Goal: Feedback & Contribution: Contribute content

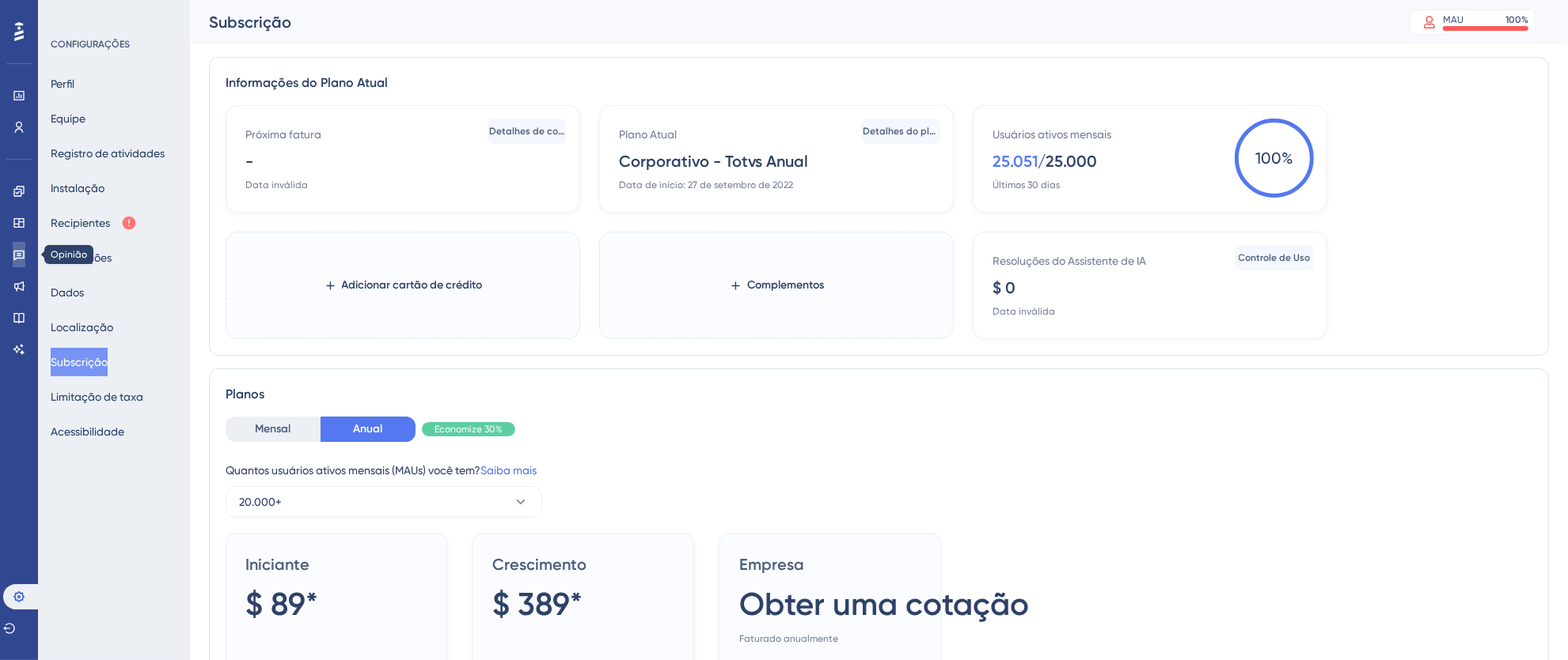
click at [15, 250] on icon at bounding box center [19, 255] width 13 height 13
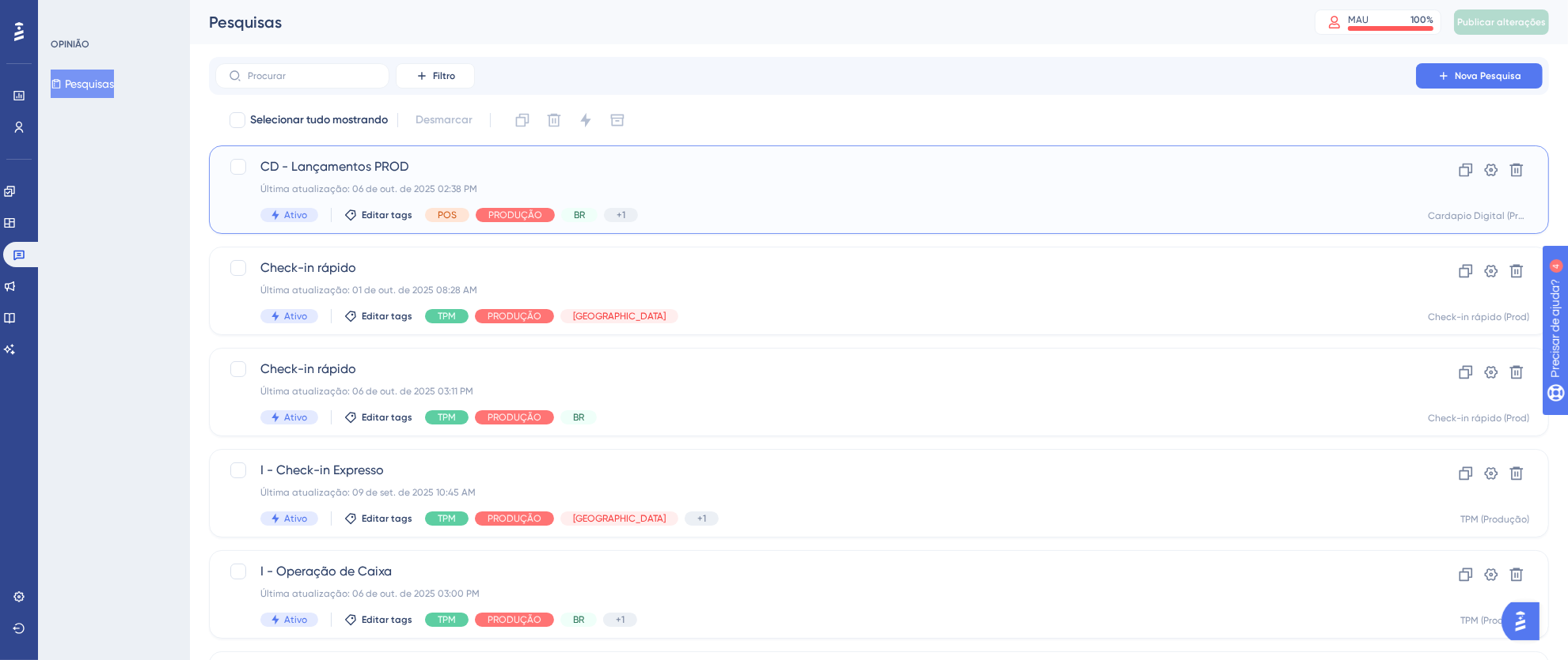
click at [740, 222] on div "Ativo Editar tags POS PRODUÇÃO BR +1 Cardápio Digital" at bounding box center [815, 216] width 1111 height 14
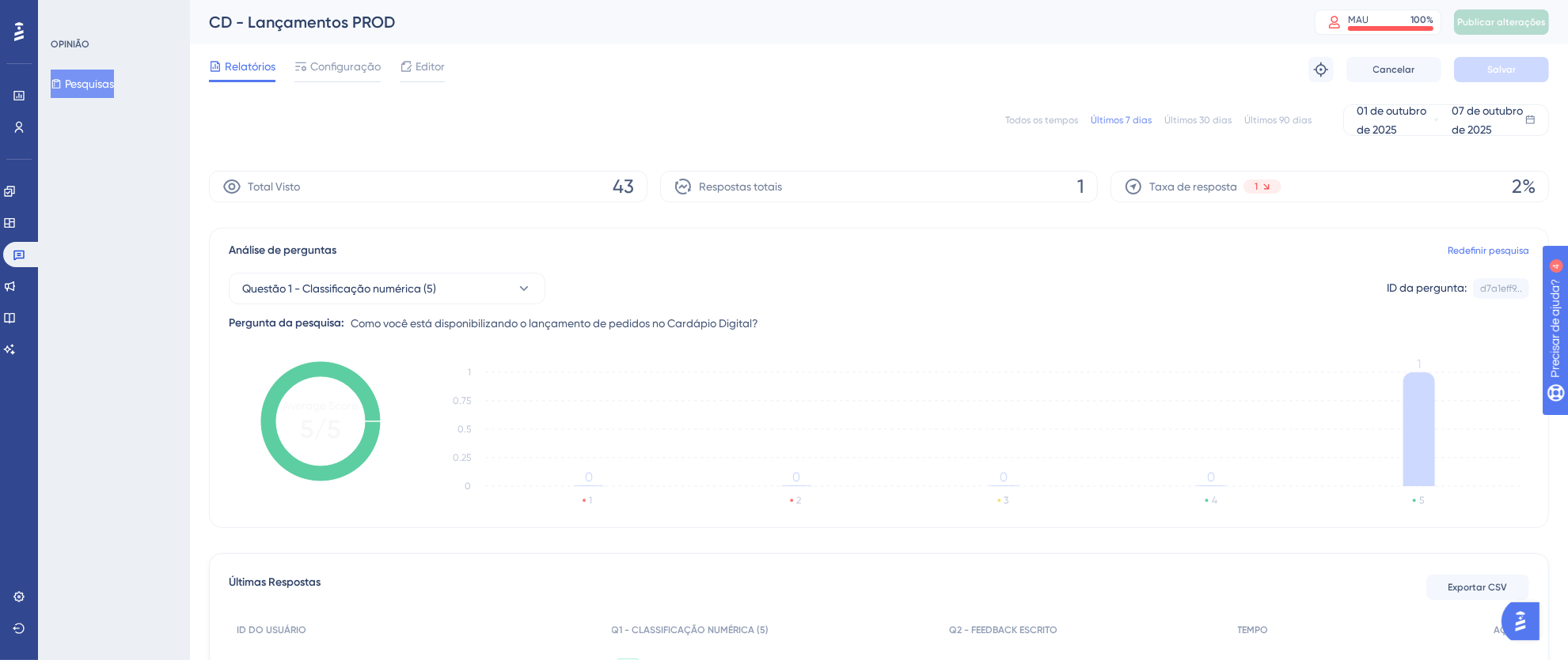
click at [1059, 113] on div "✨ Guarde meu lugar!✨" at bounding box center [793, 298] width 1582 height 674
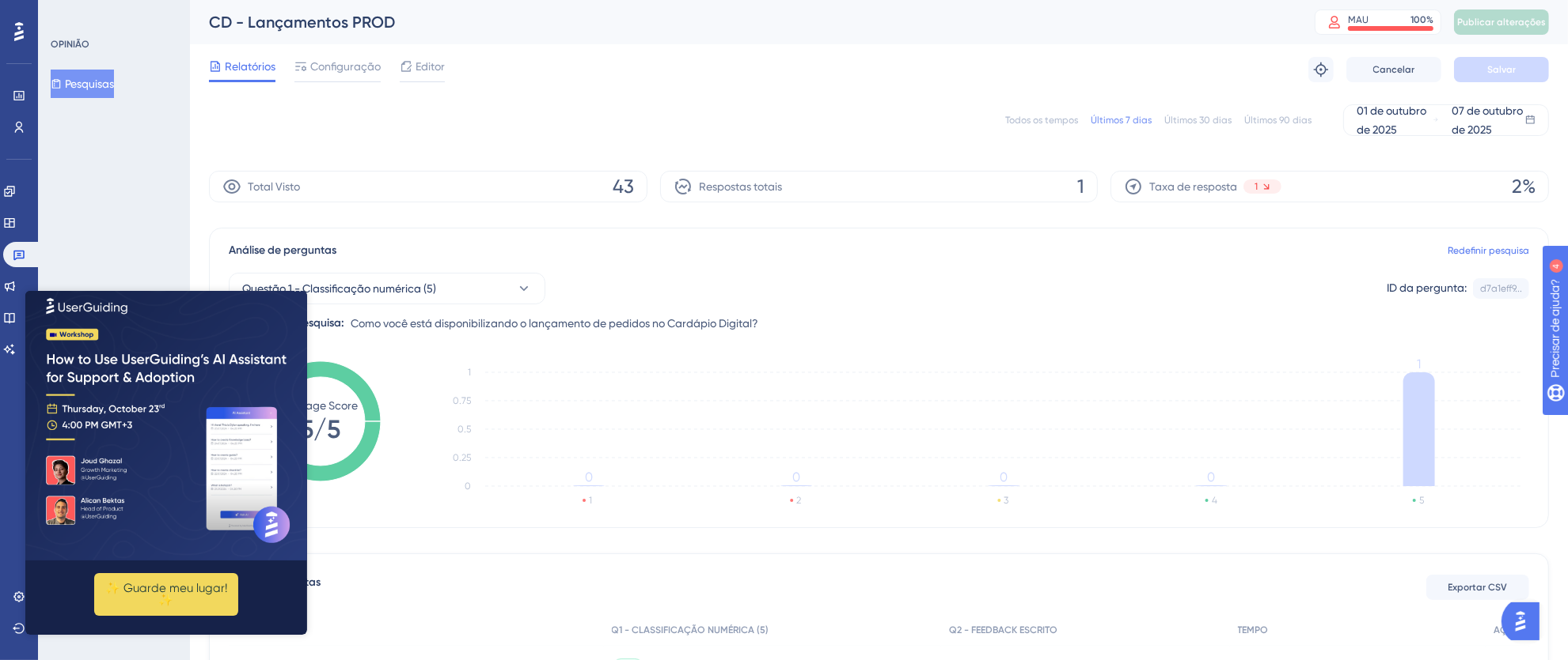
click at [1061, 116] on font "Todos os tempos" at bounding box center [1041, 120] width 72 height 11
click at [300, 289] on icon "Fechar visualização" at bounding box center [297, 288] width 6 height 6
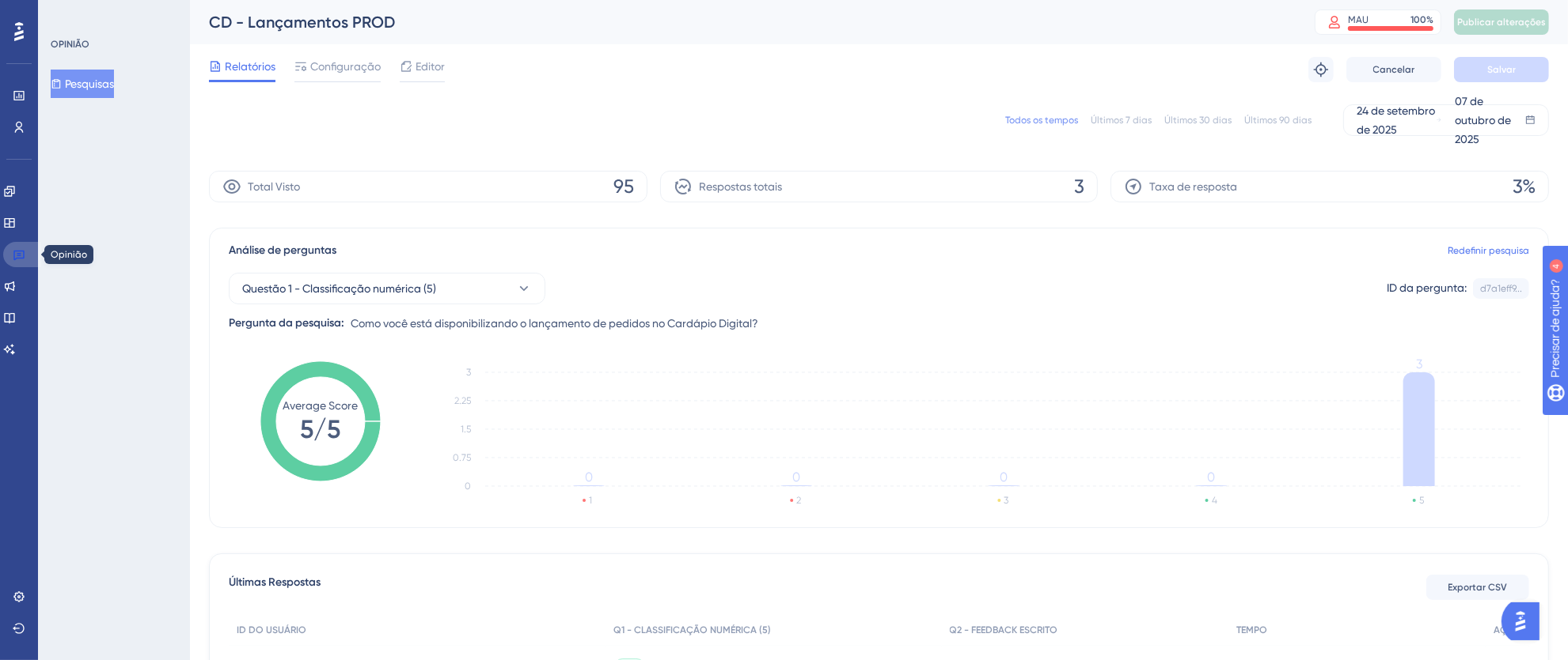
click at [21, 259] on icon at bounding box center [19, 255] width 13 height 13
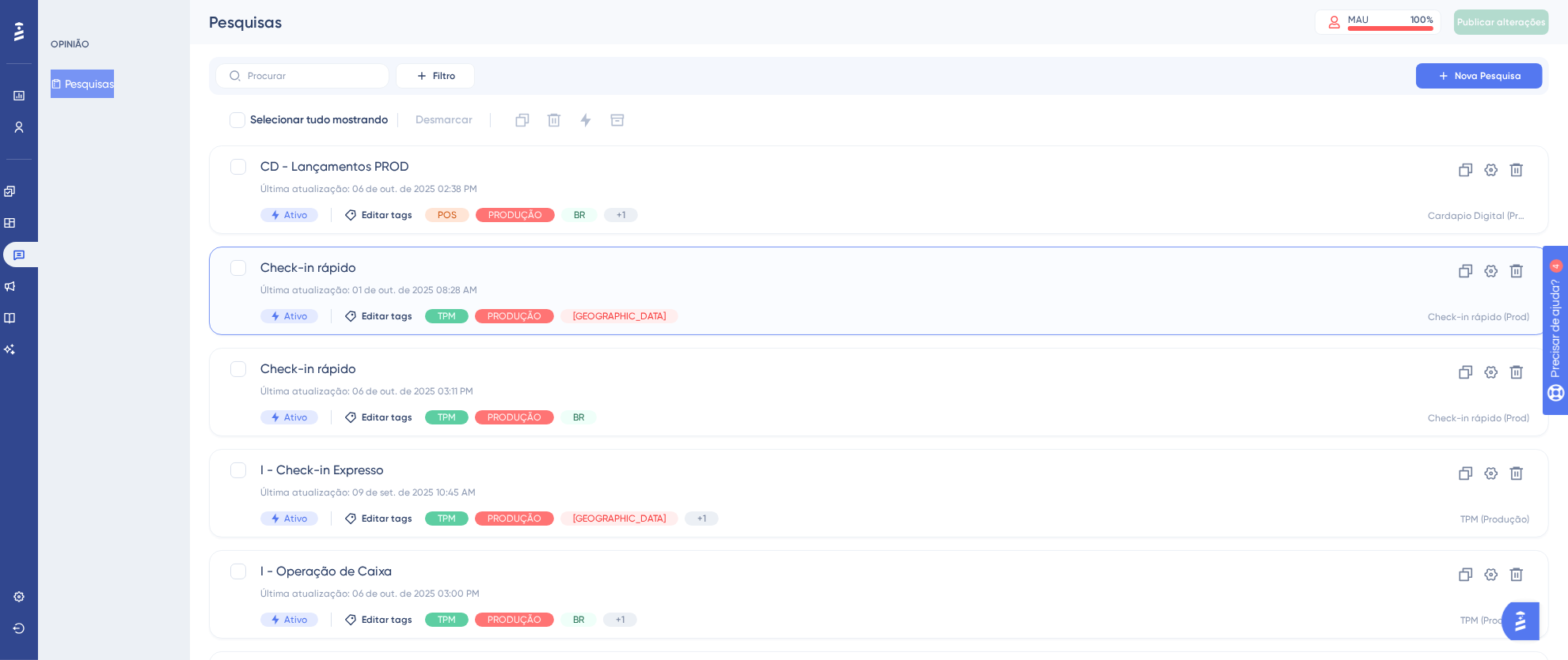
click at [839, 279] on div "Check-in rápido Última atualização: 01 de out. de 2025 08:28 AM Ativo Editar ta…" at bounding box center [815, 291] width 1111 height 65
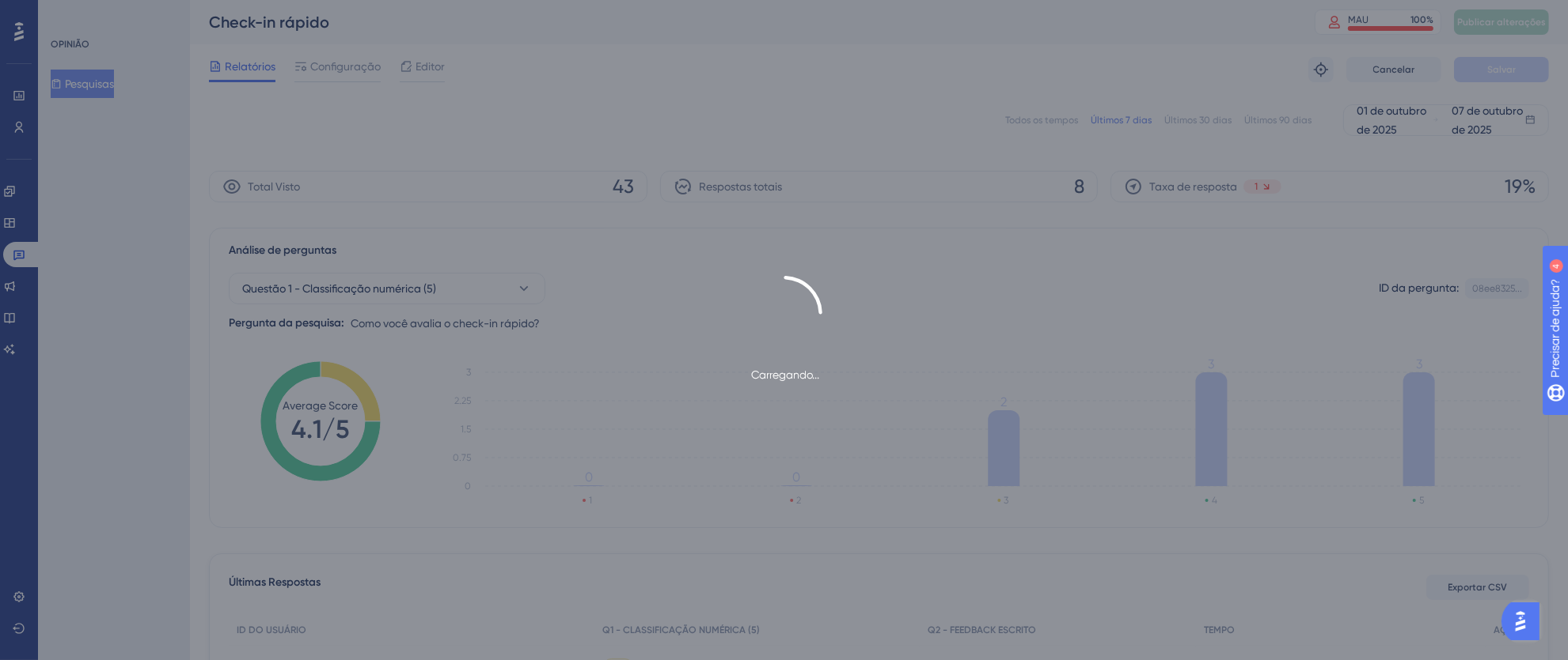
click at [1036, 123] on div "Carregando..." at bounding box center [784, 330] width 1568 height 660
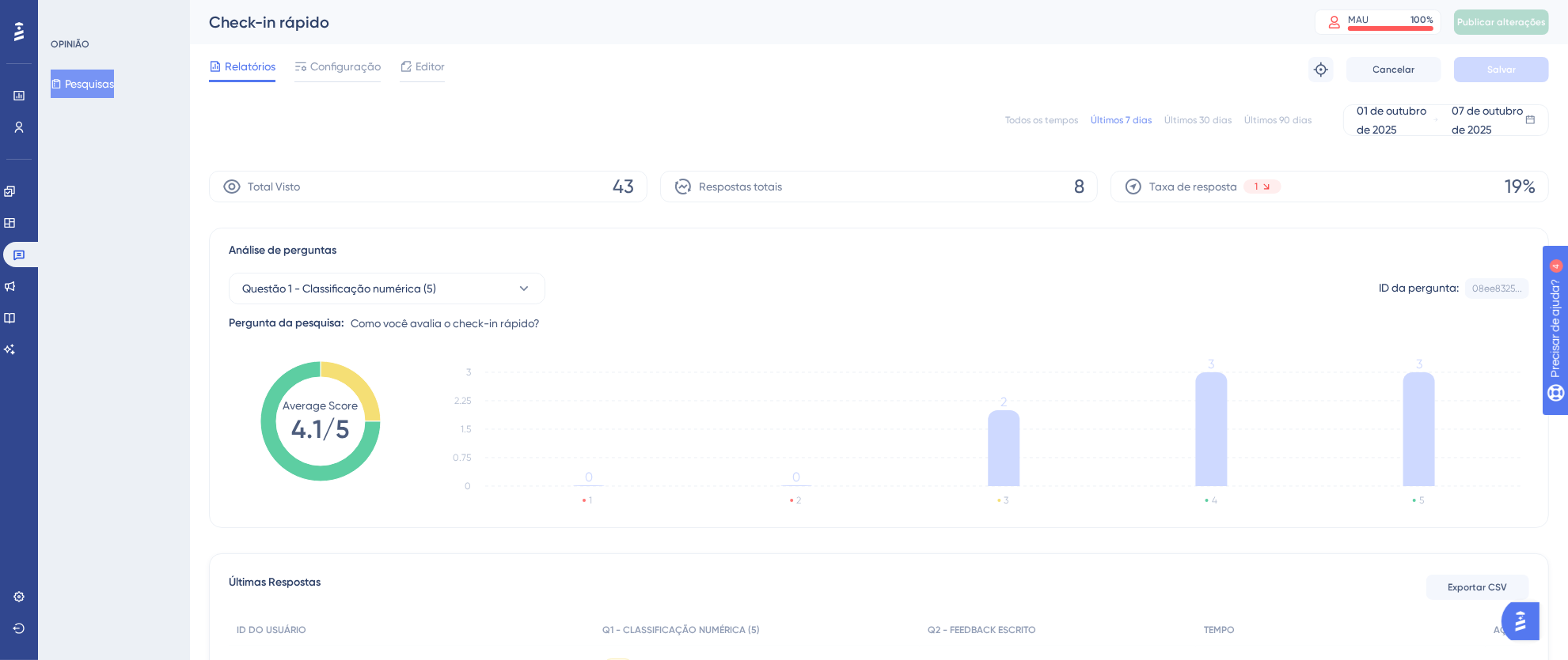
click at [1037, 122] on font "Todos os tempos" at bounding box center [1041, 120] width 72 height 11
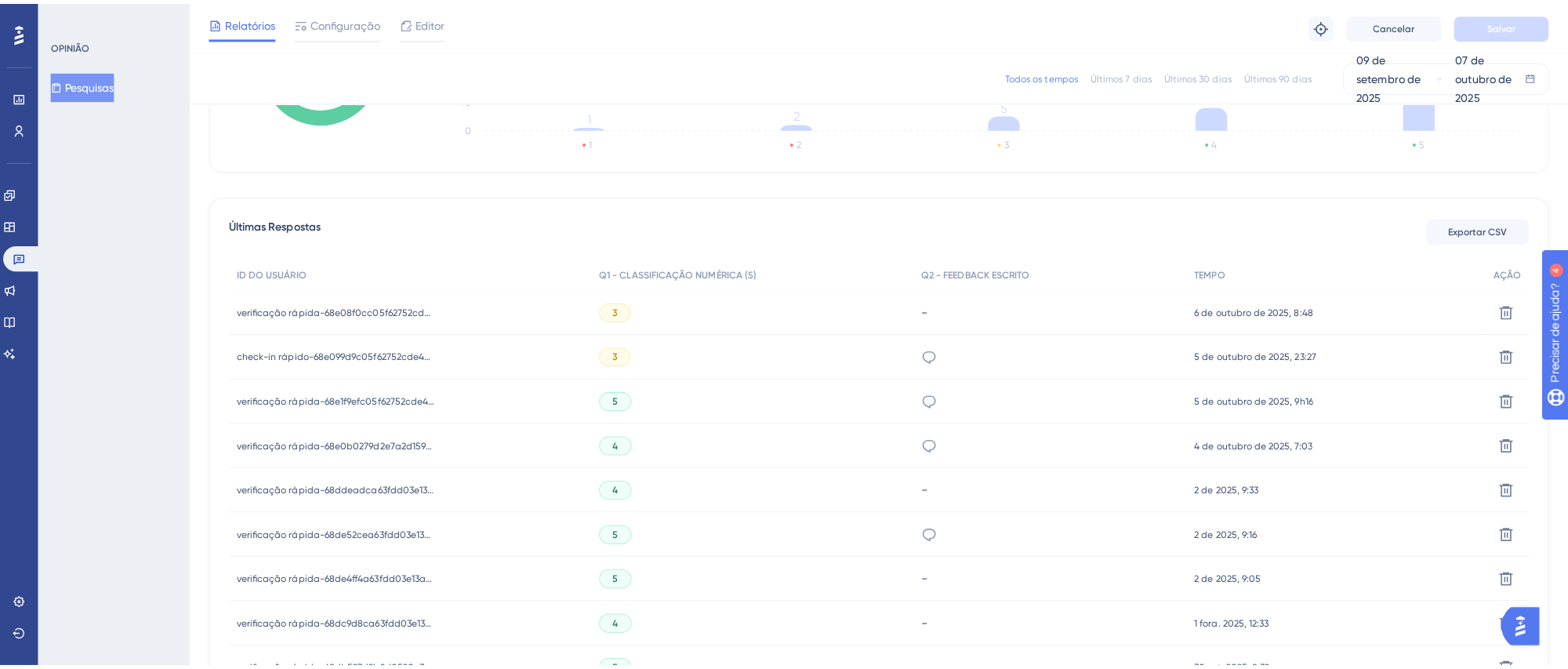
scroll to position [355, 0]
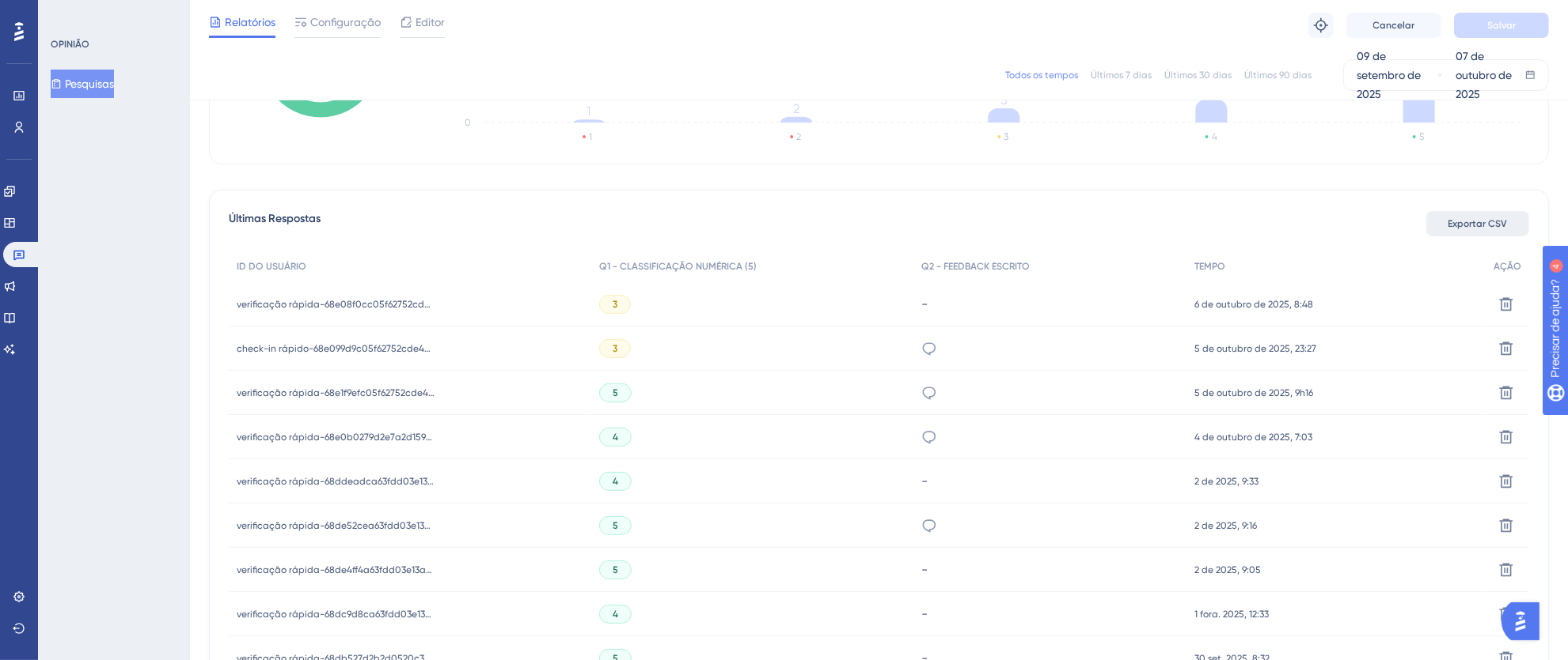
click at [1457, 224] on font "Exportar CSV" at bounding box center [1478, 224] width 59 height 11
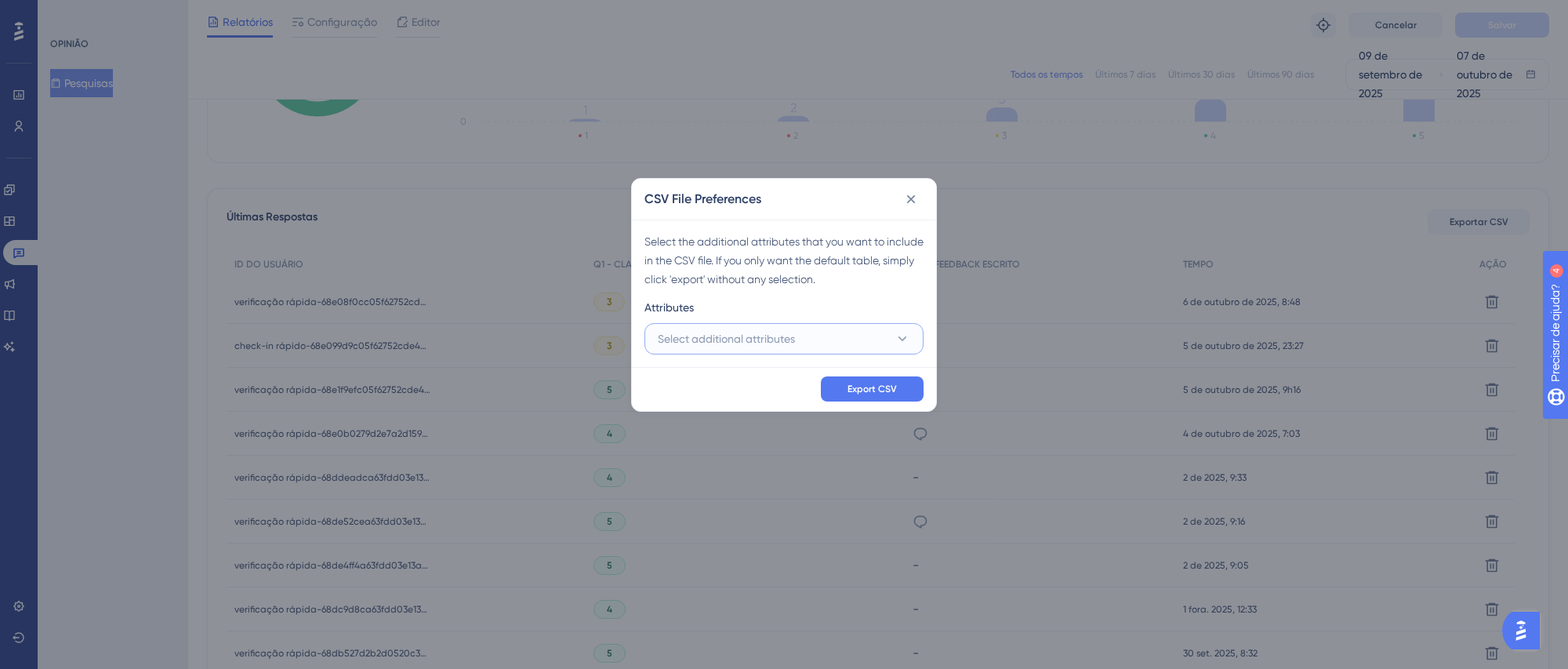
click at [733, 326] on button "Select additional attributes" at bounding box center [784, 338] width 279 height 31
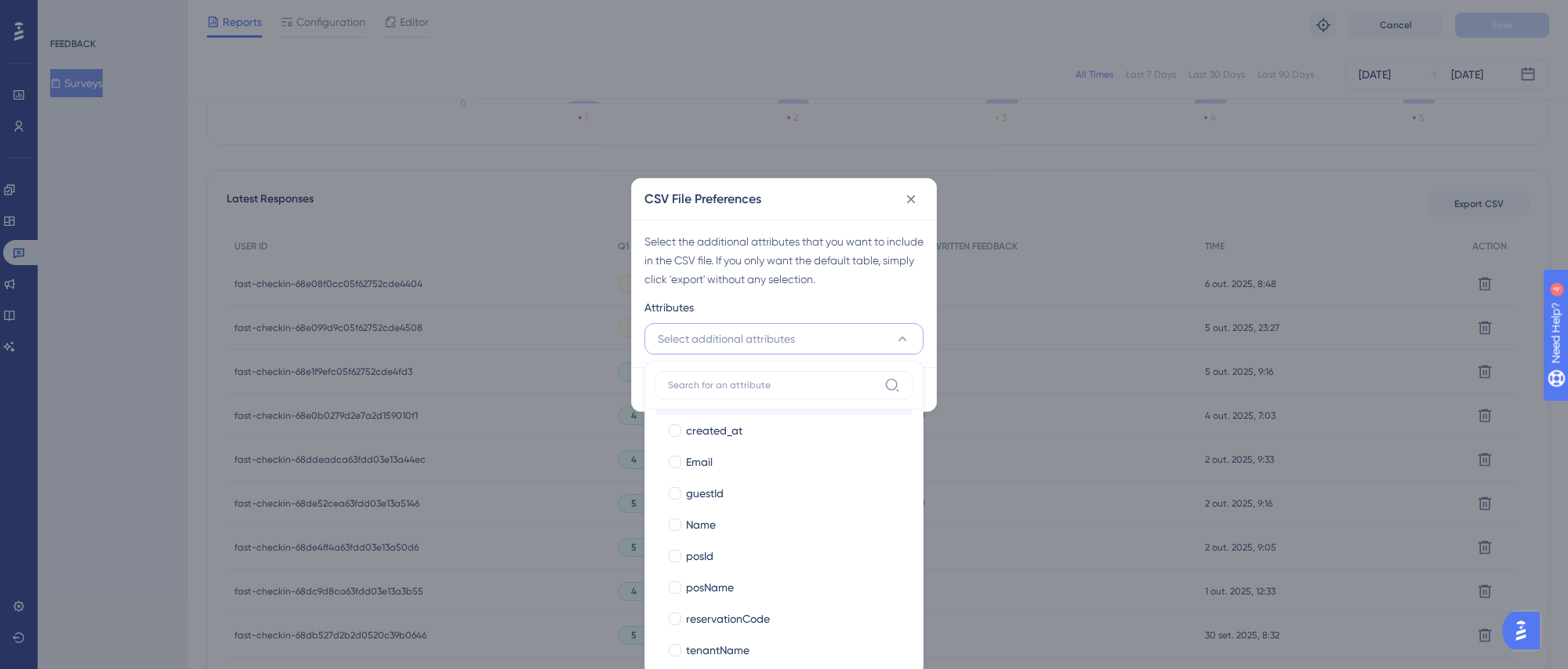
scroll to position [264, 0]
click at [673, 640] on div at bounding box center [675, 641] width 12 height 12
checkbox input "true"
click at [680, 608] on div at bounding box center [675, 610] width 12 height 12
checkbox input "true"
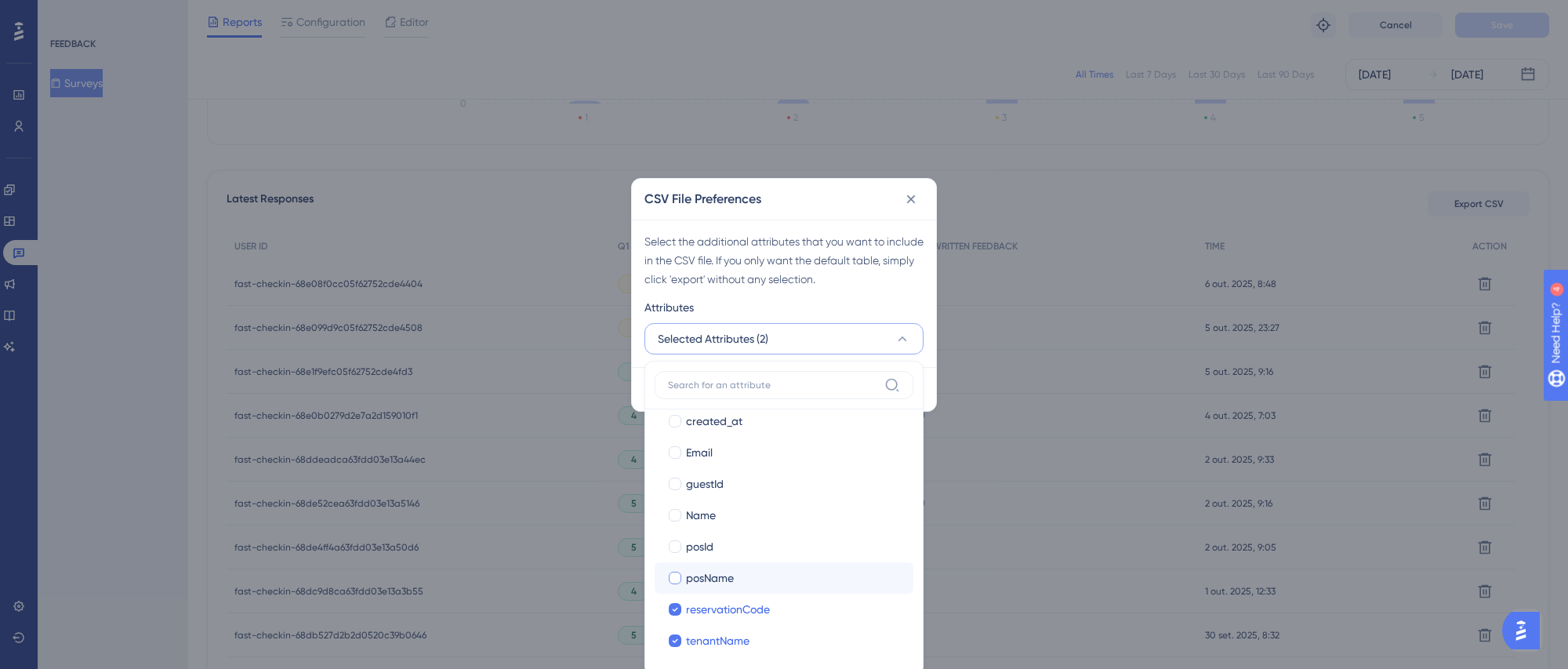
click at [679, 581] on div at bounding box center [675, 578] width 12 height 12
checkbox input "true"
click at [681, 545] on div at bounding box center [675, 547] width 12 height 12
checkbox input "true"
click at [862, 303] on div "Attributes" at bounding box center [784, 311] width 279 height 25
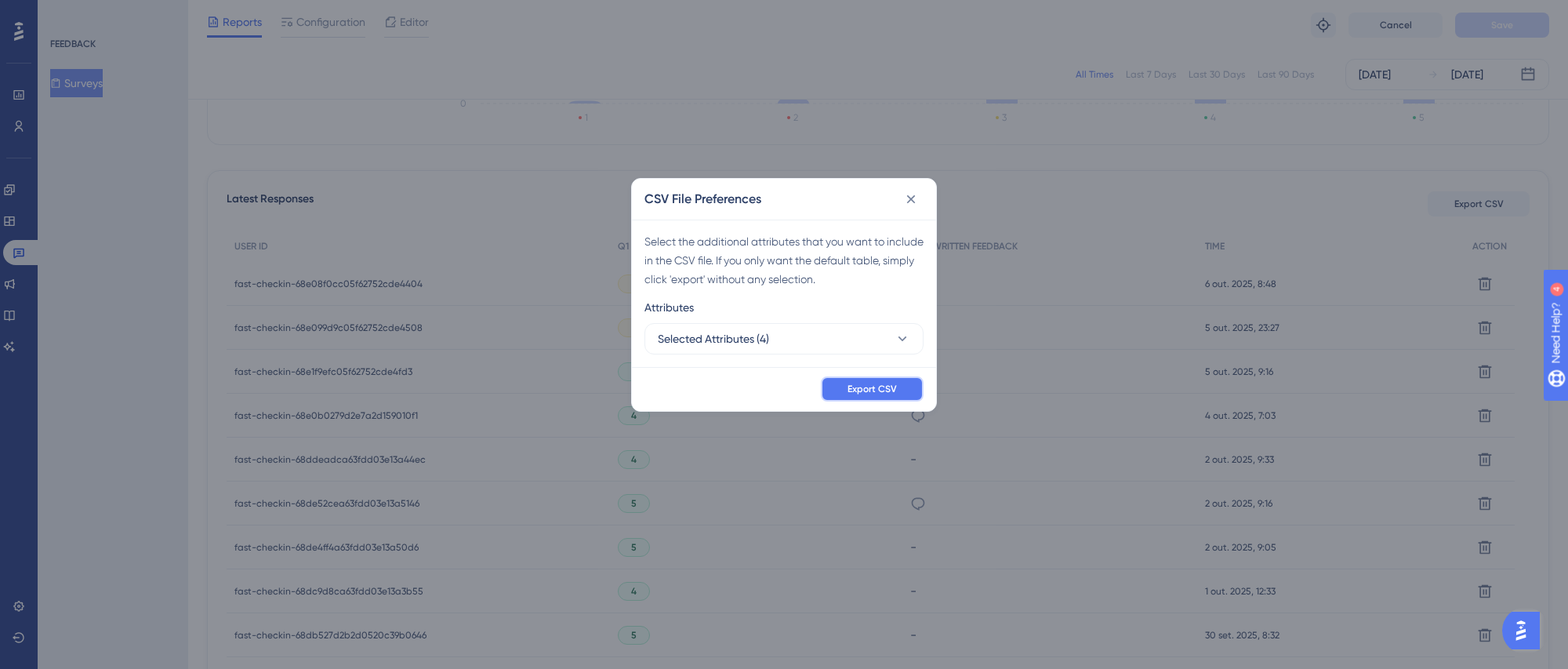
click at [874, 394] on span "Export CSV" at bounding box center [873, 389] width 50 height 12
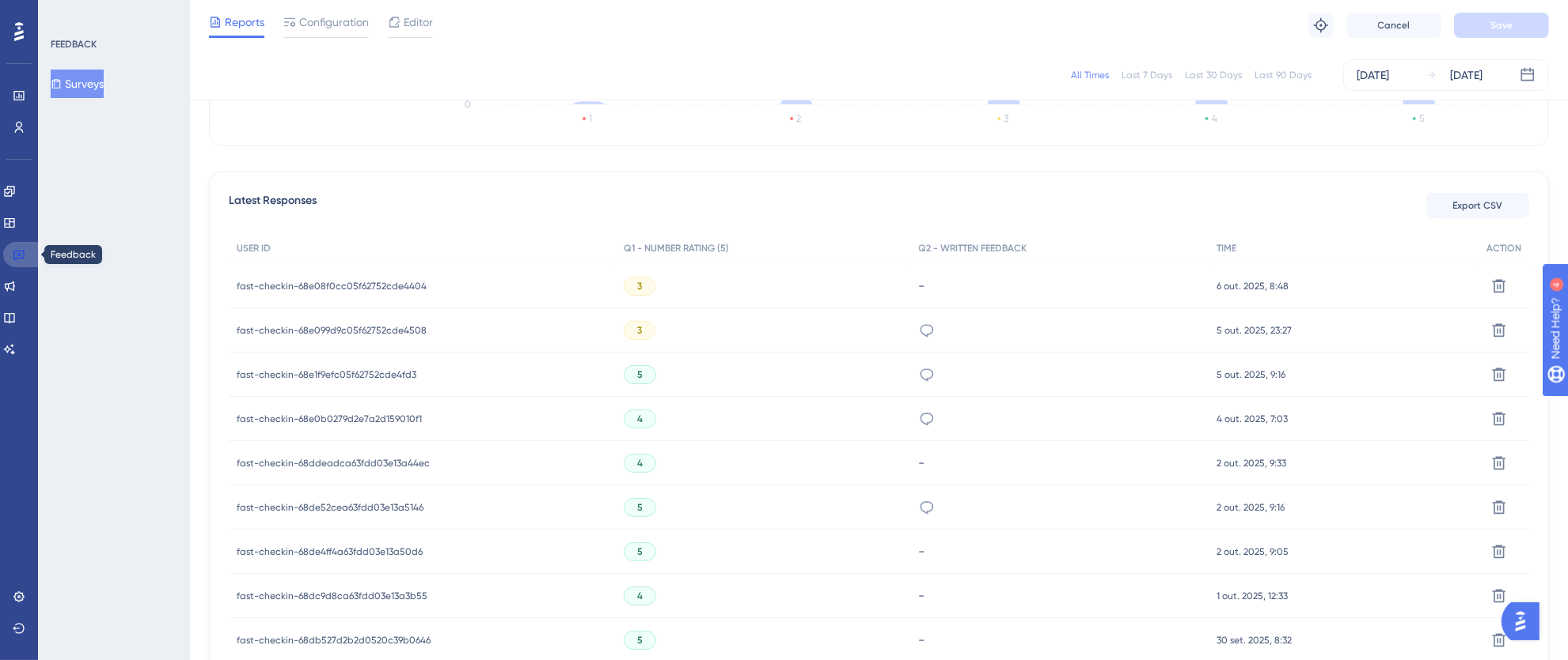
click at [24, 259] on icon at bounding box center [19, 255] width 13 height 13
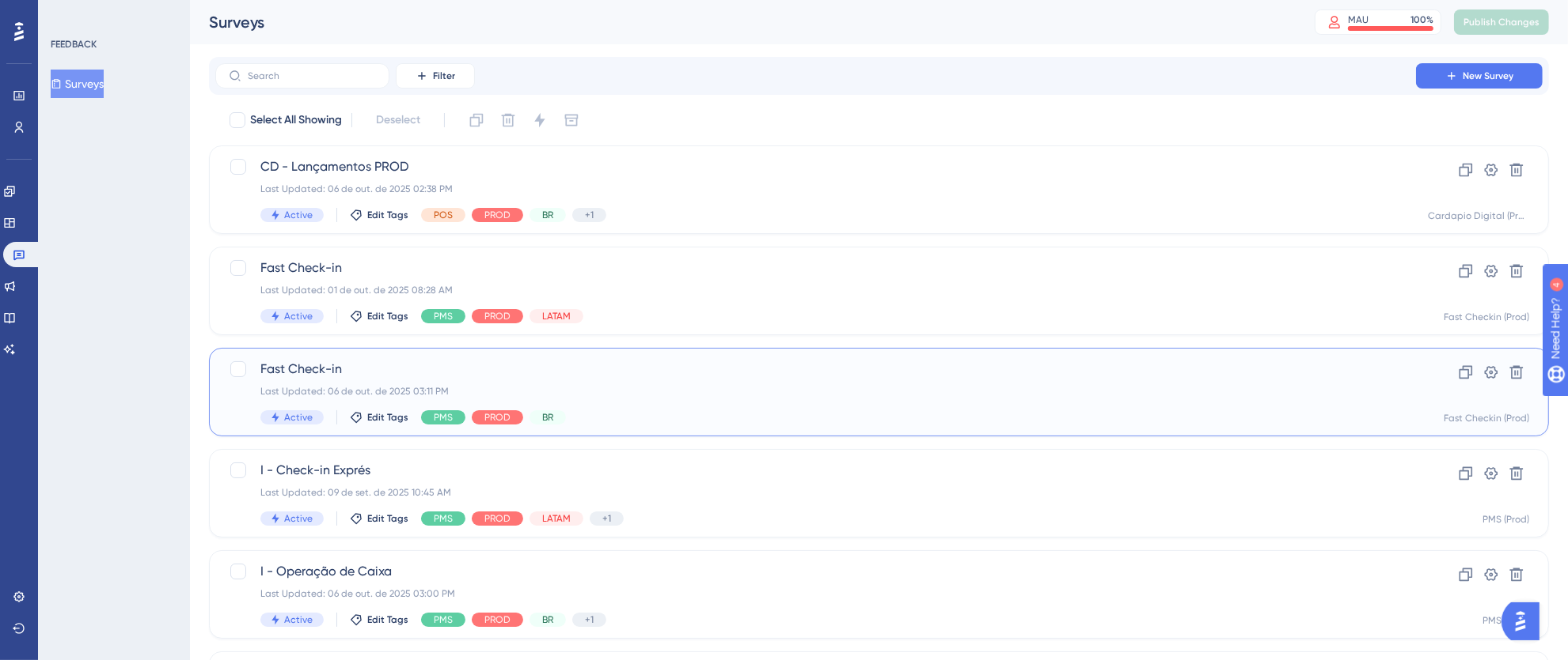
click at [767, 385] on div "Last Updated: 06 de out. de 2025 03:11 PM" at bounding box center [815, 392] width 1111 height 13
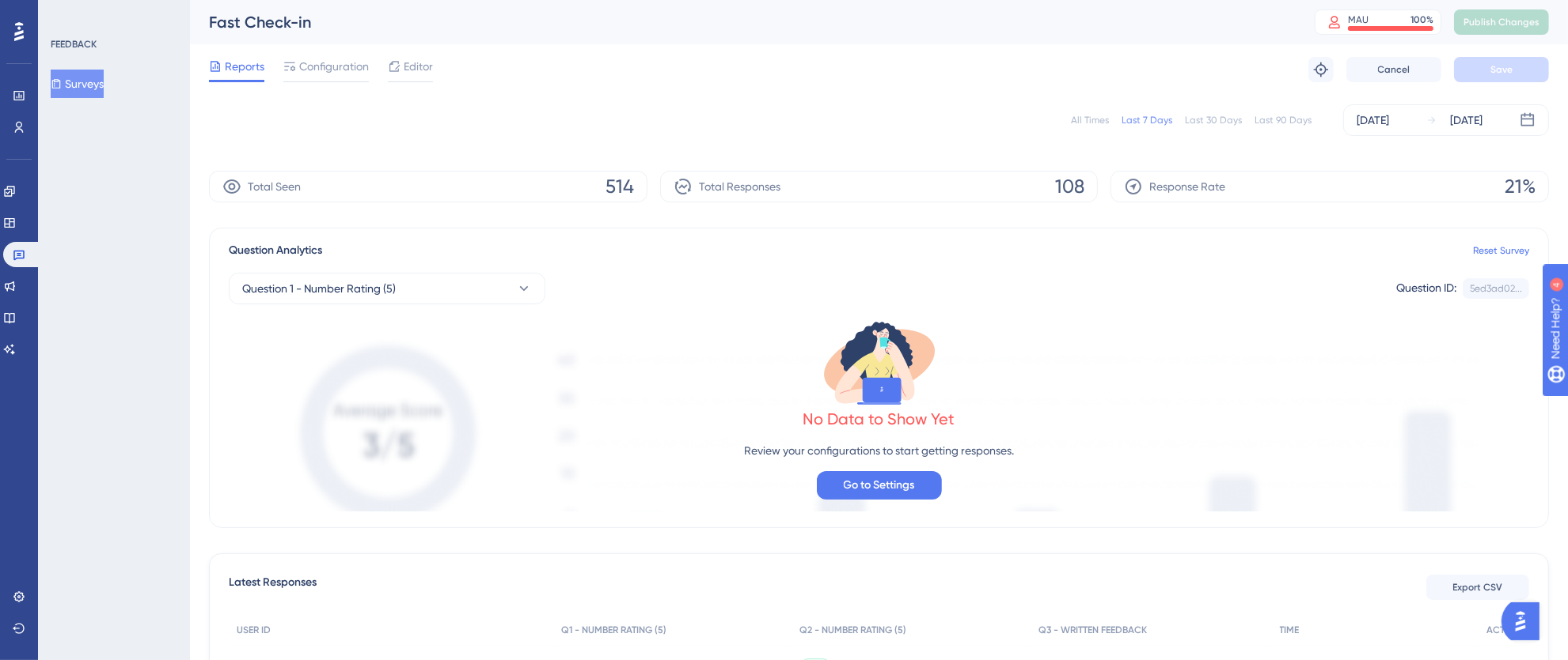
click at [1089, 123] on div "All Times" at bounding box center [1089, 120] width 38 height 13
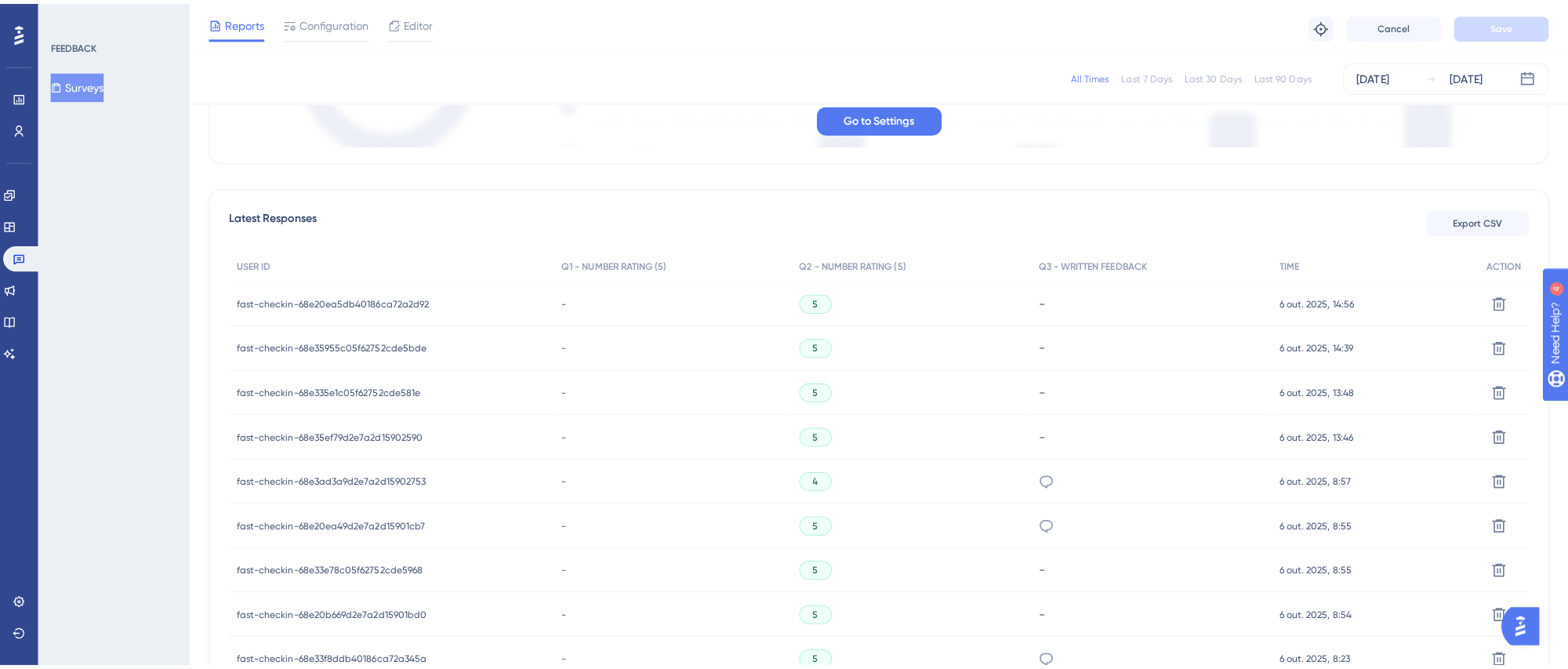
scroll to position [379, 0]
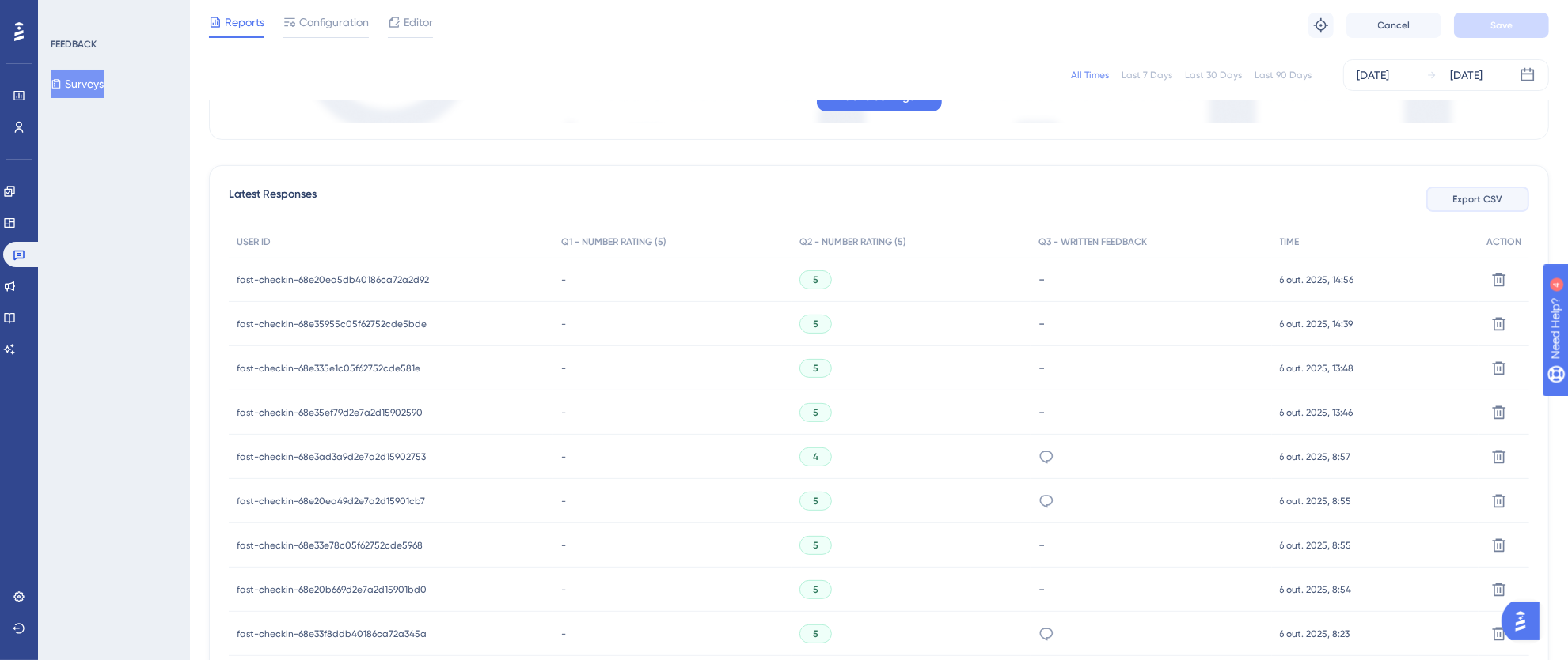
click at [1467, 200] on span "Export CSV" at bounding box center [1478, 199] width 50 height 13
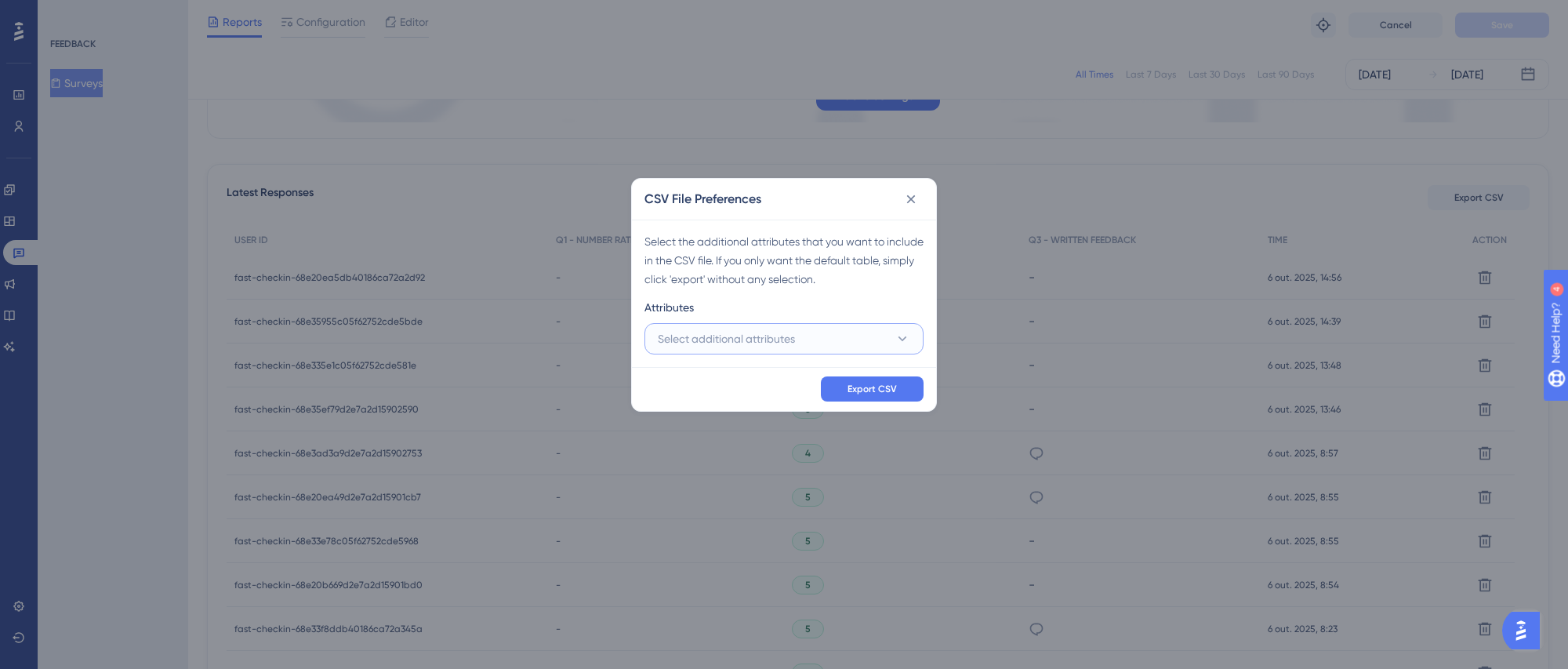
click at [764, 346] on span "Select additional attributes" at bounding box center [726, 338] width 137 height 19
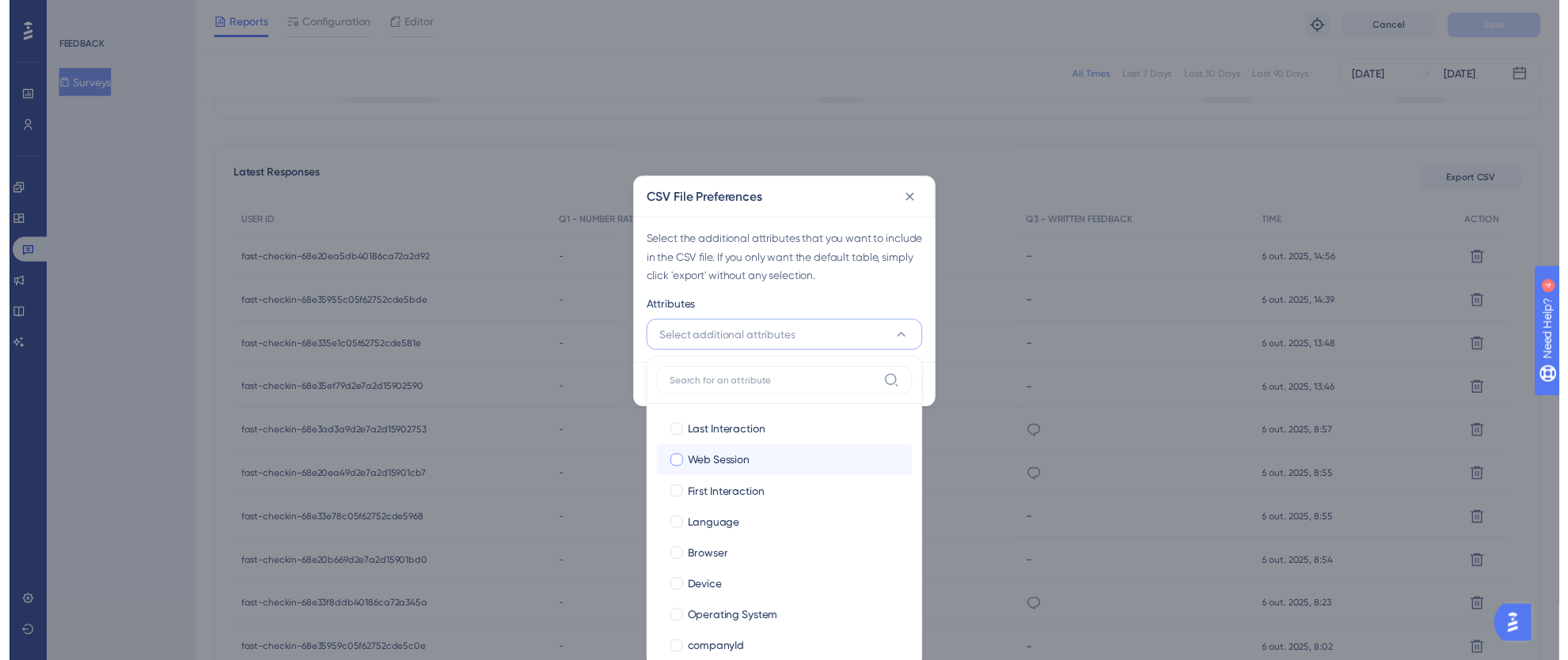
scroll to position [267, 0]
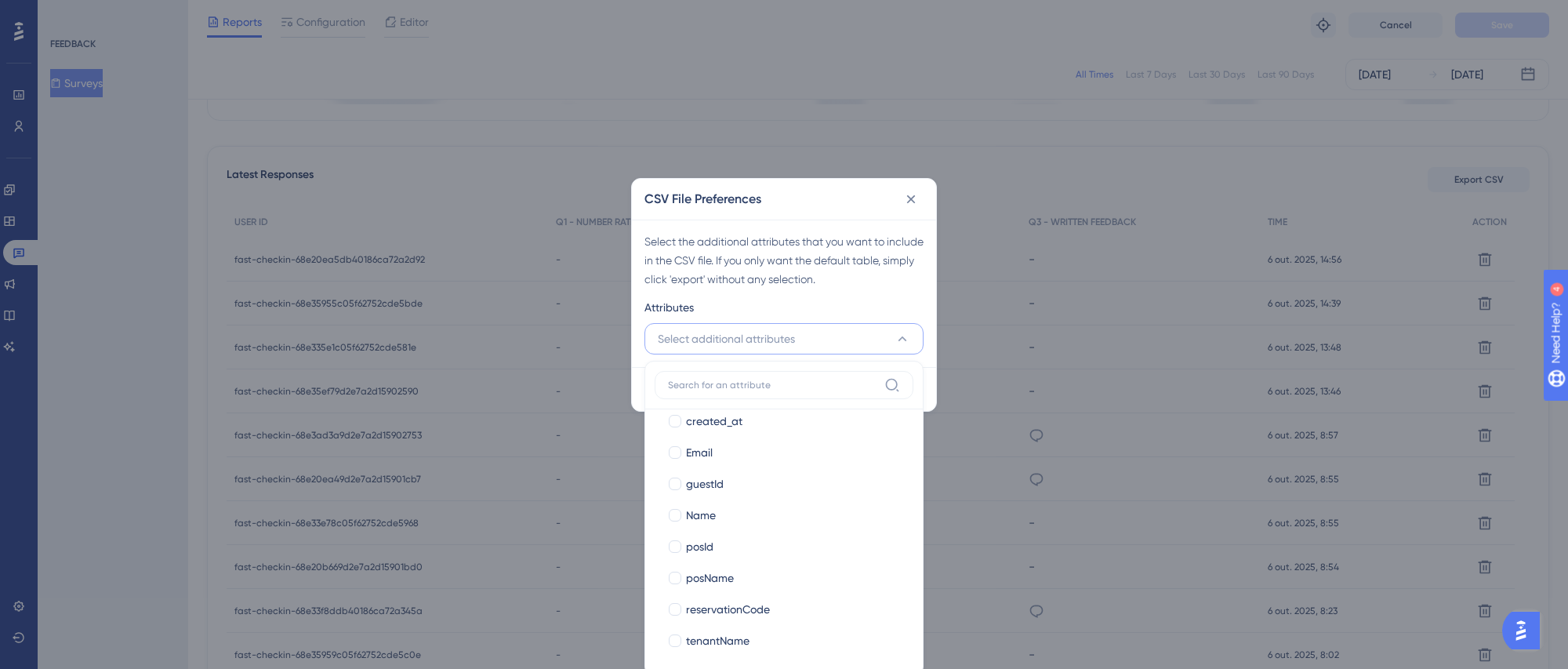
click at [1011, 166] on div "CSV File Preferences Select the additional attributes that you want to include …" at bounding box center [784, 334] width 1568 height 669
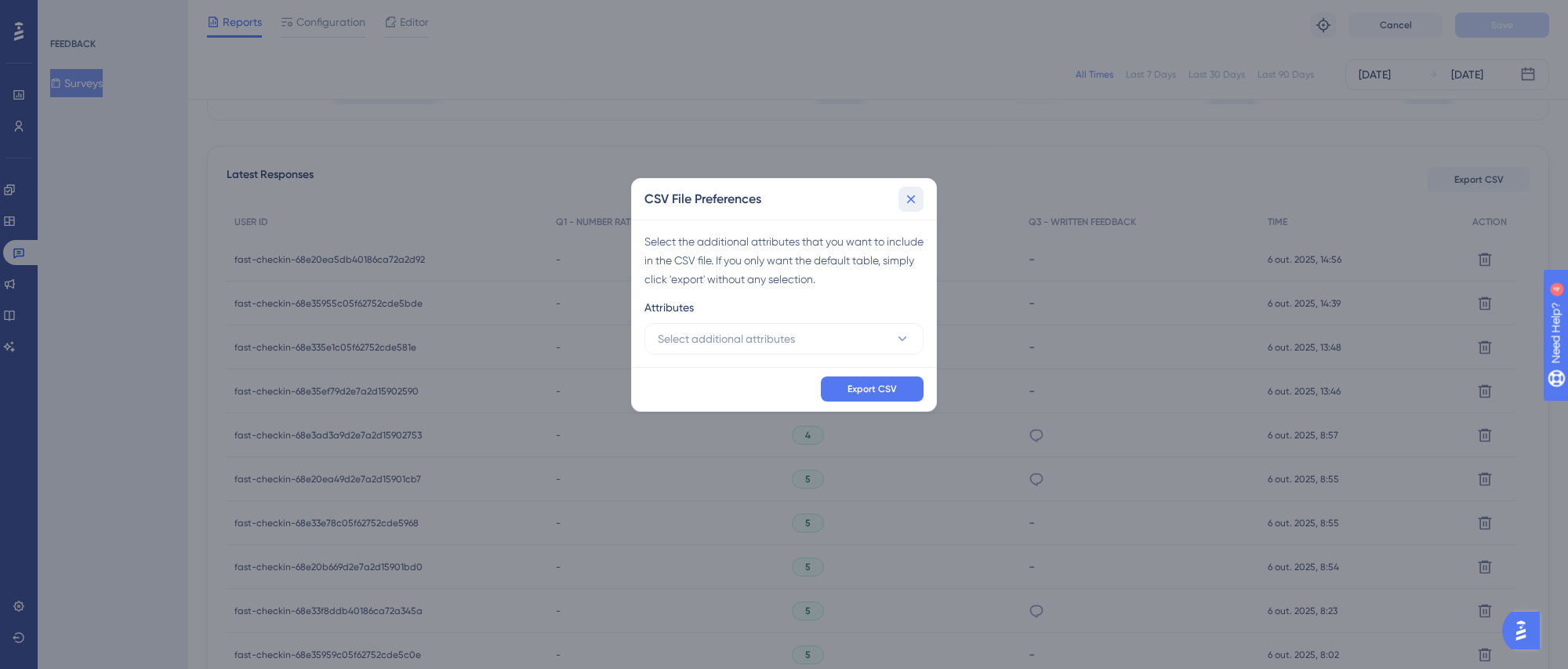
click at [911, 205] on icon at bounding box center [912, 200] width 16 height 16
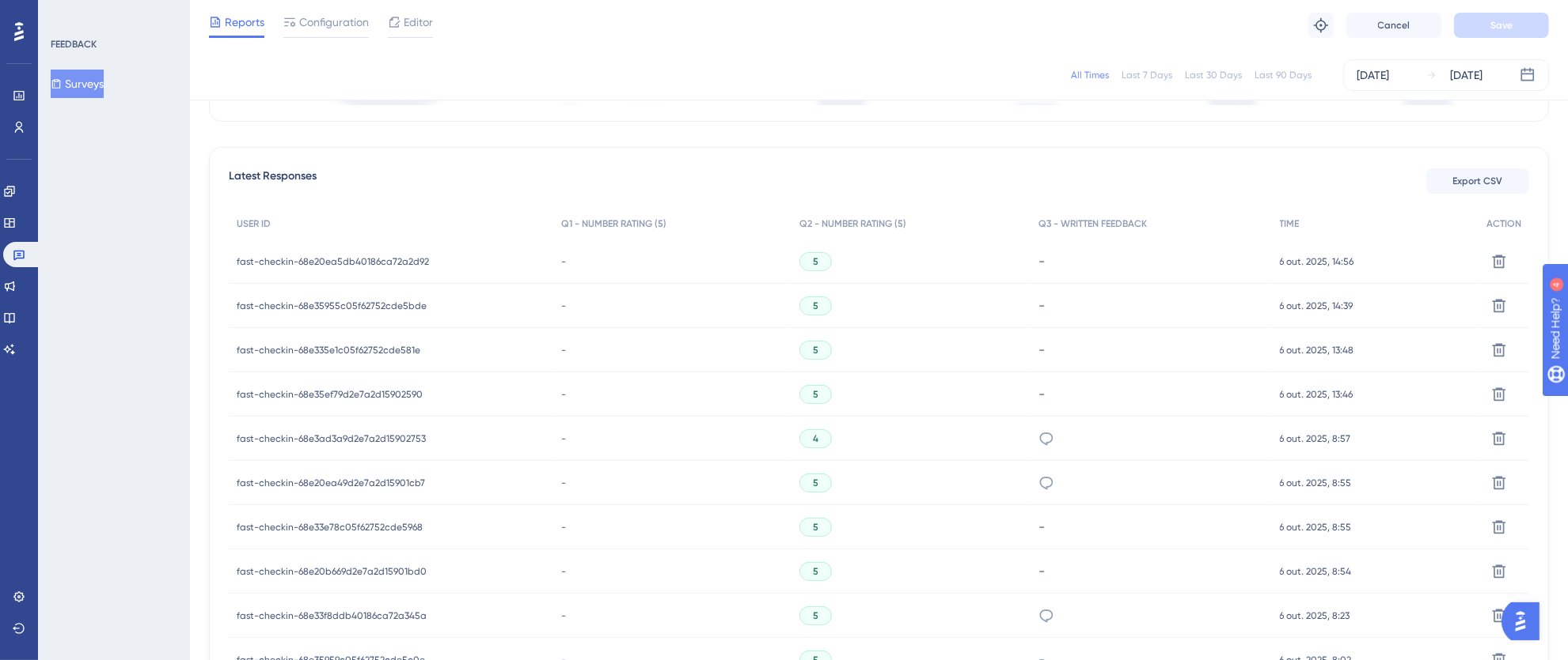
click at [561, 263] on span "-" at bounding box center [563, 262] width 4 height 13
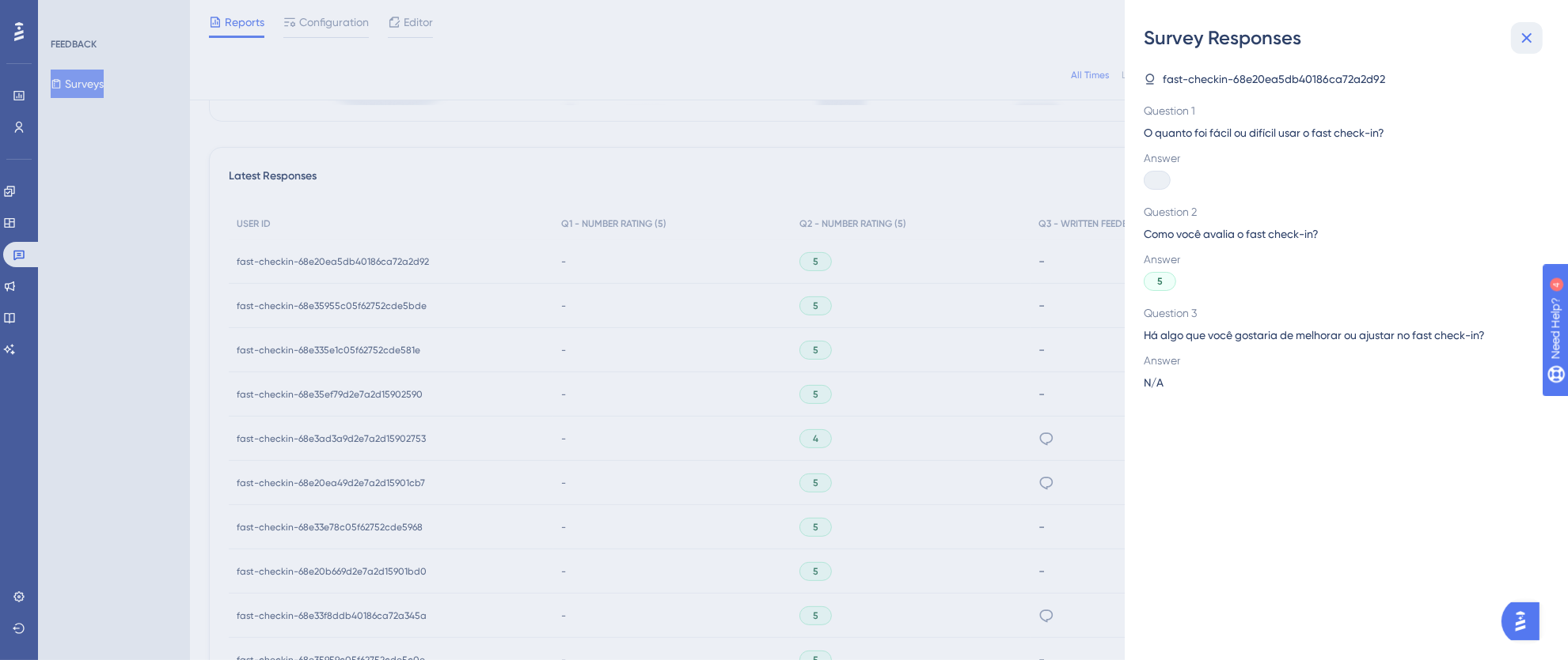
click at [1528, 34] on icon at bounding box center [1526, 38] width 19 height 19
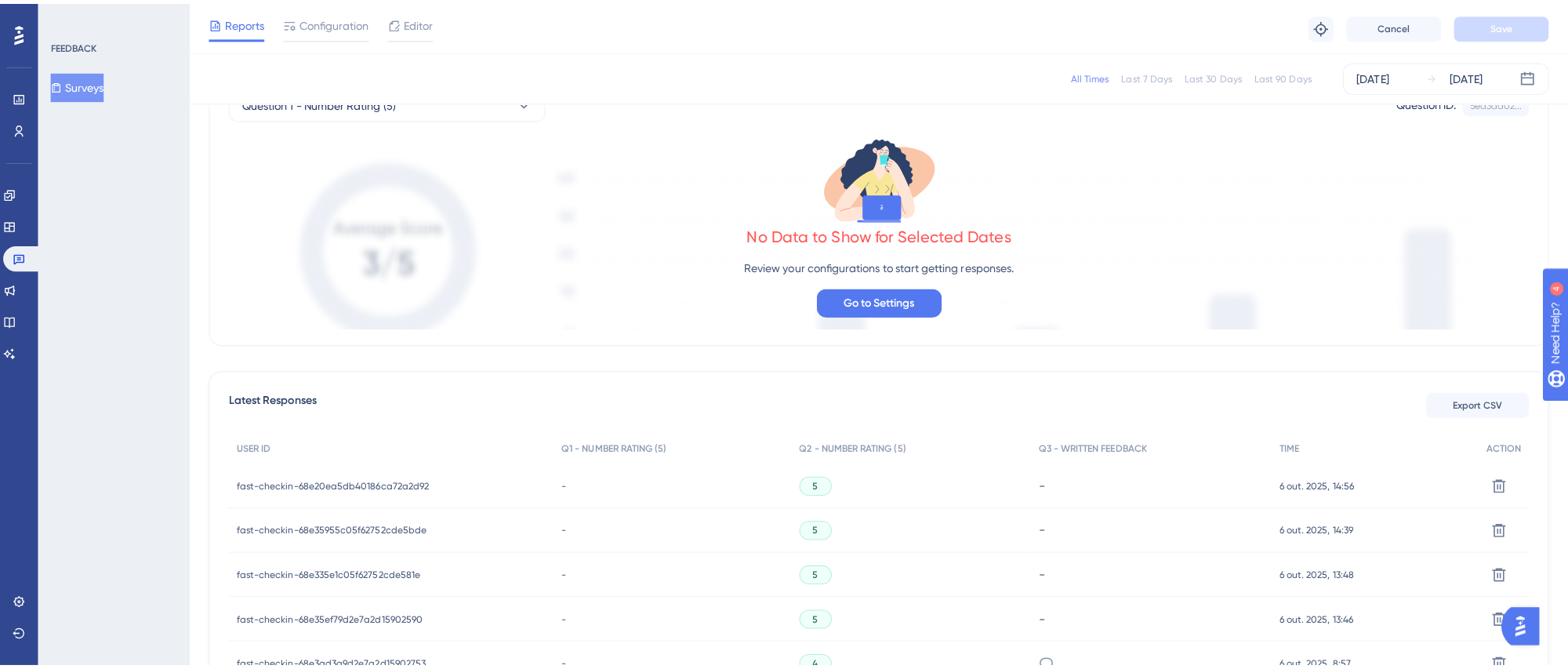
scroll to position [180, 0]
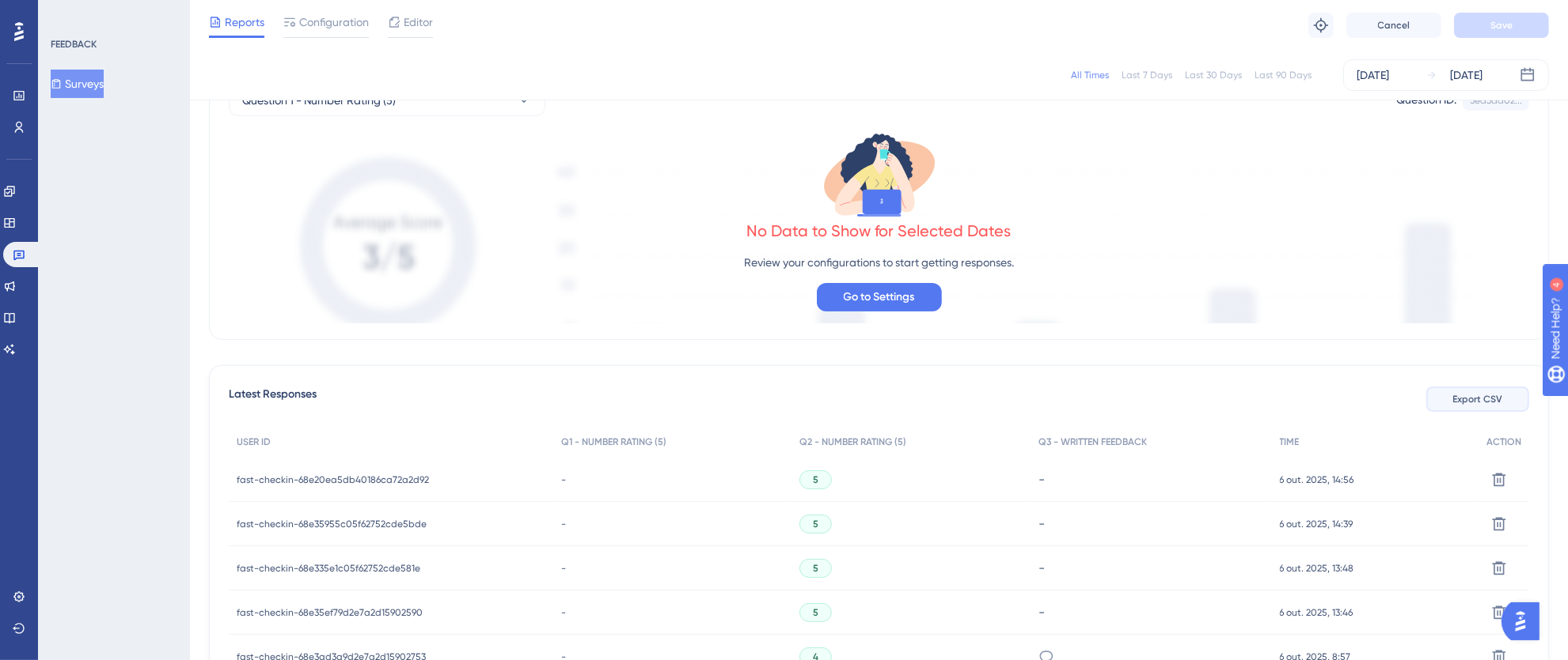
click at [1479, 400] on span "Export CSV" at bounding box center [1478, 399] width 50 height 13
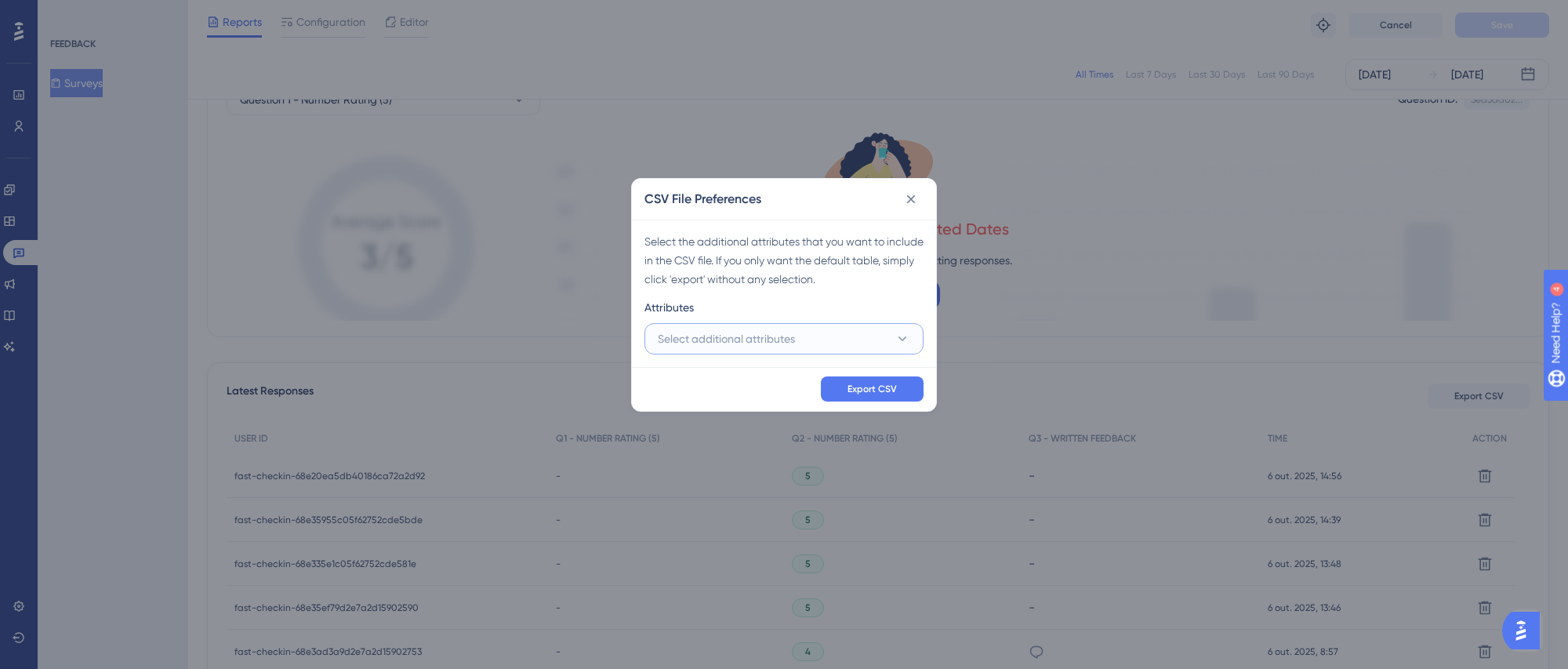
click at [746, 329] on span "Select additional attributes" at bounding box center [726, 338] width 137 height 19
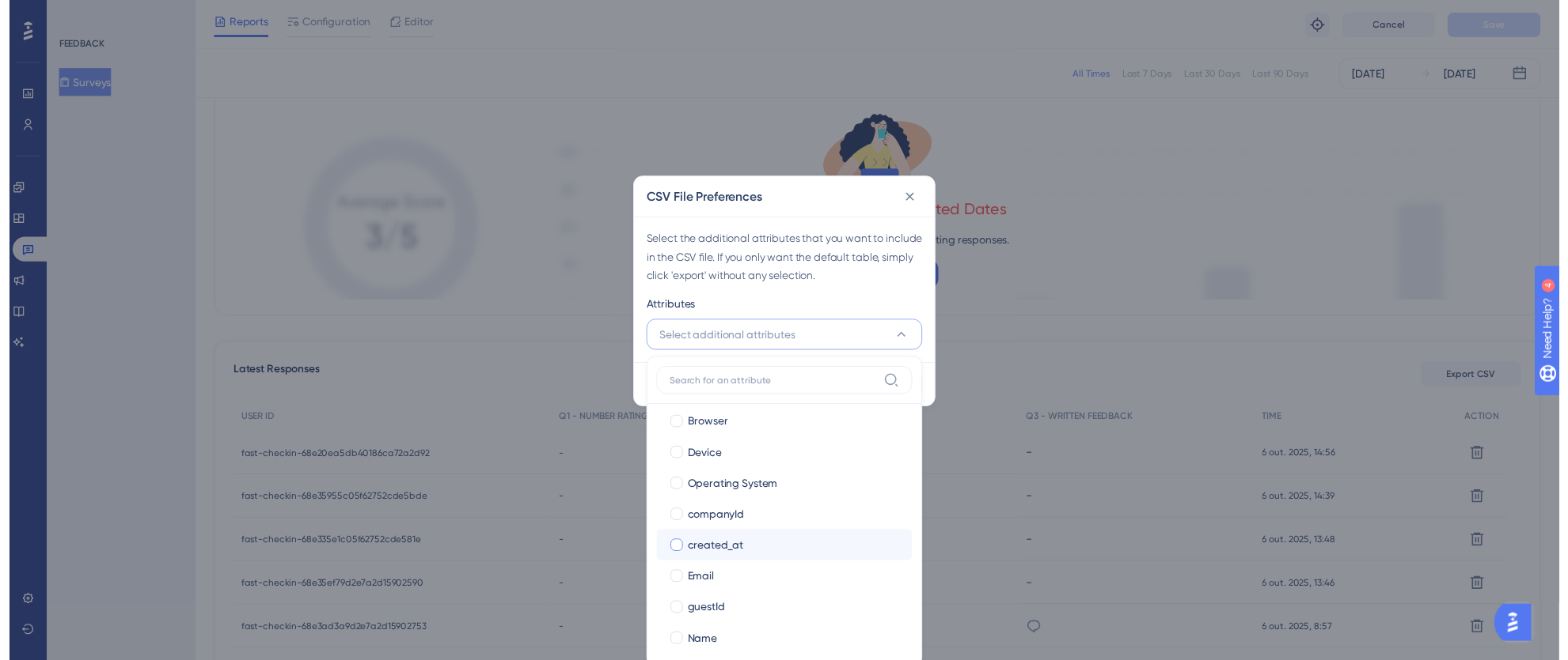
scroll to position [267, 0]
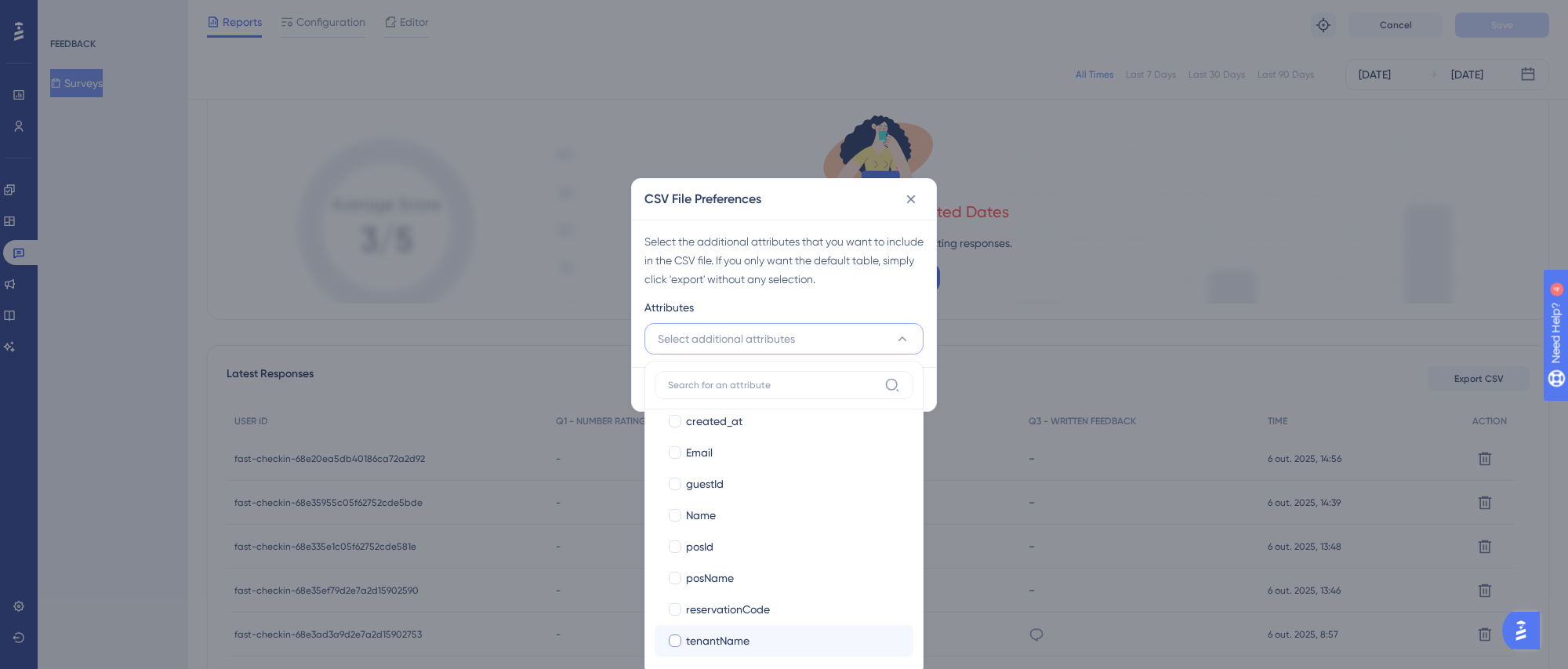
click at [677, 647] on div at bounding box center [675, 641] width 12 height 12
checkbox input "true"
click at [886, 307] on div "Attributes" at bounding box center [784, 311] width 279 height 25
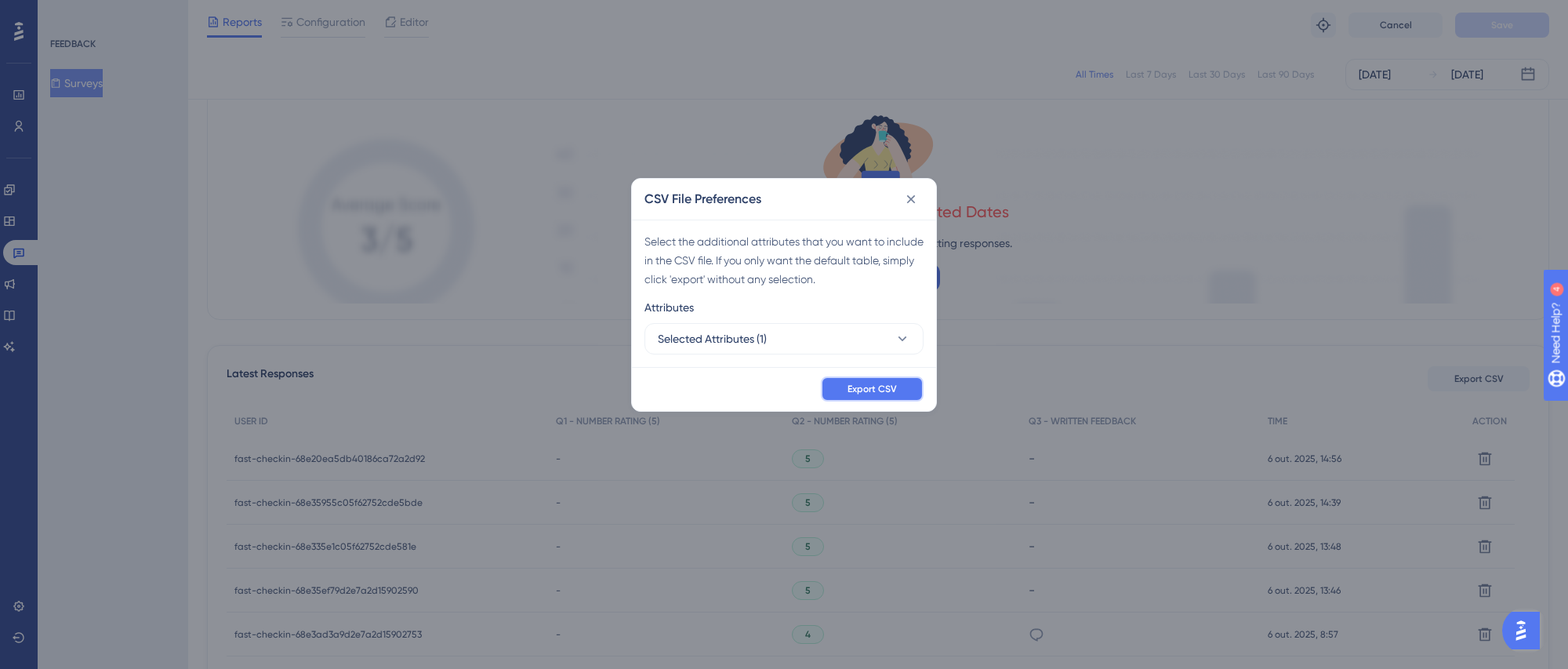
click at [891, 390] on span "Export CSV" at bounding box center [873, 389] width 50 height 12
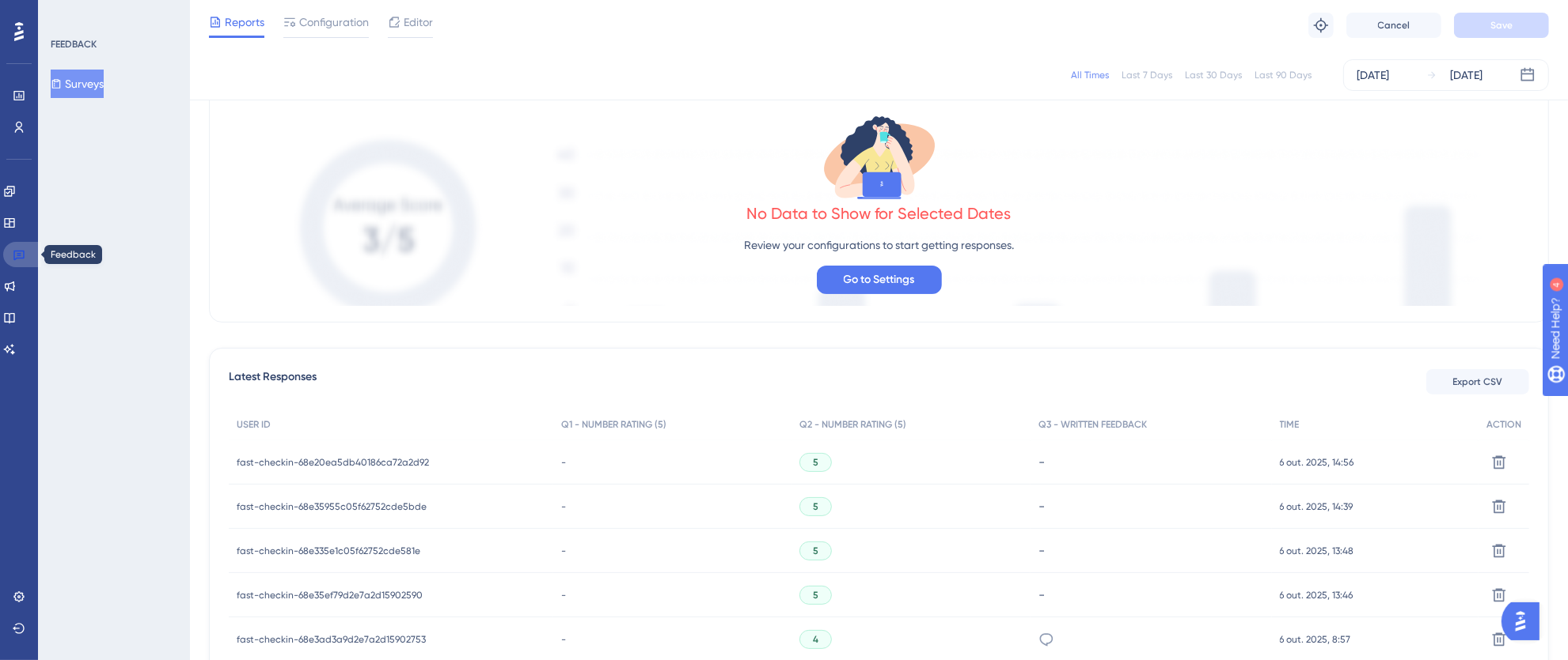
click at [29, 258] on link at bounding box center [22, 255] width 38 height 25
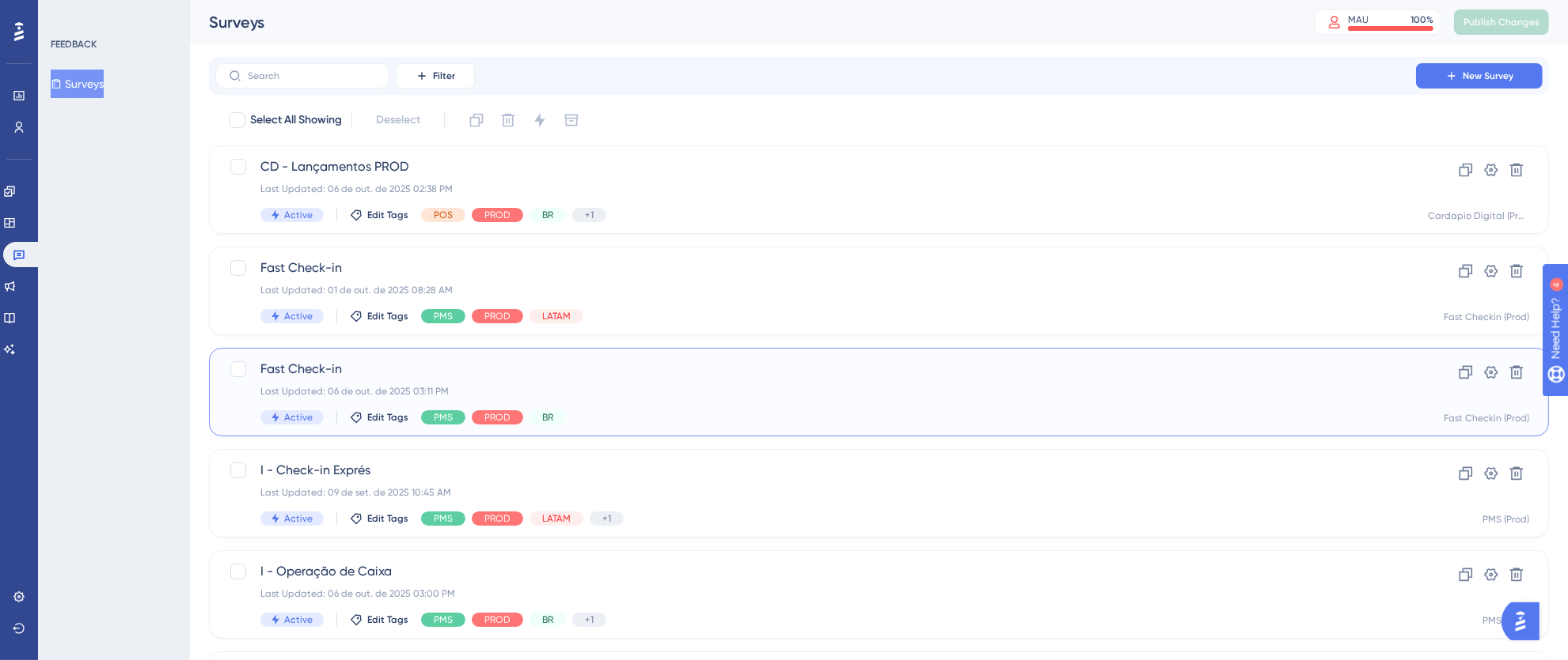
click at [704, 379] on div "Fast Check-in Last Updated: 06 de out. de 2025 03:11 PM Active Edit Tags PMS PR…" at bounding box center [815, 392] width 1111 height 65
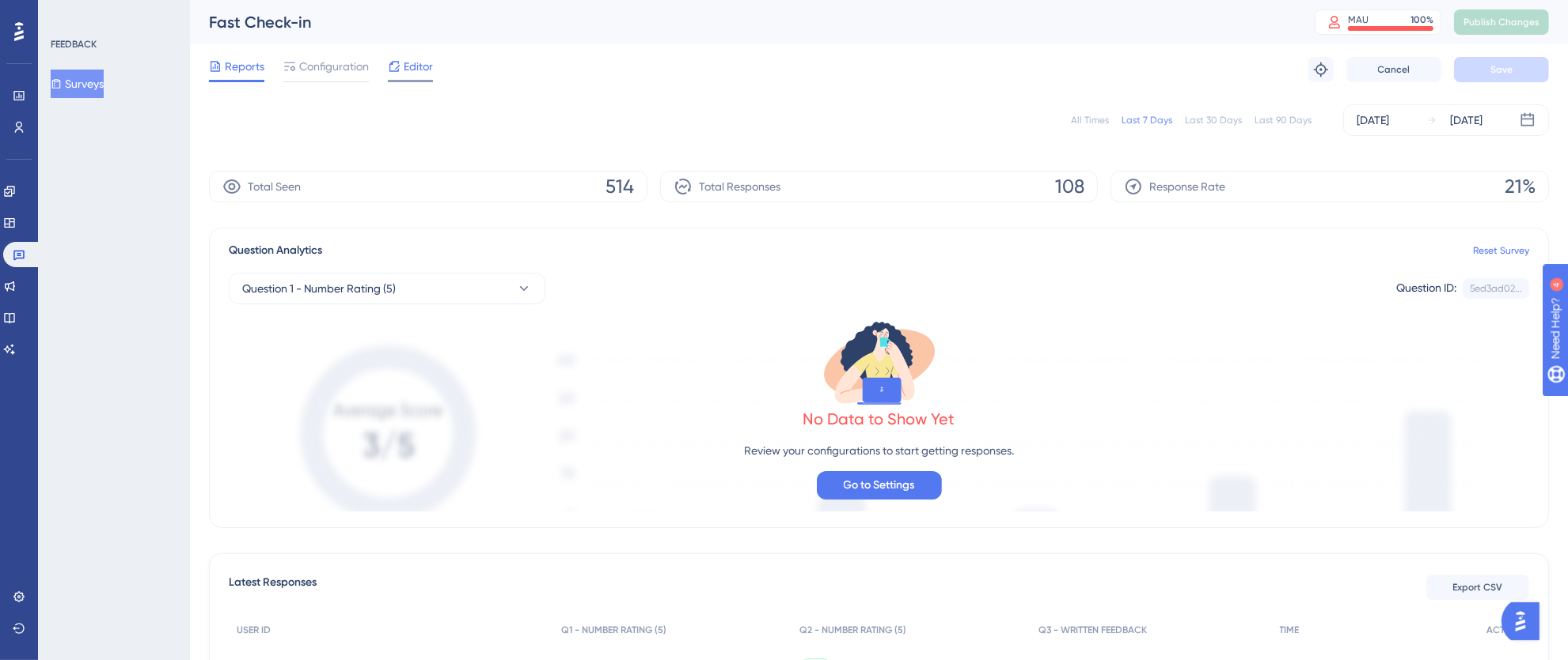
click at [407, 60] on span "Editor" at bounding box center [418, 66] width 30 height 19
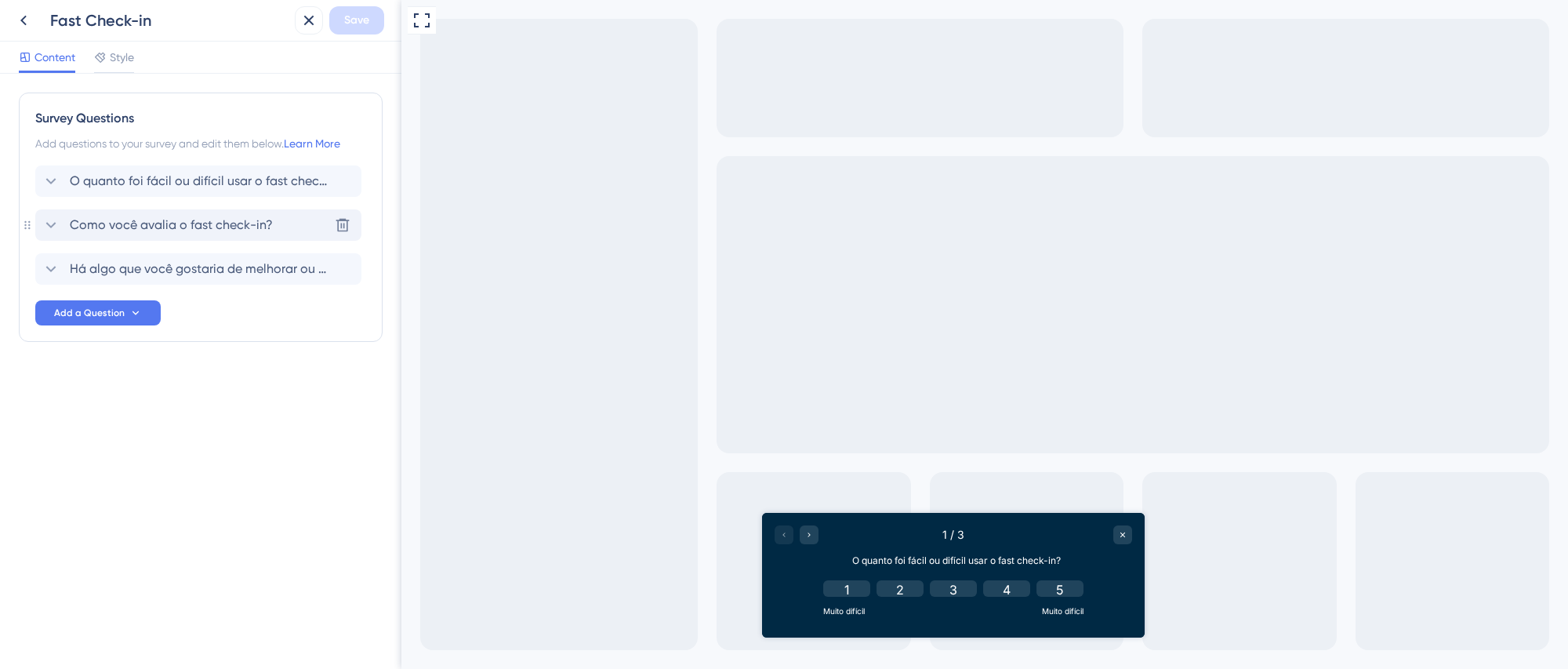
click at [140, 225] on span "Como você avalia o fast check-in?" at bounding box center [171, 224] width 203 height 19
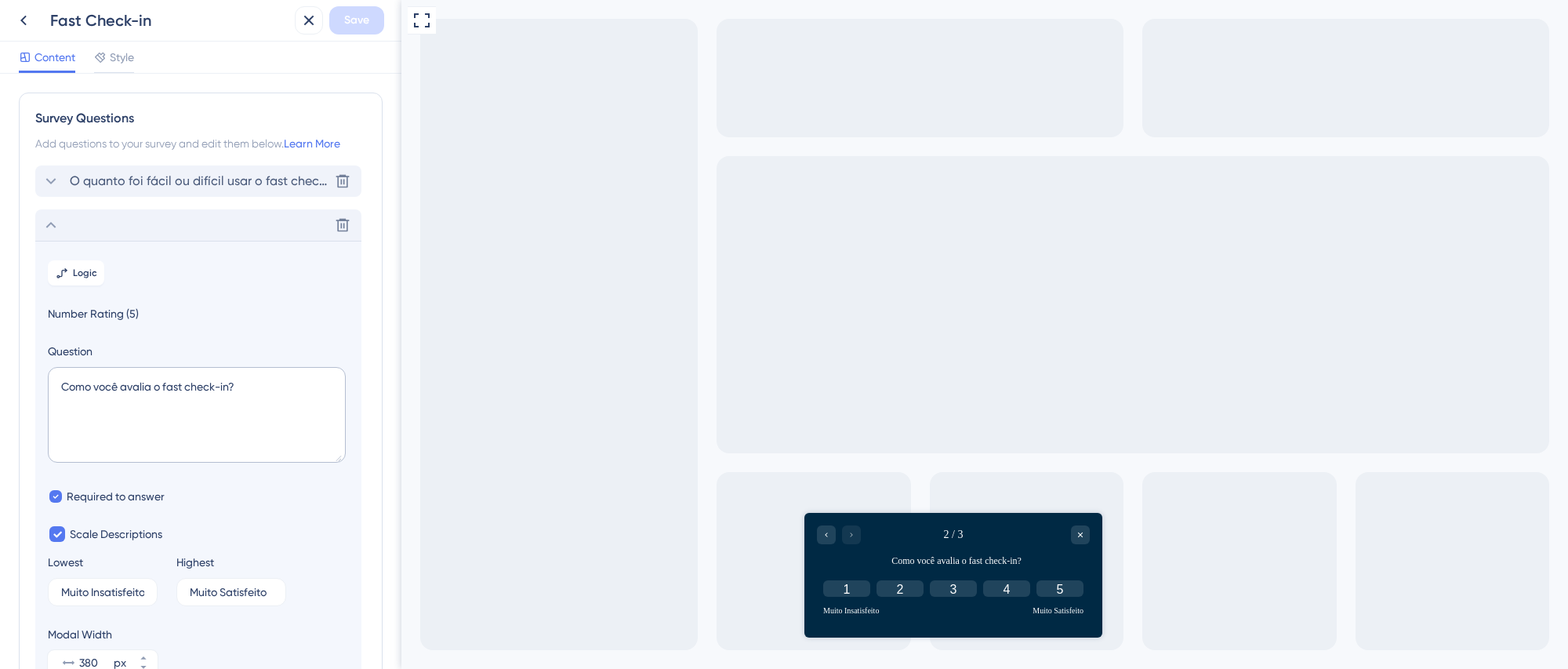
click at [166, 179] on span "O quanto foi fácil ou difícil usar o fast check-in?" at bounding box center [200, 181] width 259 height 19
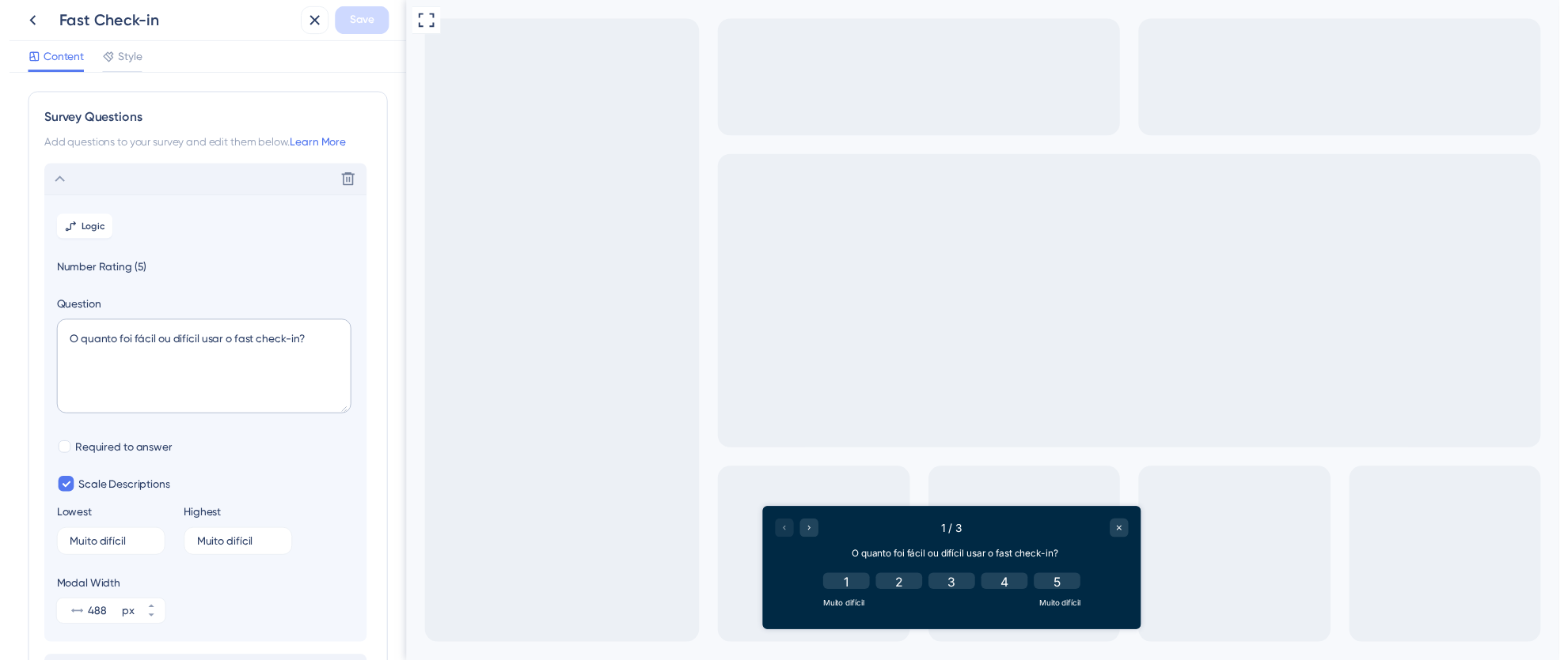
scroll to position [92, 0]
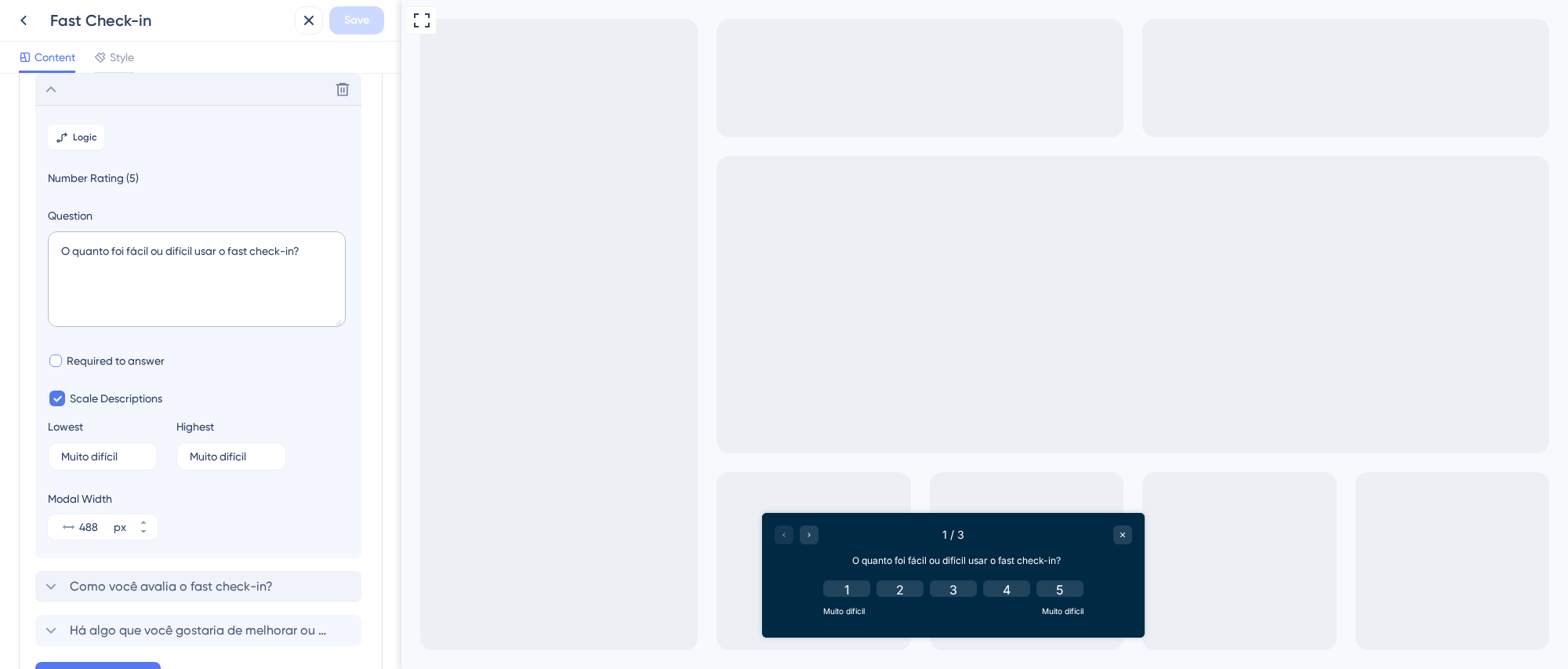
click at [57, 365] on div at bounding box center [56, 361] width 12 height 12
checkbox input "true"
click at [350, 20] on span "Save" at bounding box center [357, 20] width 25 height 19
click at [301, 37] on button at bounding box center [297, 29] width 24 height 25
click at [307, 23] on icon at bounding box center [309, 20] width 10 height 10
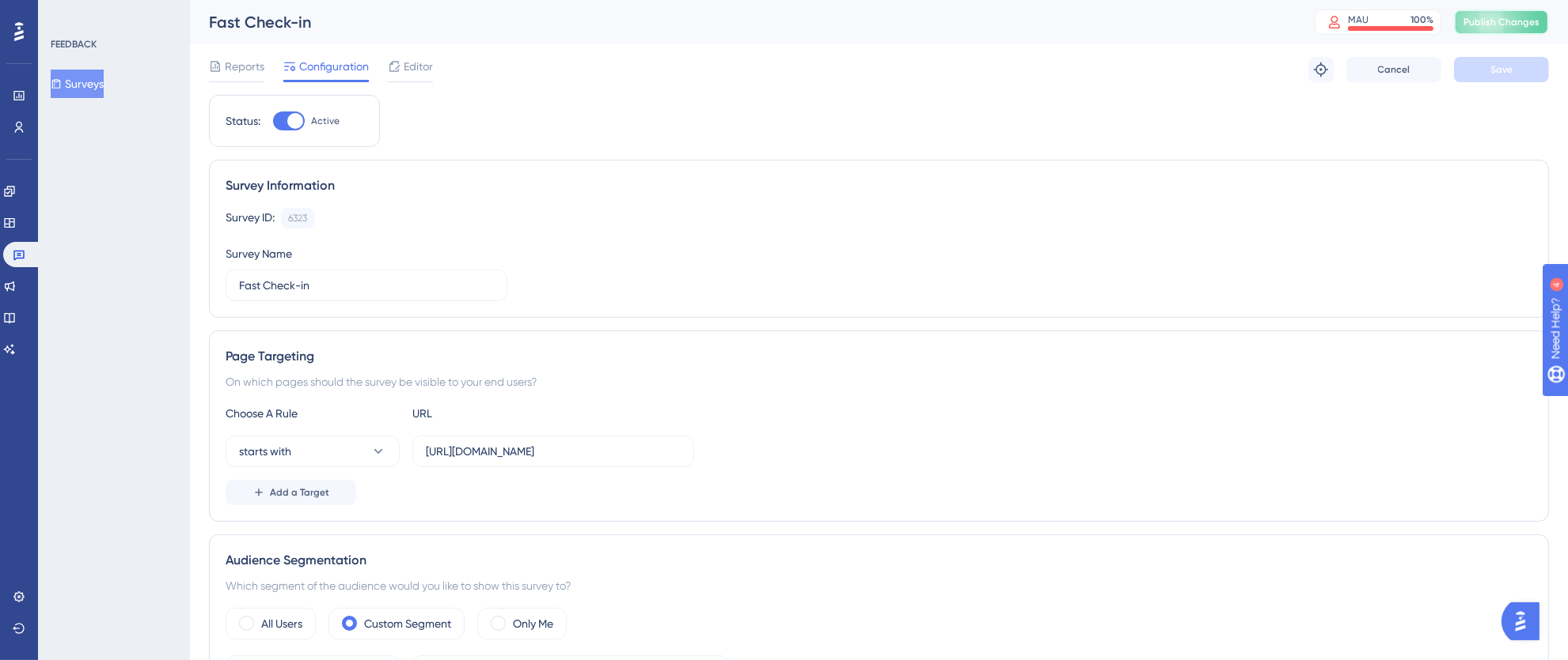
click at [1522, 23] on span "Publish Changes" at bounding box center [1501, 22] width 76 height 13
click at [502, 25] on div "UserGuiding script updated." at bounding box center [362, 29] width 307 height 33
click at [490, 32] on icon at bounding box center [490, 30] width 16 height 16
click at [17, 251] on icon at bounding box center [19, 255] width 13 height 13
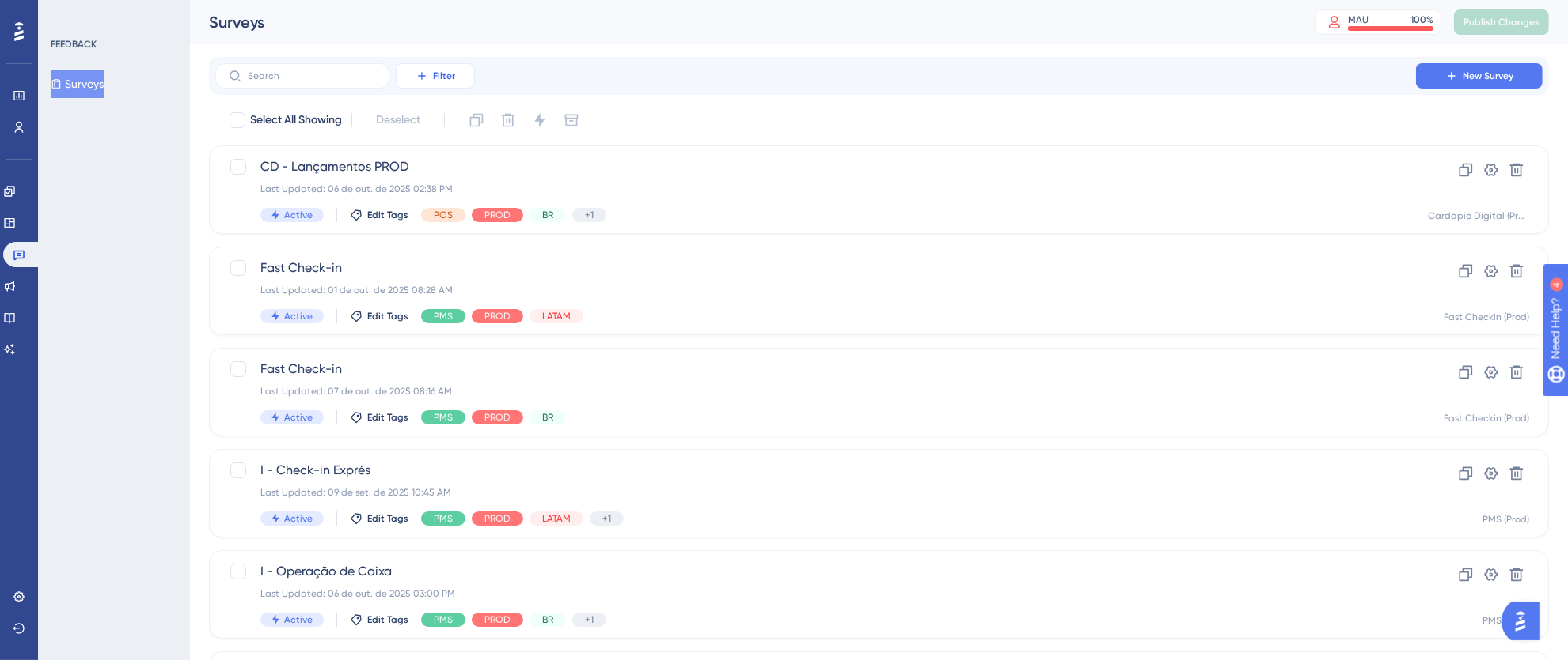
click at [452, 81] on span "Filter" at bounding box center [444, 76] width 22 height 13
click at [448, 124] on div "Tags Tags" at bounding box center [451, 121] width 65 height 31
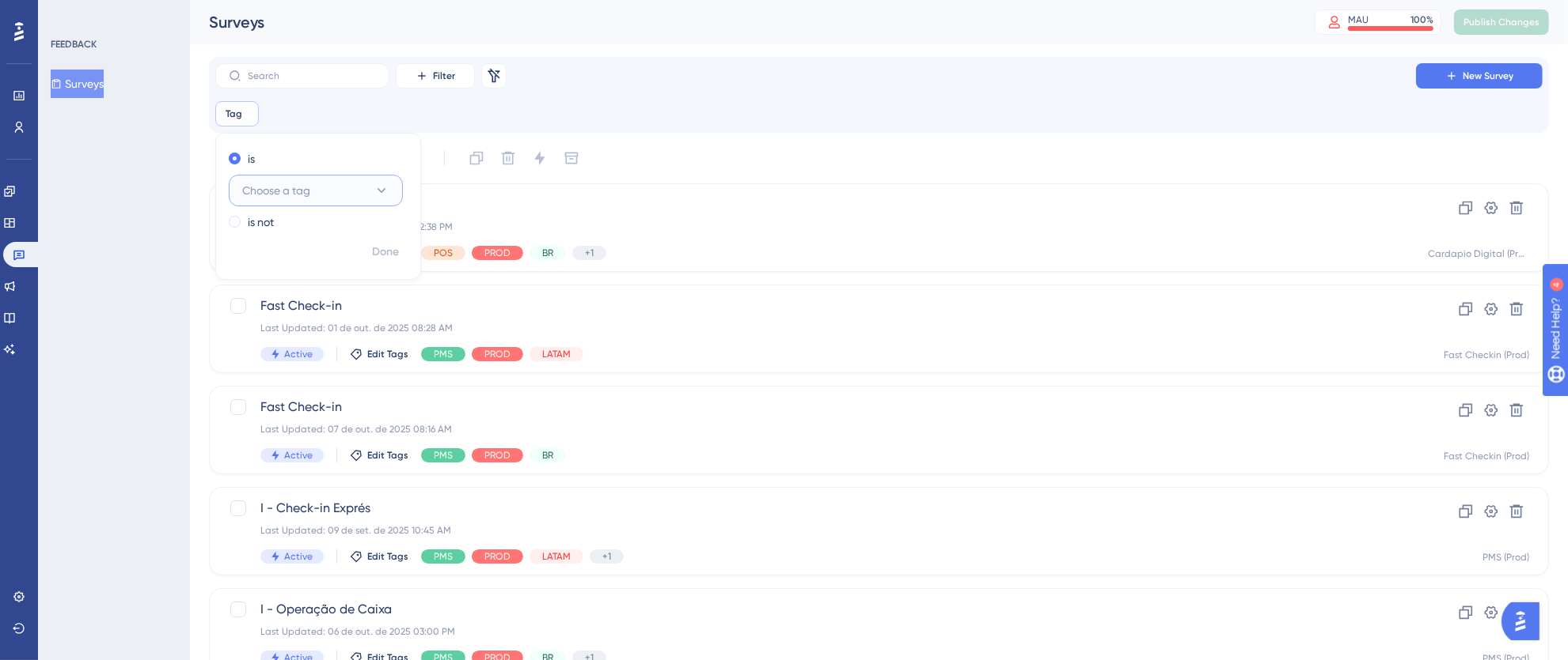
click at [302, 183] on span "Choose a tag" at bounding box center [277, 190] width 68 height 19
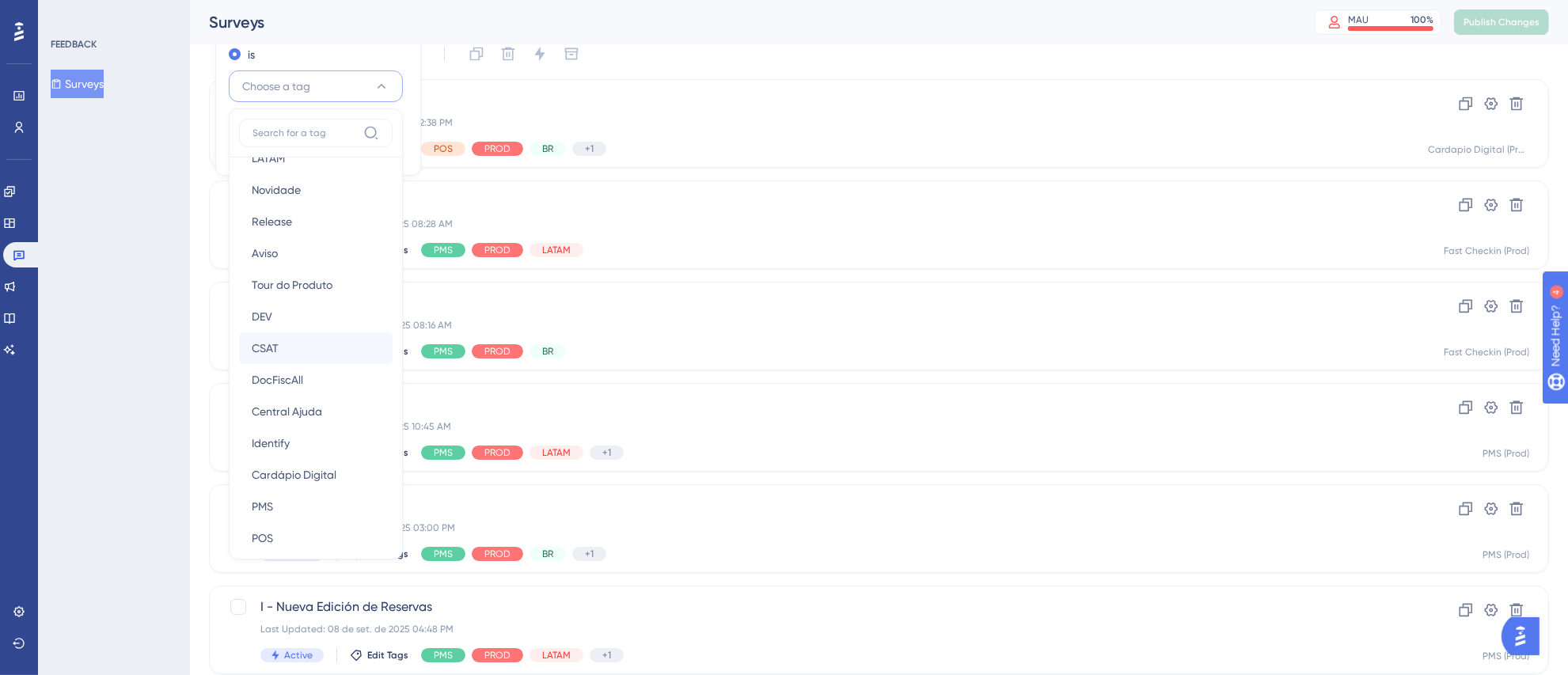
scroll to position [261, 0]
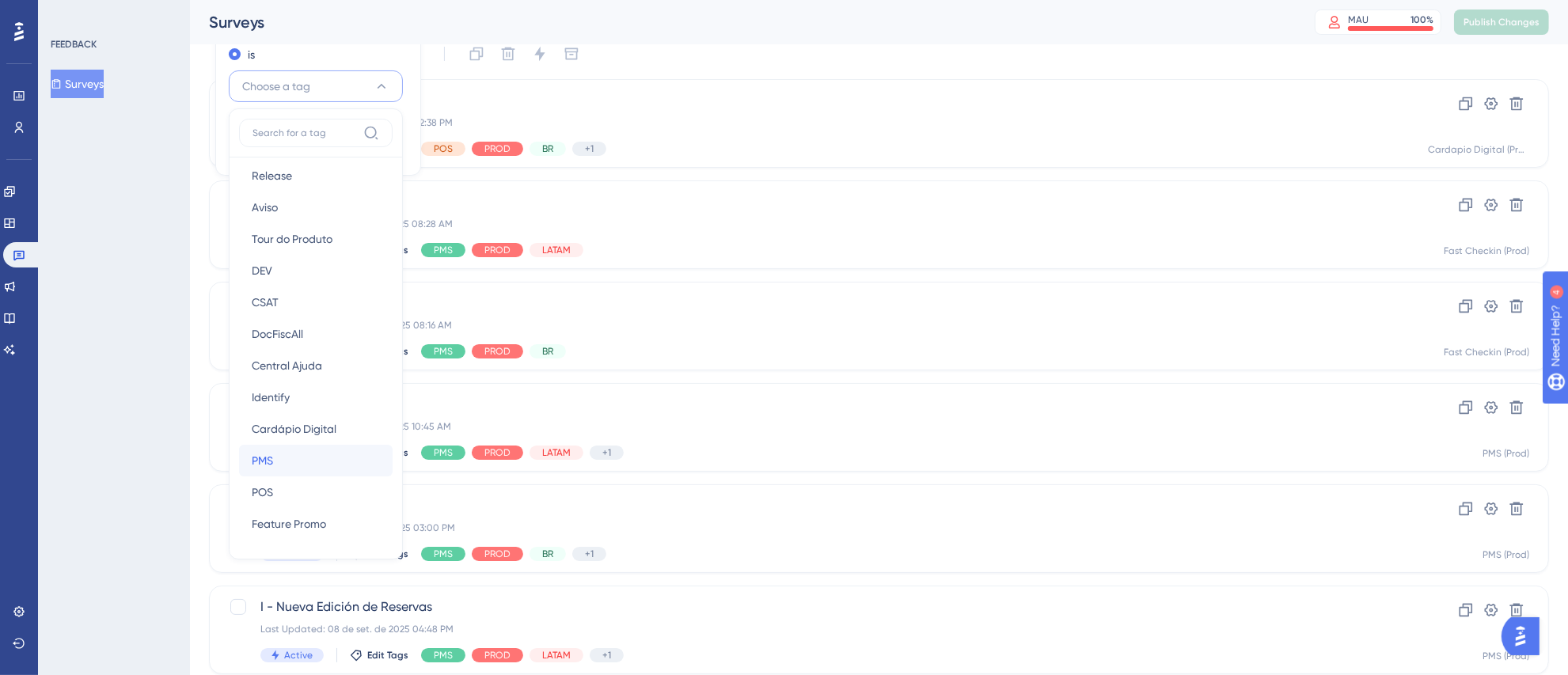
click at [303, 449] on div "PMS PMS" at bounding box center [315, 460] width 128 height 31
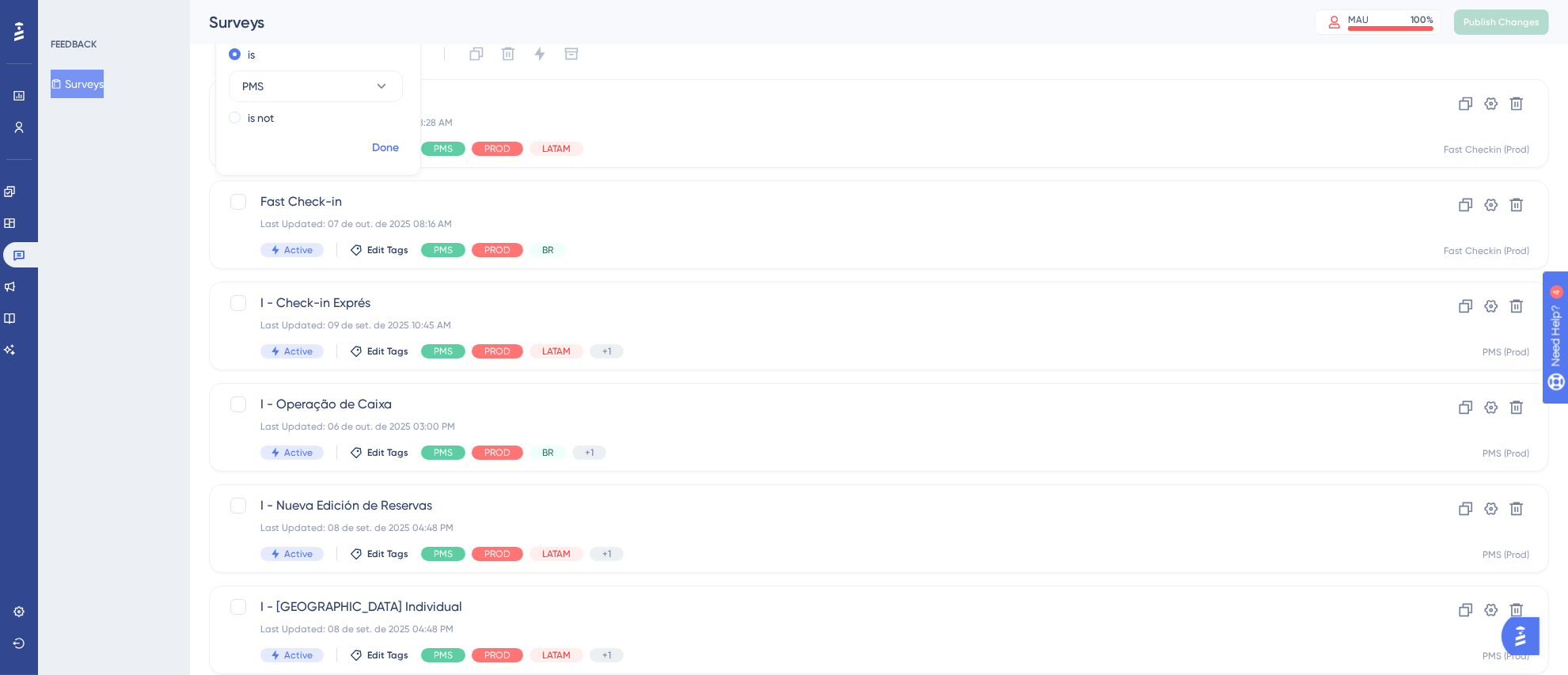
click at [393, 150] on span "Done" at bounding box center [386, 148] width 27 height 19
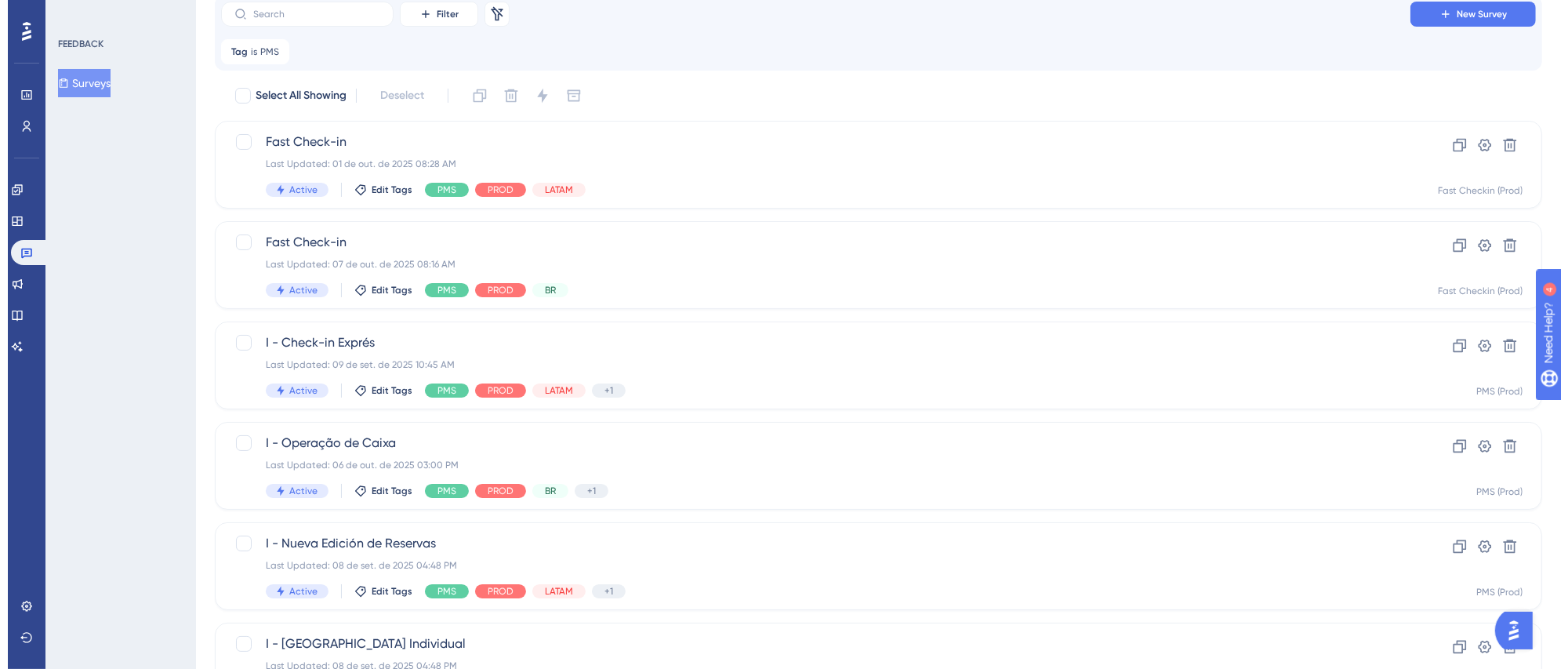
scroll to position [0, 0]
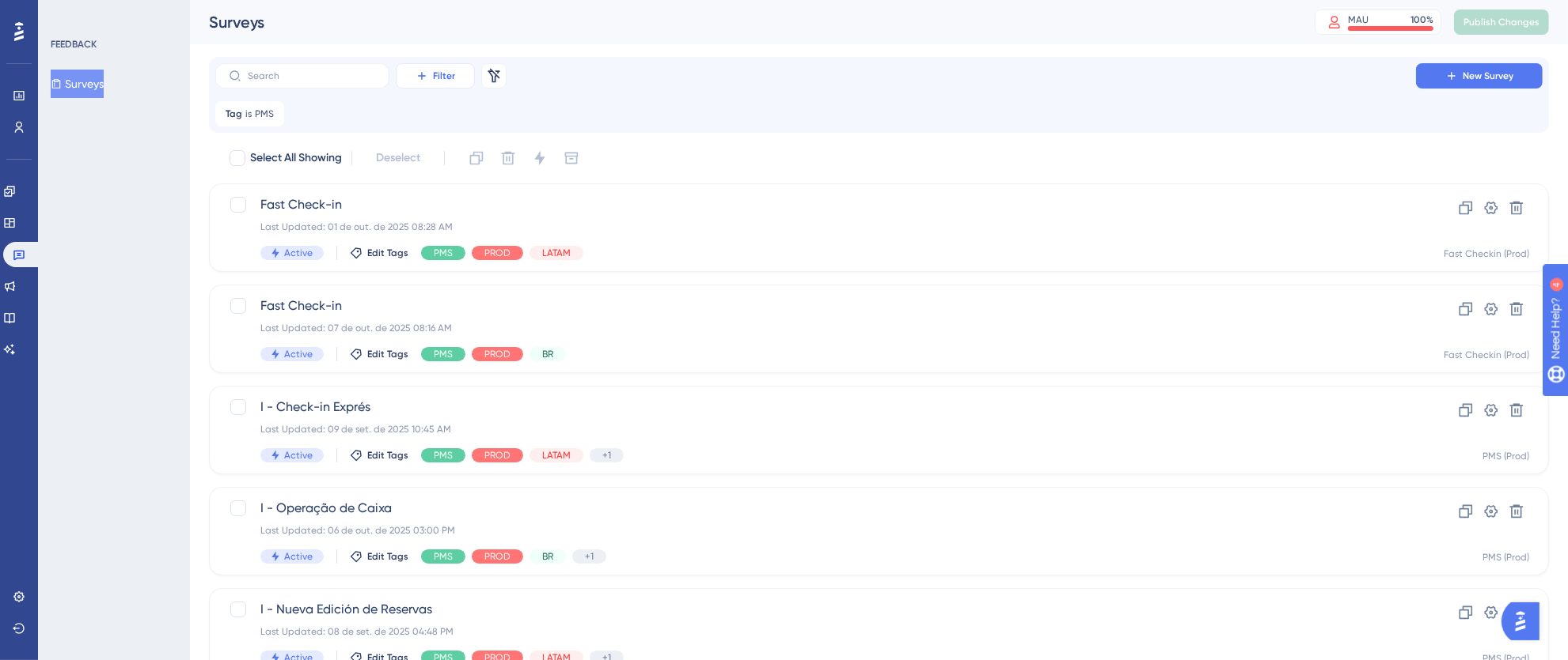
click at [440, 80] on span "Filter" at bounding box center [444, 76] width 22 height 13
click at [430, 216] on span "Status" at bounding box center [435, 216] width 32 height 19
click at [441, 188] on button "Choose a status" at bounding box center [422, 190] width 175 height 31
click at [410, 242] on div "Active Active" at bounding box center [422, 238] width 128 height 31
click at [502, 230] on span "Done" at bounding box center [492, 226] width 27 height 19
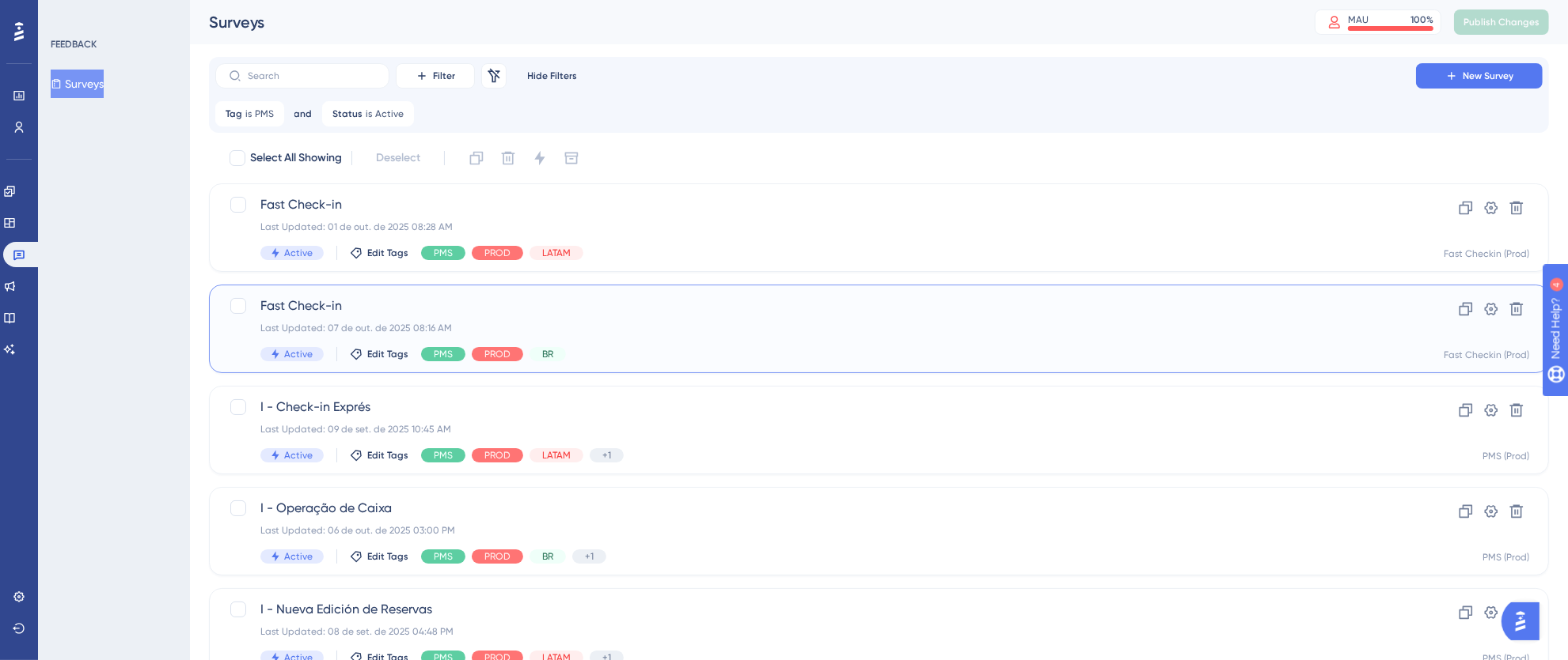
click at [701, 331] on div "Last Updated: 07 de out. de 2025 08:16 AM" at bounding box center [815, 328] width 1111 height 13
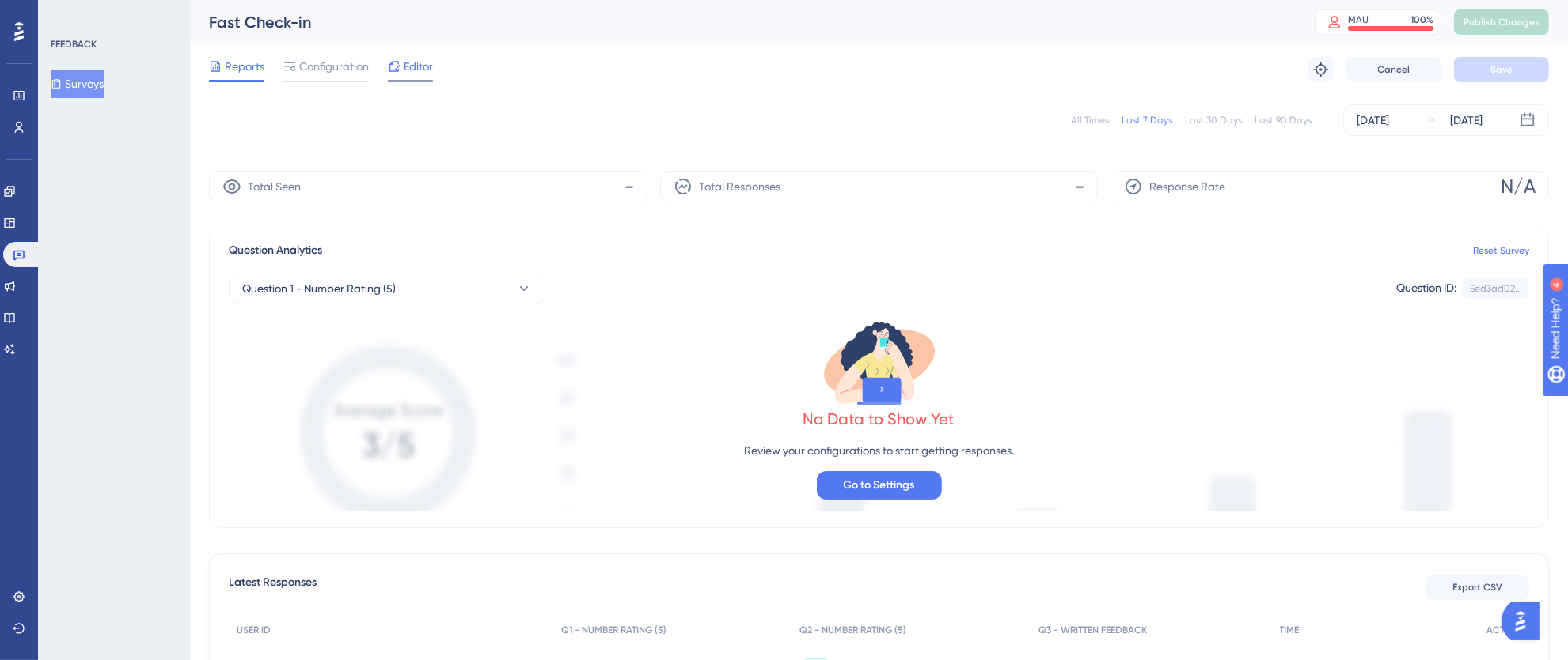
click at [424, 69] on span "Editor" at bounding box center [418, 66] width 30 height 19
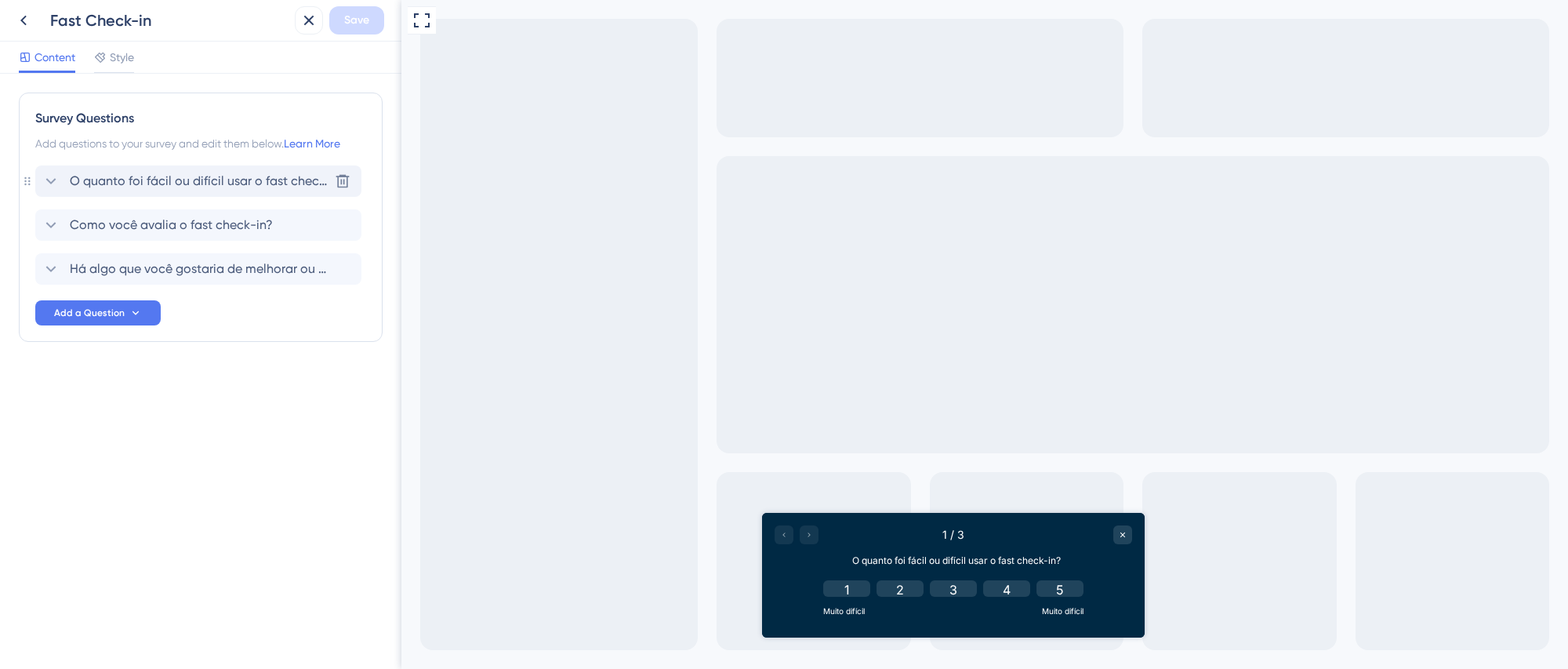
click at [171, 177] on span "O quanto foi fácil ou difícil usar o fast check-in?" at bounding box center [200, 181] width 259 height 19
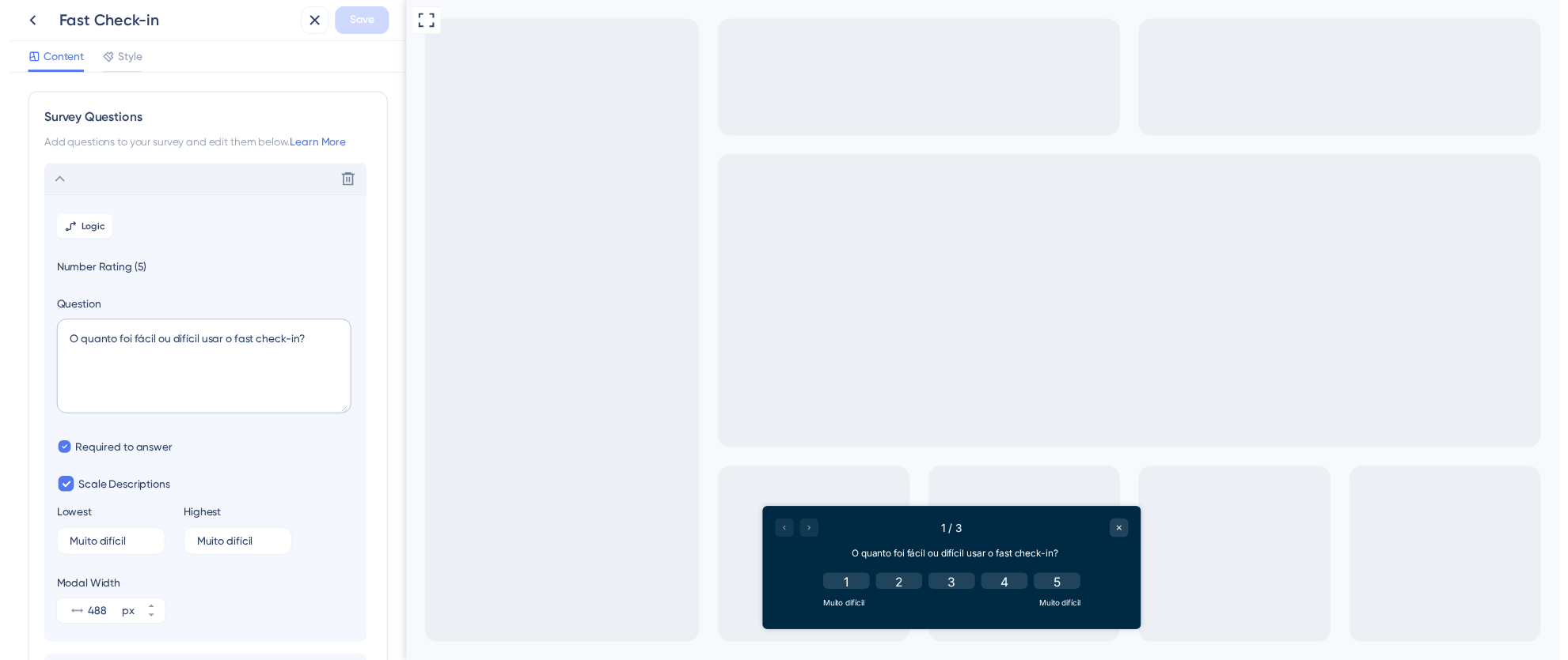
scroll to position [92, 0]
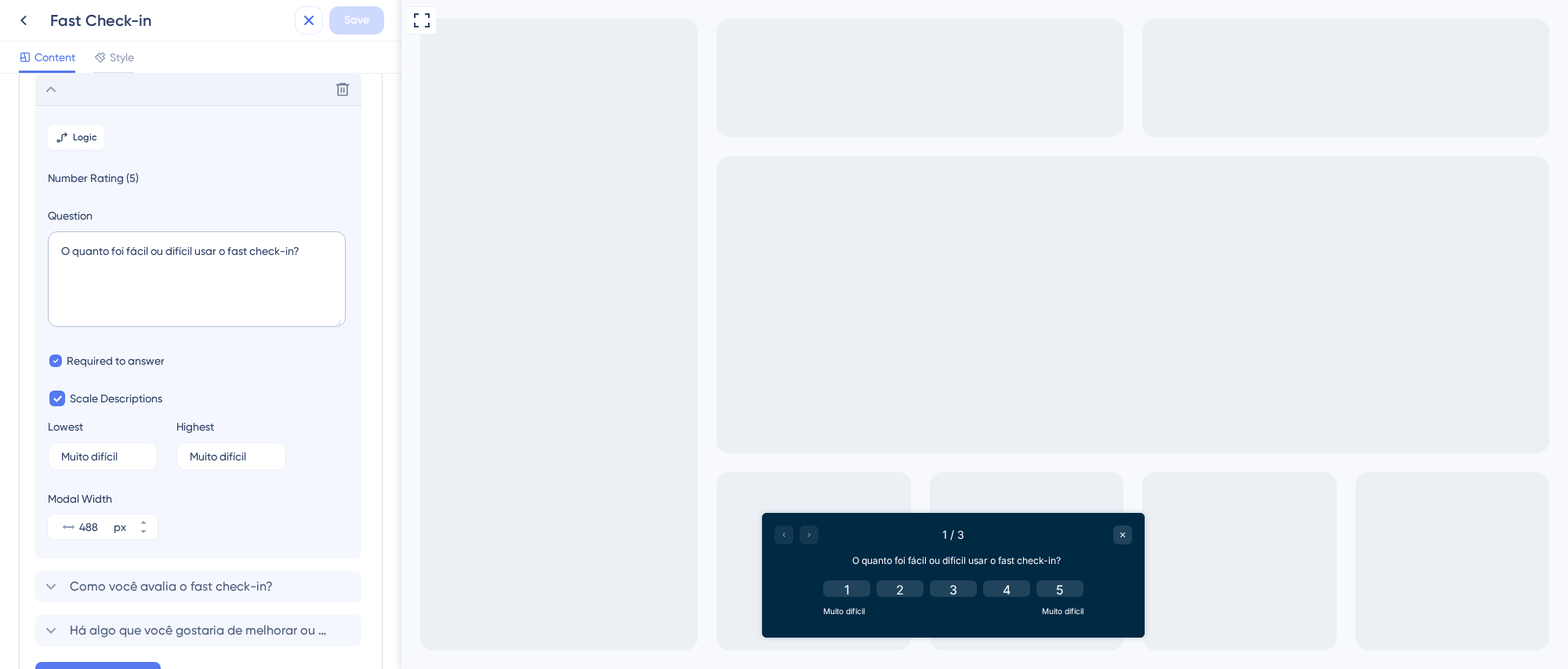
click at [306, 24] on icon at bounding box center [309, 20] width 19 height 19
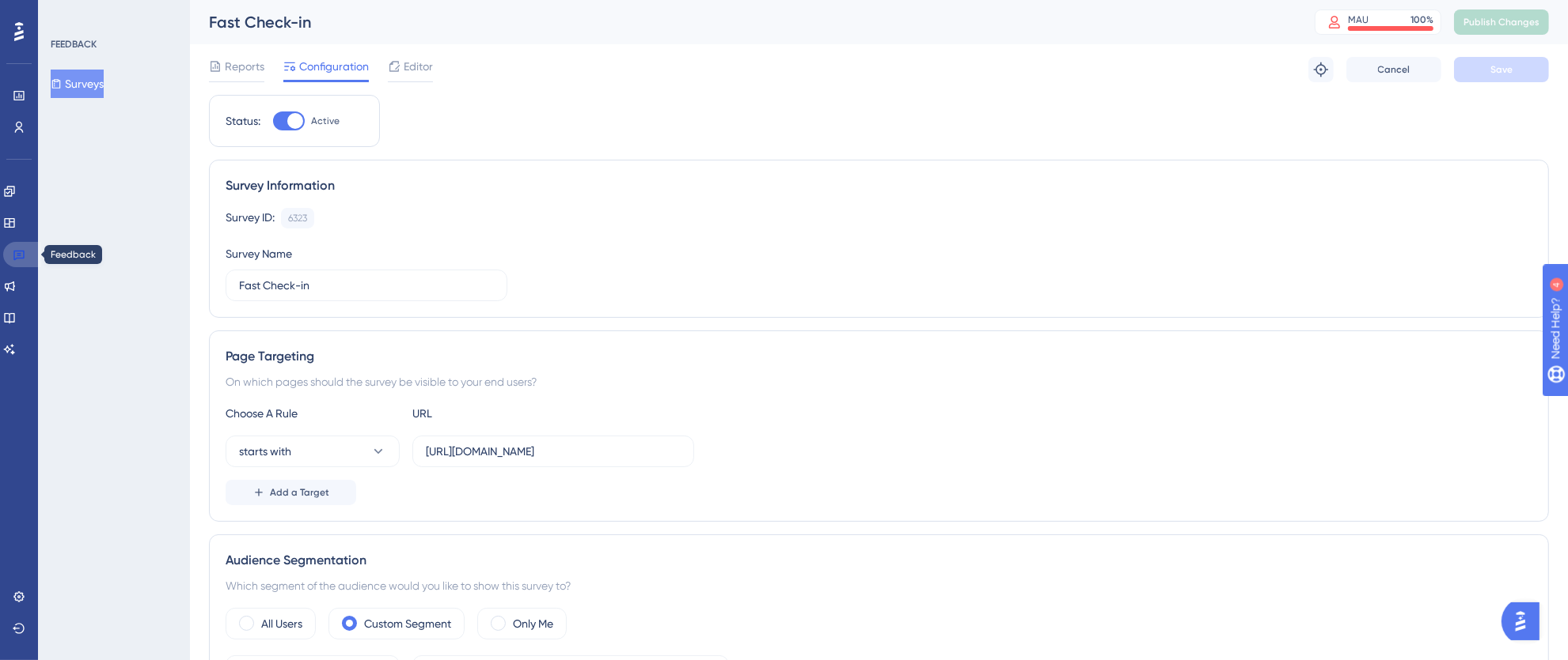
click at [28, 249] on link at bounding box center [22, 255] width 38 height 25
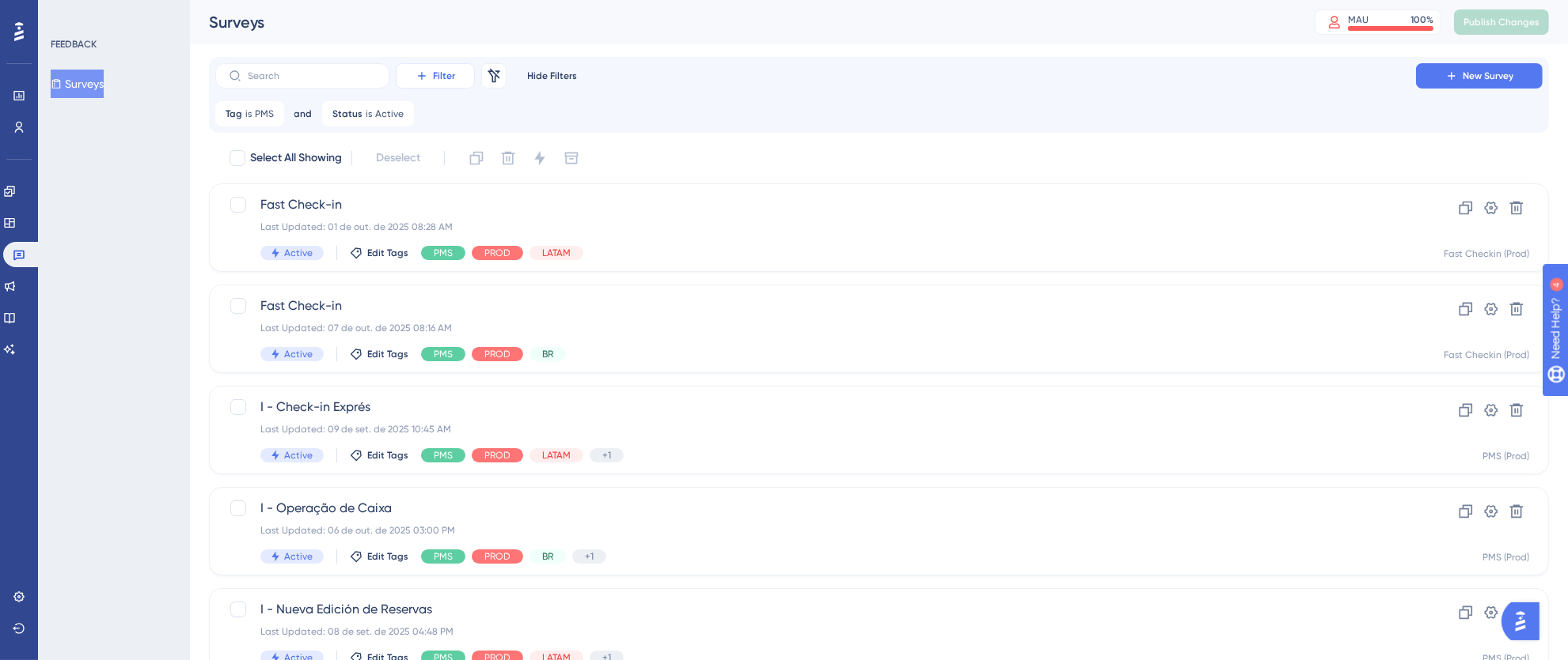
click at [453, 75] on span "Filter" at bounding box center [444, 76] width 22 height 13
click at [466, 157] on span "Segments" at bounding box center [444, 152] width 51 height 19
click at [577, 190] on button "Choose a segment" at bounding box center [552, 190] width 175 height 31
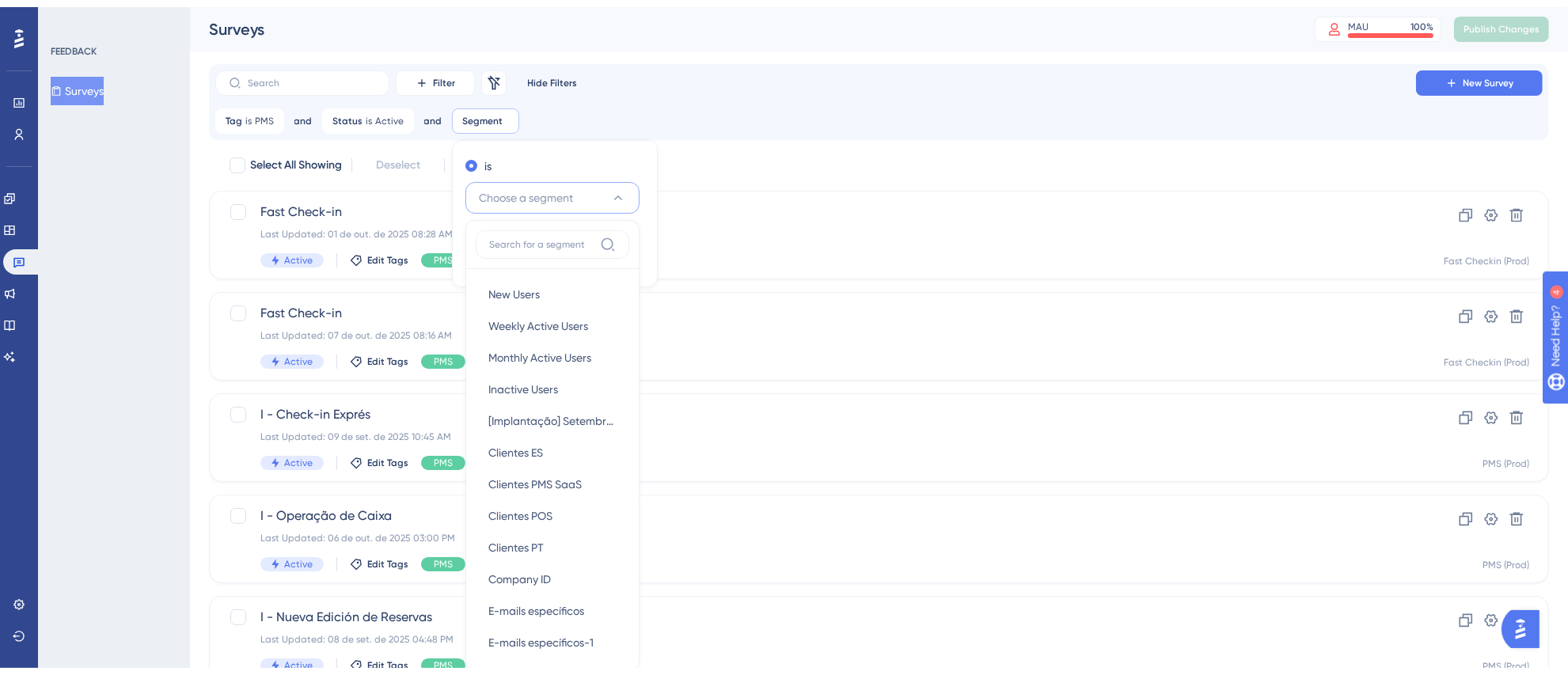
scroll to position [104, 0]
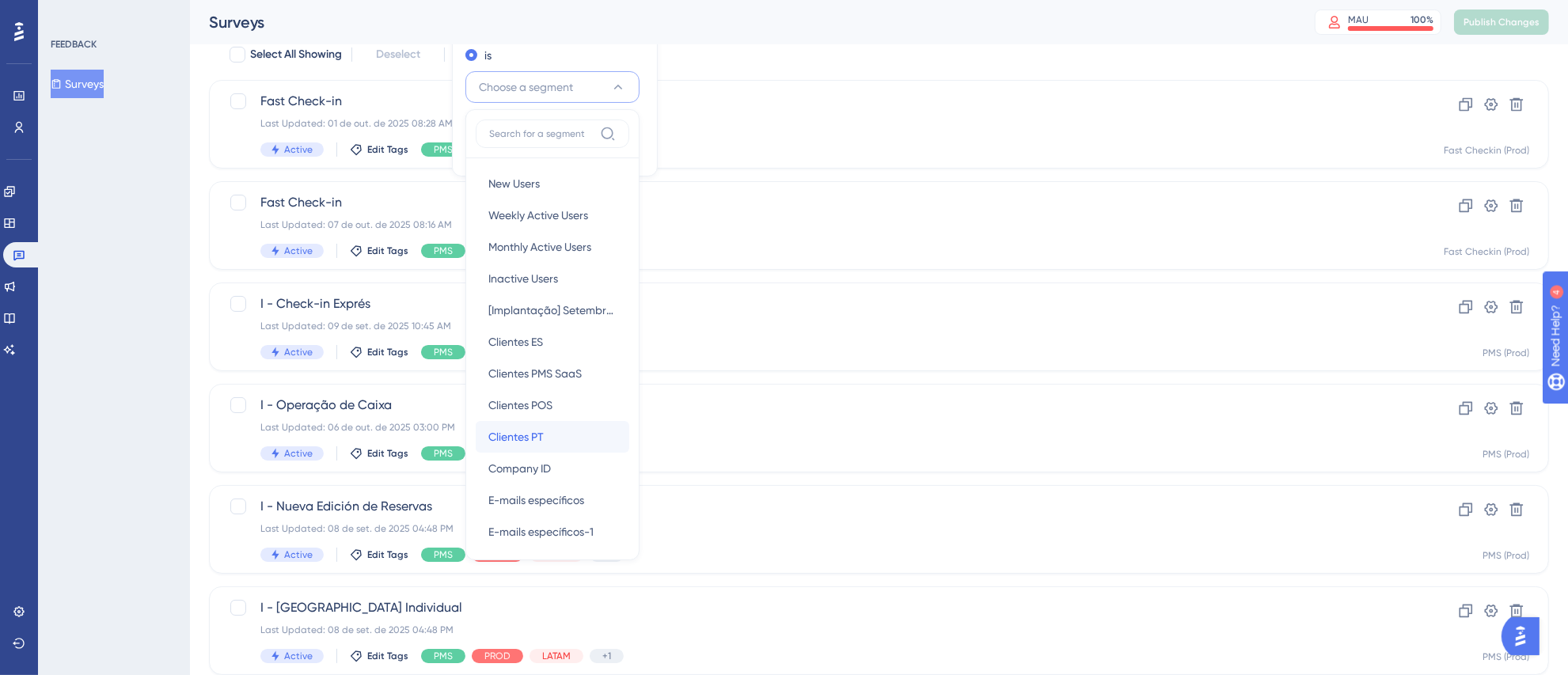
click at [560, 431] on div "Clientes PT Clientes PT" at bounding box center [552, 436] width 128 height 31
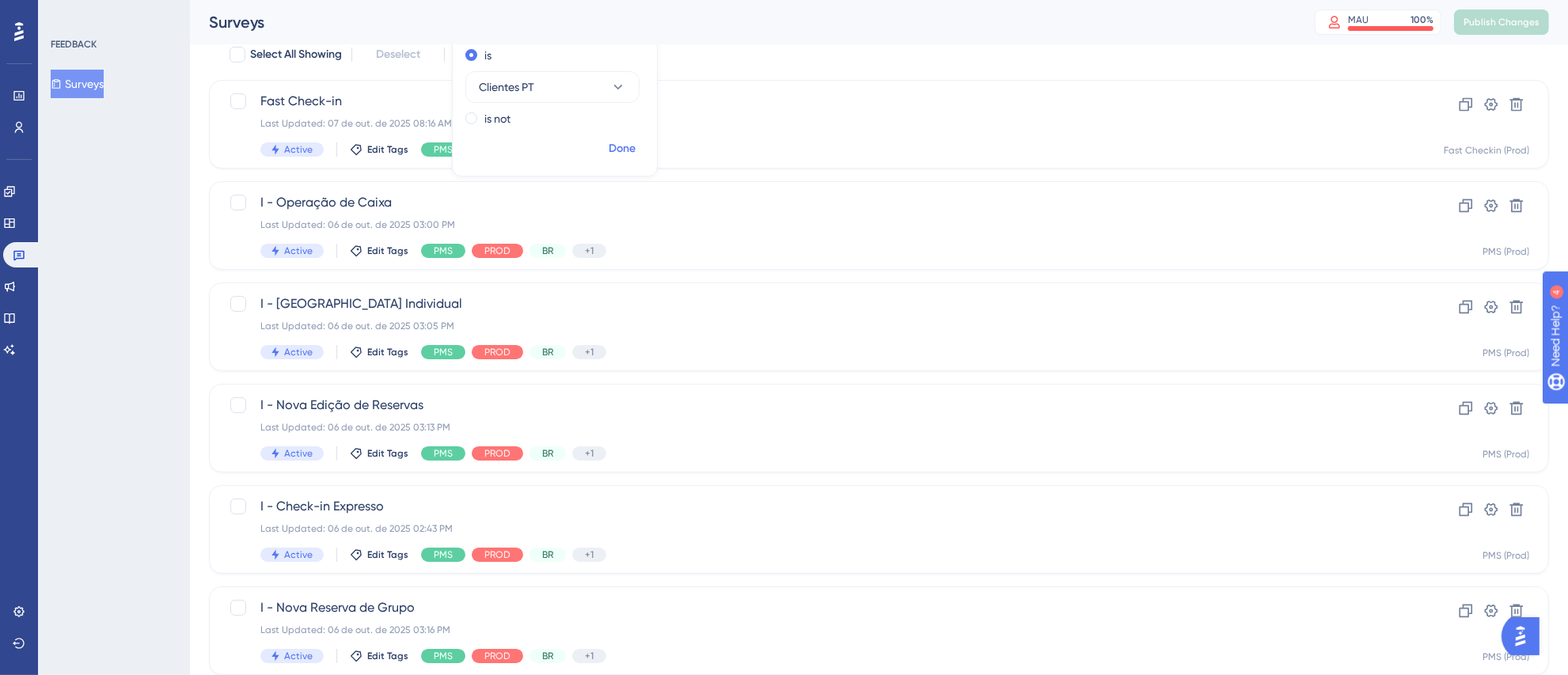
click at [614, 150] on span "Done" at bounding box center [622, 149] width 27 height 19
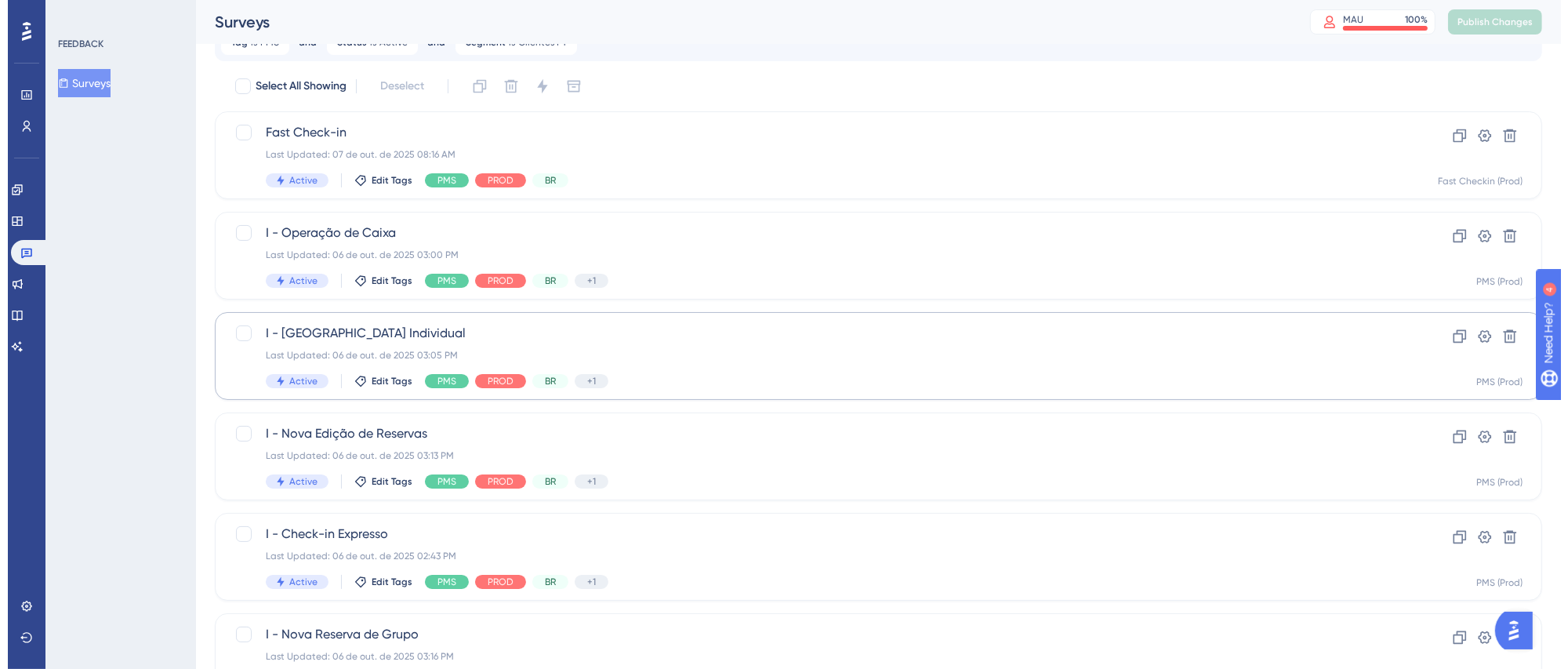
scroll to position [0, 0]
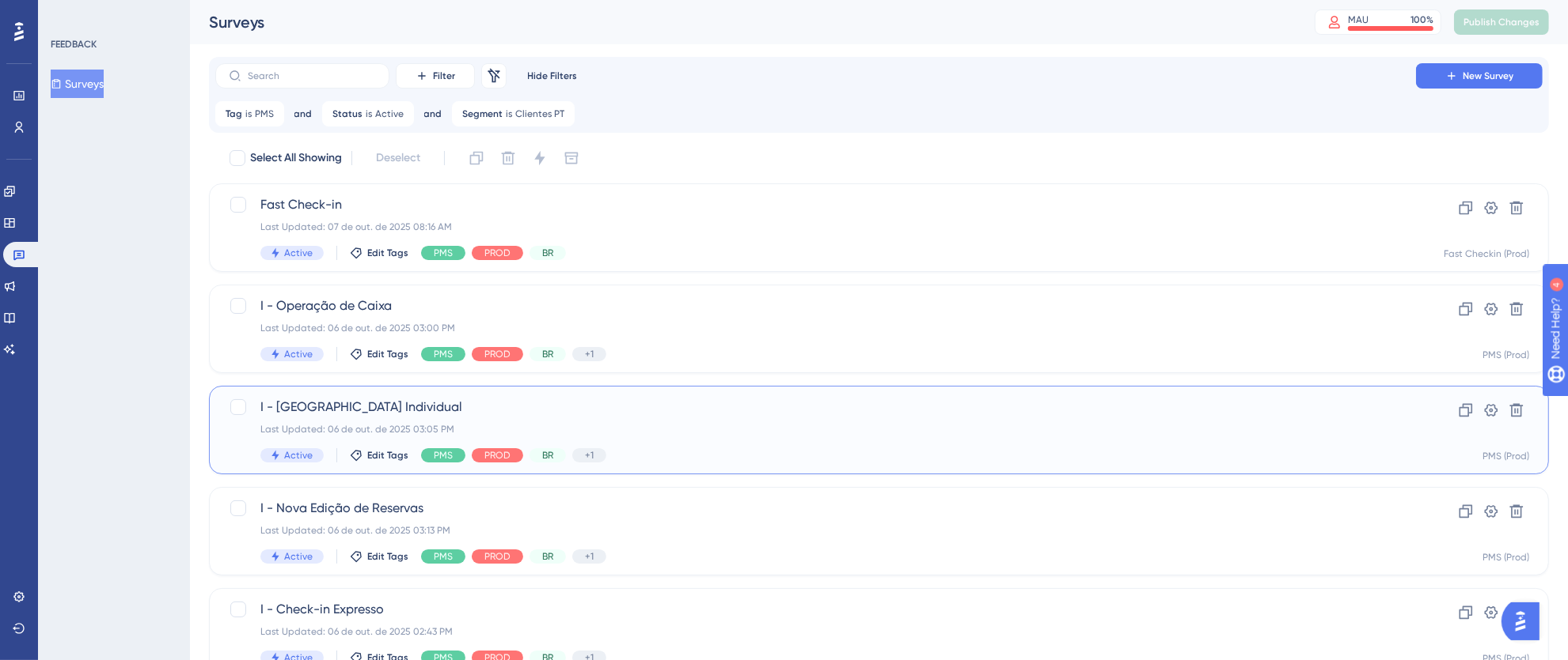
click at [686, 423] on div "Last Updated: 06 de out. de 2025 03:05 PM" at bounding box center [815, 429] width 1111 height 13
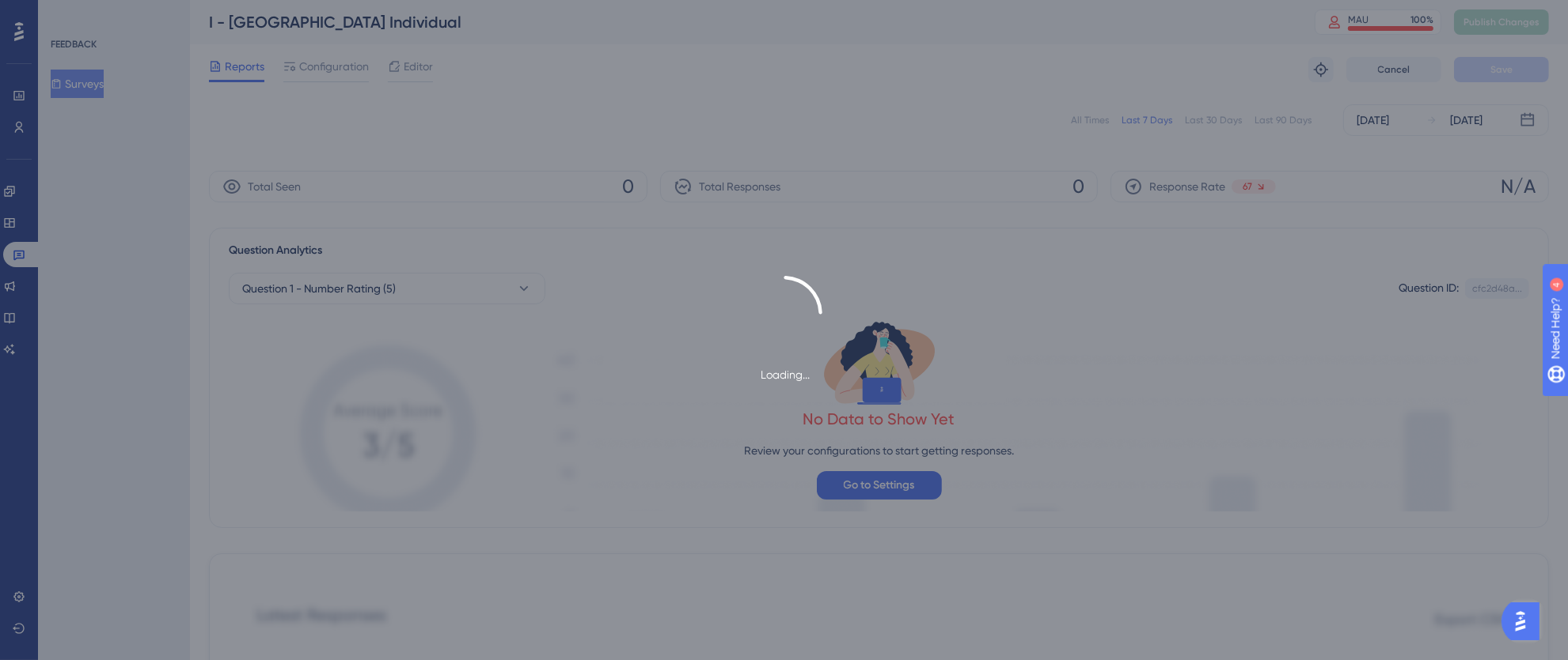
click at [419, 71] on div "Loading..." at bounding box center [784, 330] width 1568 height 660
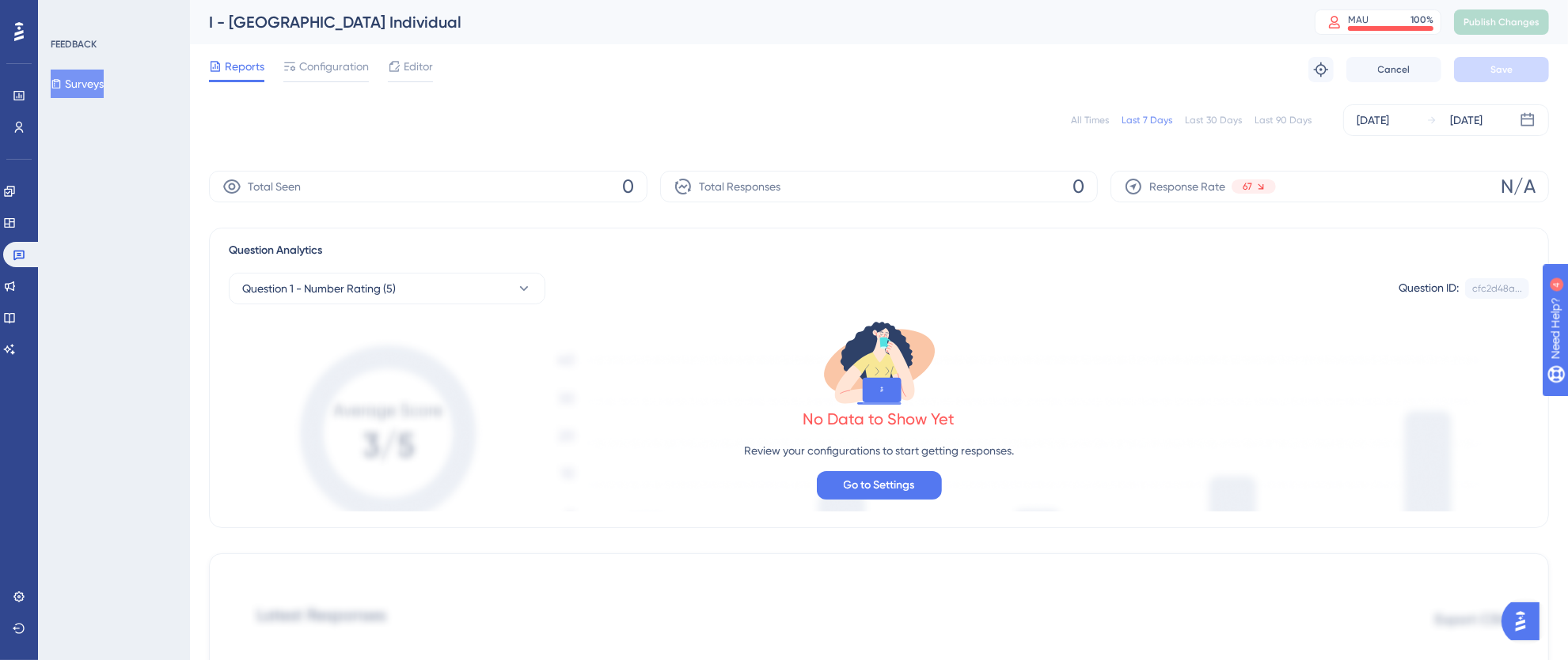
click at [419, 70] on span "Editor" at bounding box center [418, 66] width 30 height 19
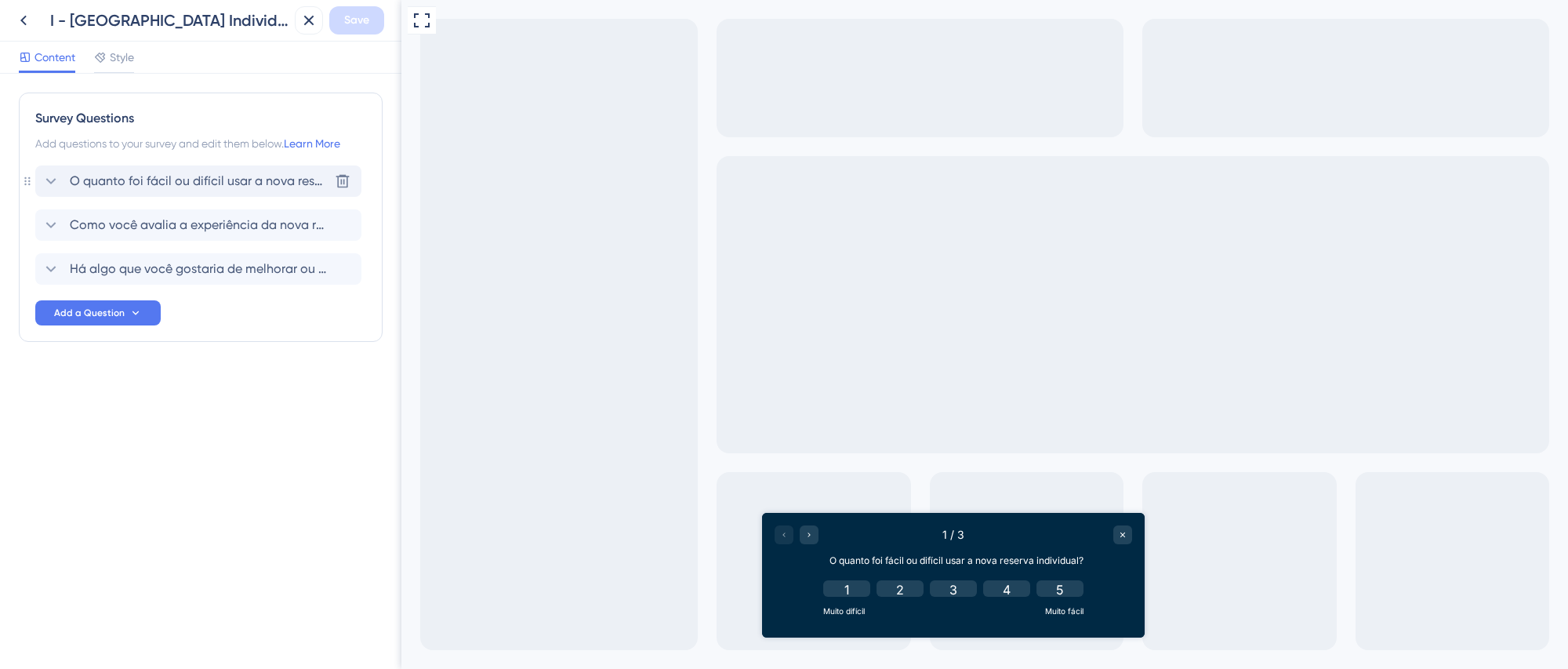
click at [138, 172] on span "O quanto foi fácil ou difícil usar a nova reserva individual?" at bounding box center [200, 181] width 259 height 19
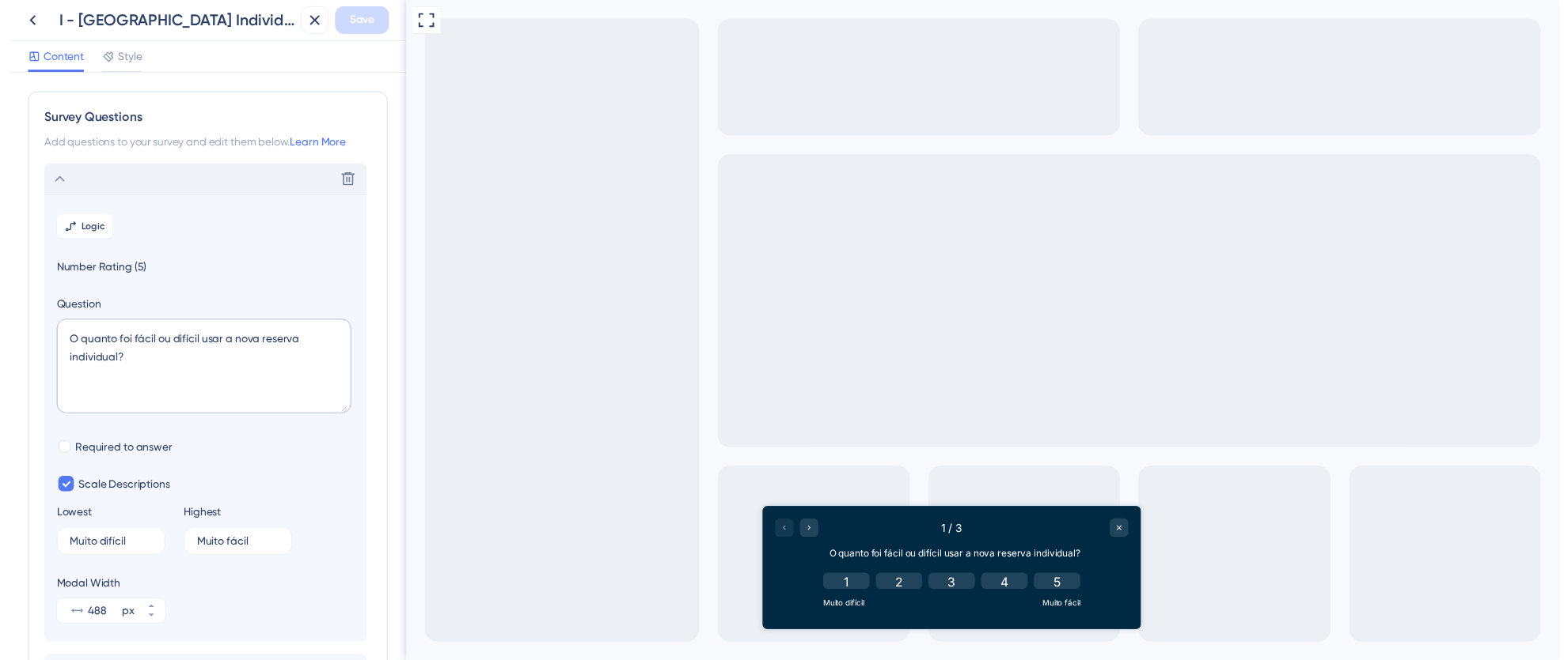
scroll to position [92, 0]
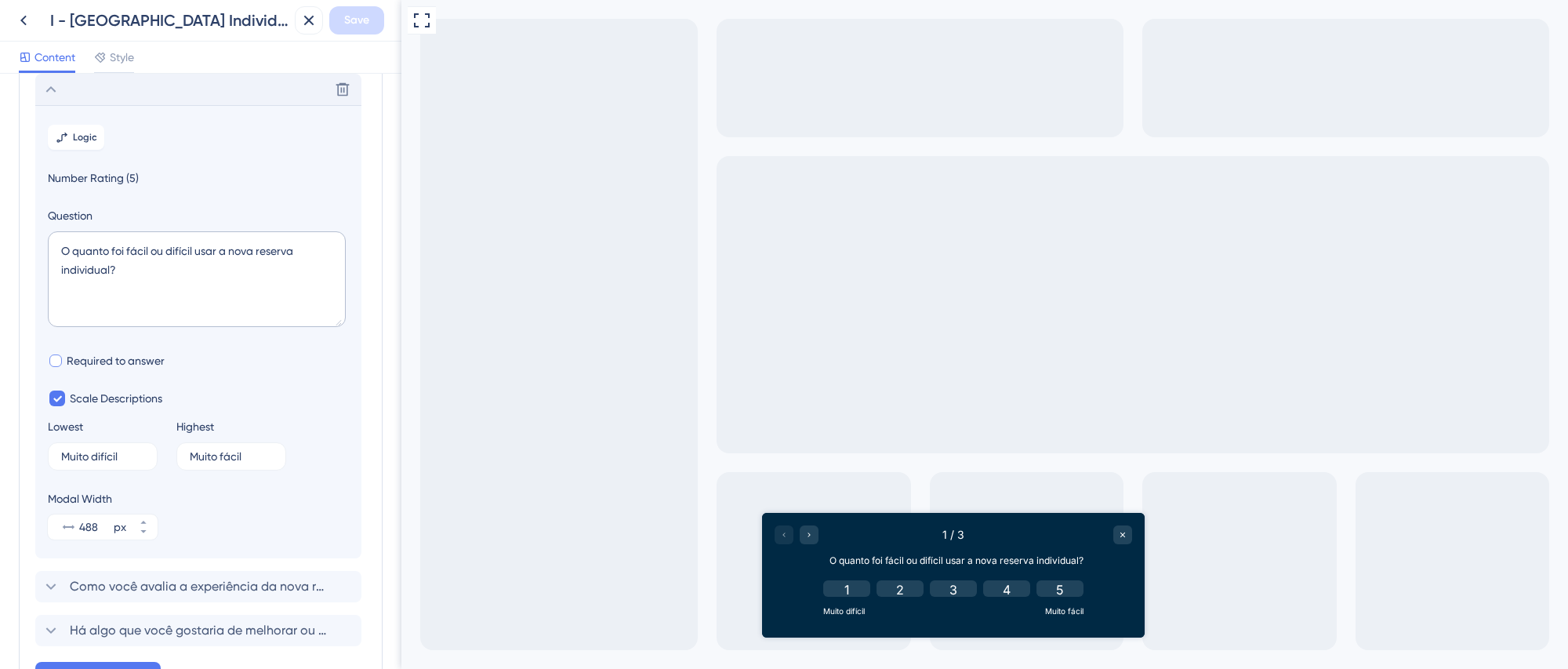
click at [59, 366] on div at bounding box center [56, 361] width 12 height 12
checkbox input "true"
click at [370, 20] on button "Save" at bounding box center [357, 20] width 55 height 28
click at [304, 20] on button at bounding box center [297, 29] width 24 height 25
click at [307, 18] on icon at bounding box center [309, 20] width 10 height 10
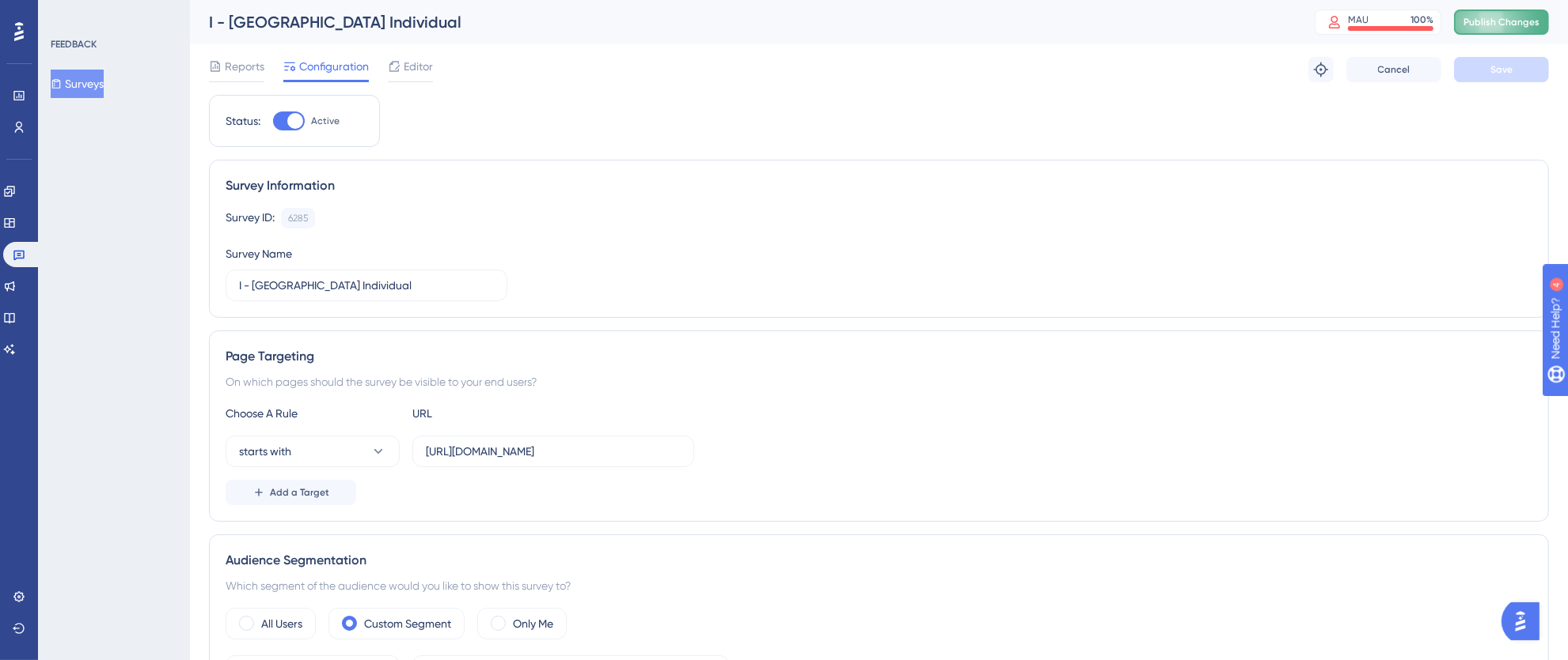
click at [1531, 29] on button "Publish Changes" at bounding box center [1501, 22] width 95 height 25
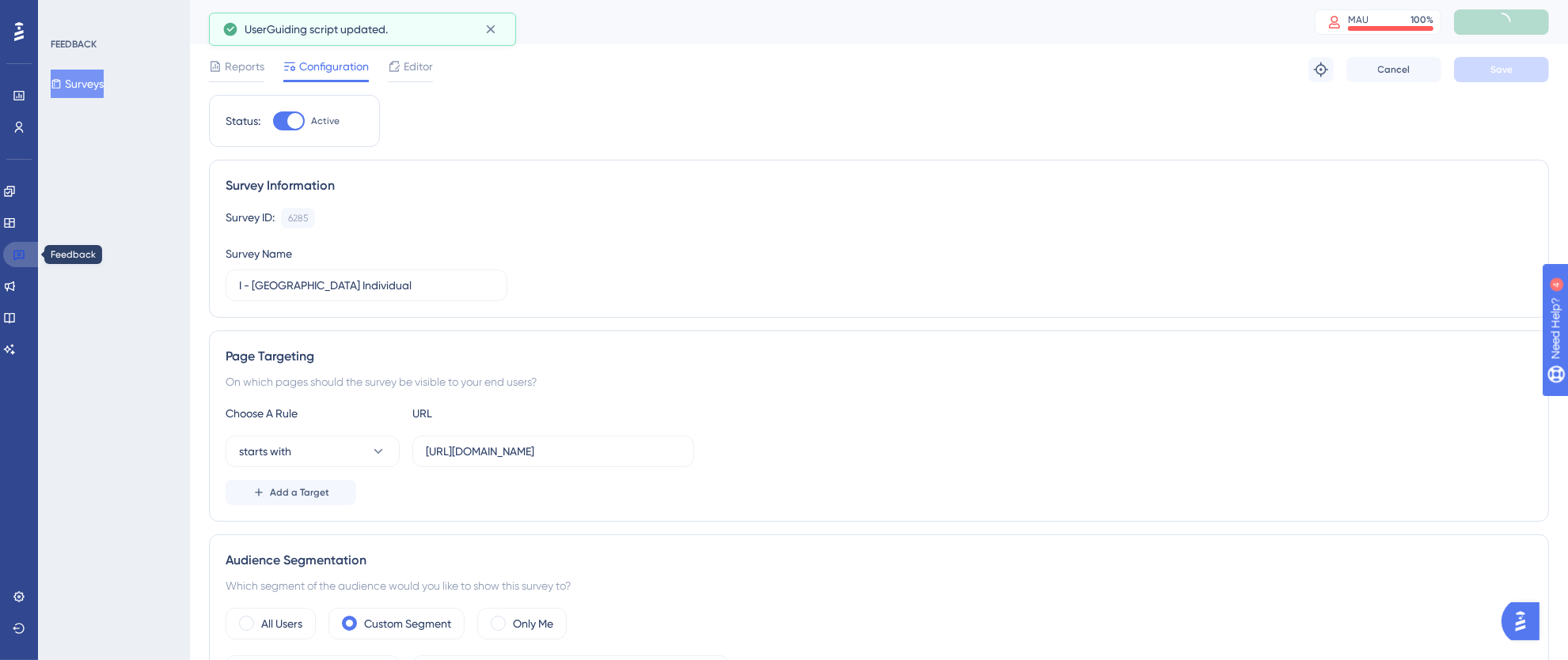
click at [13, 255] on icon at bounding box center [19, 255] width 11 height 10
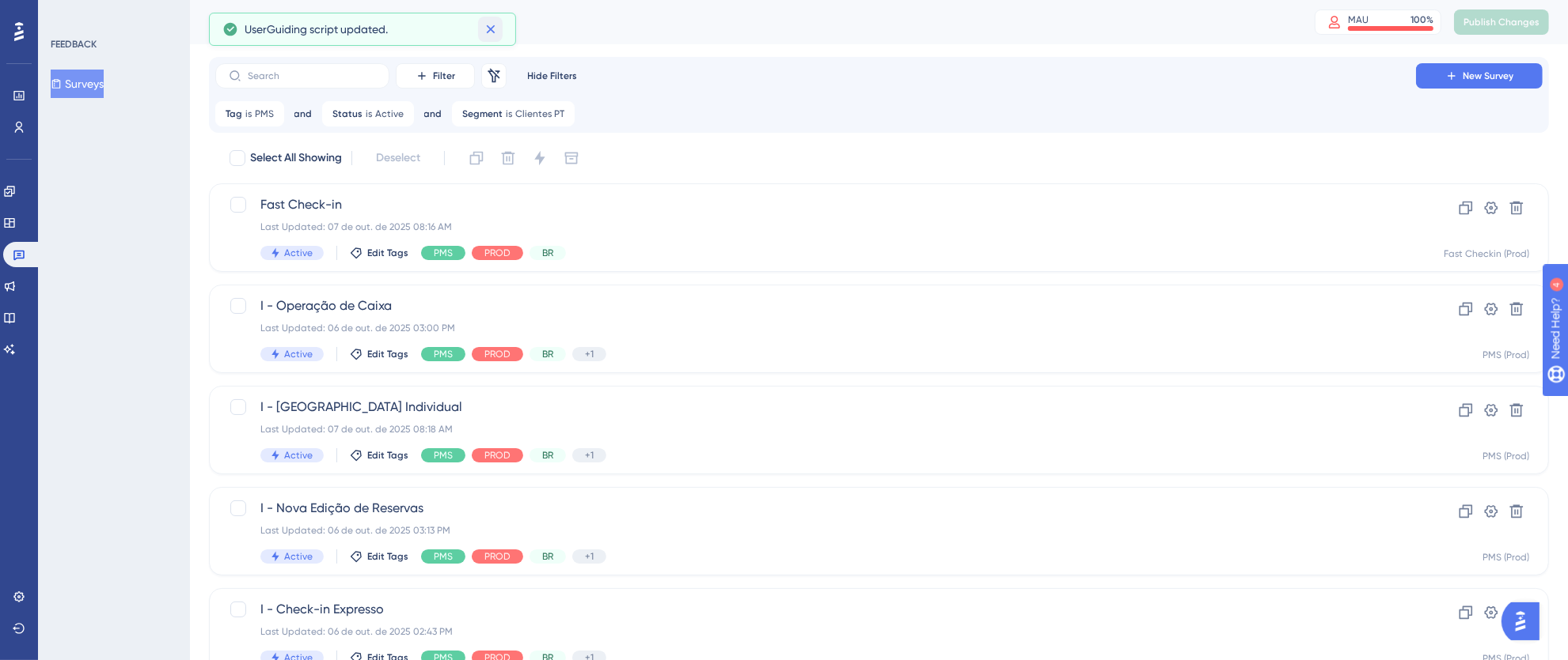
click at [492, 31] on icon at bounding box center [490, 30] width 9 height 9
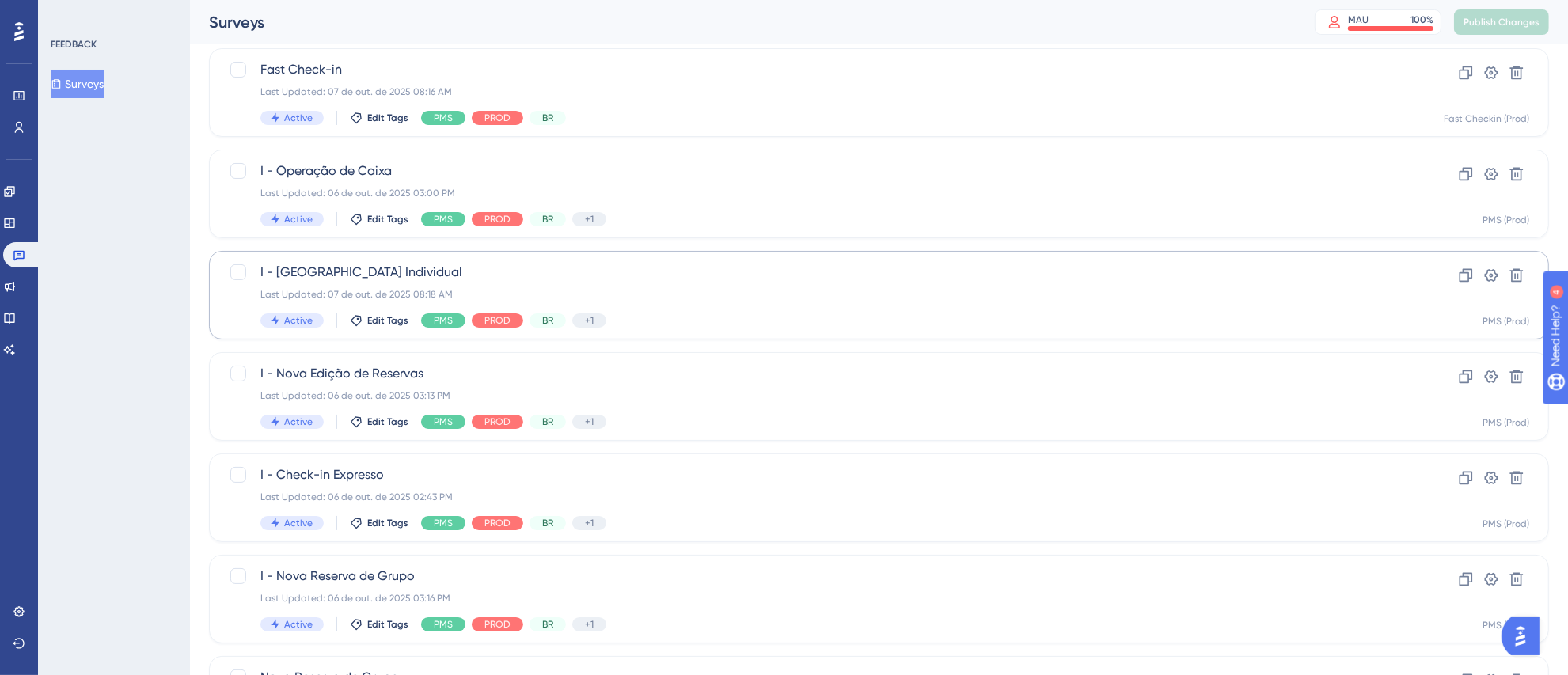
scroll to position [235, 0]
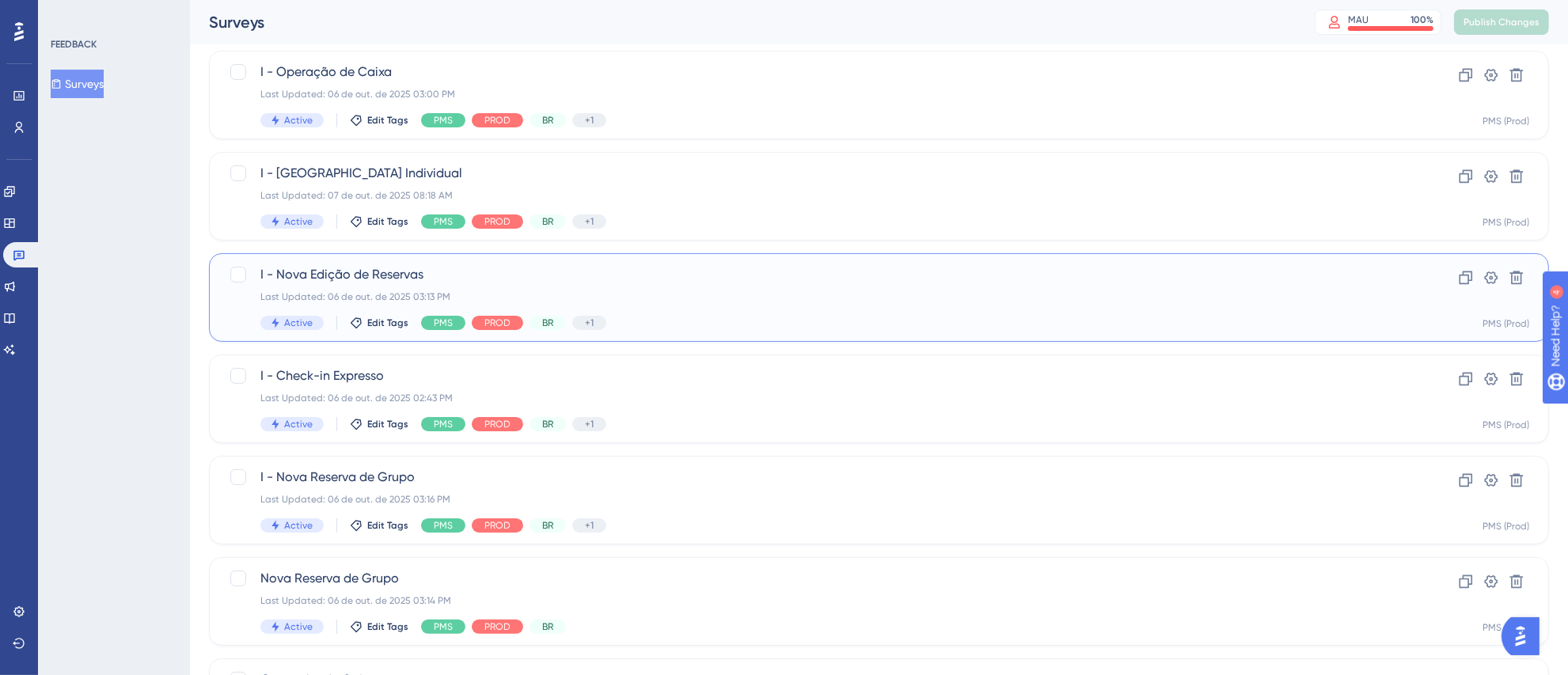
click at [735, 302] on div "Last Updated: 06 de out. de 2025 03:13 PM" at bounding box center [815, 296] width 1111 height 13
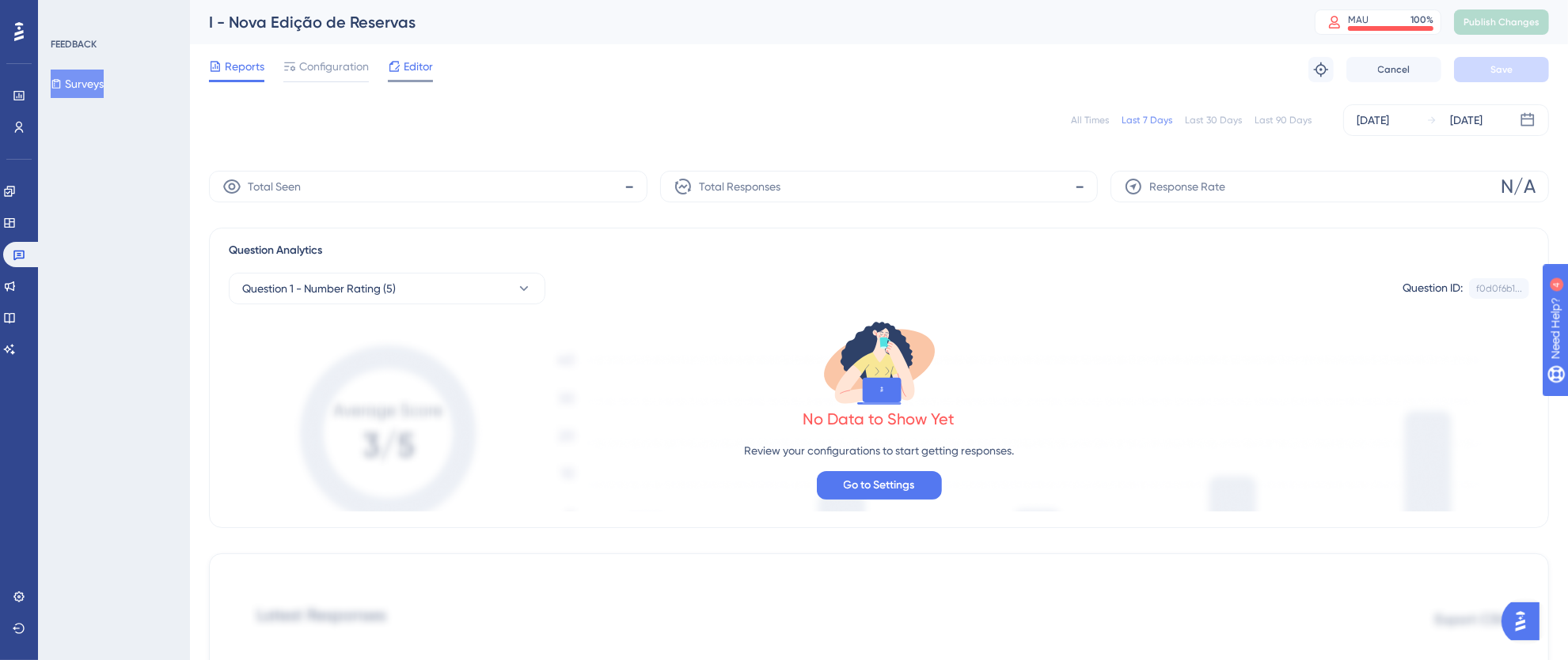
click at [415, 63] on span "Editor" at bounding box center [418, 66] width 30 height 19
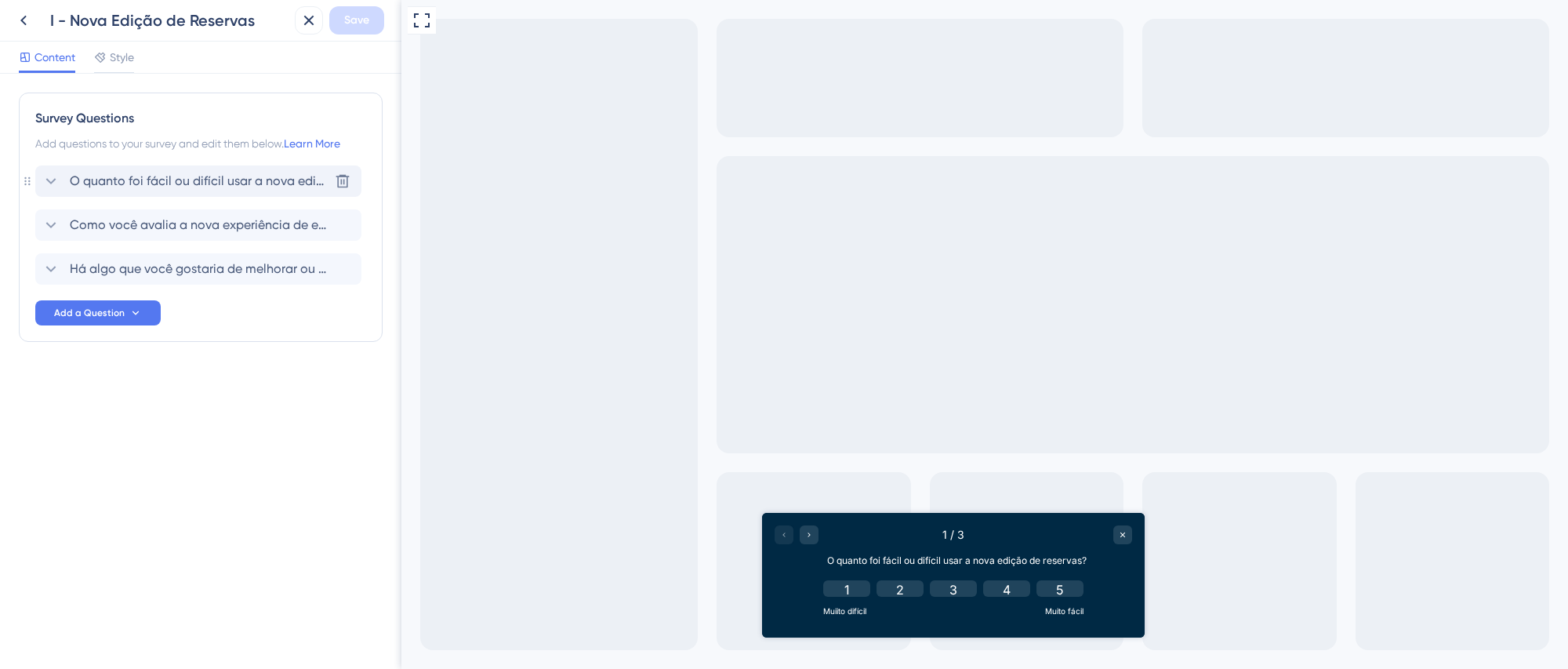
click at [200, 178] on span "O quanto foi fácil ou difícil usar a nova edição de reservas?" at bounding box center [200, 181] width 259 height 19
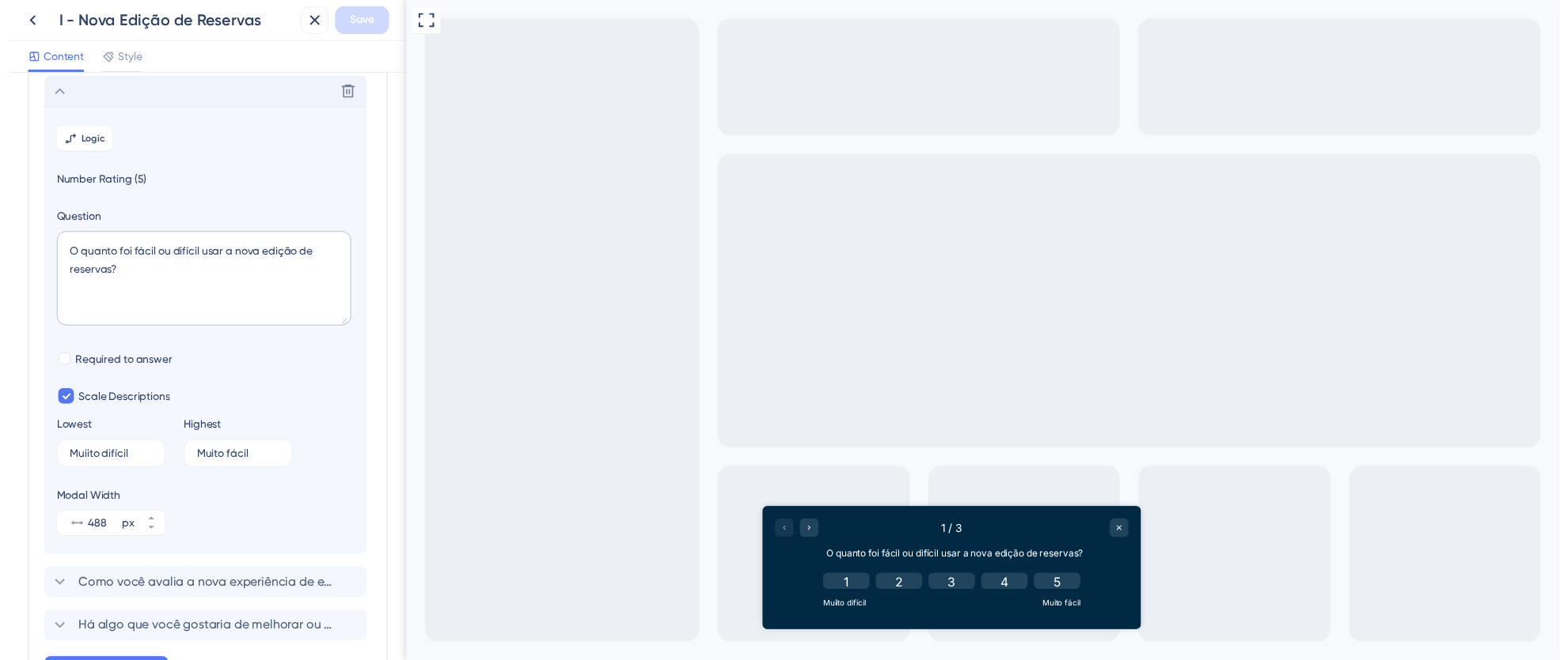
scroll to position [92, 0]
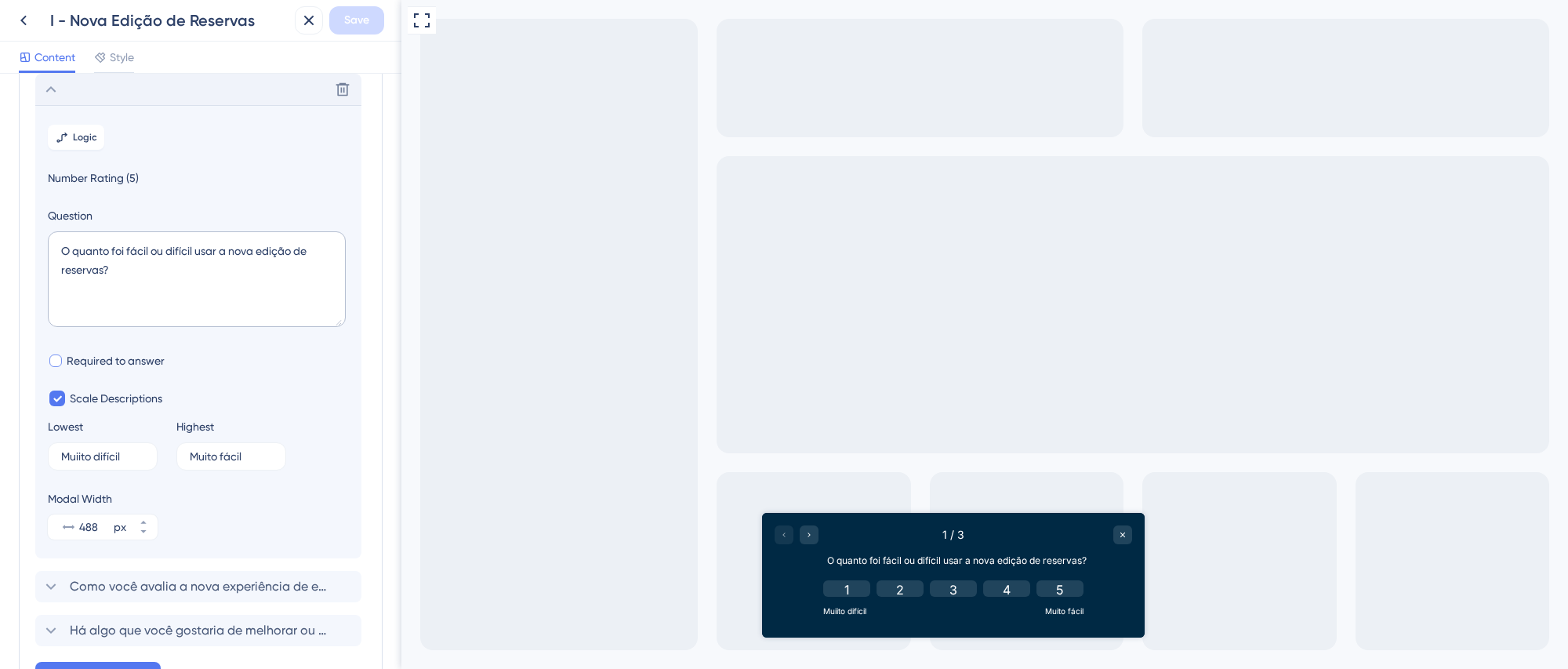
click at [58, 362] on div at bounding box center [56, 361] width 12 height 12
checkbox input "true"
click at [359, 12] on span "Save" at bounding box center [357, 20] width 25 height 19
click at [307, 28] on button at bounding box center [297, 29] width 24 height 25
click at [308, 20] on icon at bounding box center [309, 20] width 10 height 10
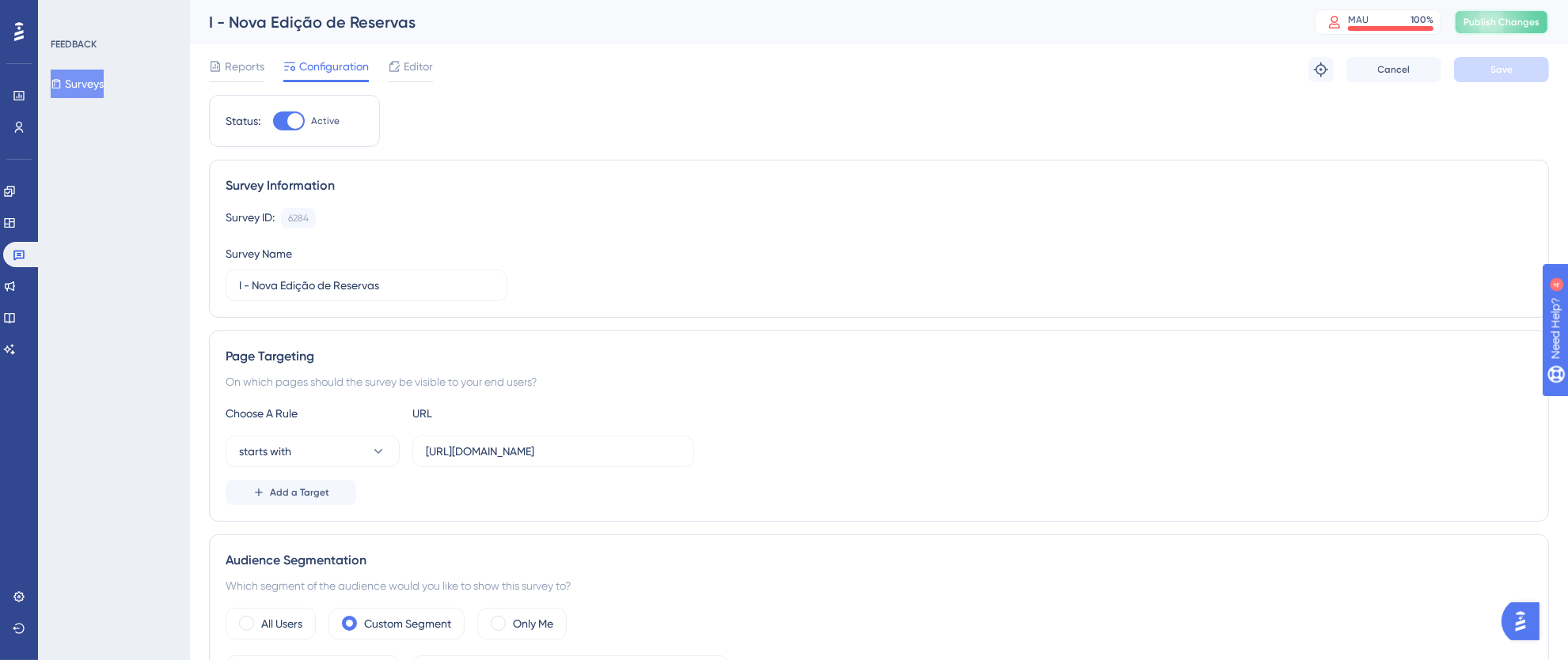
click at [1511, 18] on span "Publish Changes" at bounding box center [1501, 22] width 76 height 13
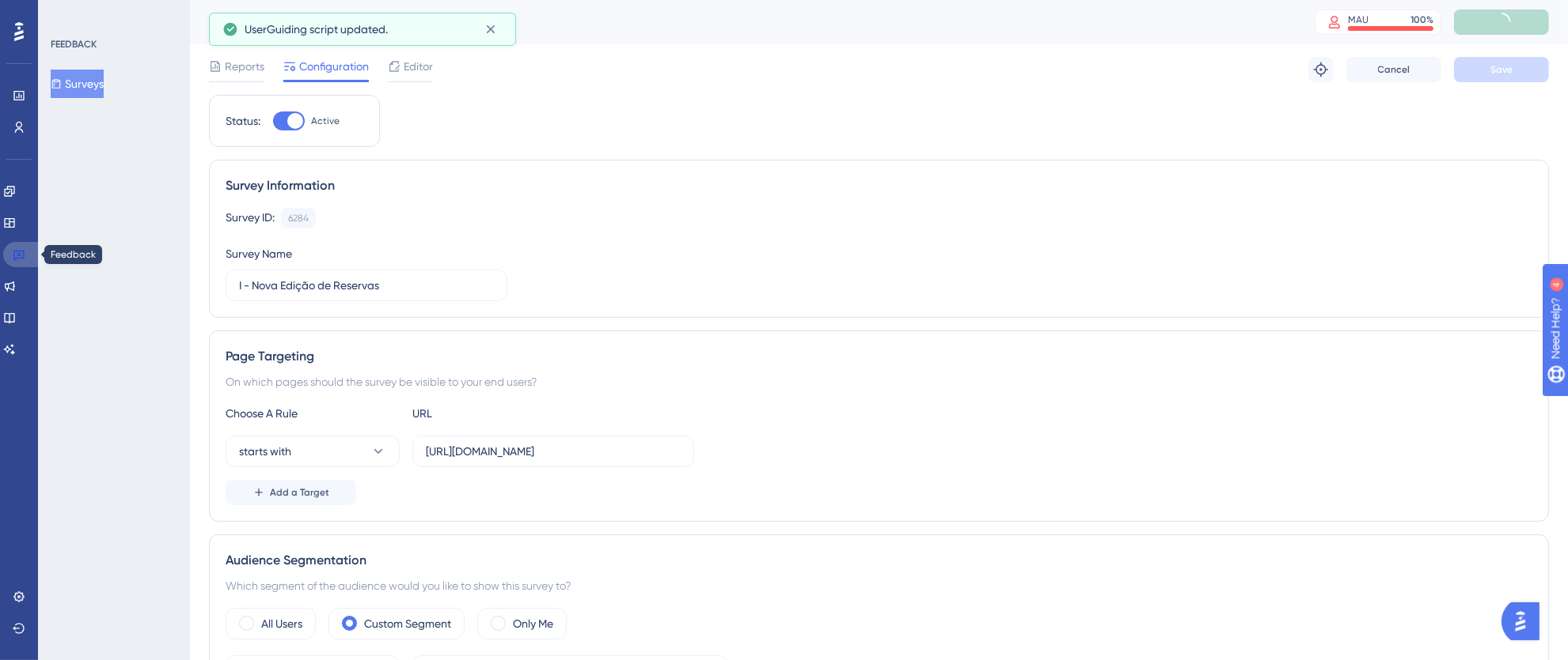
click at [17, 255] on icon at bounding box center [19, 255] width 11 height 10
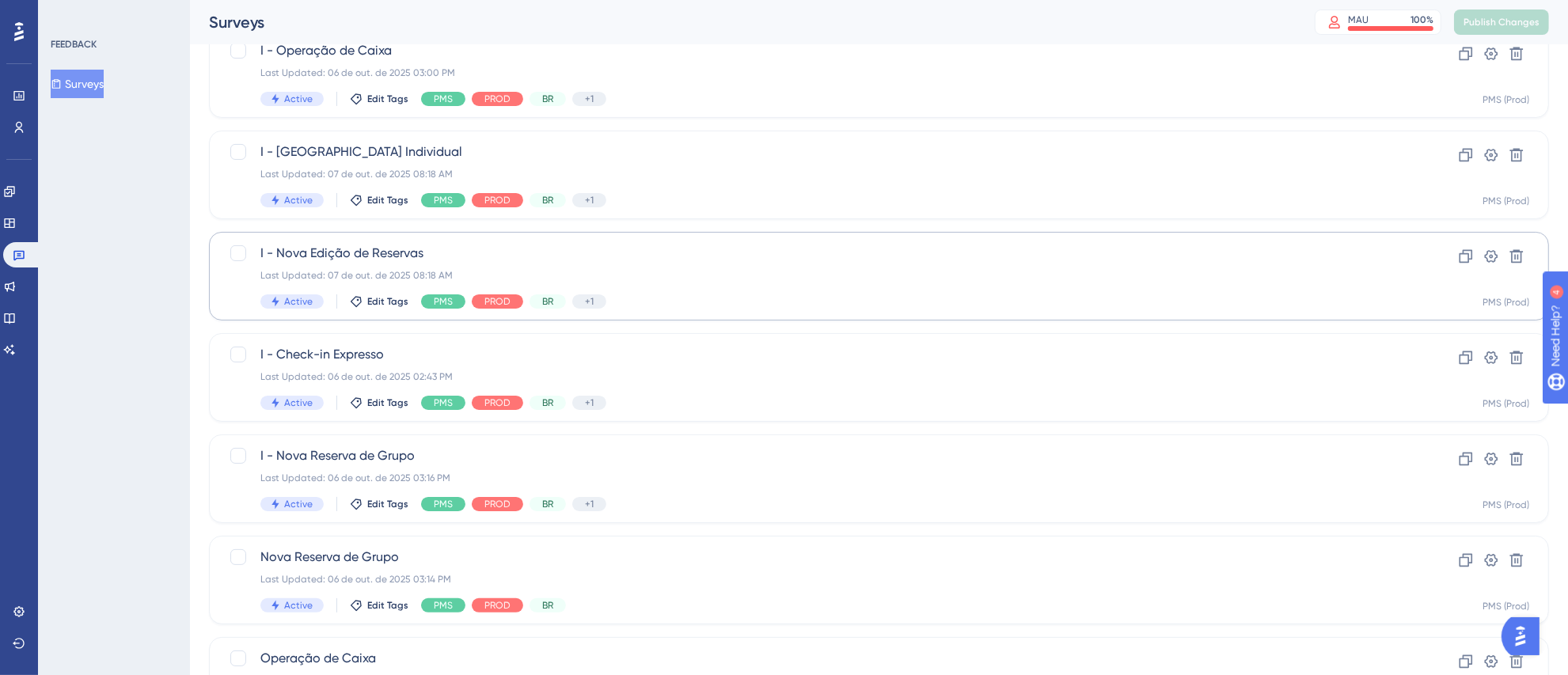
scroll to position [346, 0]
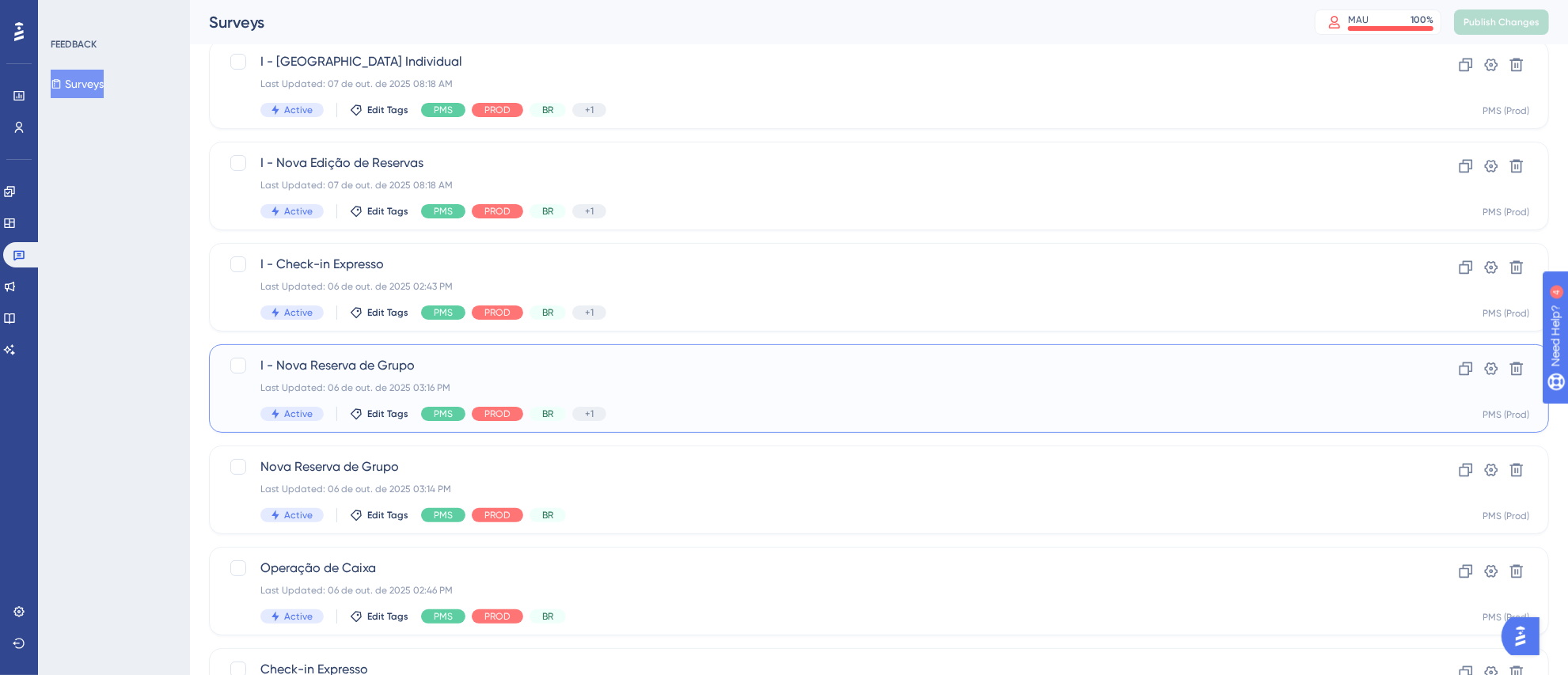
click at [685, 381] on div "Last Updated: 06 de out. de 2025 03:16 PM" at bounding box center [815, 388] width 1111 height 13
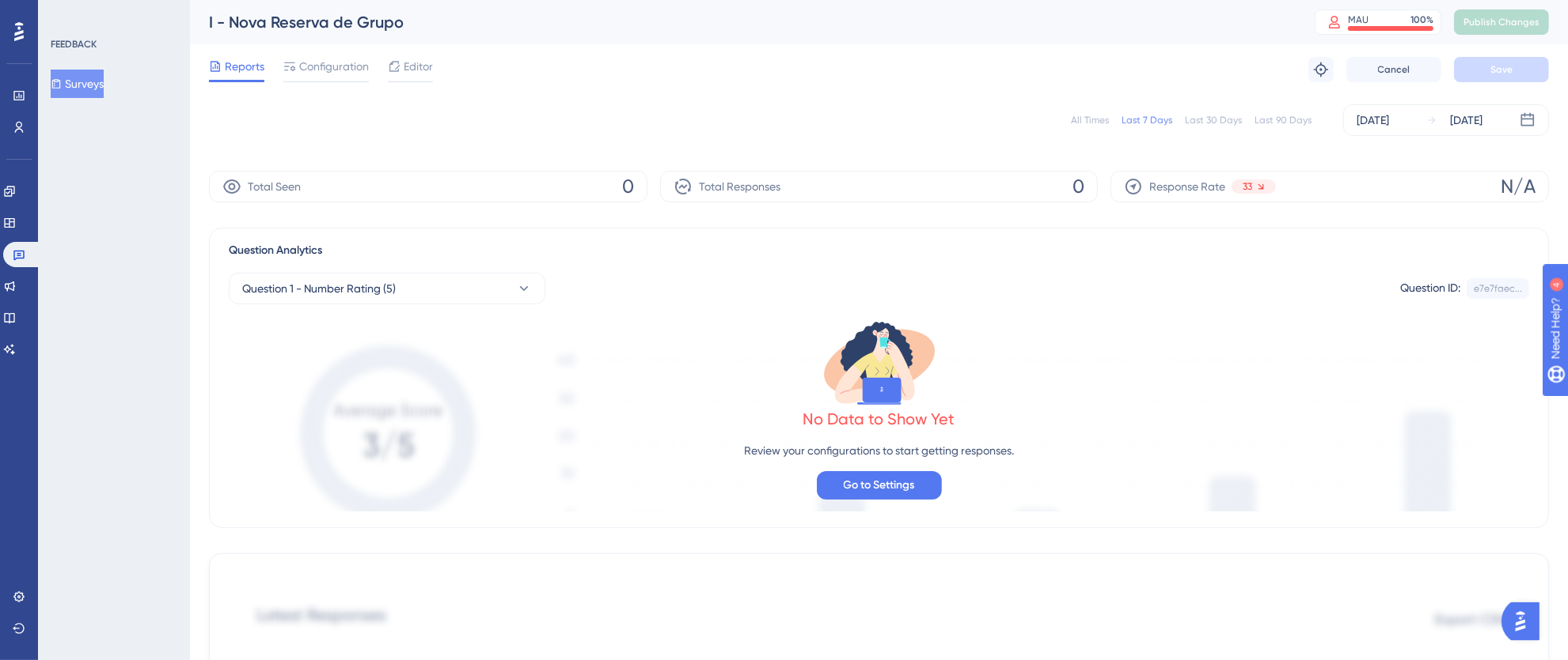
click at [417, 72] on span "Editor" at bounding box center [418, 66] width 30 height 19
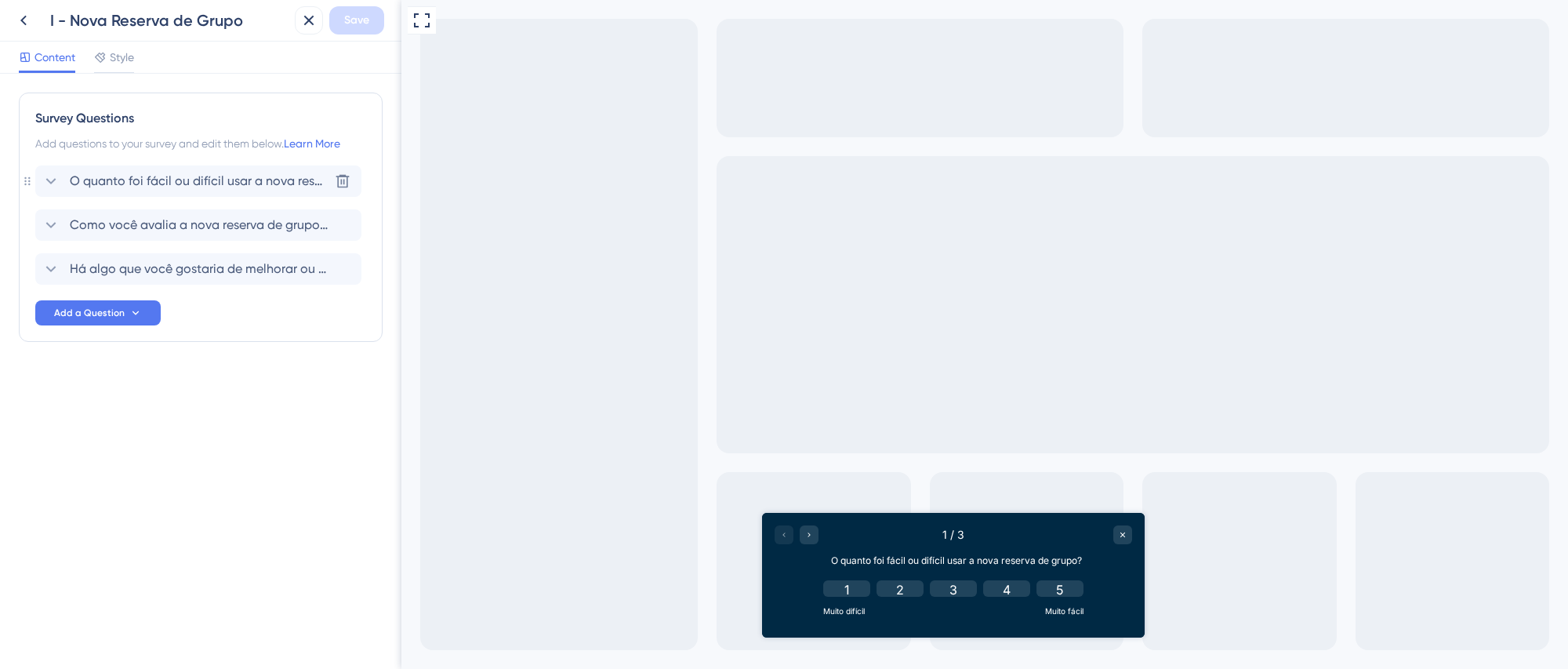
click at [200, 180] on span "O quanto foi fácil ou difícil usar a nova reserva de grupo?" at bounding box center [200, 181] width 259 height 19
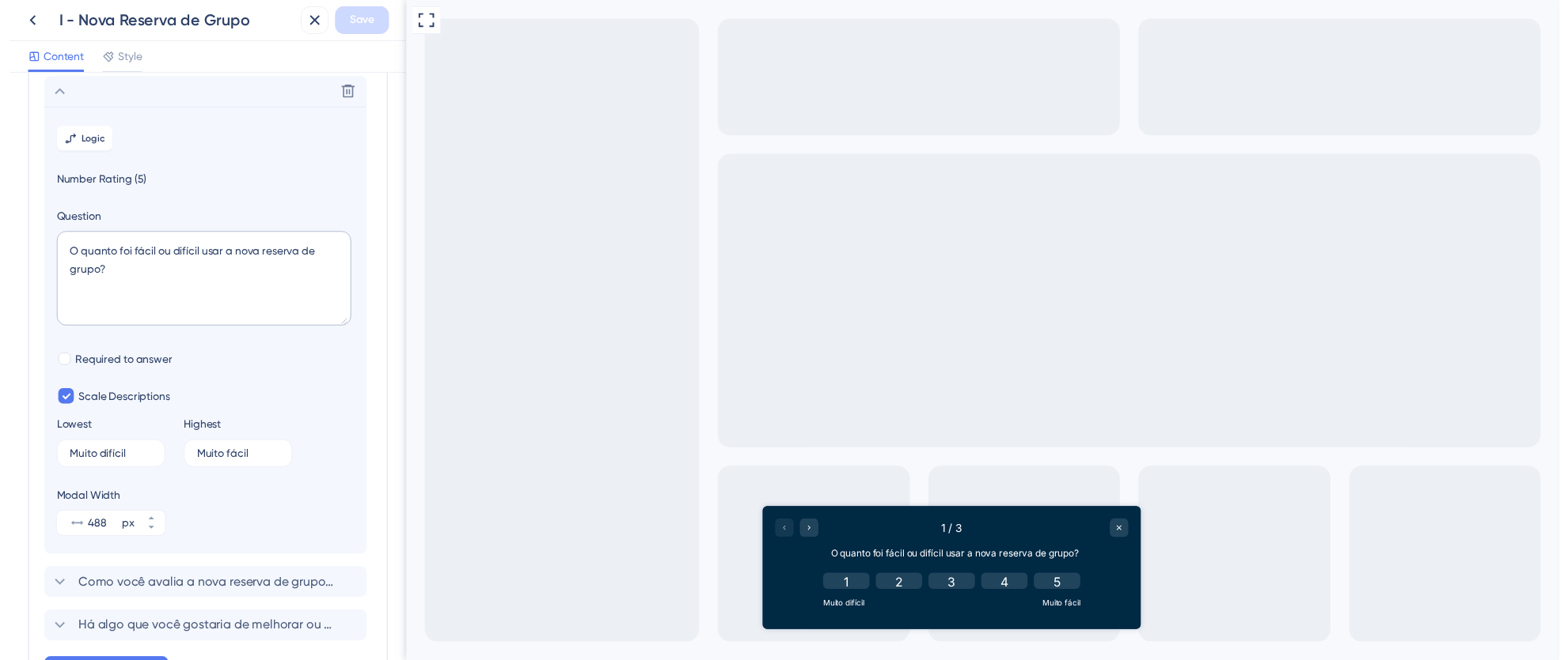
scroll to position [92, 0]
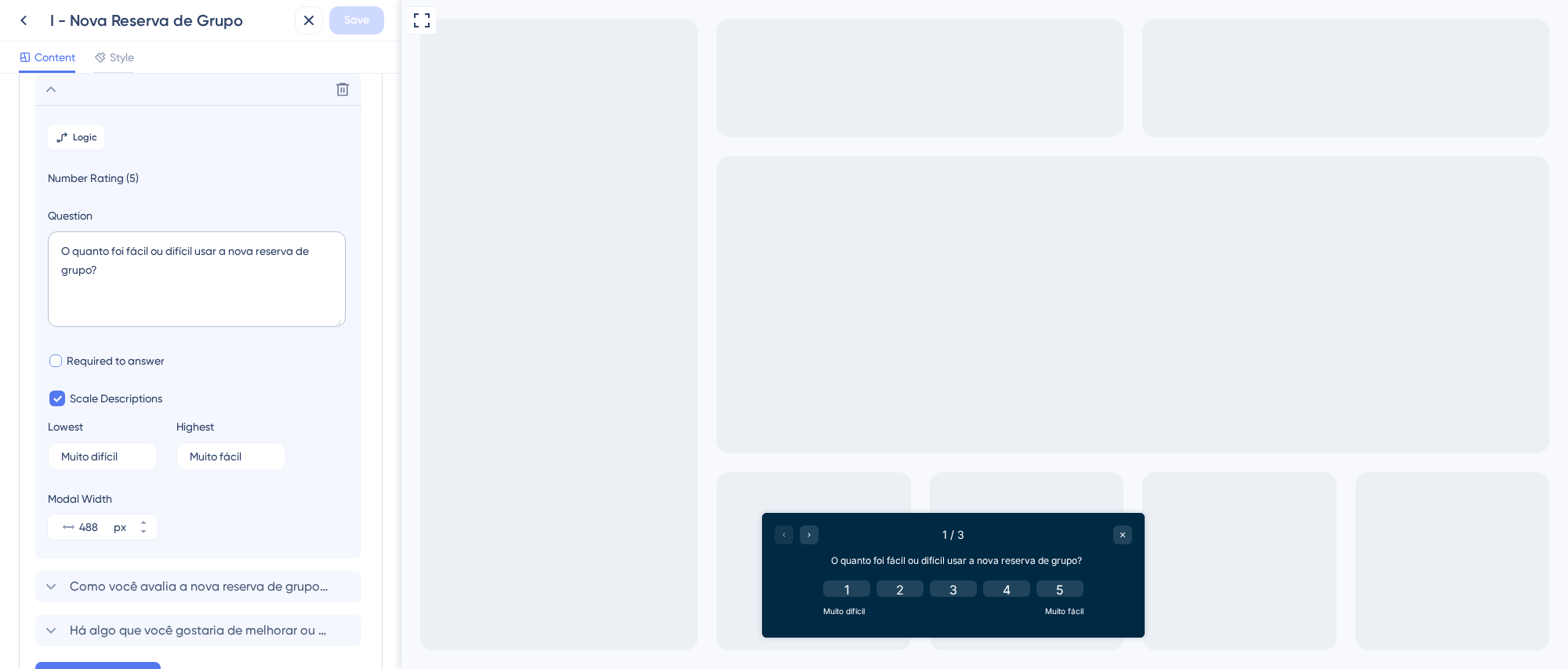
click at [59, 360] on div at bounding box center [56, 361] width 12 height 12
checkbox input "true"
click at [344, 21] on span "Save" at bounding box center [357, 20] width 25 height 19
click at [304, 34] on icon at bounding box center [298, 29] width 16 height 16
click at [310, 24] on icon at bounding box center [309, 20] width 19 height 19
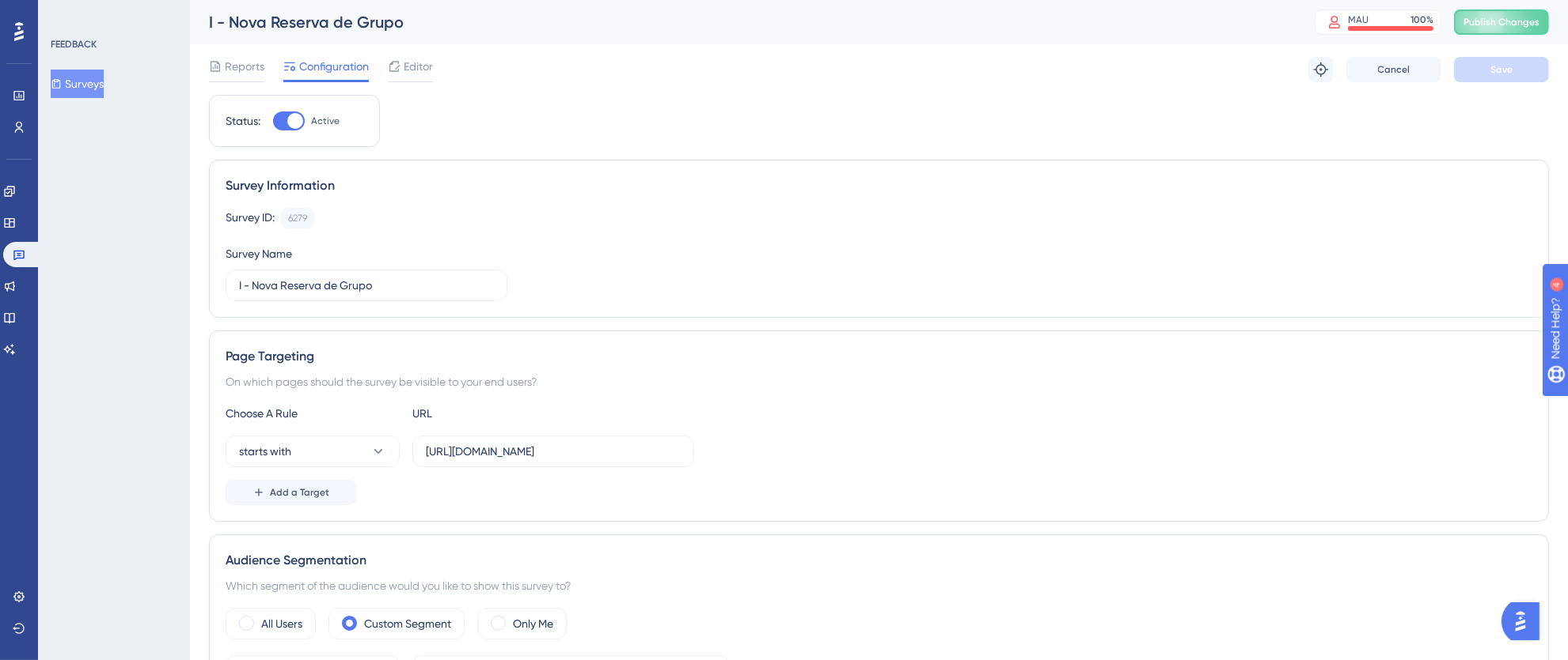
click at [1515, 24] on span "Publish Changes" at bounding box center [1501, 22] width 76 height 13
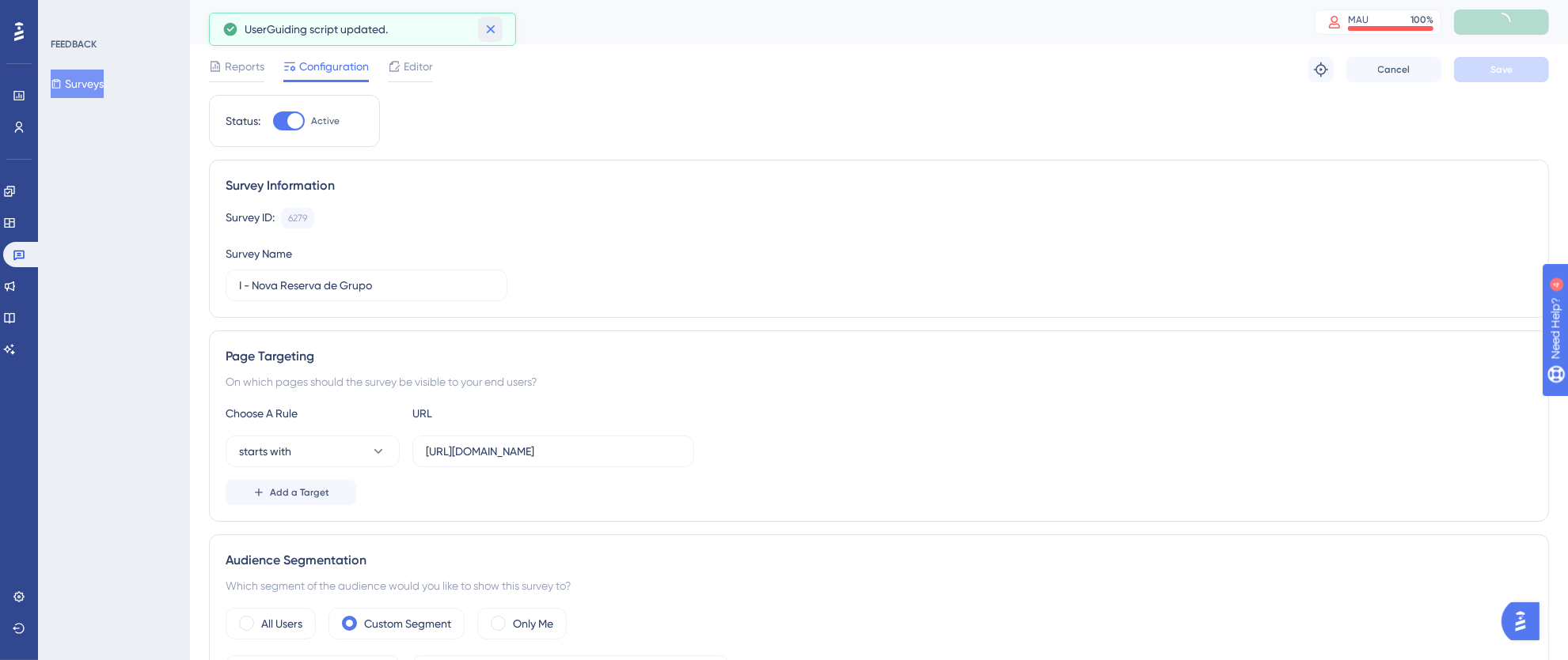
click at [491, 24] on icon at bounding box center [490, 30] width 16 height 16
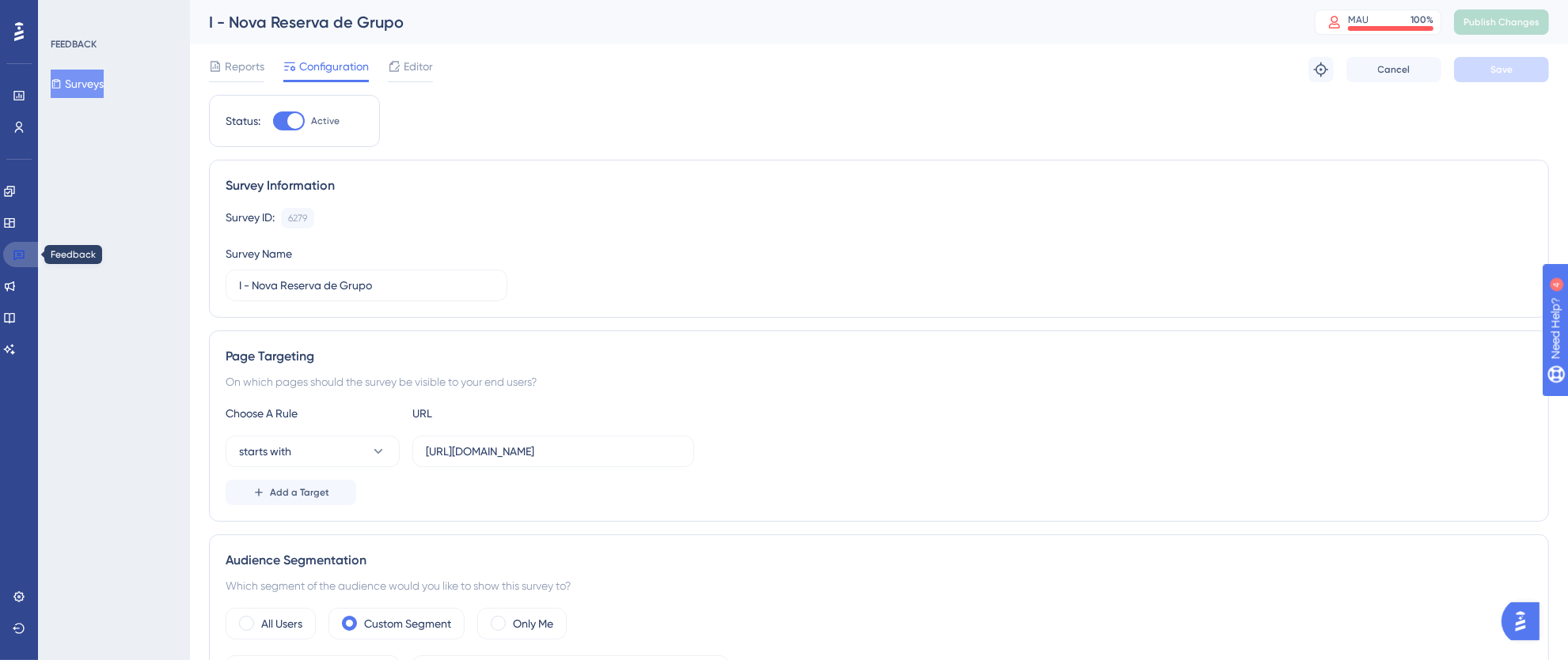
click at [15, 257] on icon at bounding box center [19, 255] width 13 height 13
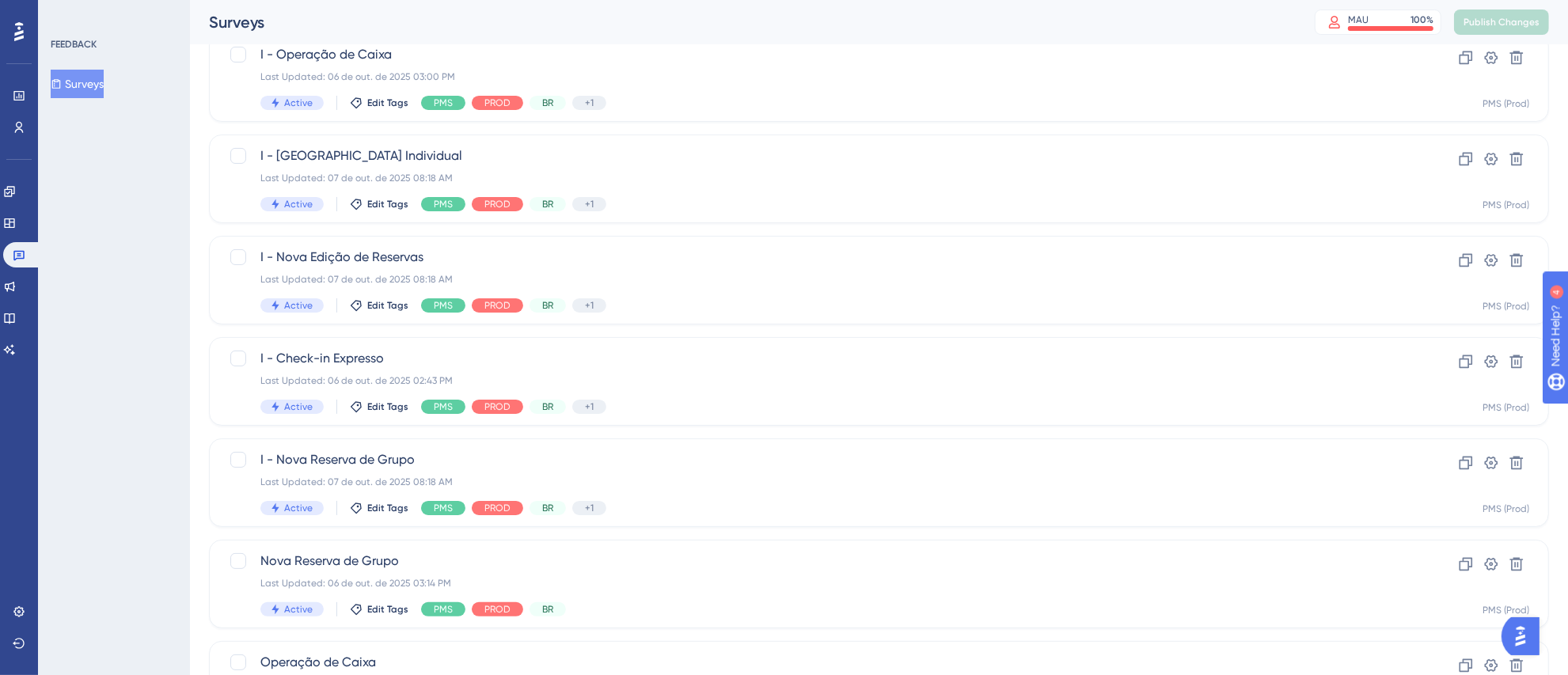
scroll to position [273, 0]
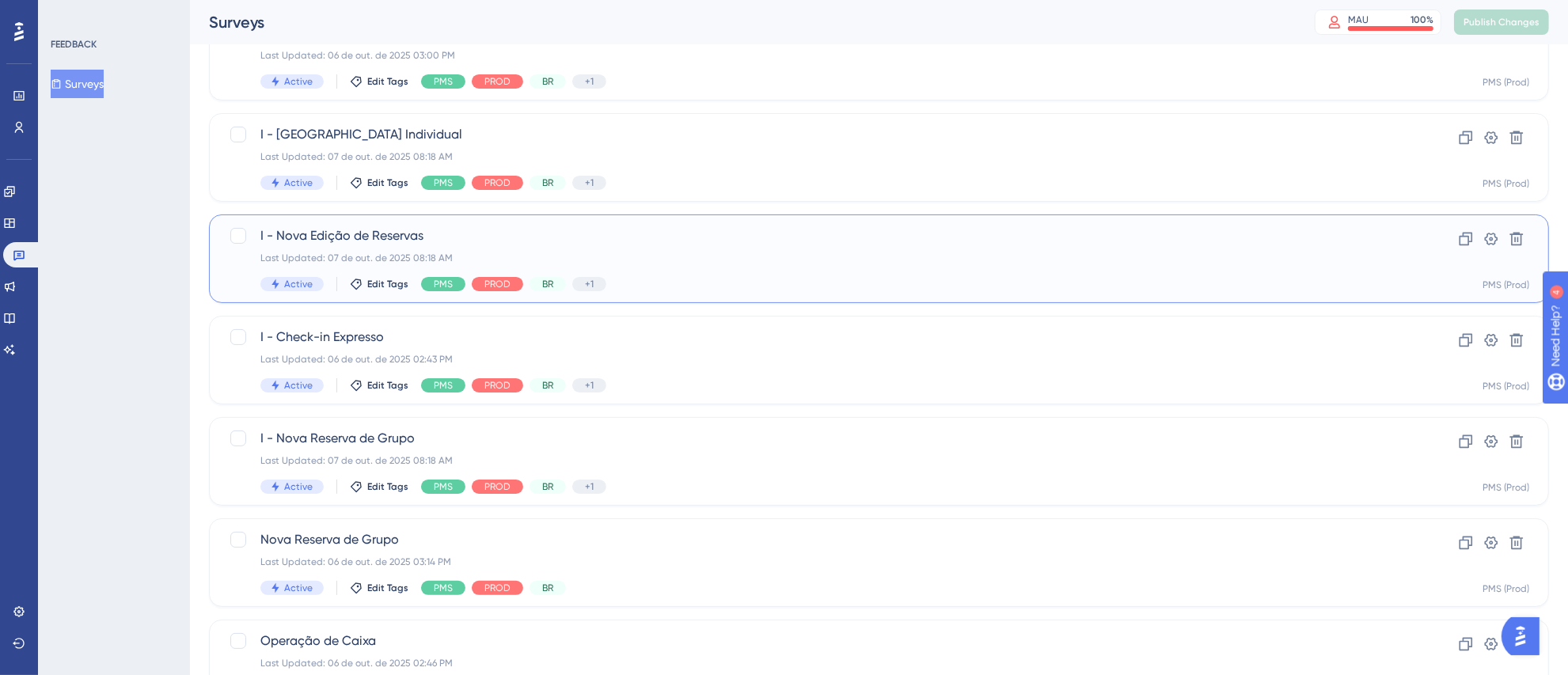
click at [679, 261] on div "Last Updated: 07 de out. de 2025 08:18 AM" at bounding box center [815, 258] width 1111 height 13
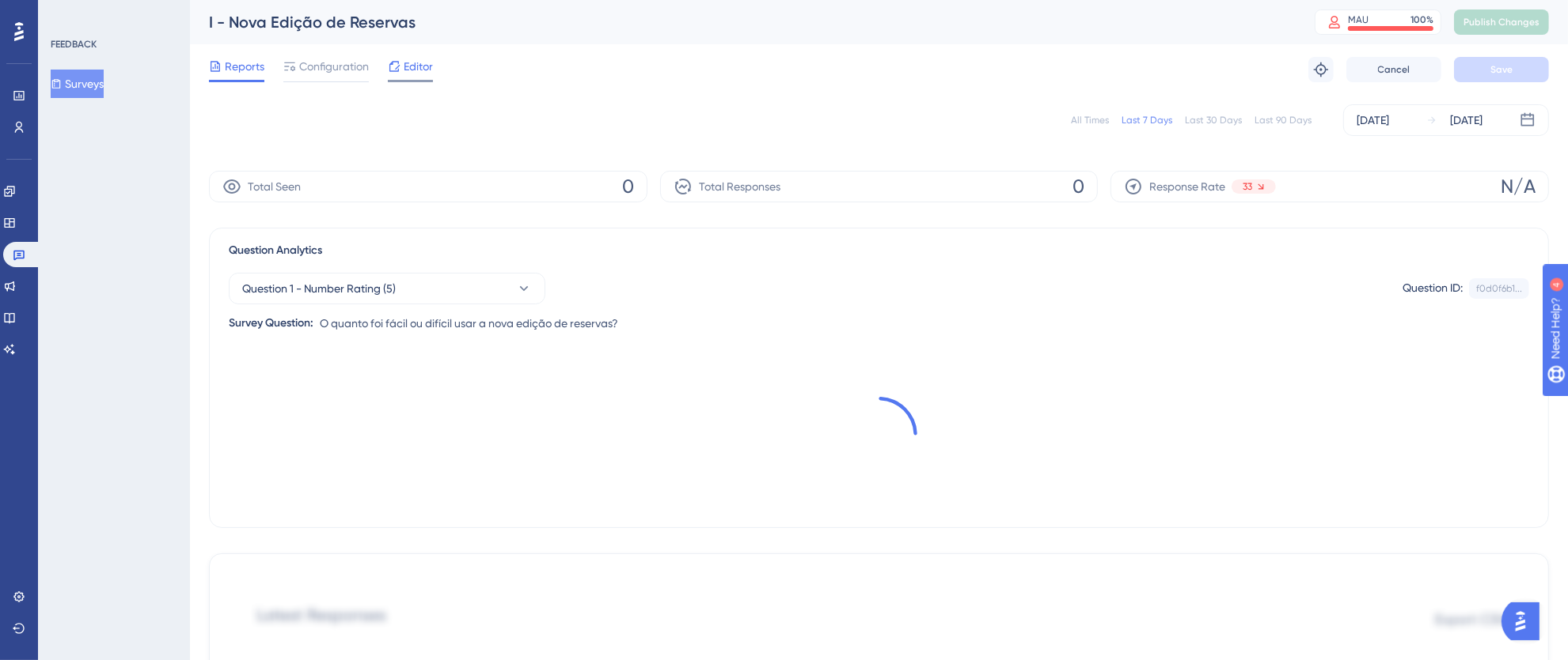
click at [422, 65] on span "Editor" at bounding box center [418, 66] width 30 height 19
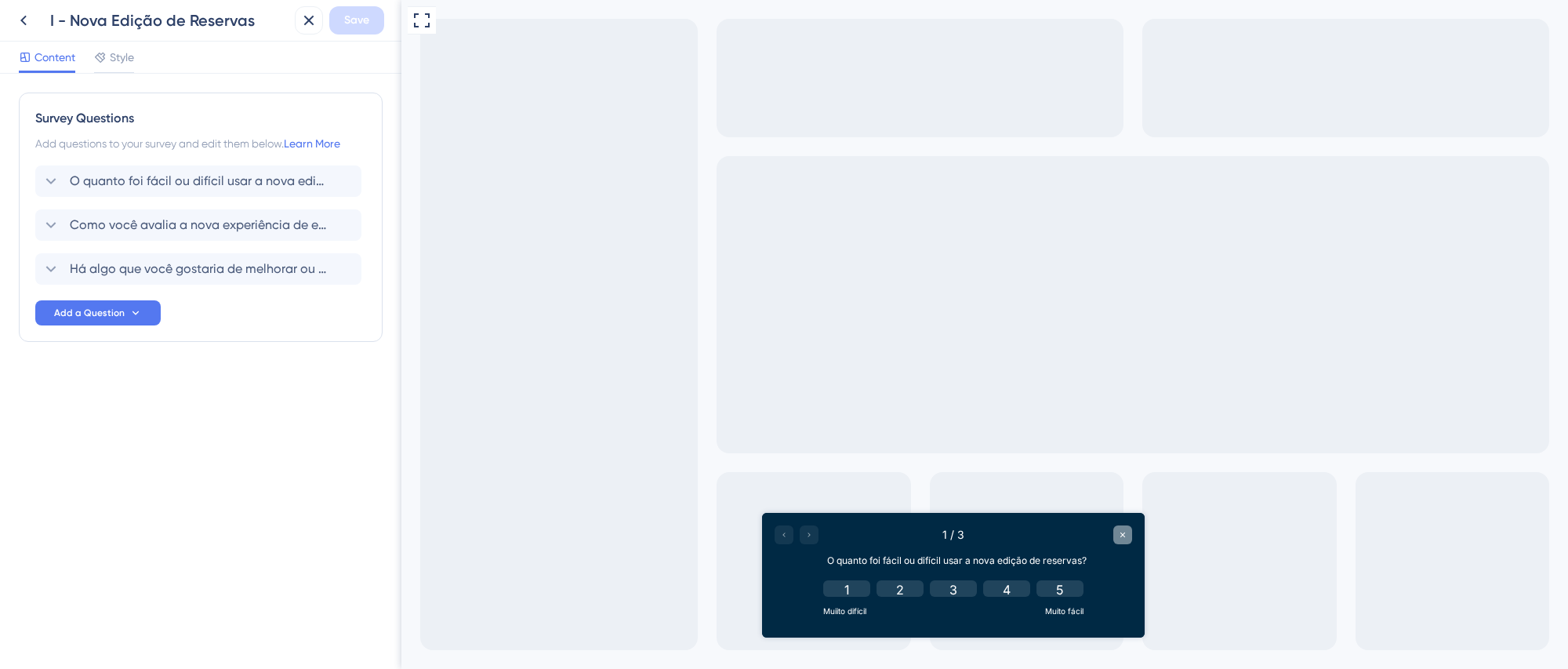
click at [1124, 541] on div "Close survey" at bounding box center [1123, 534] width 19 height 19
click at [224, 190] on span "O quanto foi fácil ou difícil usar a nova edição de reservas?" at bounding box center [200, 181] width 259 height 19
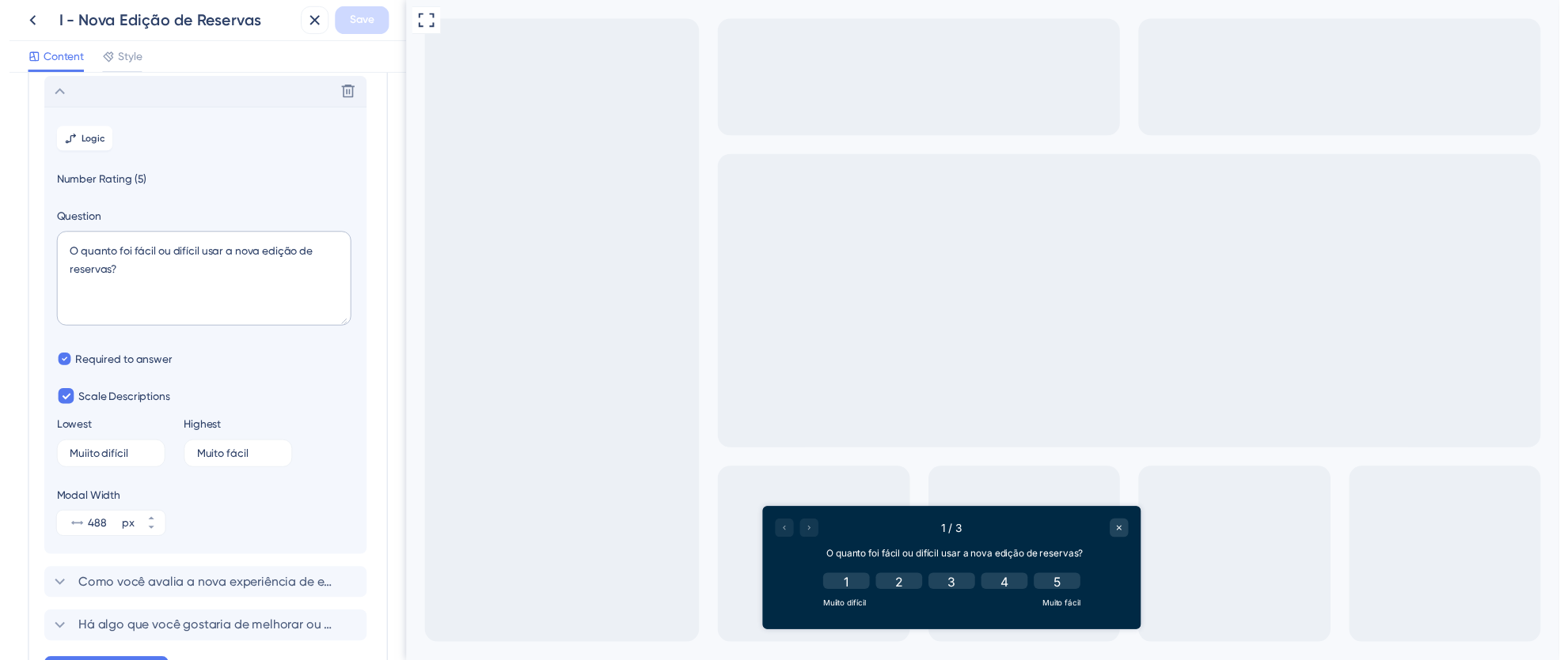
scroll to position [92, 0]
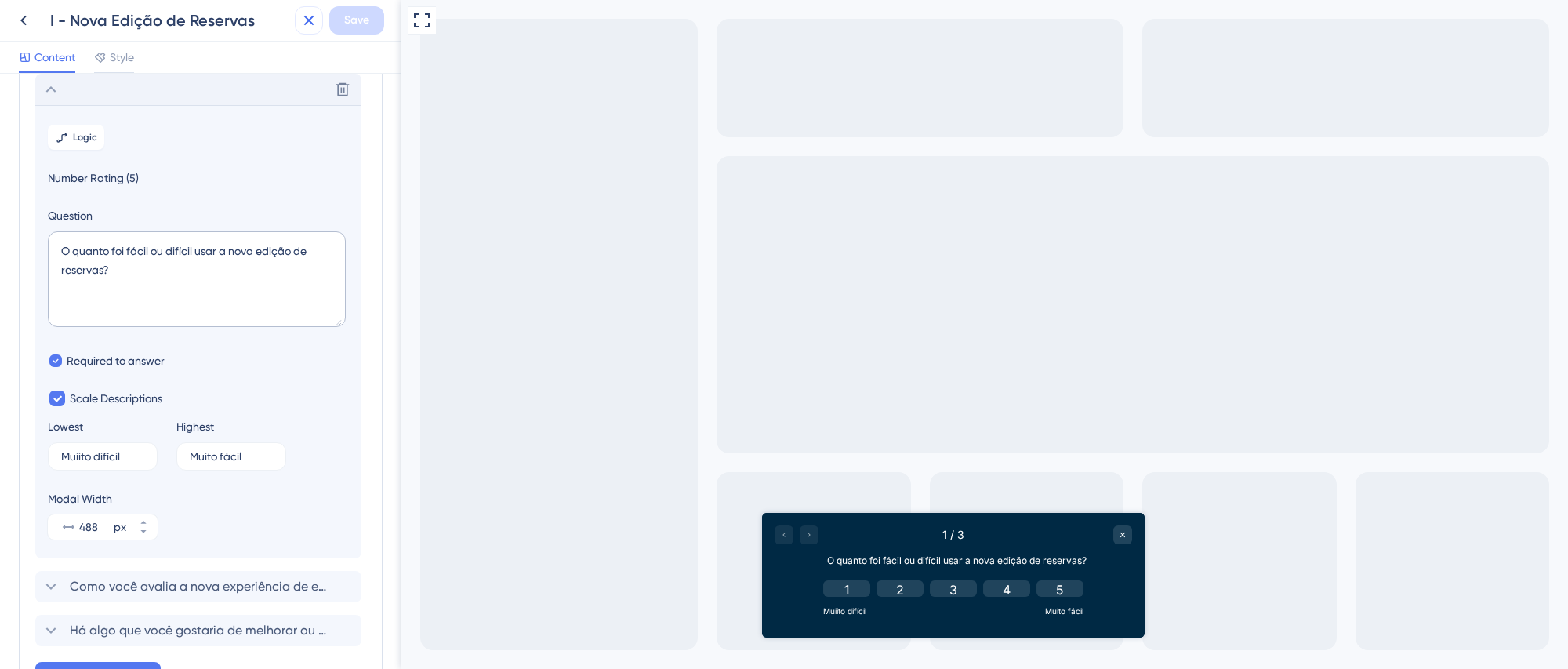
click at [311, 24] on icon at bounding box center [309, 20] width 10 height 10
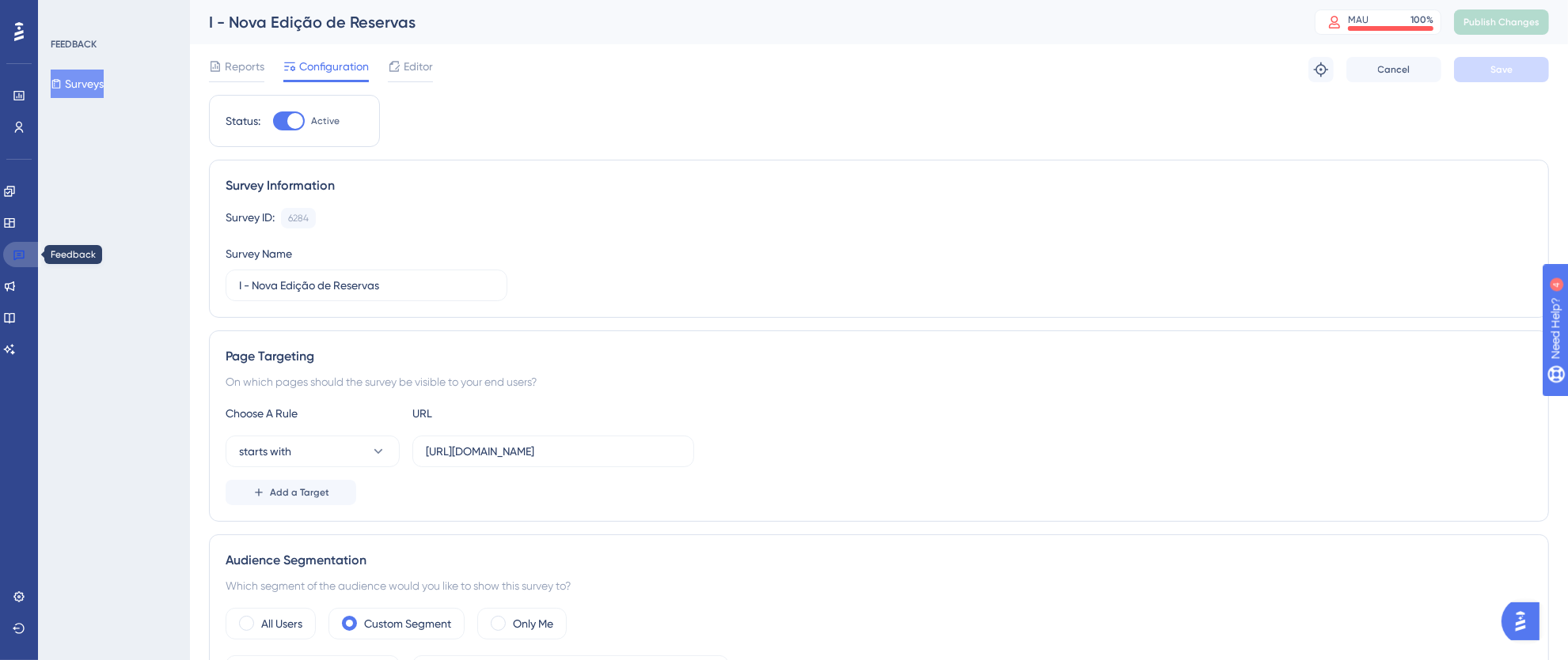
click at [9, 261] on link at bounding box center [22, 255] width 38 height 25
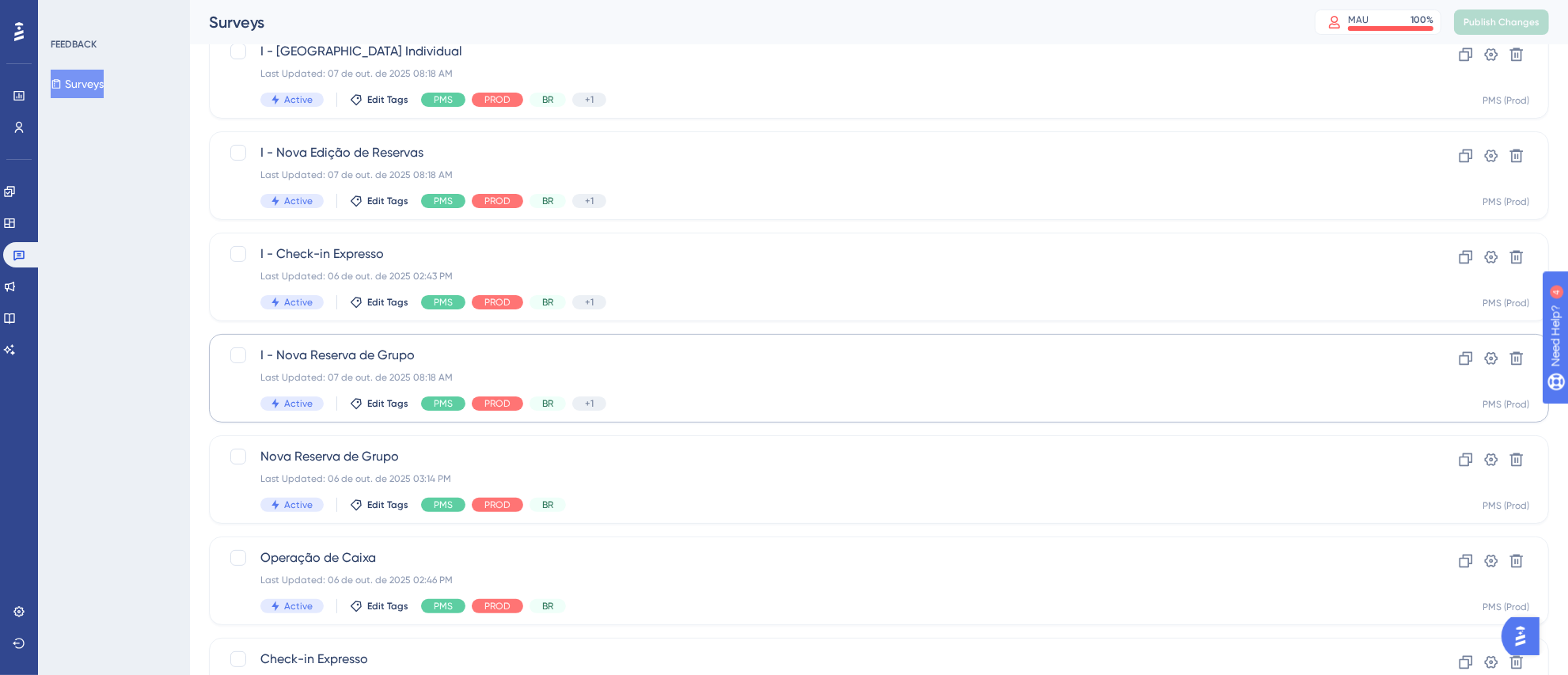
scroll to position [378, 0]
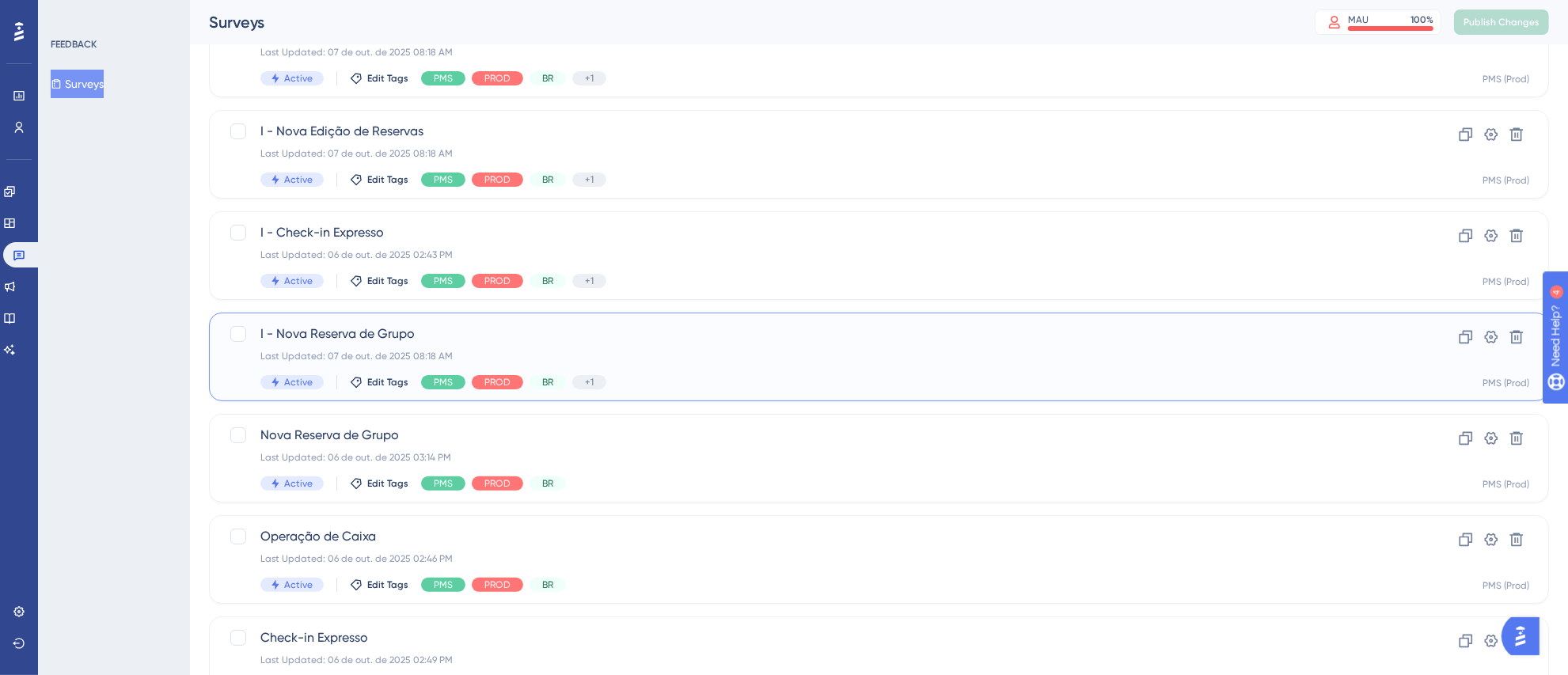
click at [747, 358] on div "Last Updated: 07 de out. de 2025 08:18 AM" at bounding box center [815, 356] width 1111 height 13
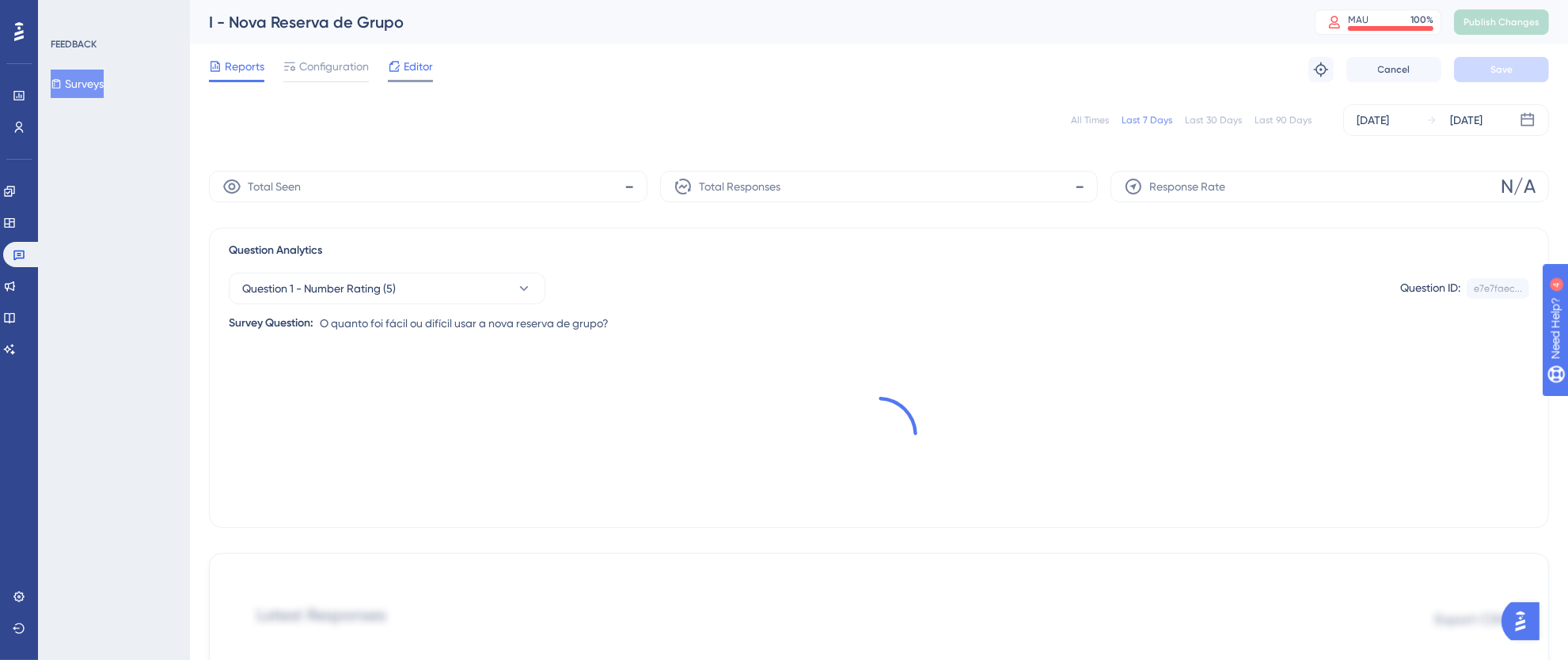
click at [415, 72] on span "Editor" at bounding box center [418, 66] width 30 height 19
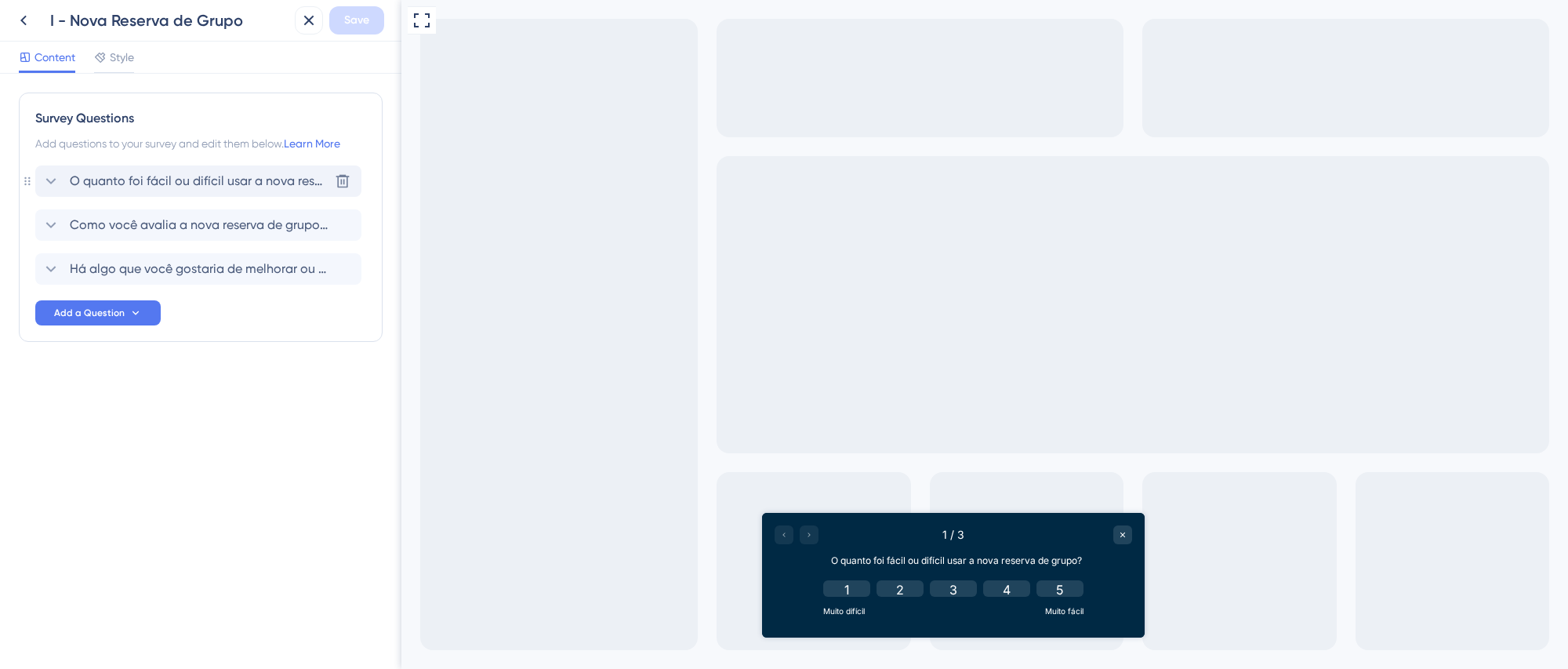
click at [137, 179] on span "O quanto foi fácil ou difícil usar a nova reserva de grupo?" at bounding box center [200, 181] width 259 height 19
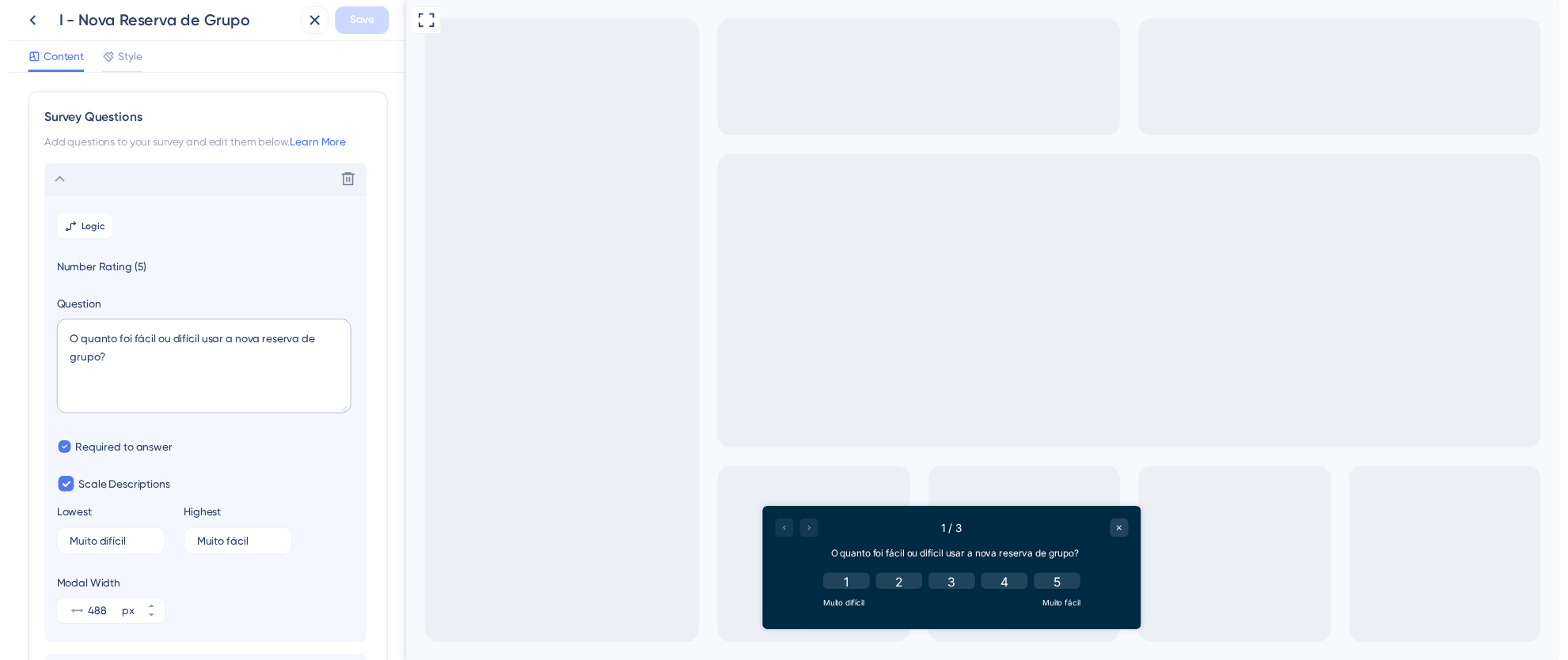
scroll to position [92, 0]
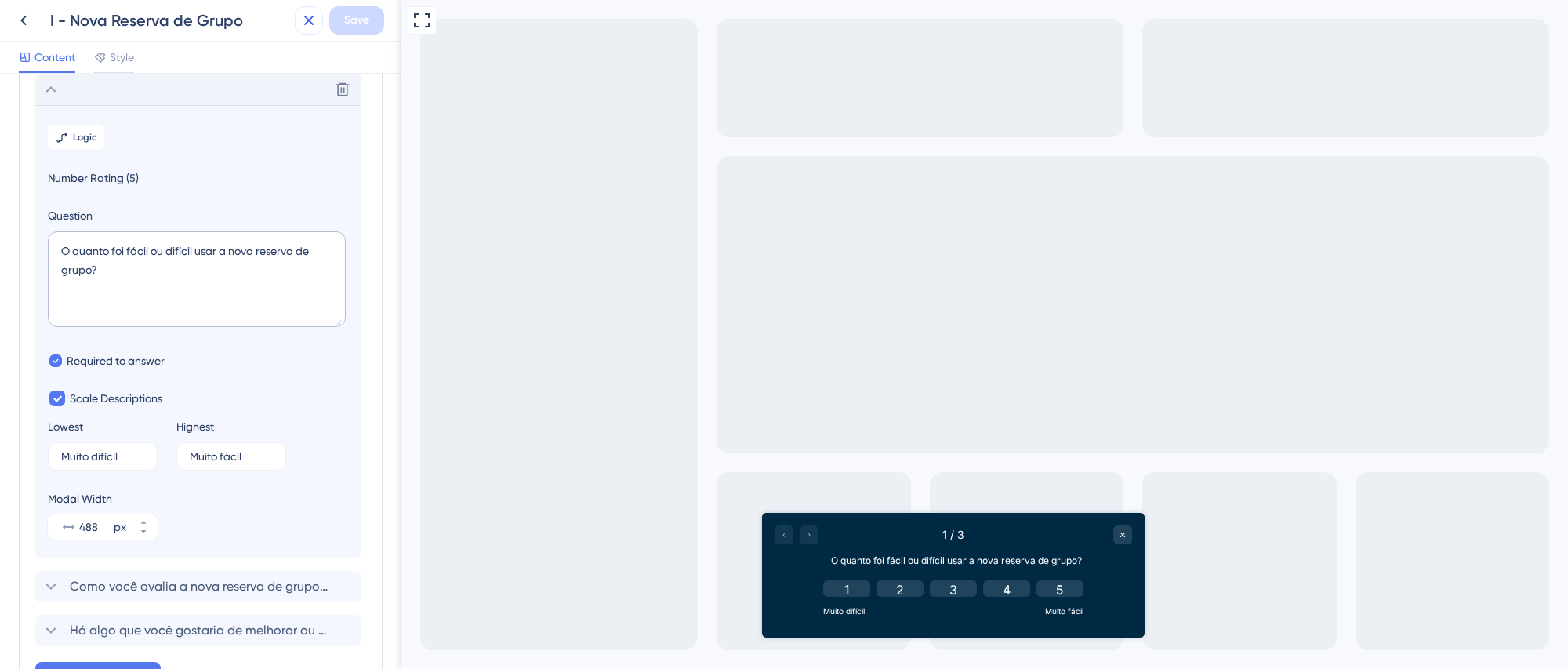
click at [310, 24] on icon at bounding box center [309, 20] width 19 height 19
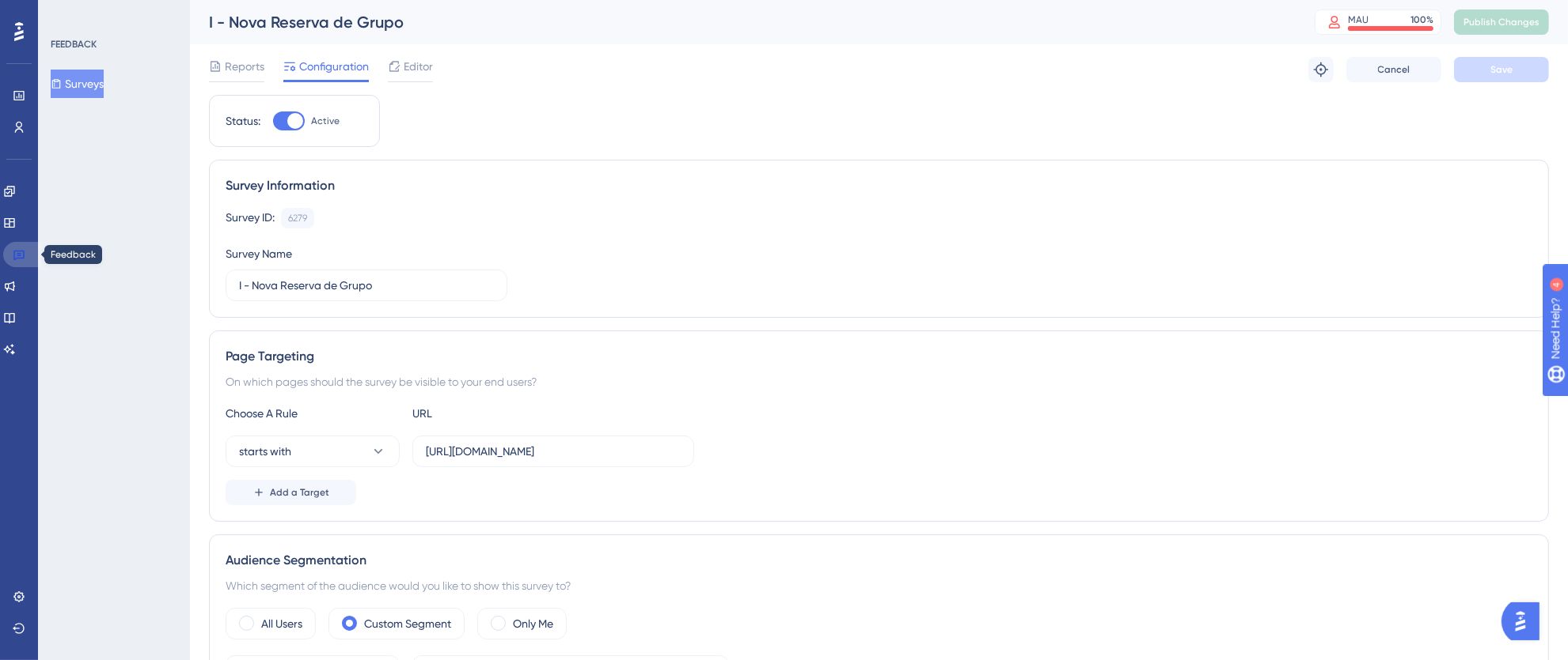
click at [24, 251] on icon at bounding box center [19, 255] width 13 height 13
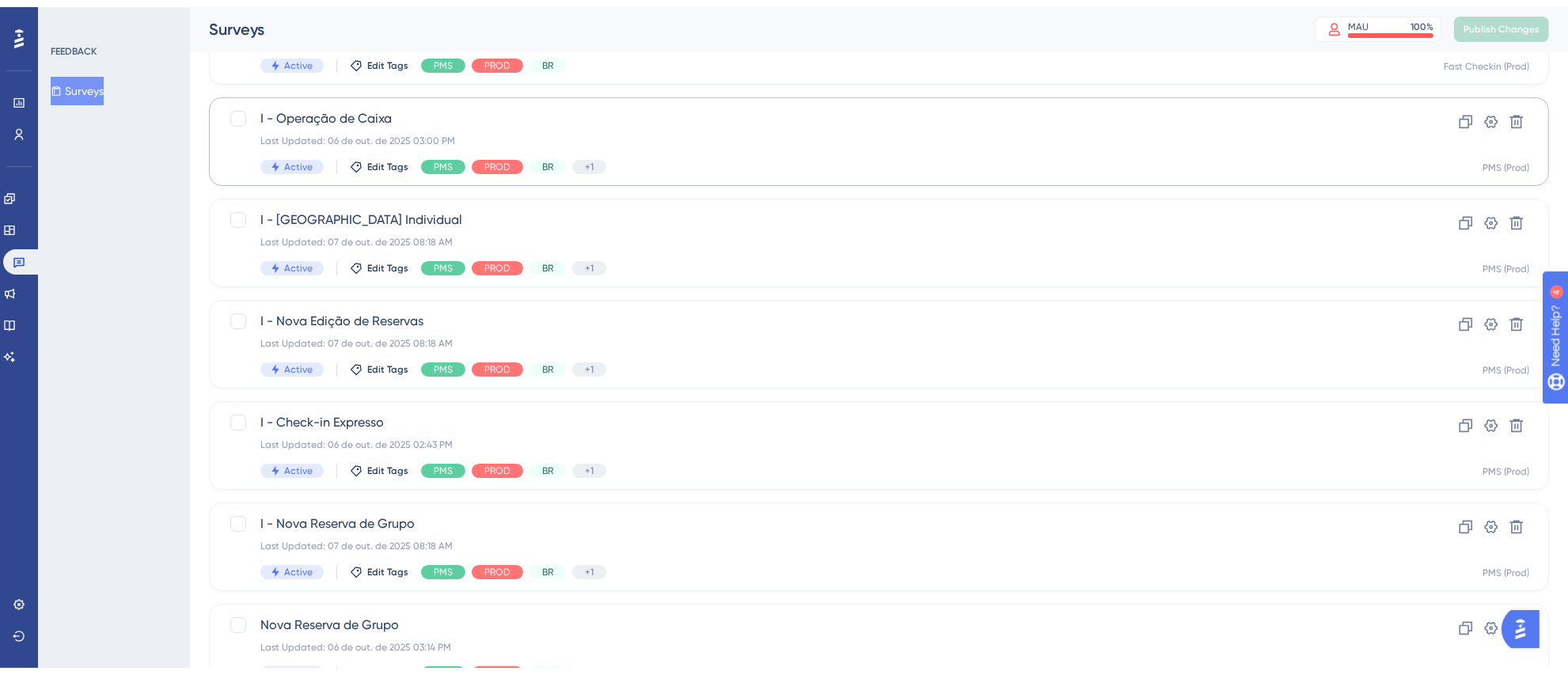
scroll to position [376, 0]
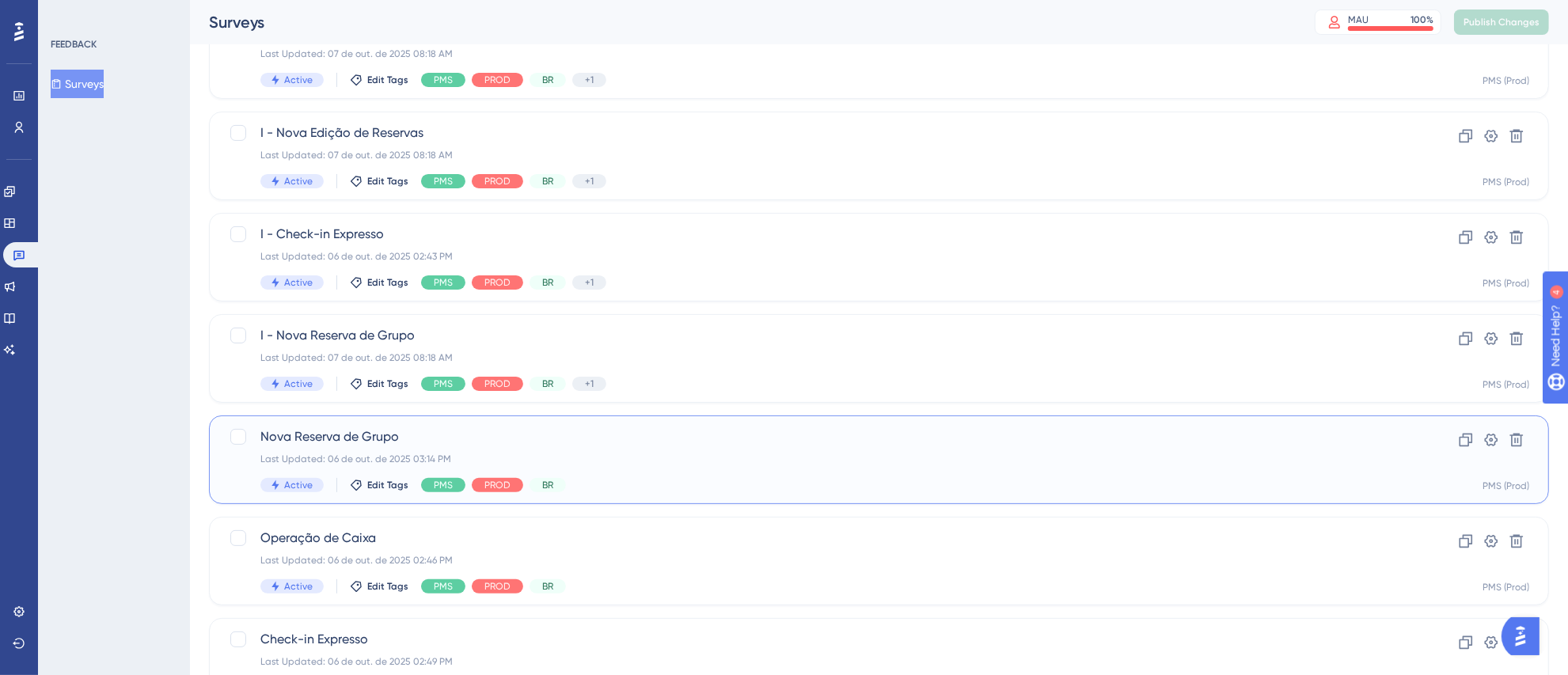
click at [660, 449] on div "Nova Reserva de Grupo Last Updated: 06 de out. de 2025 03:14 PM Active Edit Tag…" at bounding box center [815, 459] width 1111 height 65
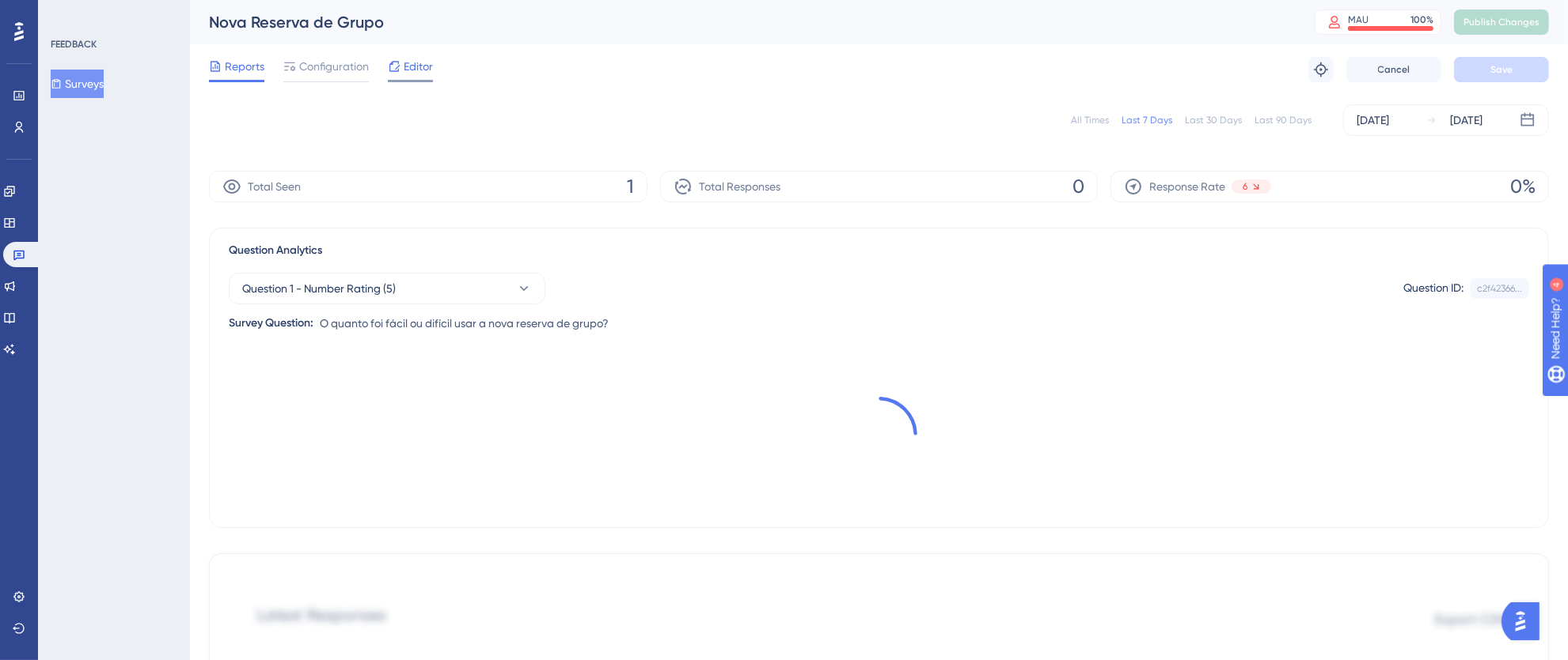
click at [419, 62] on span "Editor" at bounding box center [418, 66] width 30 height 19
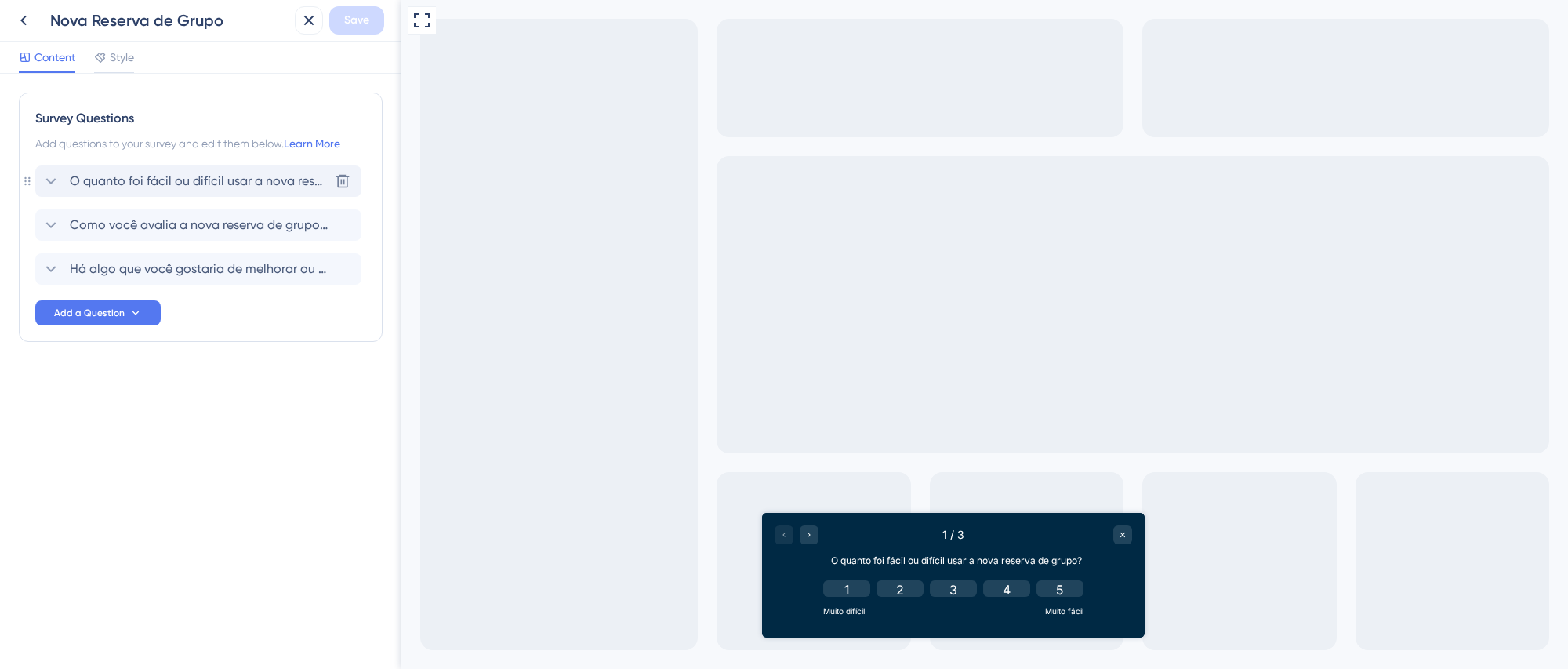
click at [263, 177] on span "O quanto foi fácil ou difícil usar a nova reserva de grupo?" at bounding box center [200, 181] width 259 height 19
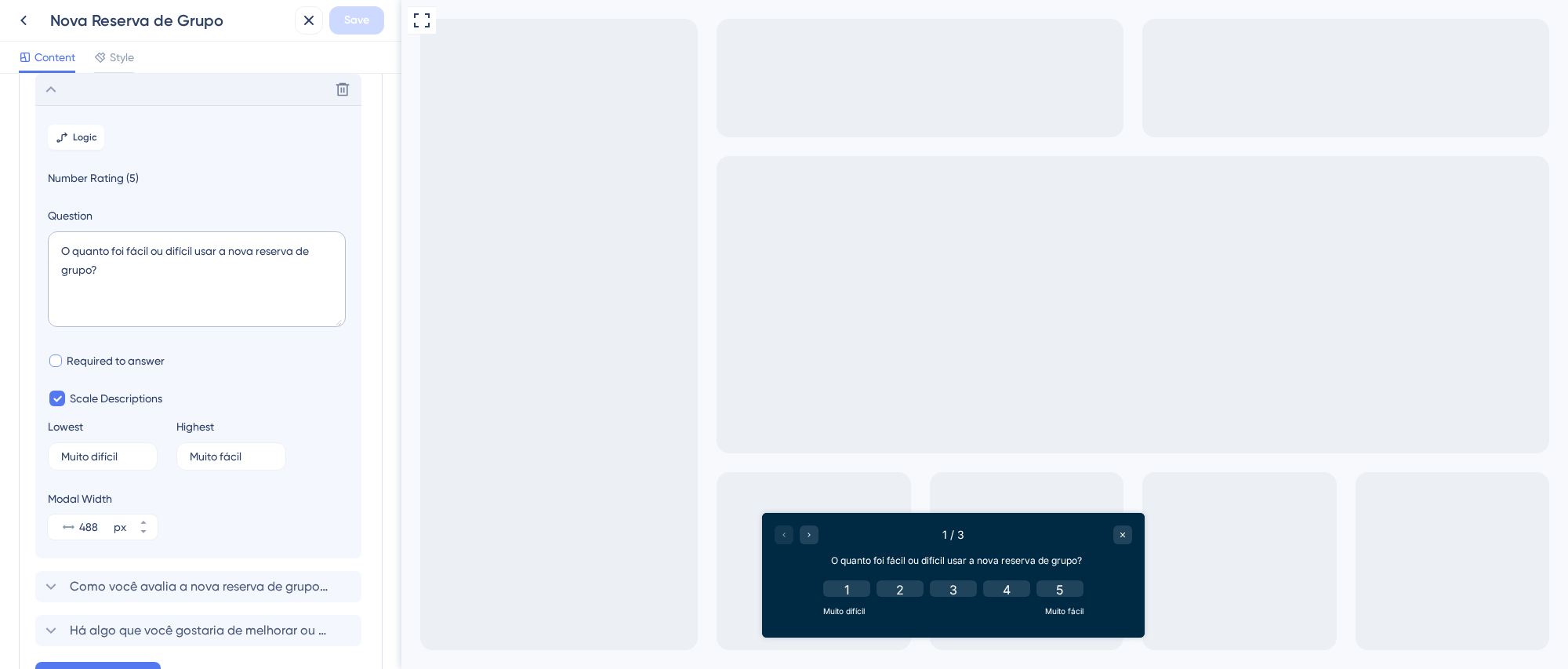
click at [67, 356] on span "Required to answer" at bounding box center [115, 360] width 98 height 19
checkbox input "true"
click at [365, 24] on span "Save" at bounding box center [357, 20] width 25 height 19
click at [302, 25] on icon at bounding box center [298, 29] width 16 height 16
click at [309, 18] on icon at bounding box center [309, 20] width 19 height 19
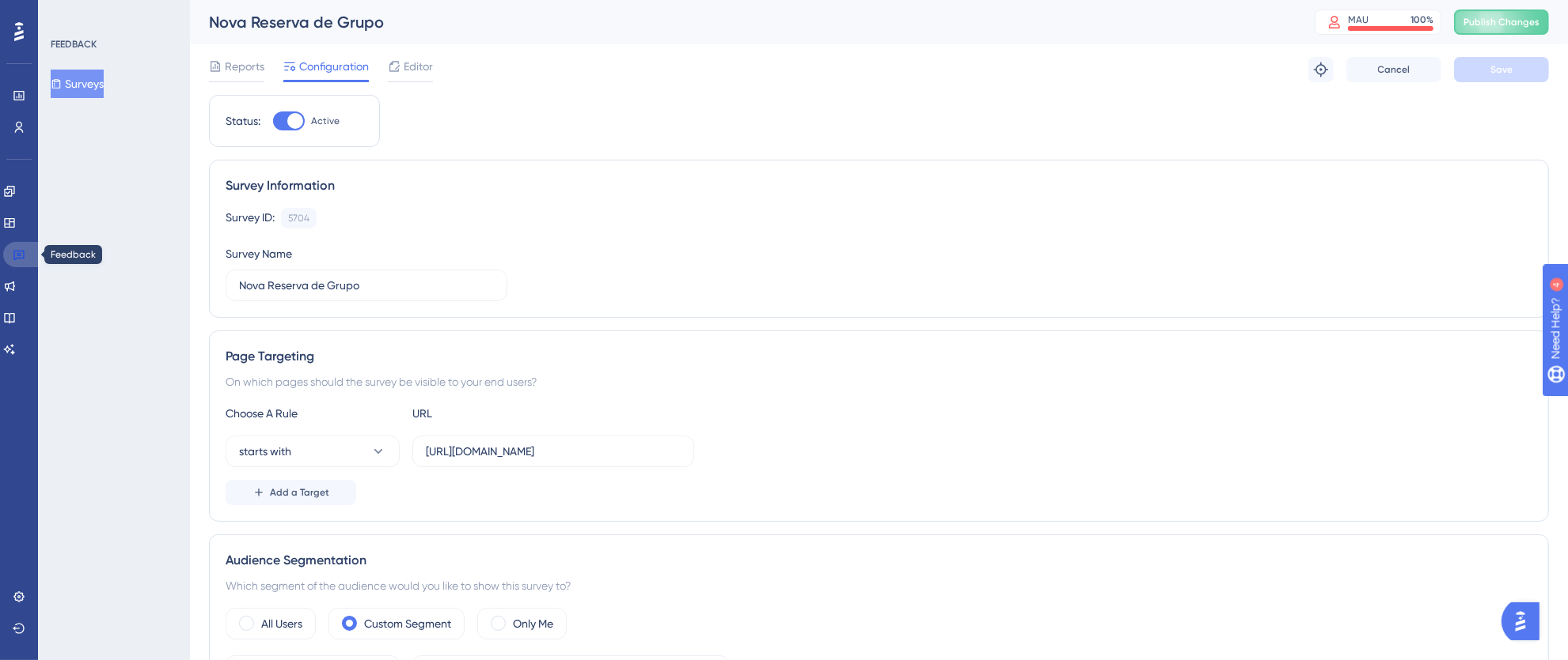
click at [21, 258] on icon at bounding box center [19, 255] width 11 height 10
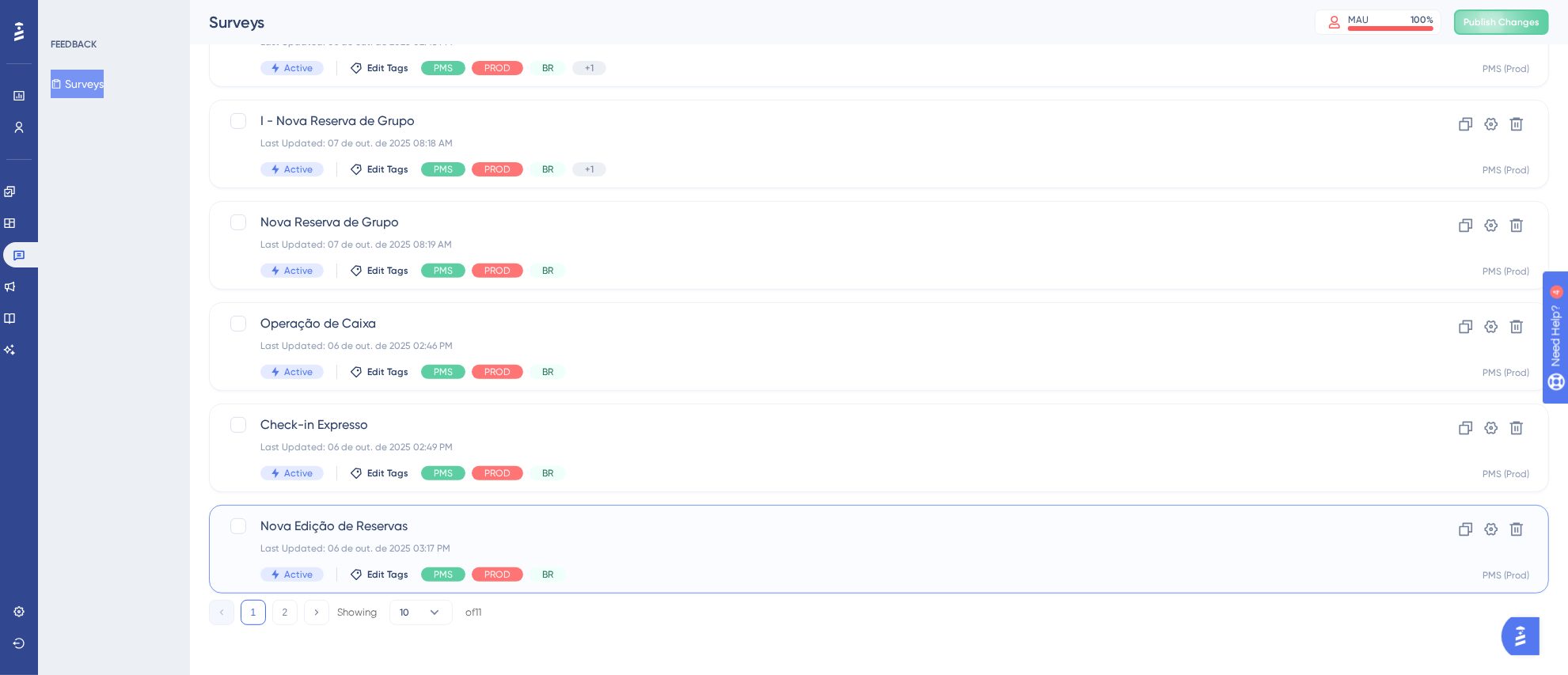
click at [701, 533] on span "Nova Edição de Reservas" at bounding box center [815, 525] width 1111 height 19
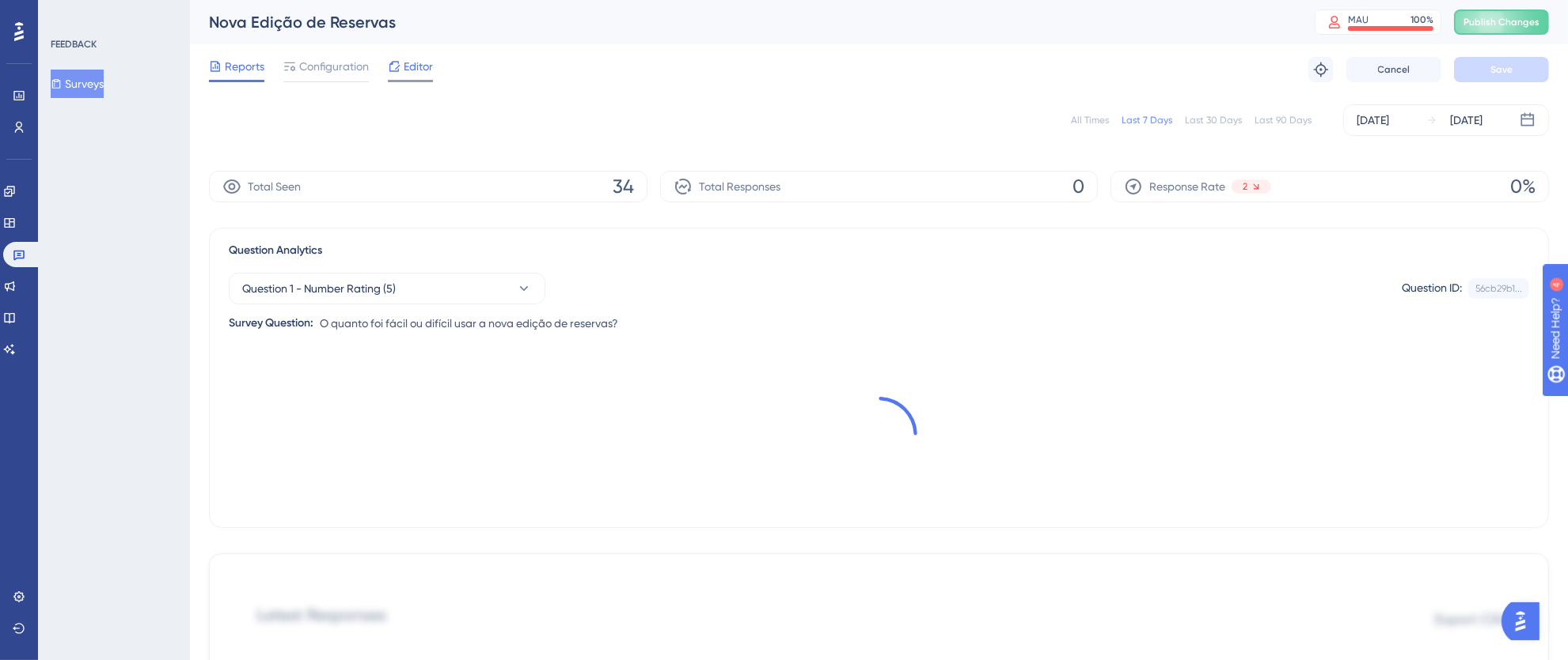
click at [430, 65] on span "Editor" at bounding box center [418, 66] width 30 height 19
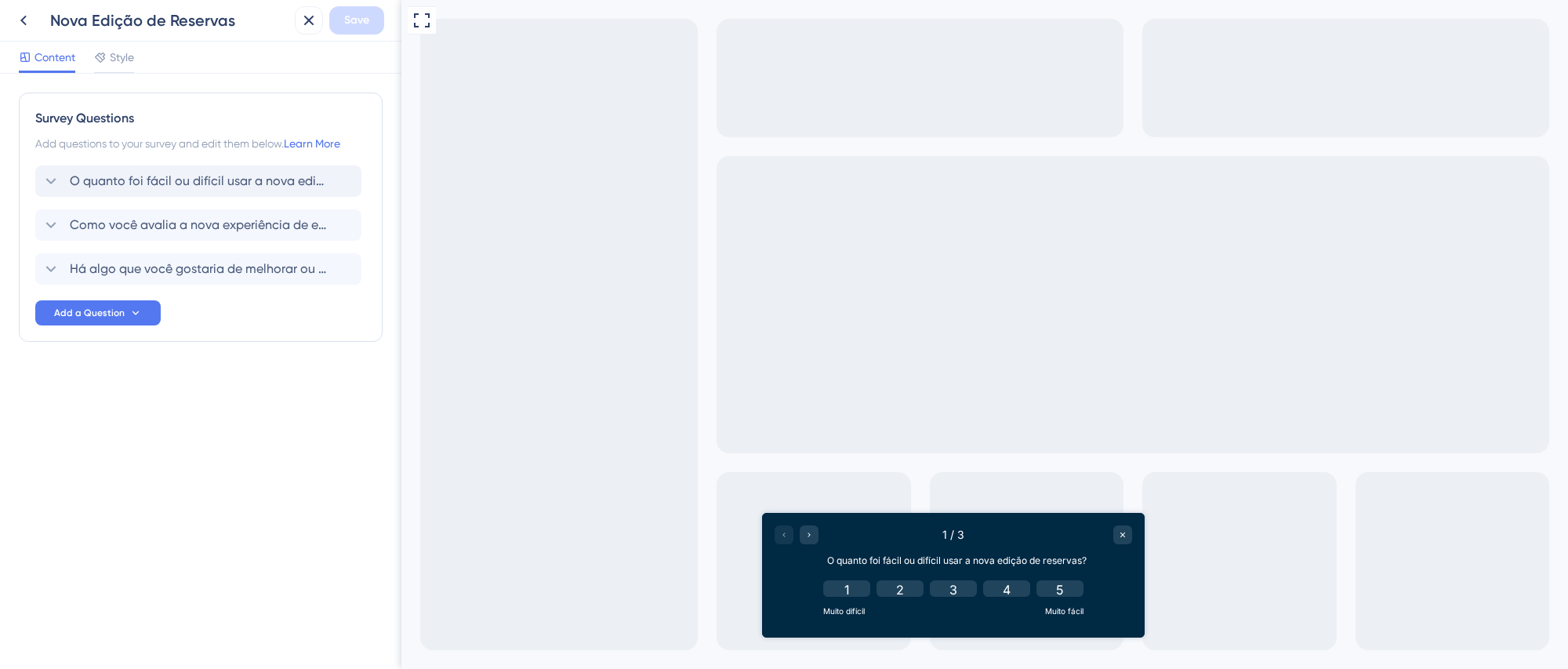
click at [212, 172] on span "O quanto foi fácil ou difícil usar a nova edição de reservas?" at bounding box center [200, 181] width 259 height 19
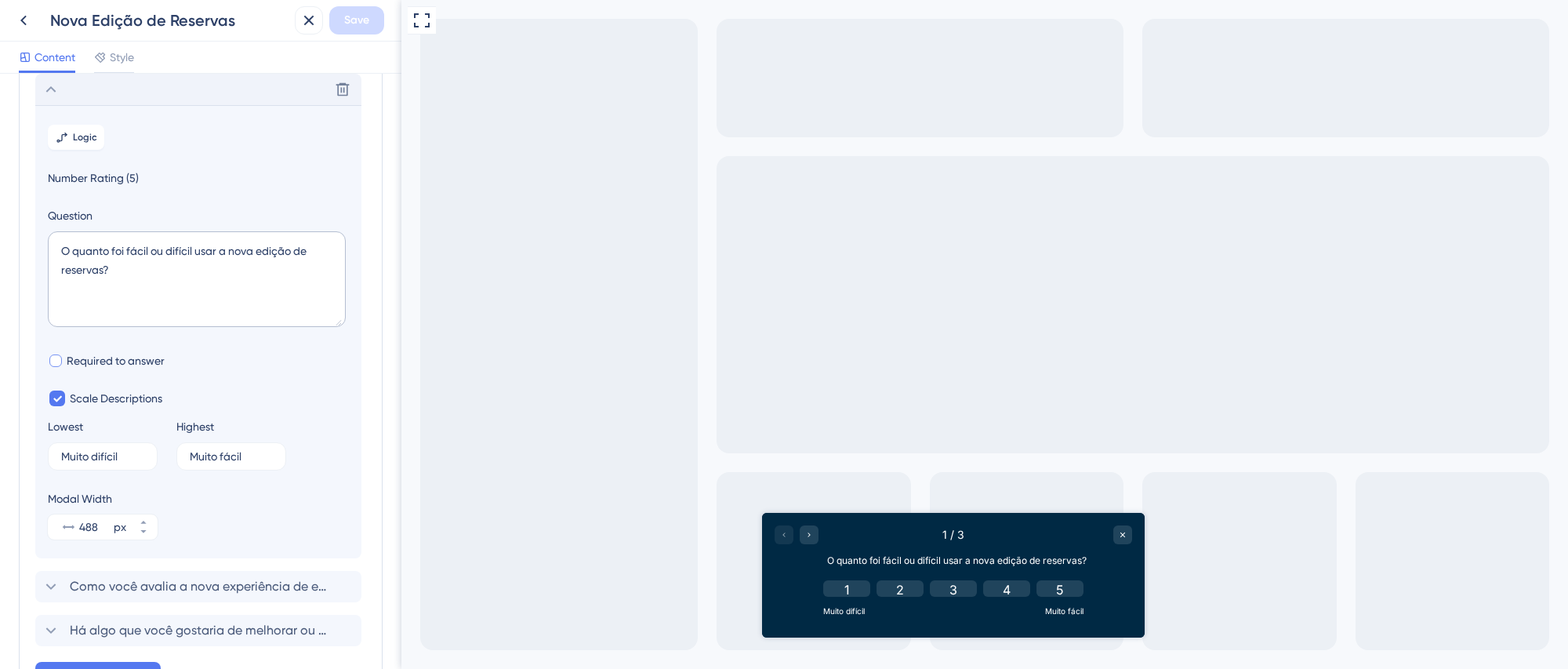
click at [57, 363] on div at bounding box center [56, 361] width 12 height 12
checkbox input "true"
click at [342, 24] on button "Save" at bounding box center [357, 20] width 55 height 28
click at [303, 30] on icon at bounding box center [298, 29] width 16 height 16
click at [315, 16] on icon at bounding box center [309, 20] width 19 height 19
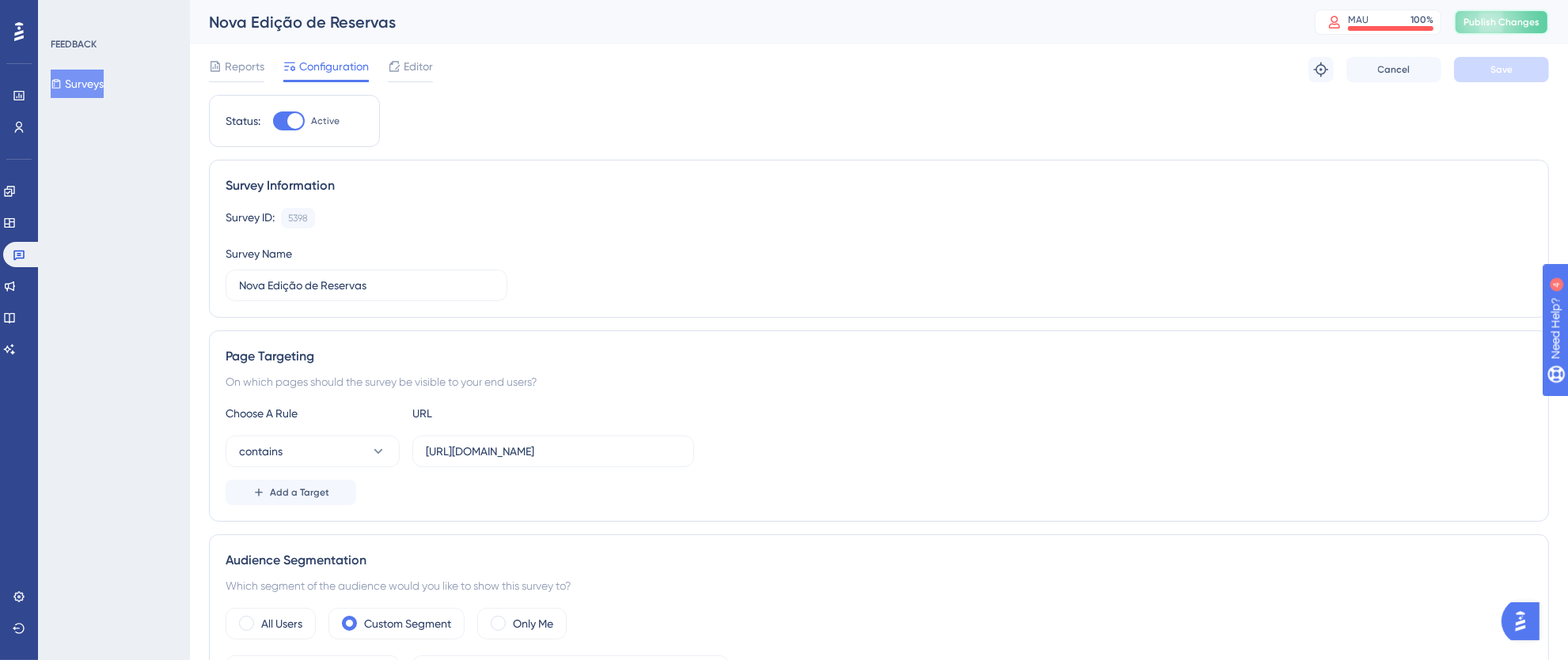
click at [1521, 24] on span "Publish Changes" at bounding box center [1501, 22] width 76 height 13
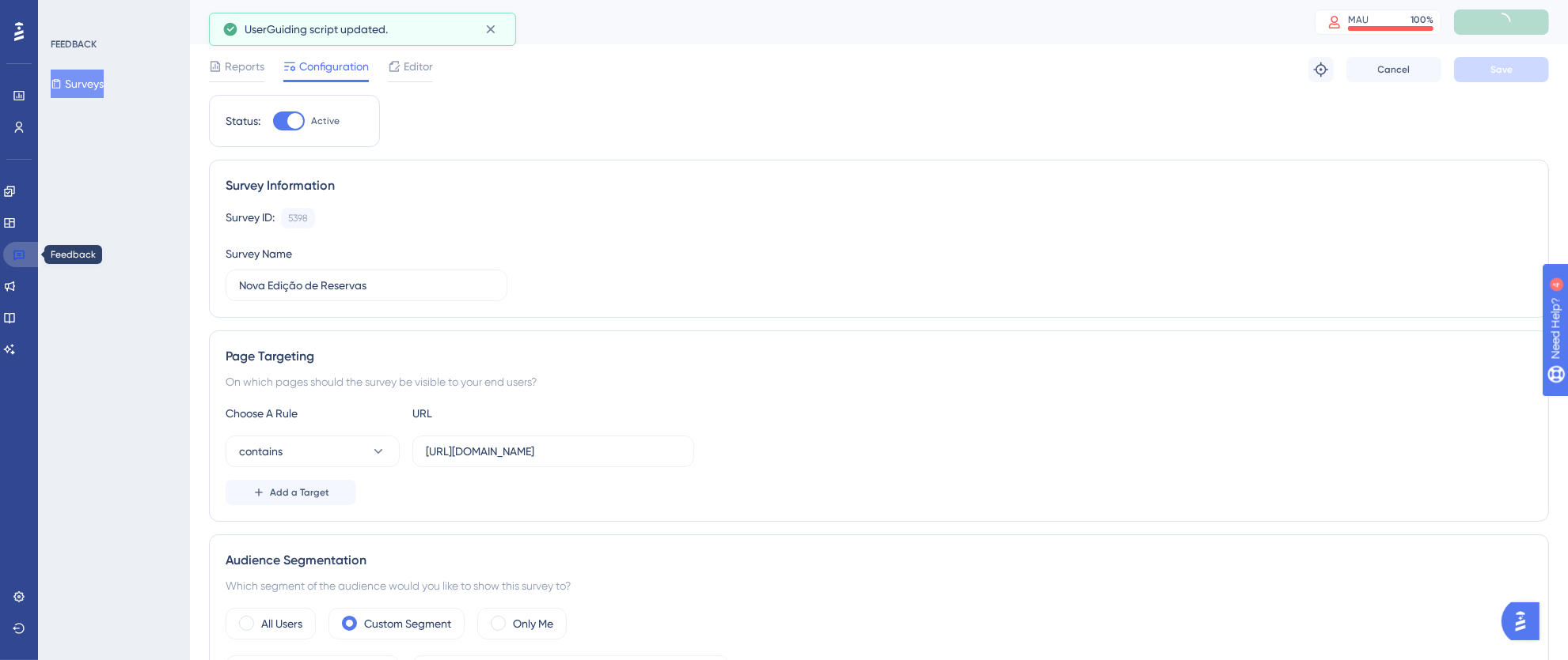
click at [17, 250] on icon at bounding box center [19, 255] width 11 height 10
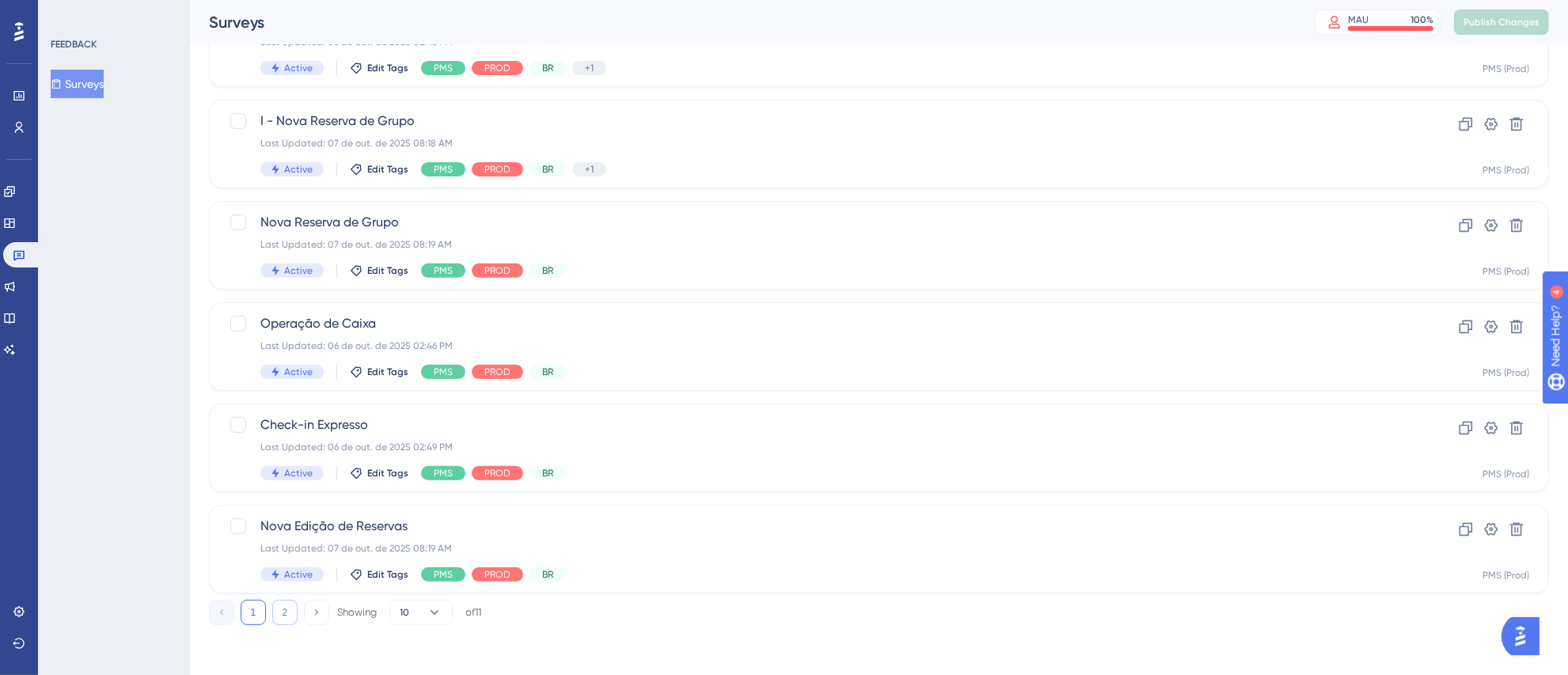
click at [286, 606] on button "2" at bounding box center [285, 612] width 25 height 25
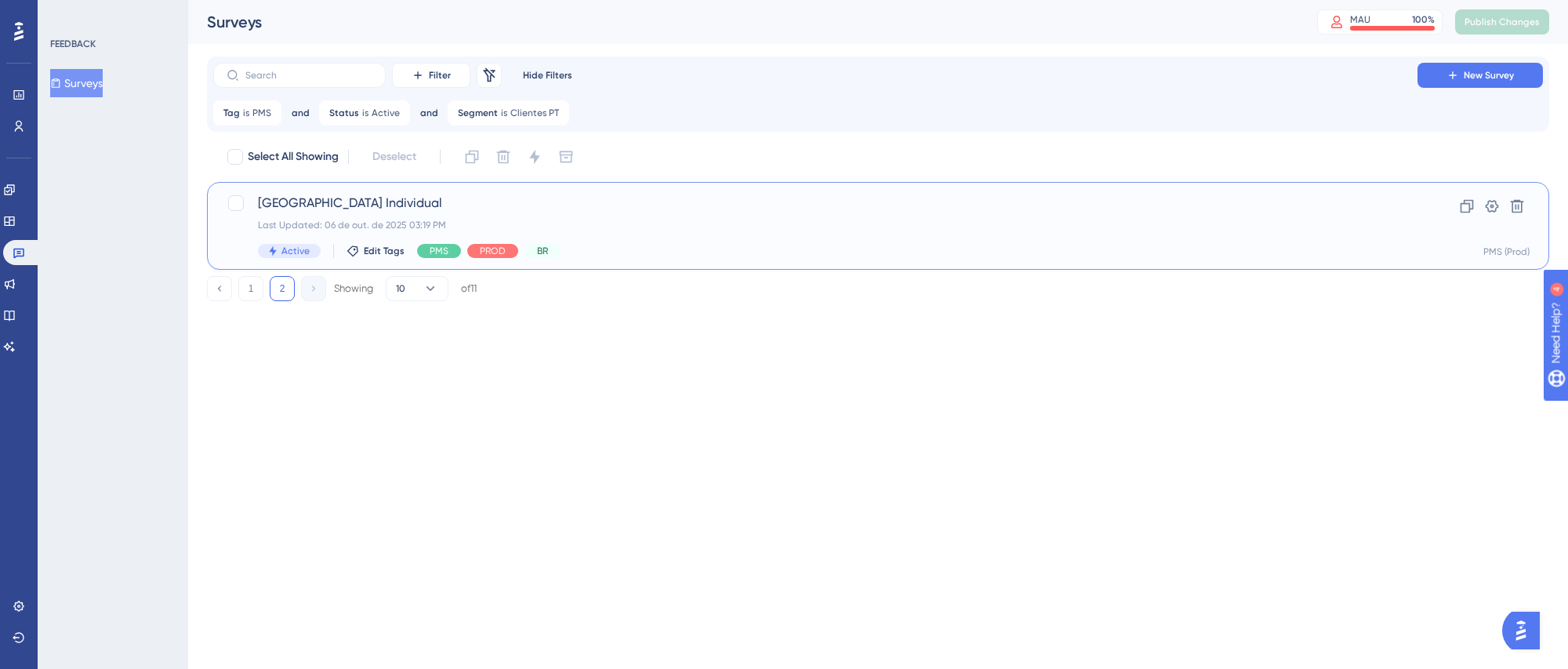
click at [687, 220] on div "Last Updated: 06 de out. de 2025 03:19 PM" at bounding box center [815, 225] width 1115 height 12
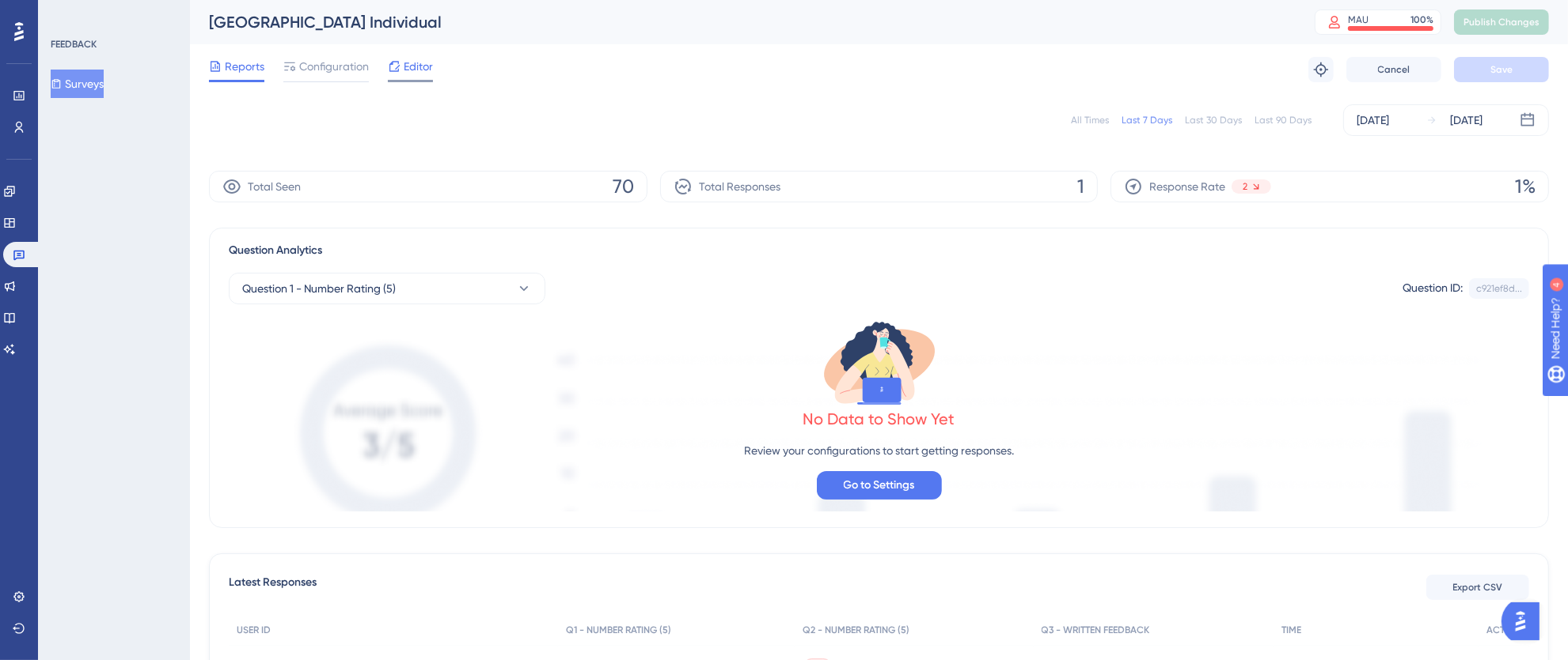
click at [413, 65] on span "Editor" at bounding box center [418, 66] width 30 height 19
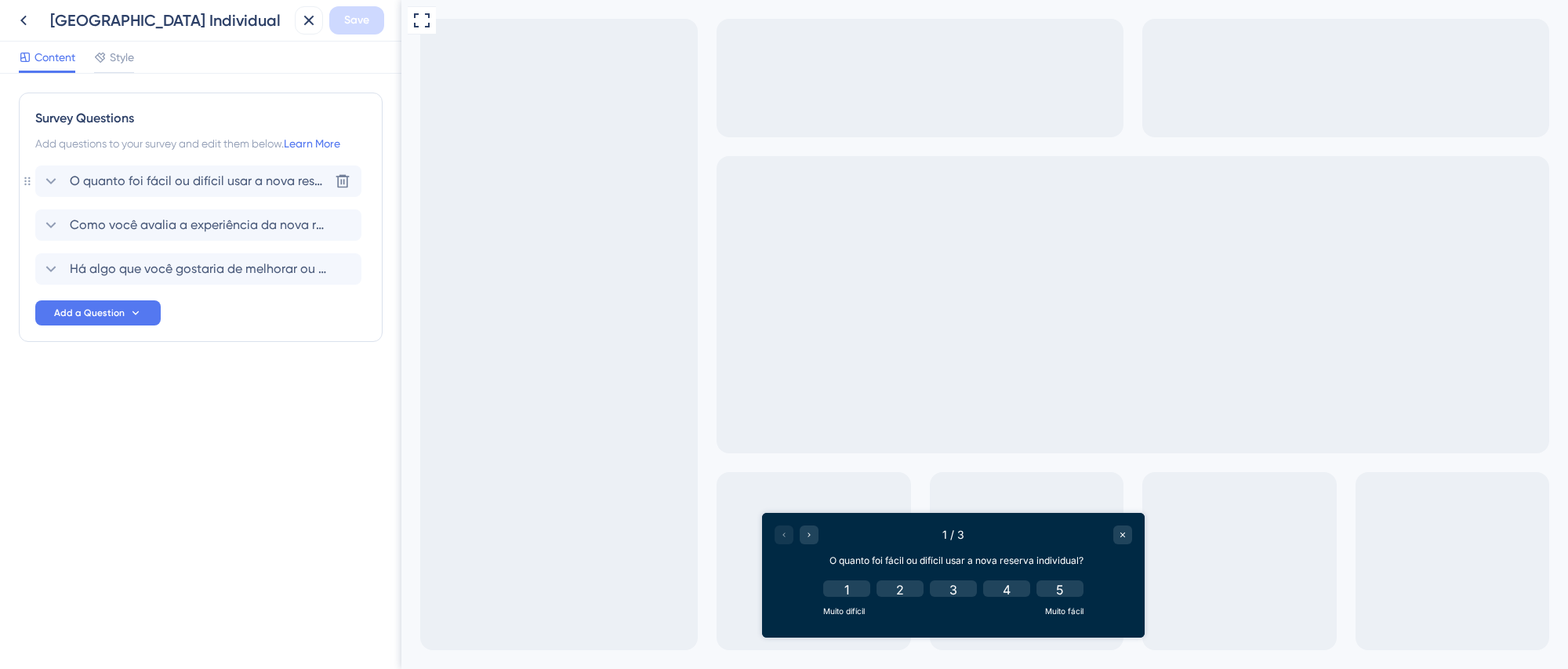
click at [247, 184] on span "O quanto foi fácil ou difícil usar a nova reserva individual?" at bounding box center [200, 181] width 259 height 19
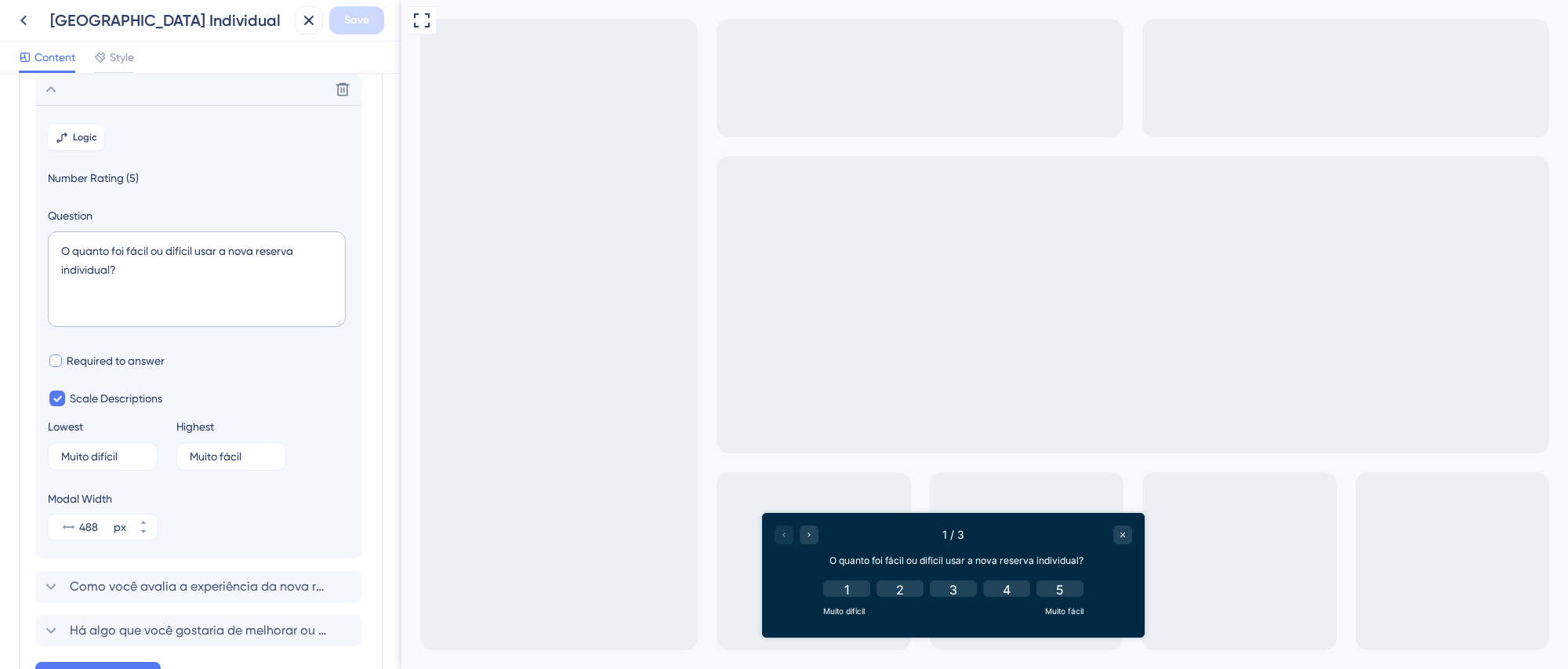
click at [58, 359] on div at bounding box center [56, 361] width 12 height 12
checkbox input "true"
click at [309, 20] on icon at bounding box center [309, 20] width 10 height 10
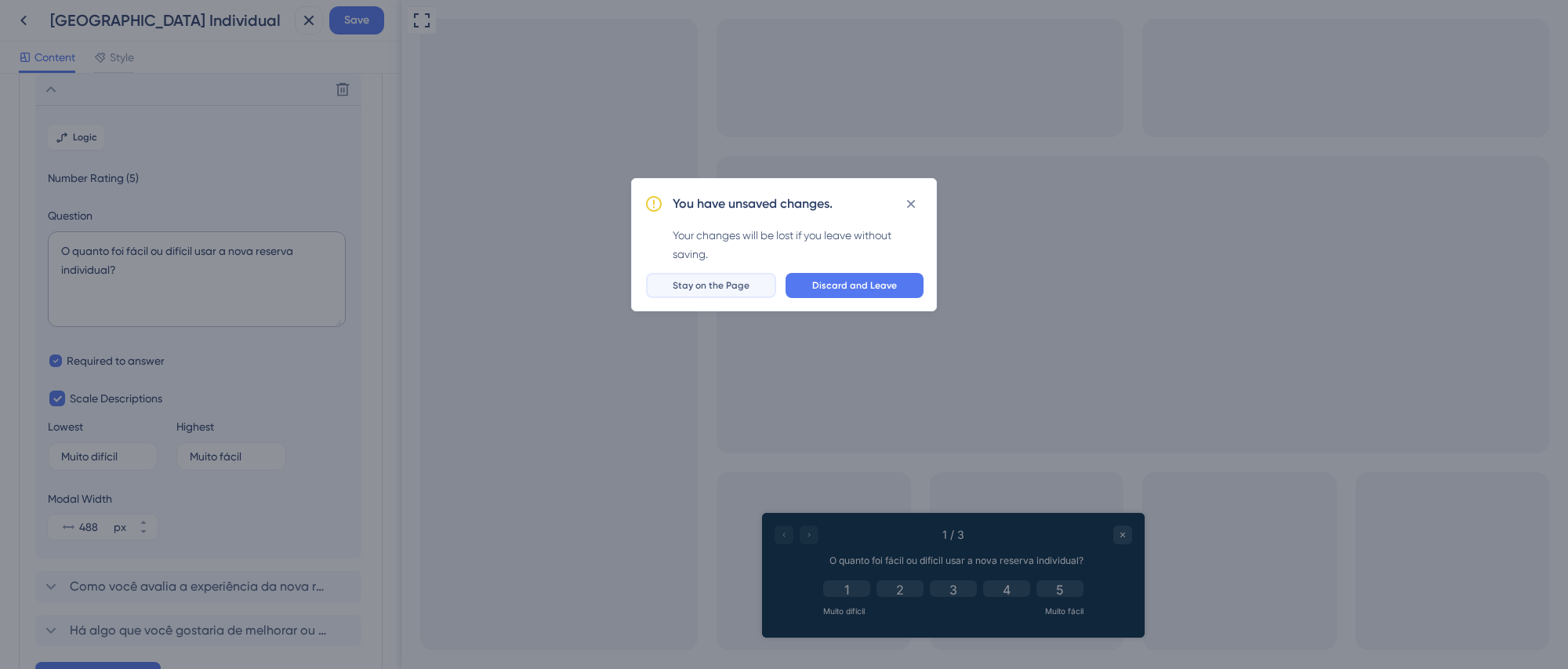
click at [723, 281] on span "Stay on the Page" at bounding box center [711, 286] width 77 height 12
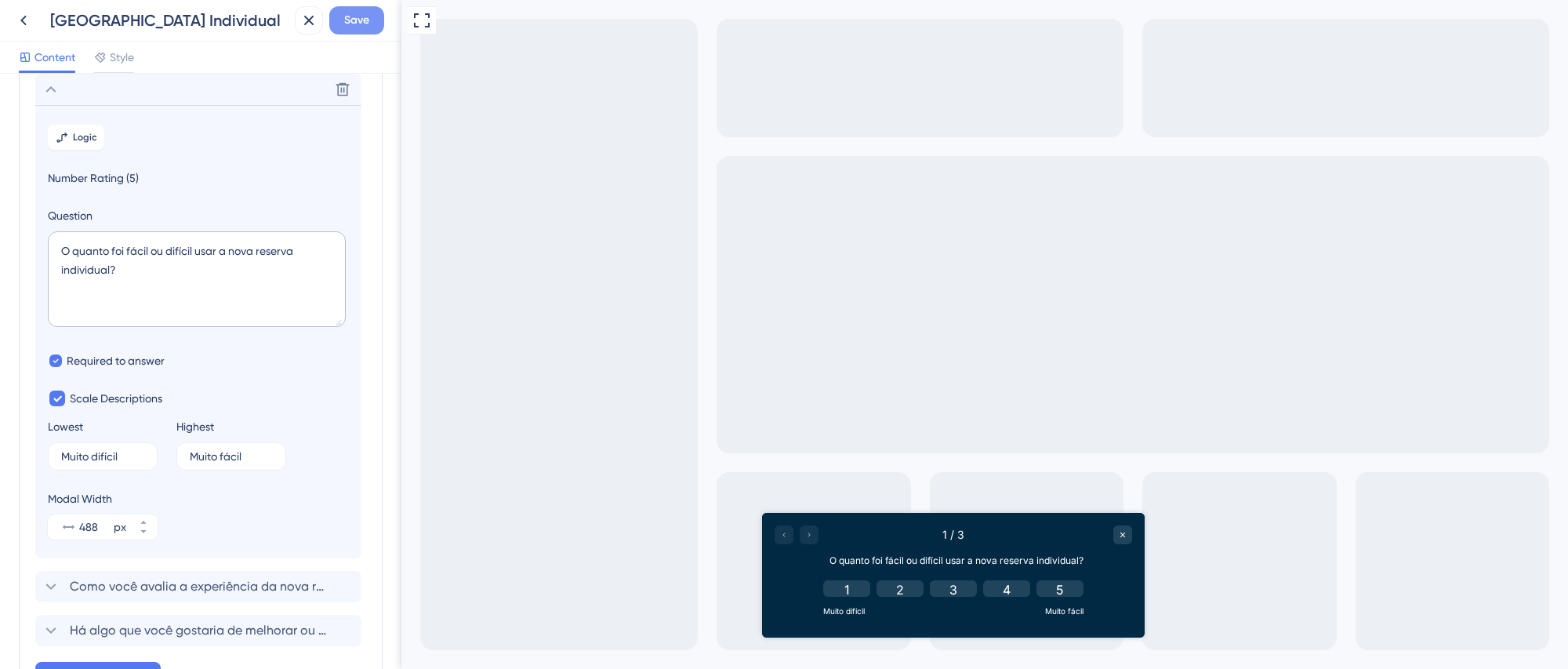
click at [349, 26] on span "Save" at bounding box center [357, 20] width 25 height 19
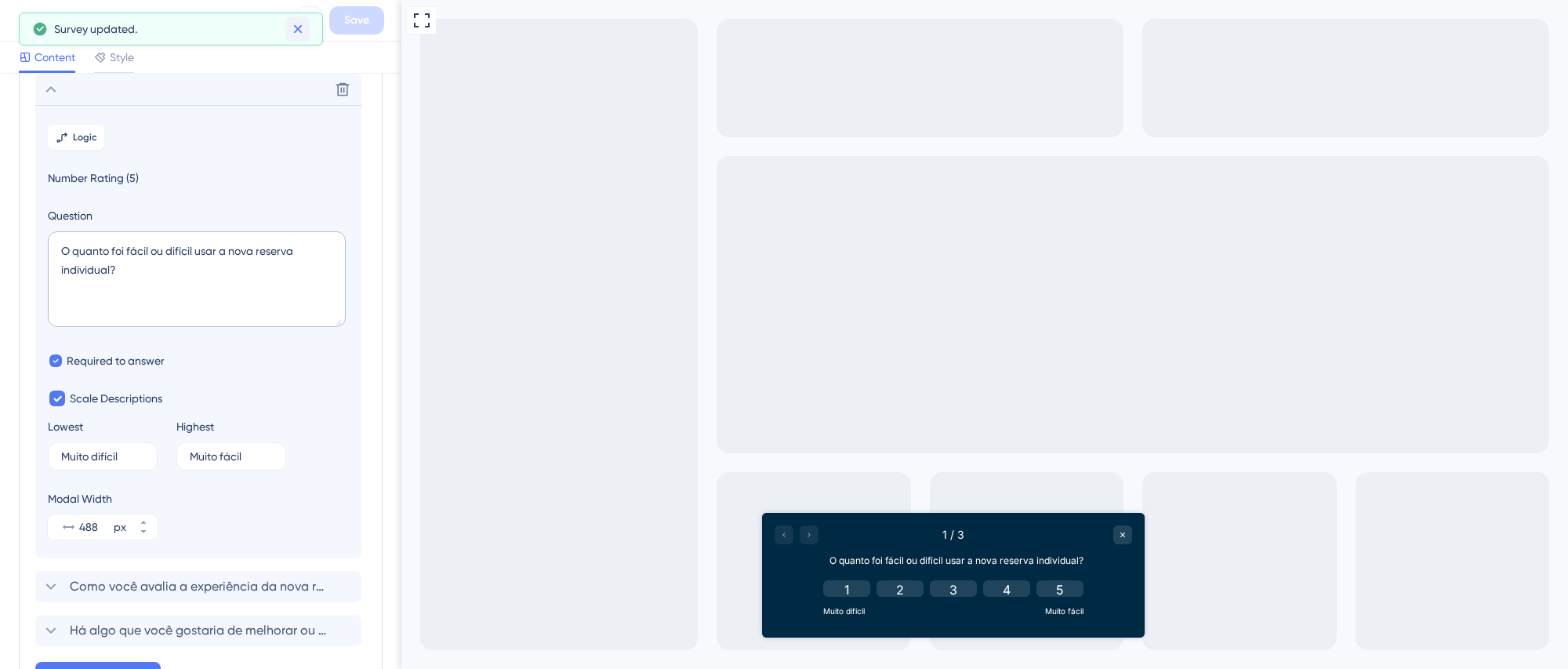
click at [296, 27] on icon at bounding box center [298, 29] width 16 height 16
click at [312, 20] on icon at bounding box center [309, 20] width 19 height 19
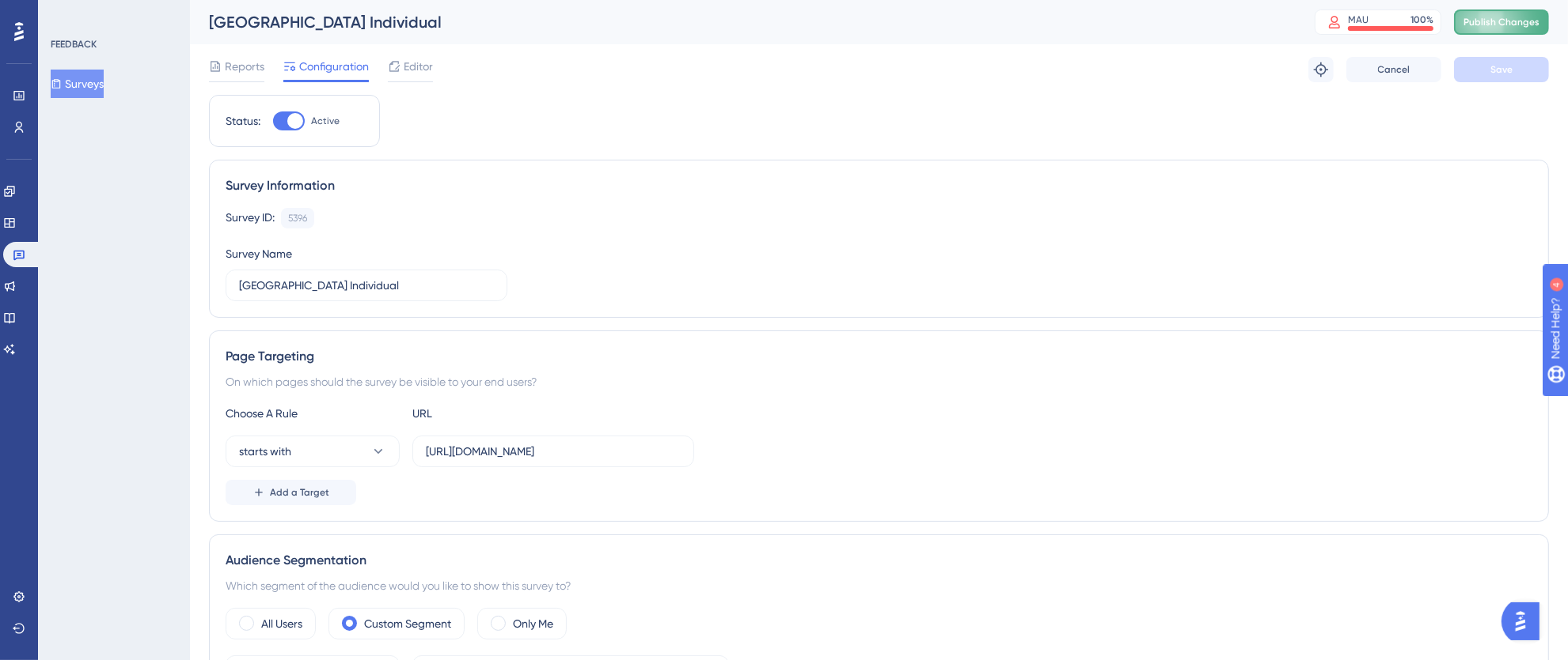
click at [1487, 24] on span "Publish Changes" at bounding box center [1501, 22] width 76 height 13
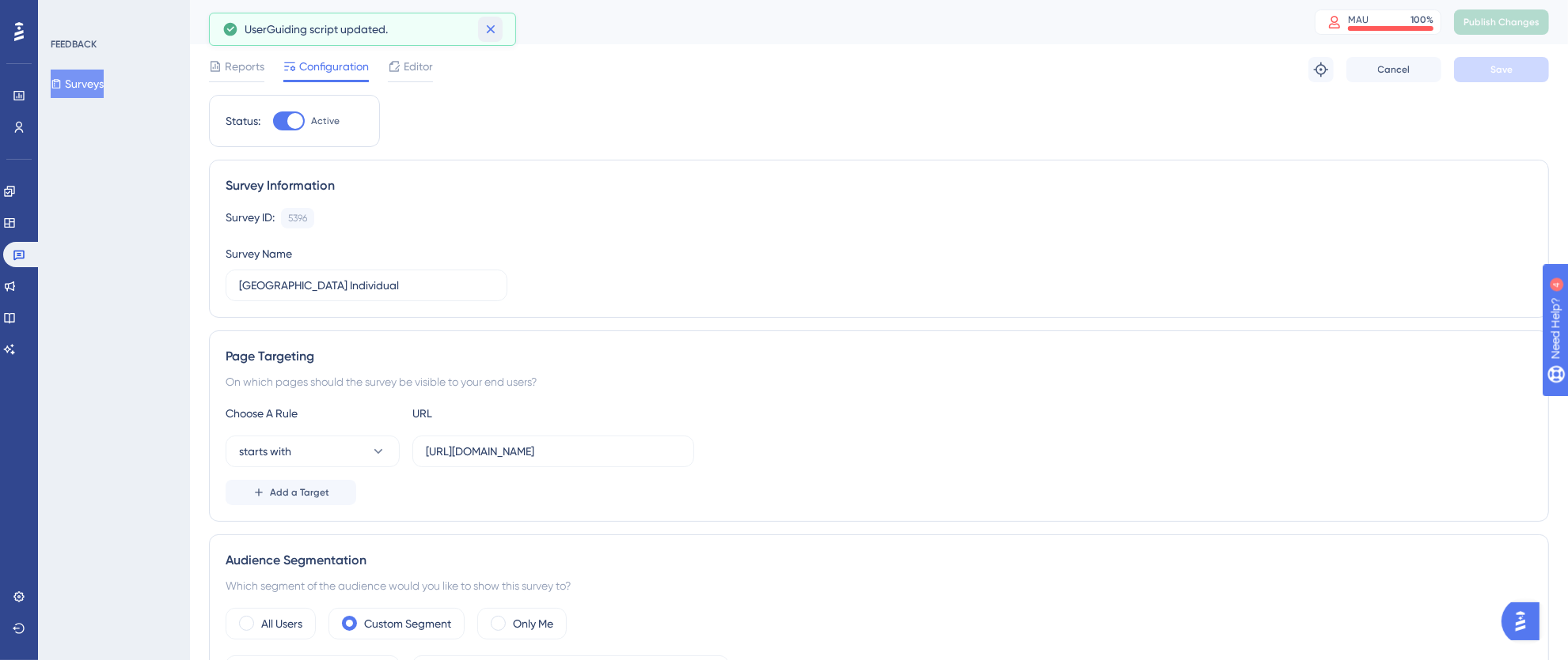
click at [495, 26] on icon at bounding box center [490, 30] width 16 height 16
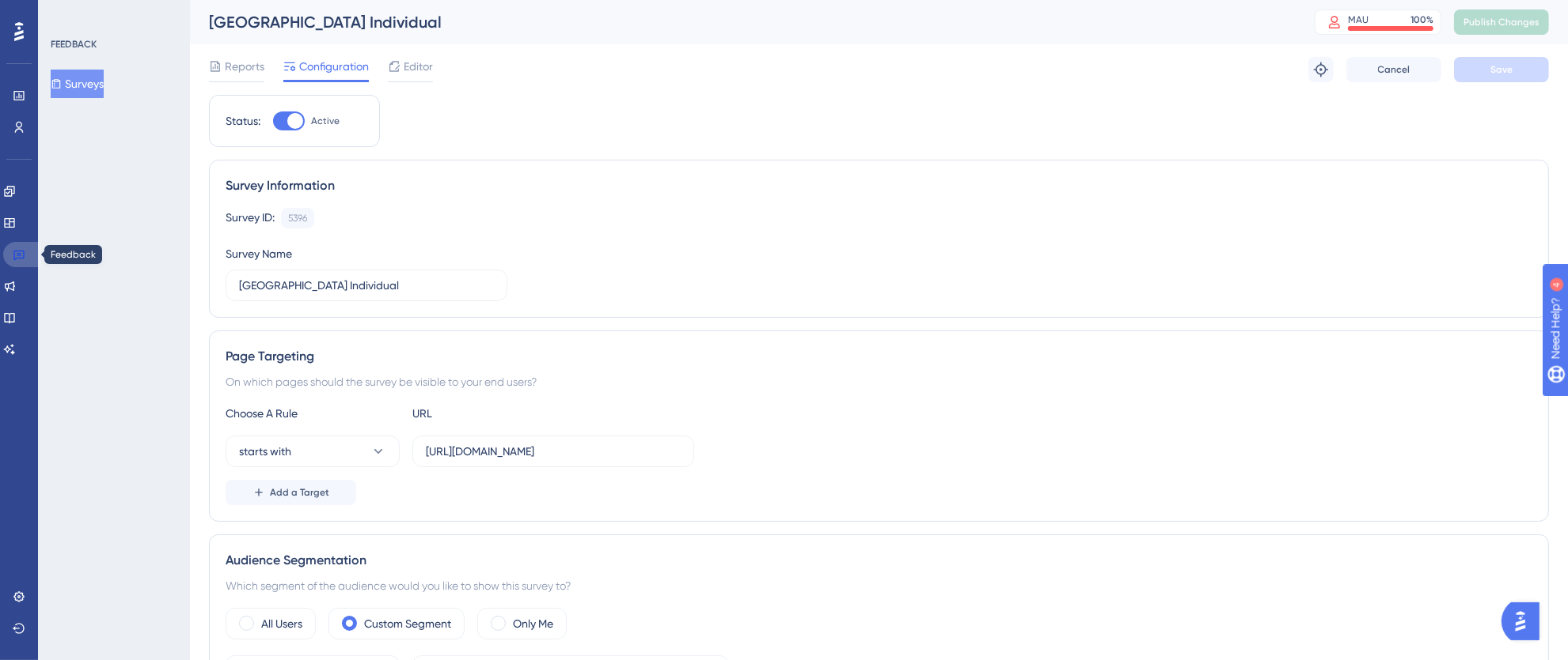
click at [21, 251] on icon at bounding box center [19, 255] width 13 height 13
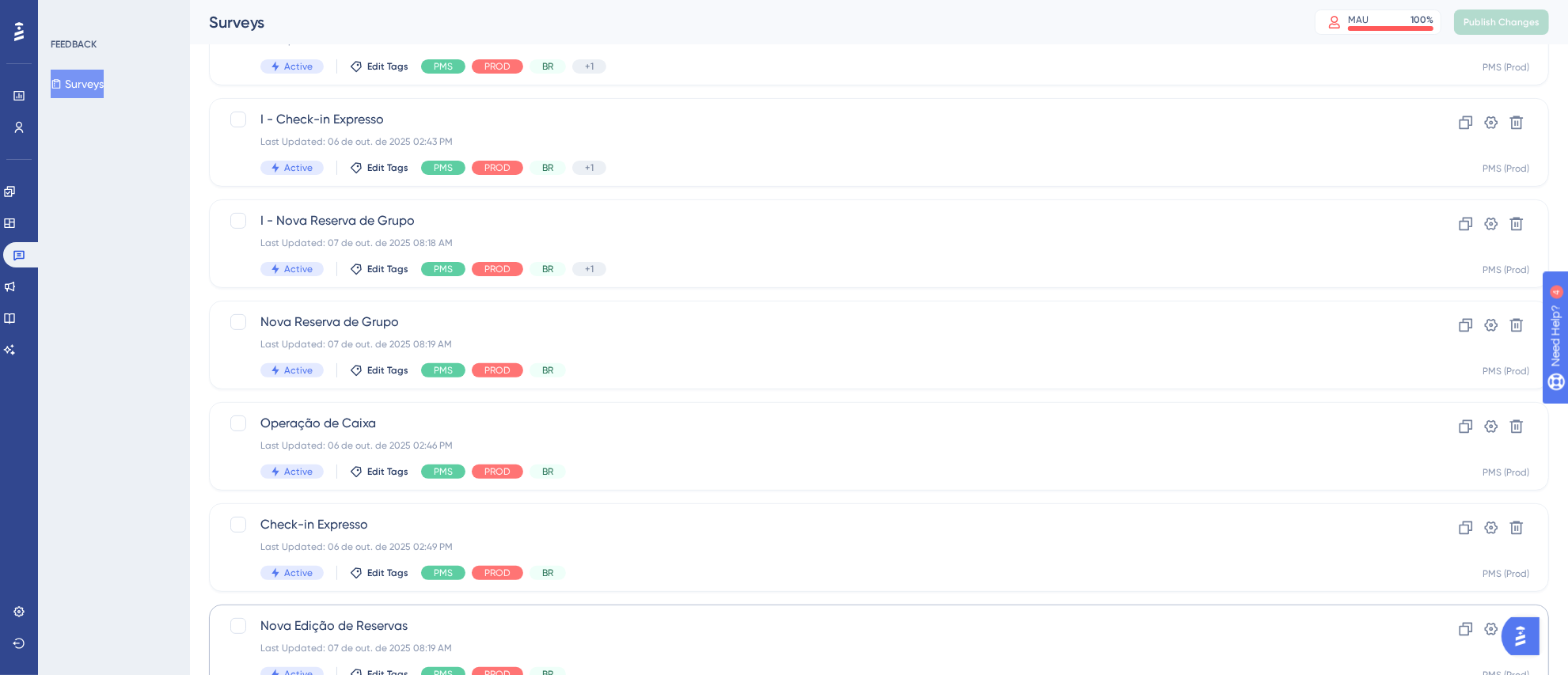
scroll to position [591, 0]
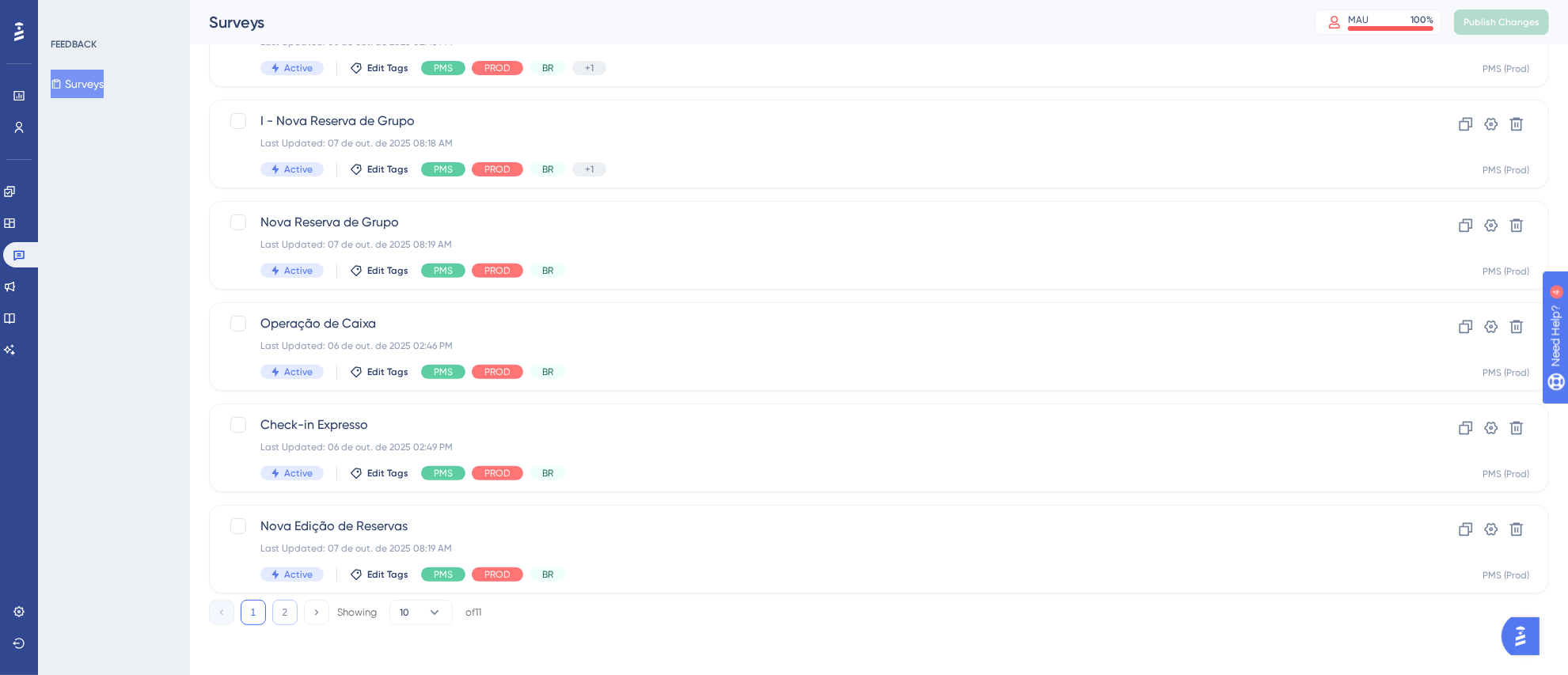
click at [285, 613] on button "2" at bounding box center [285, 612] width 25 height 25
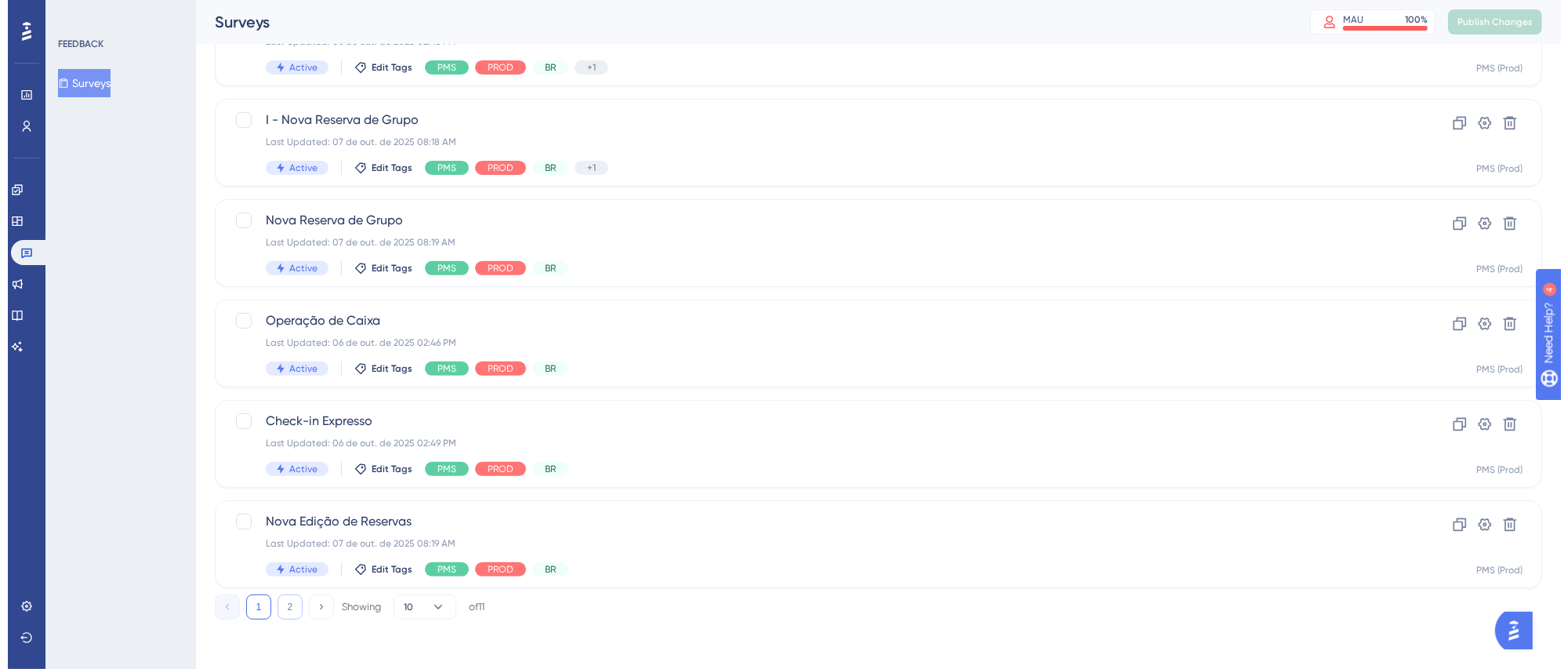
scroll to position [0, 0]
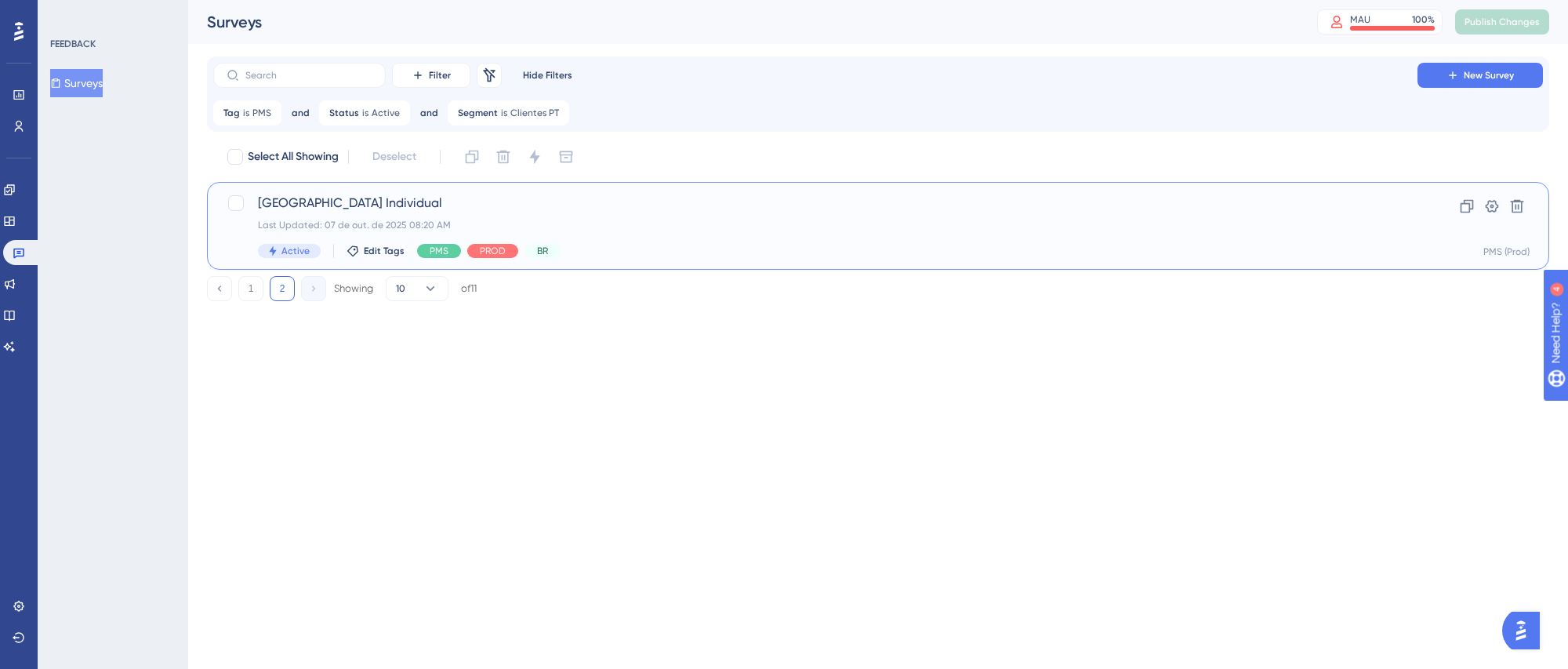
click at [693, 242] on div "Nova Reserva Individual Last Updated: 07 de out. de 2025 08:20 AM Active Edit T…" at bounding box center [815, 225] width 1115 height 65
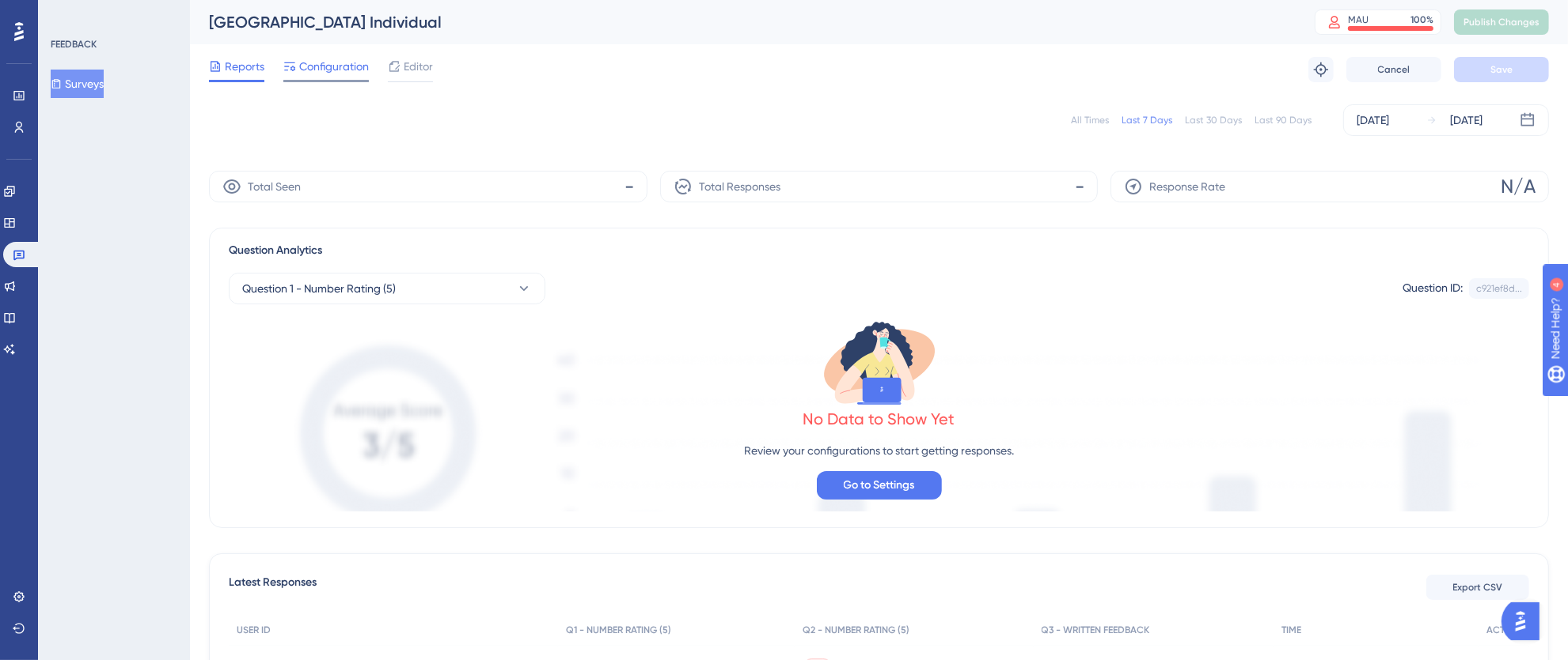
click at [331, 68] on span "Configuration" at bounding box center [334, 66] width 70 height 19
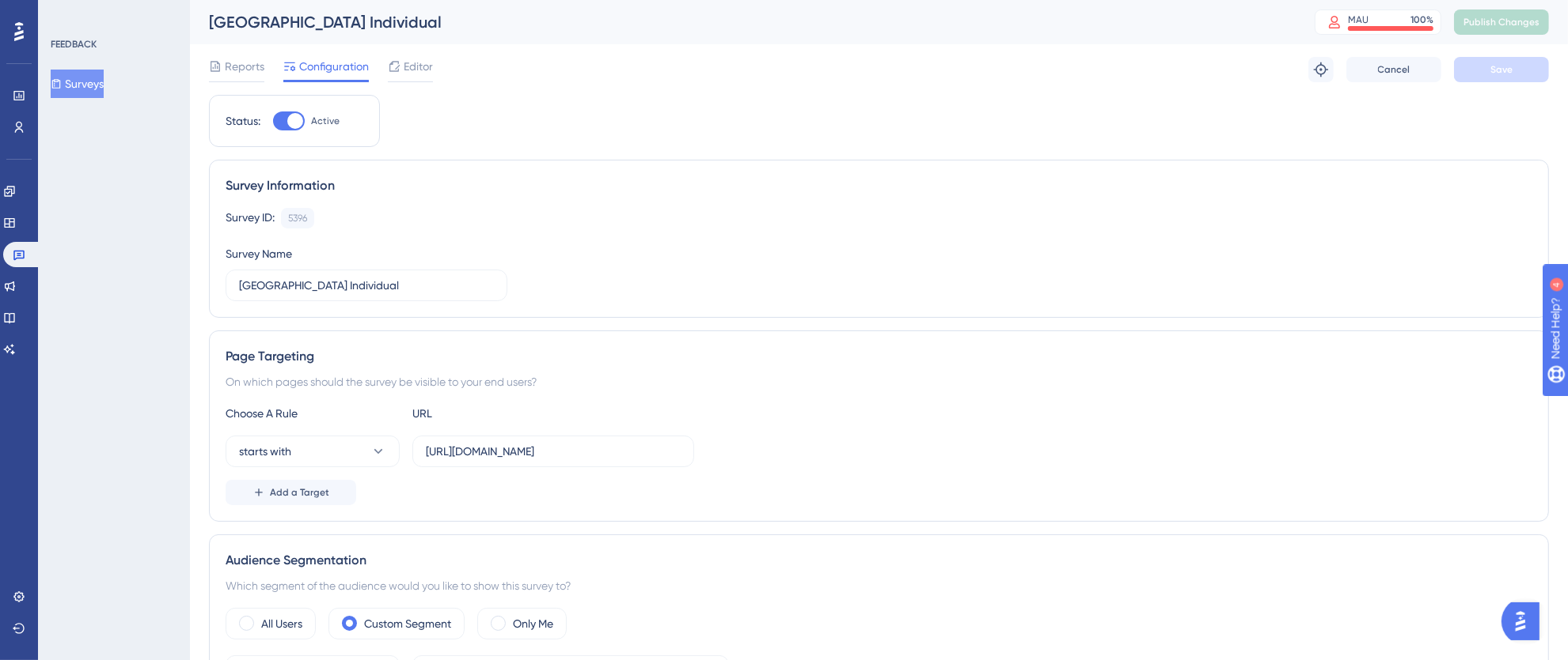
click at [438, 65] on div "Reports Configuration Editor Troubleshoot Cancel Save" at bounding box center [878, 70] width 1340 height 51
click at [430, 67] on span "Editor" at bounding box center [418, 66] width 30 height 19
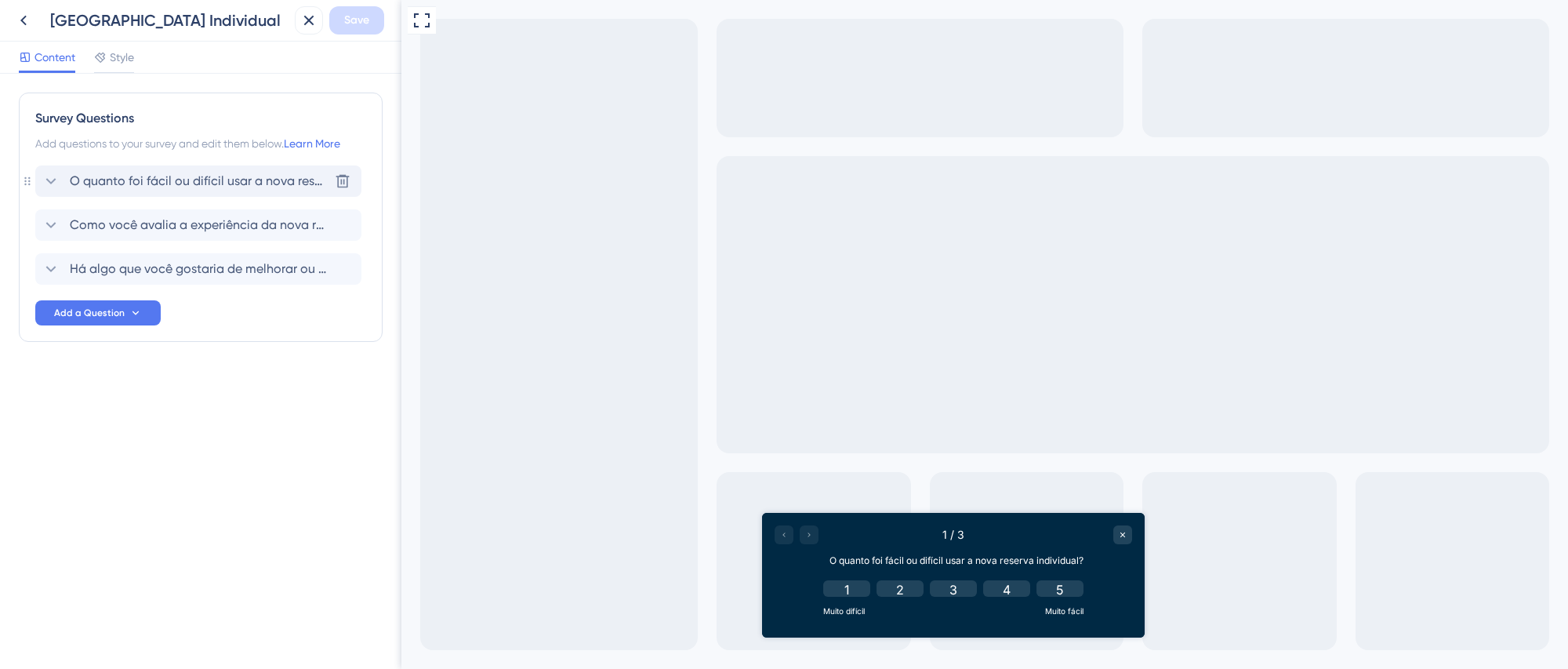
click at [253, 175] on span "O quanto foi fácil ou difícil usar a nova reserva individual?" at bounding box center [200, 181] width 259 height 19
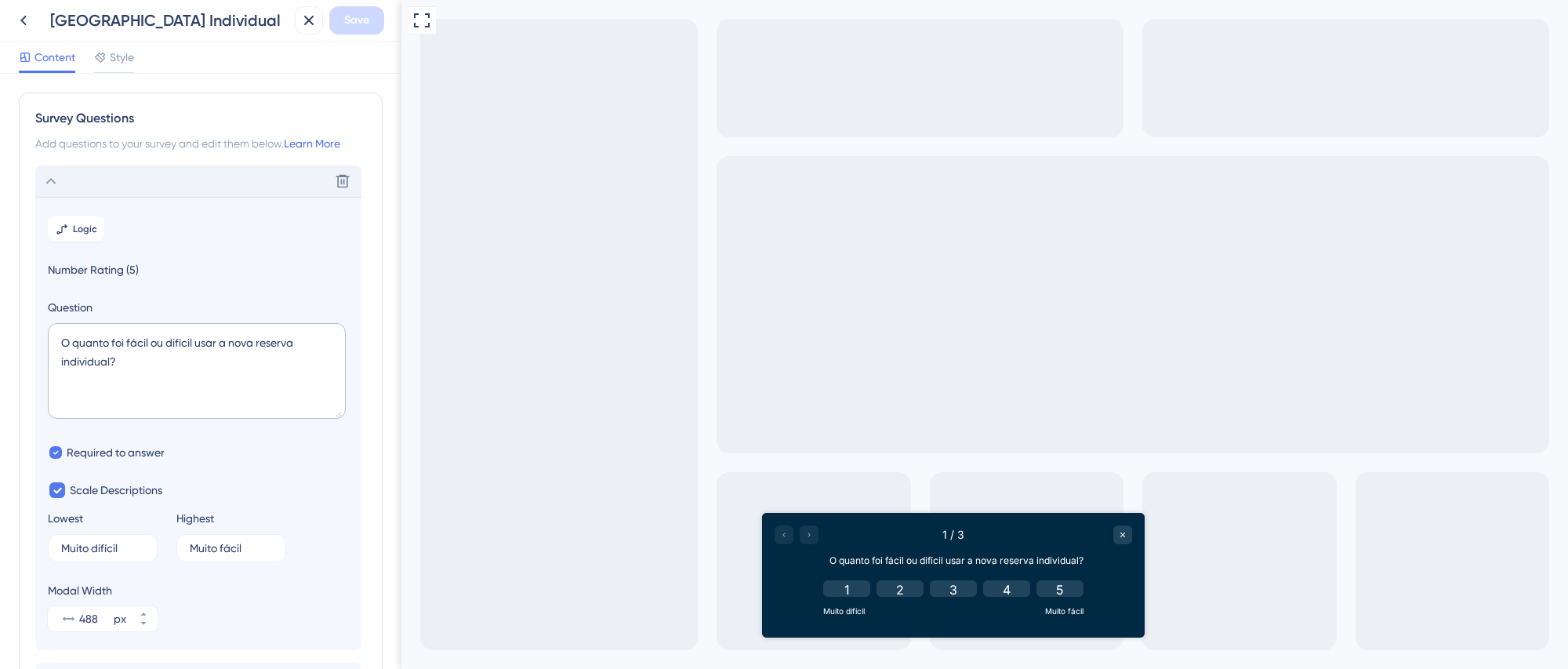
click at [304, 24] on icon at bounding box center [309, 20] width 10 height 10
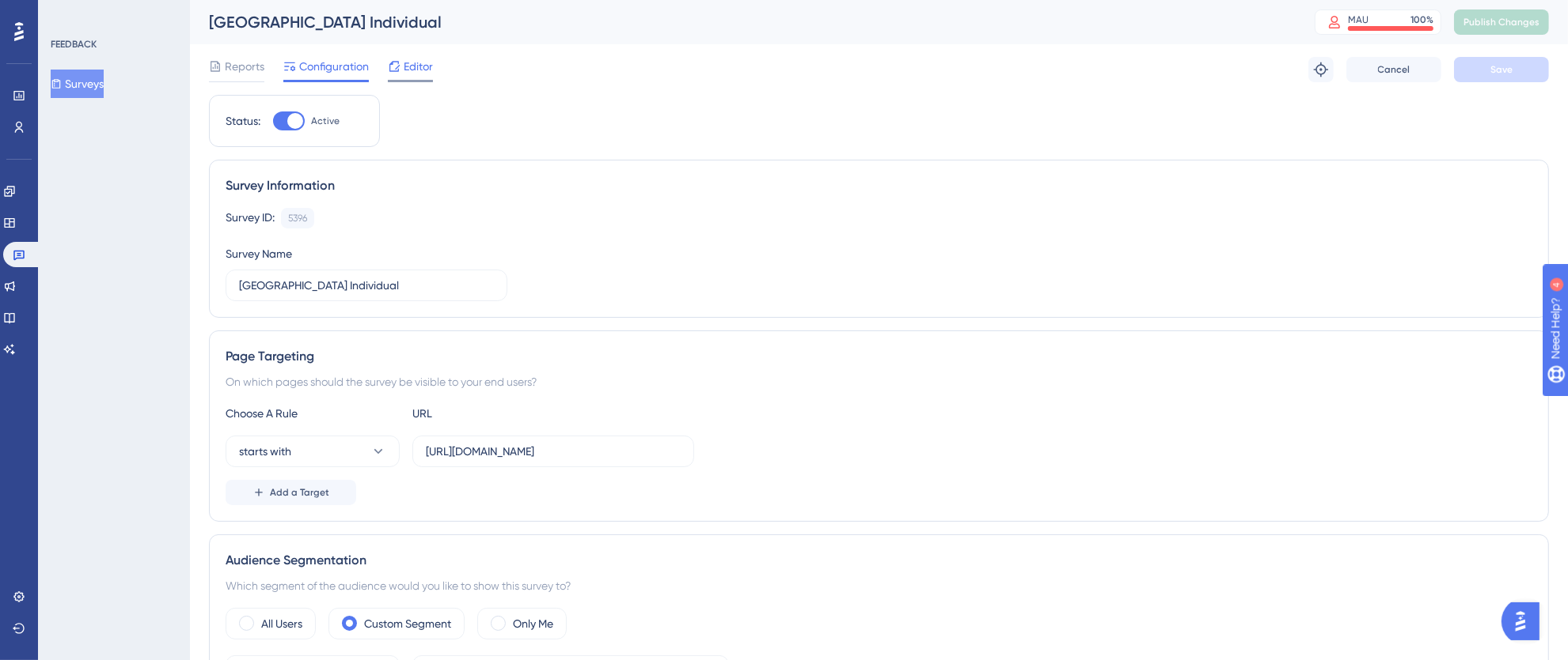
click at [416, 65] on span "Editor" at bounding box center [418, 66] width 30 height 19
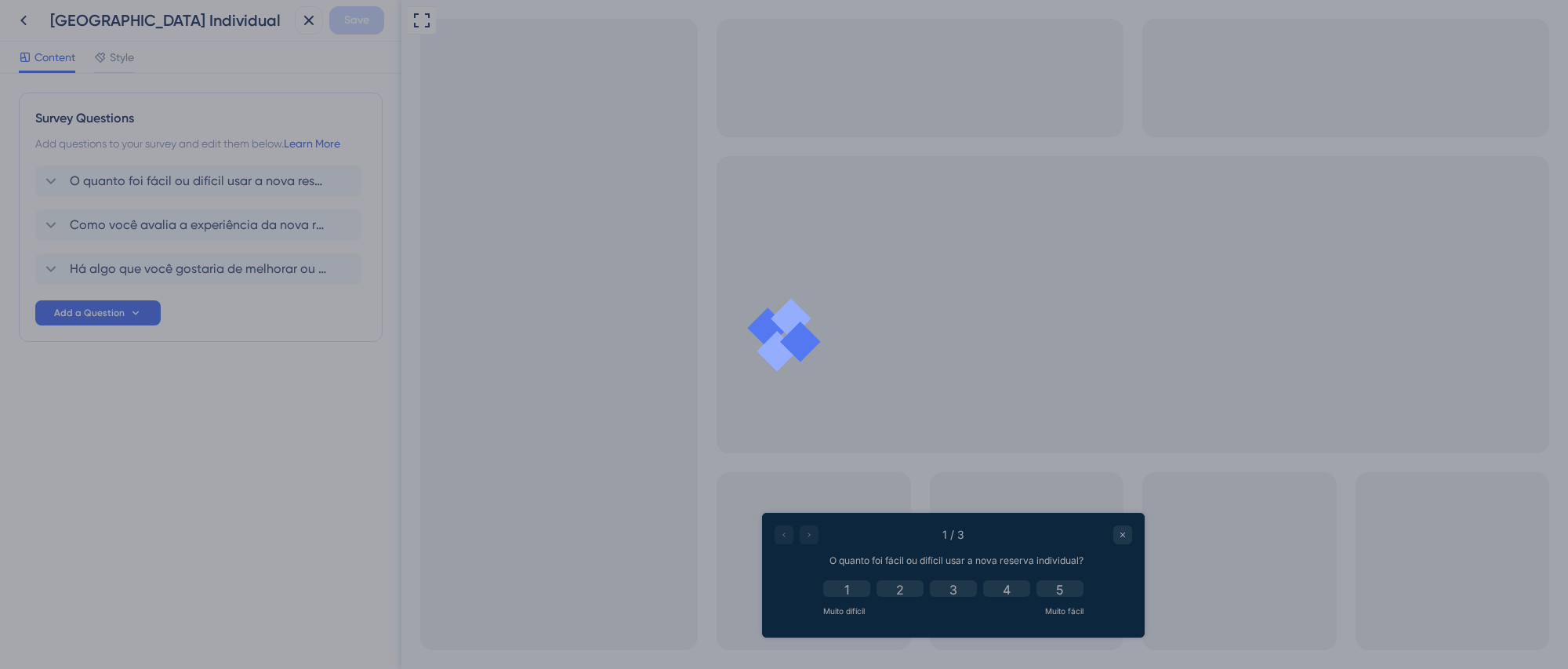
click at [117, 63] on div at bounding box center [784, 334] width 1568 height 669
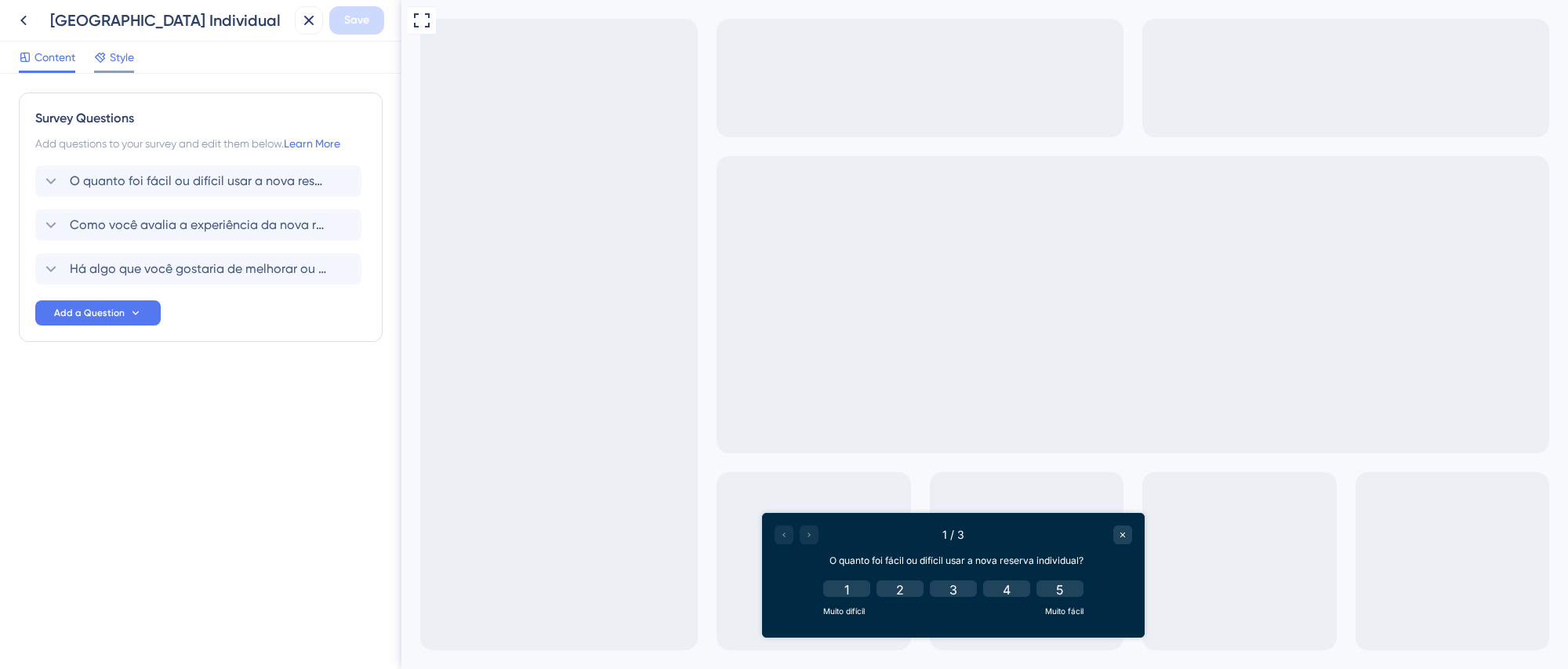
click at [132, 59] on span "Style" at bounding box center [122, 57] width 24 height 19
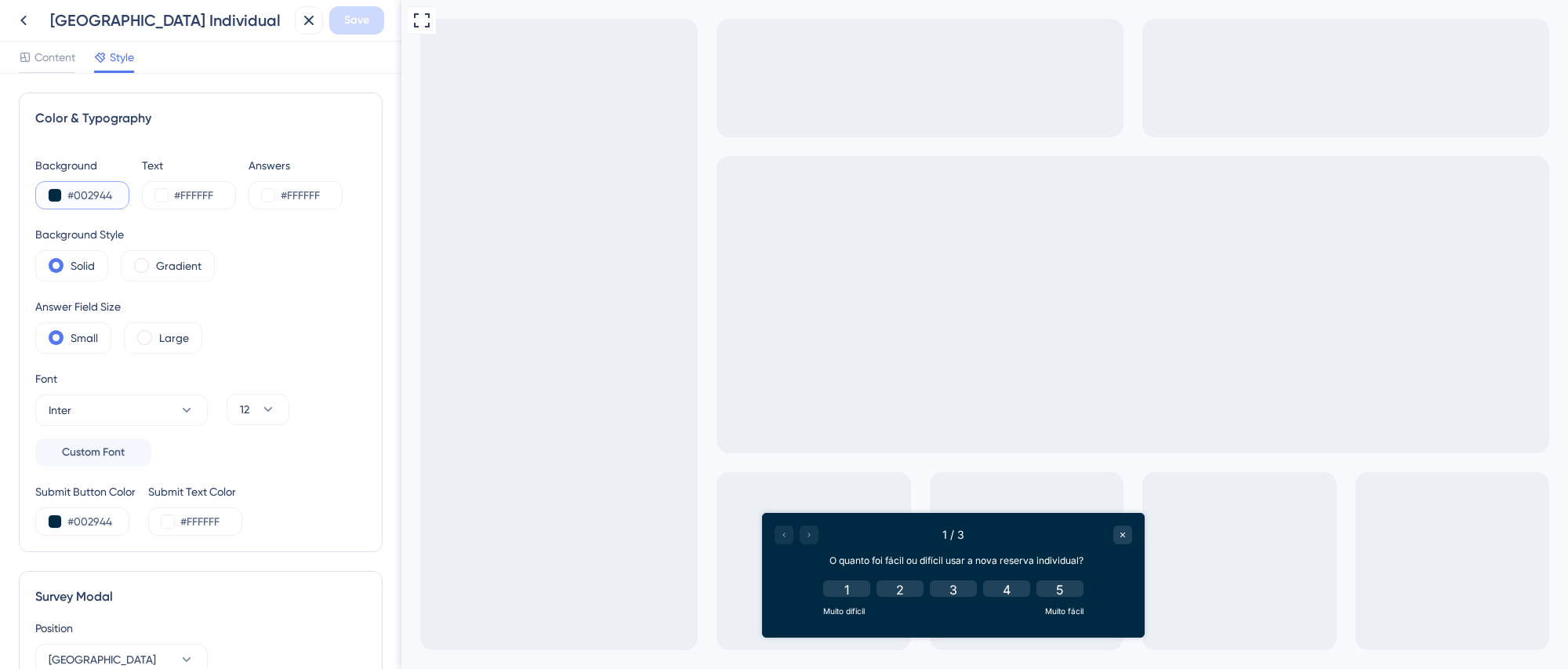
click at [118, 193] on input "#002944" at bounding box center [99, 195] width 65 height 19
drag, startPoint x: 67, startPoint y: 197, endPoint x: 176, endPoint y: 199, distance: 109.0
click at [176, 199] on div "Background #002944 Text #FFFFFF Answers #FFFFFF" at bounding box center [200, 183] width 331 height 53
paste input "233"
click at [115, 193] on input "#002944" at bounding box center [99, 195] width 65 height 19
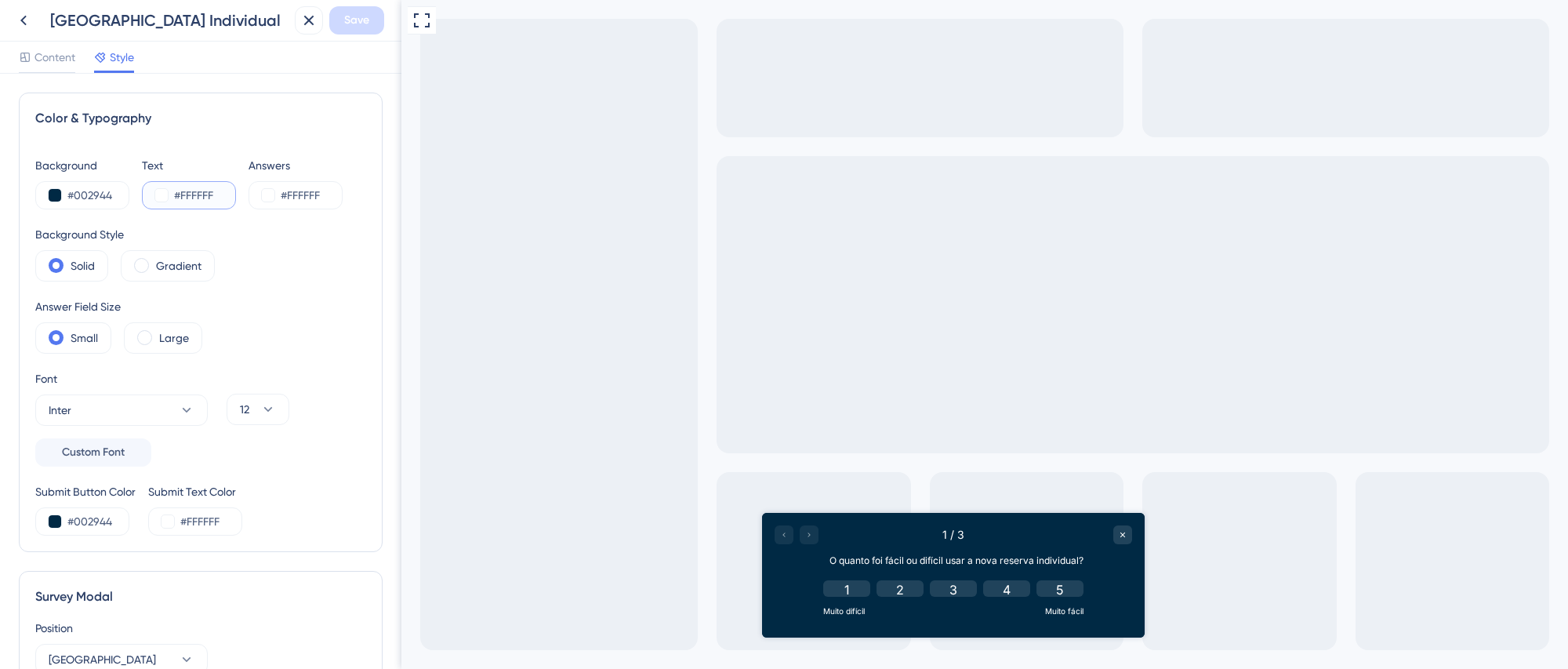
click at [198, 200] on input "#FFFFFF" at bounding box center [206, 195] width 65 height 19
click at [107, 199] on input "#002944" at bounding box center [99, 195] width 65 height 19
click at [120, 198] on input "#002944" at bounding box center [99, 195] width 65 height 19
drag, startPoint x: 120, startPoint y: 196, endPoint x: 77, endPoint y: 208, distance: 44.6
click at [45, 195] on div "#002944" at bounding box center [82, 195] width 94 height 28
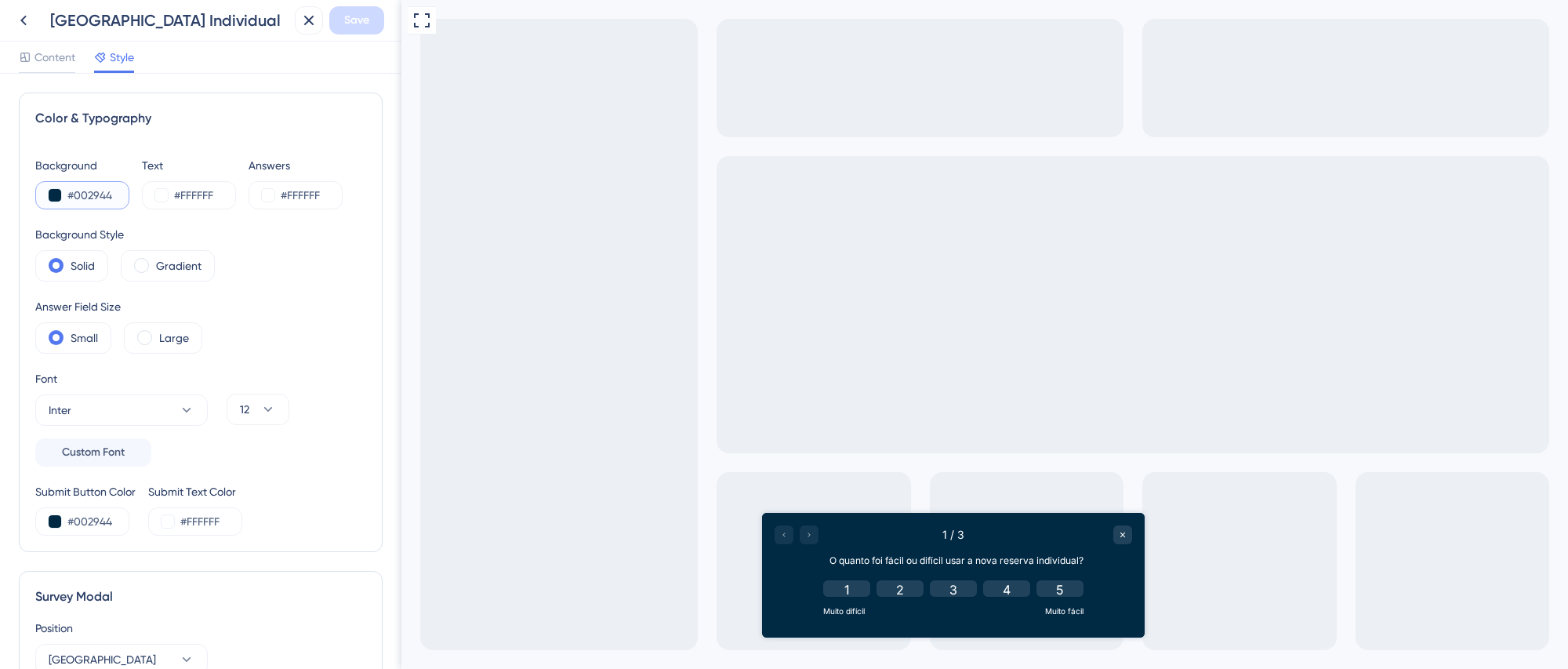
click at [100, 193] on input "#002944" at bounding box center [99, 195] width 65 height 19
drag, startPoint x: 113, startPoint y: 194, endPoint x: 66, endPoint y: 194, distance: 47.0
click at [66, 194] on div "#002944" at bounding box center [82, 195] width 94 height 28
paste input "00223"
type input "#00223"
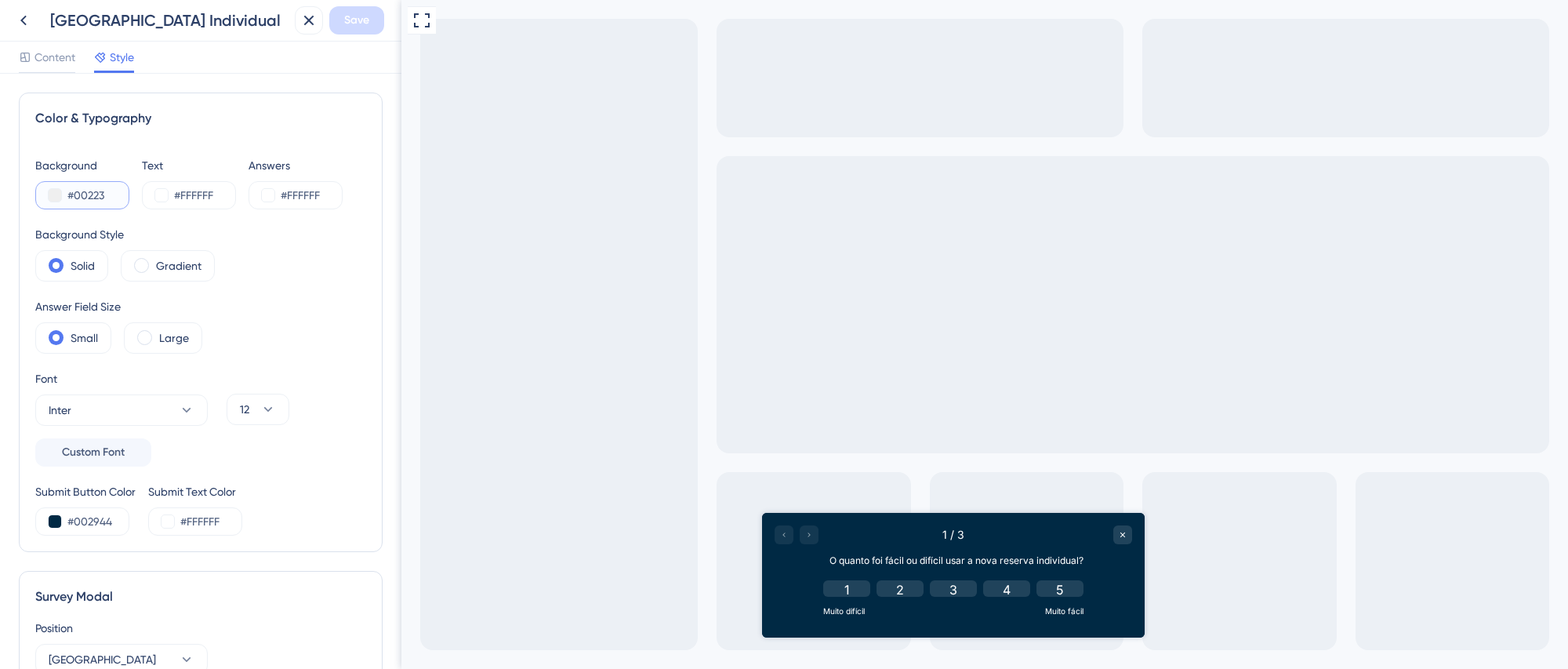
click at [103, 193] on input "#00223" at bounding box center [99, 195] width 65 height 19
drag, startPoint x: 68, startPoint y: 195, endPoint x: 247, endPoint y: 199, distance: 179.0
click at [247, 199] on div "Background #00223 Text #FFFFFF Answers #FFFFFF" at bounding box center [200, 183] width 331 height 53
paste input "14F86"
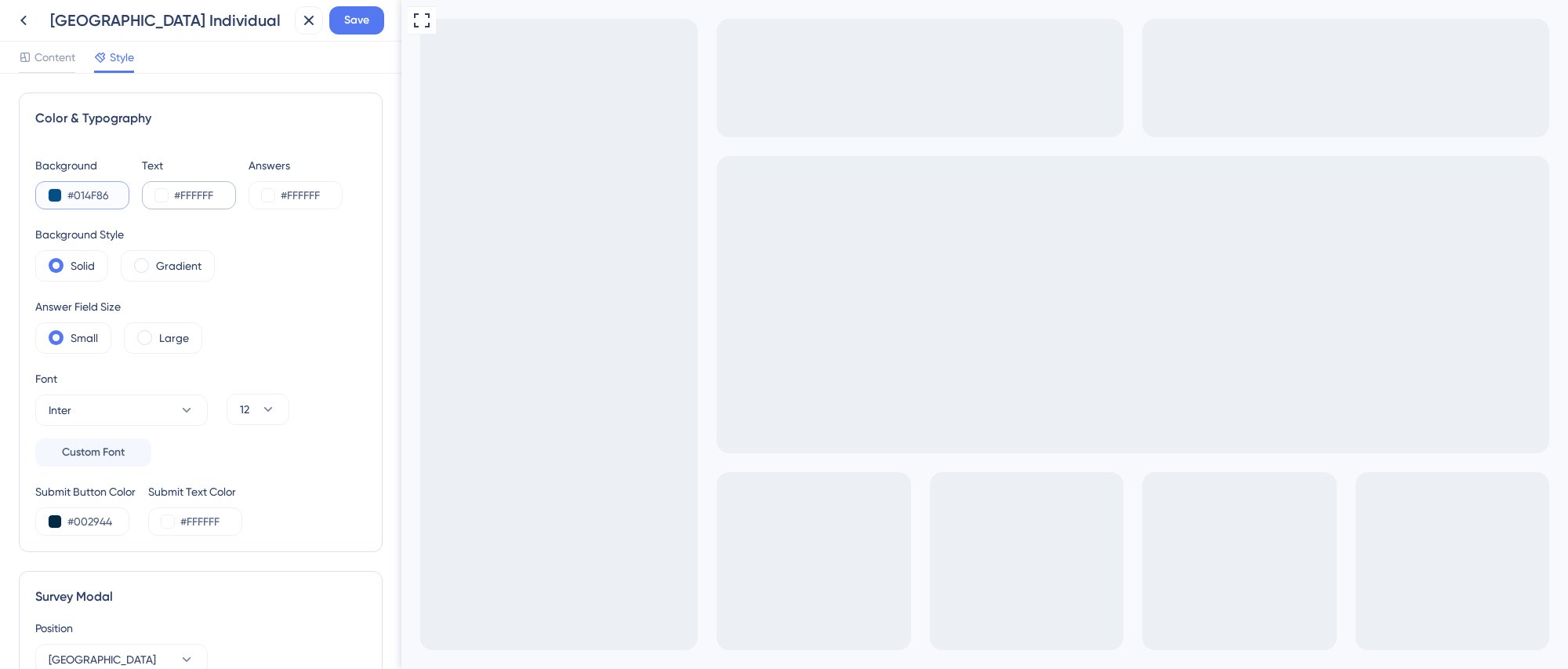
drag, startPoint x: 68, startPoint y: 193, endPoint x: 179, endPoint y: 207, distance: 111.9
click at [179, 207] on div "Background #014F86 Text #FFFFFF Answers #FFFFFF" at bounding box center [200, 183] width 331 height 53
paste input "05A5B"
drag, startPoint x: 69, startPoint y: 195, endPoint x: 169, endPoint y: 197, distance: 100.0
click at [169, 197] on div "Background #005A5B Text #FFFFFF Answers #FFFFFF" at bounding box center [200, 183] width 331 height 53
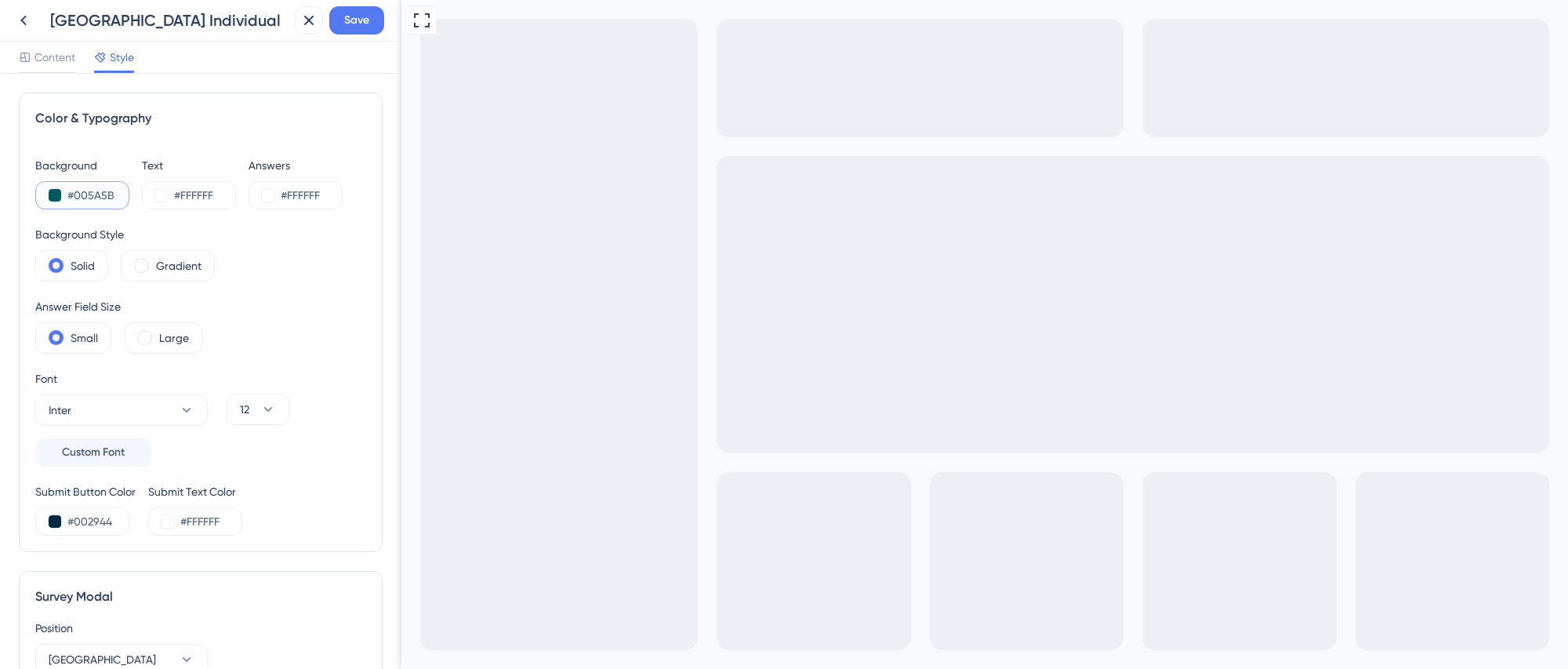
paste input "1D3557"
drag, startPoint x: 68, startPoint y: 195, endPoint x: 192, endPoint y: 197, distance: 124.0
click at [191, 197] on div "Background #1D3557 Text #FFFFFF Answers #FFFFFF" at bounding box center [200, 183] width 331 height 53
paste input "00DBFF"
drag, startPoint x: 68, startPoint y: 195, endPoint x: 161, endPoint y: 197, distance: 93.0
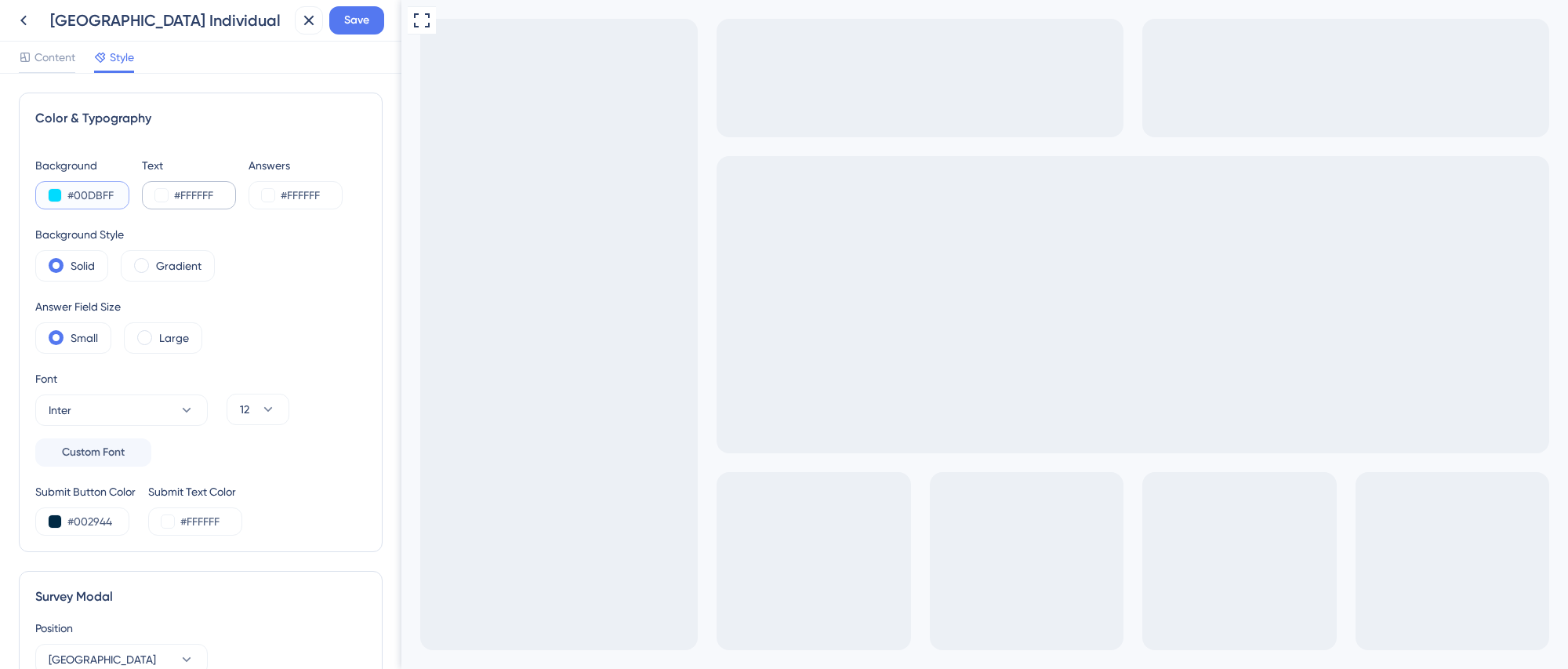
click at [161, 197] on div "Background #00DBFF Text #FFFFFF Answers #FFFFFF" at bounding box center [200, 183] width 331 height 53
paste input "A44D"
drag, startPoint x: 68, startPoint y: 197, endPoint x: 119, endPoint y: 202, distance: 51.2
click at [119, 202] on input "#A44DFF" at bounding box center [99, 195] width 65 height 19
paste input "00FFD4"
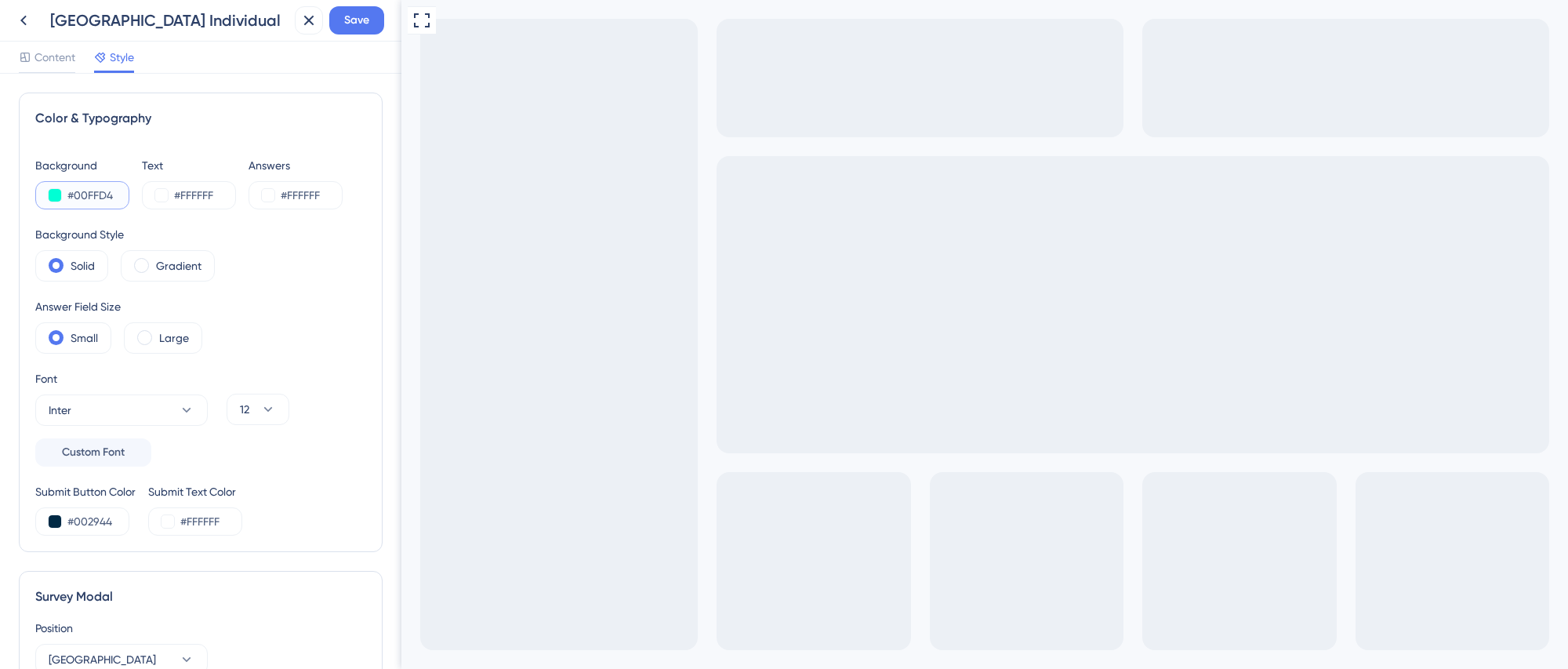
drag, startPoint x: 67, startPoint y: 195, endPoint x: 249, endPoint y: 349, distance: 238.4
click at [172, 210] on div "Background #00FFD4 Text #FFFFFF Answers #FFFFFF Background Style Solid Gradient…" at bounding box center [200, 346] width 331 height 380
paste input "D9FF65"
drag, startPoint x: 67, startPoint y: 193, endPoint x: 134, endPoint y: 196, distance: 67.1
click at [132, 196] on div "Background #D9FF65 Text #FFFFFF Answers #FFFFFF" at bounding box center [200, 183] width 331 height 53
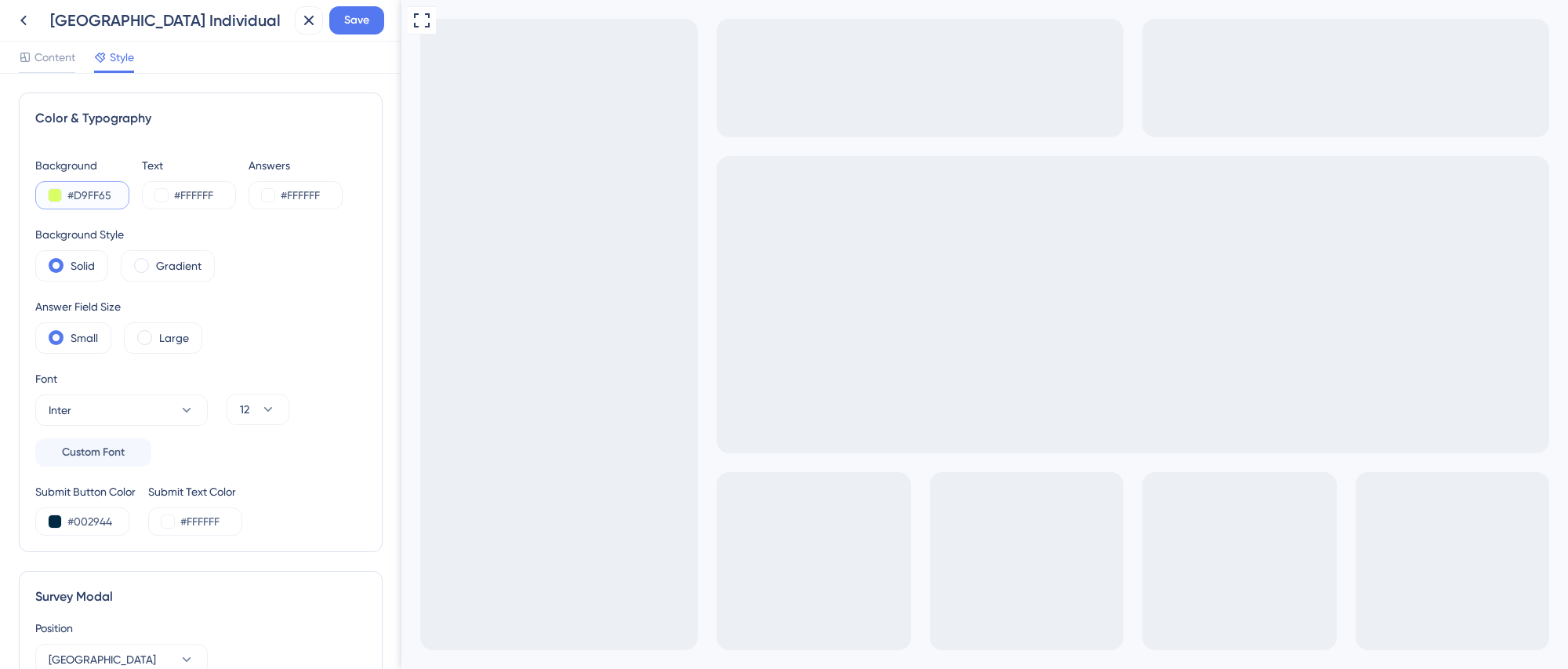
paste input "FF8900"
drag, startPoint x: 67, startPoint y: 193, endPoint x: 143, endPoint y: 202, distance: 76.5
click at [143, 202] on div "Background #FF8900 Text #FFFFFF Answers #FFFFFF" at bounding box center [200, 183] width 331 height 53
click at [107, 201] on input "#FF8900" at bounding box center [99, 195] width 65 height 19
drag, startPoint x: 67, startPoint y: 197, endPoint x: 114, endPoint y: 198, distance: 47.0
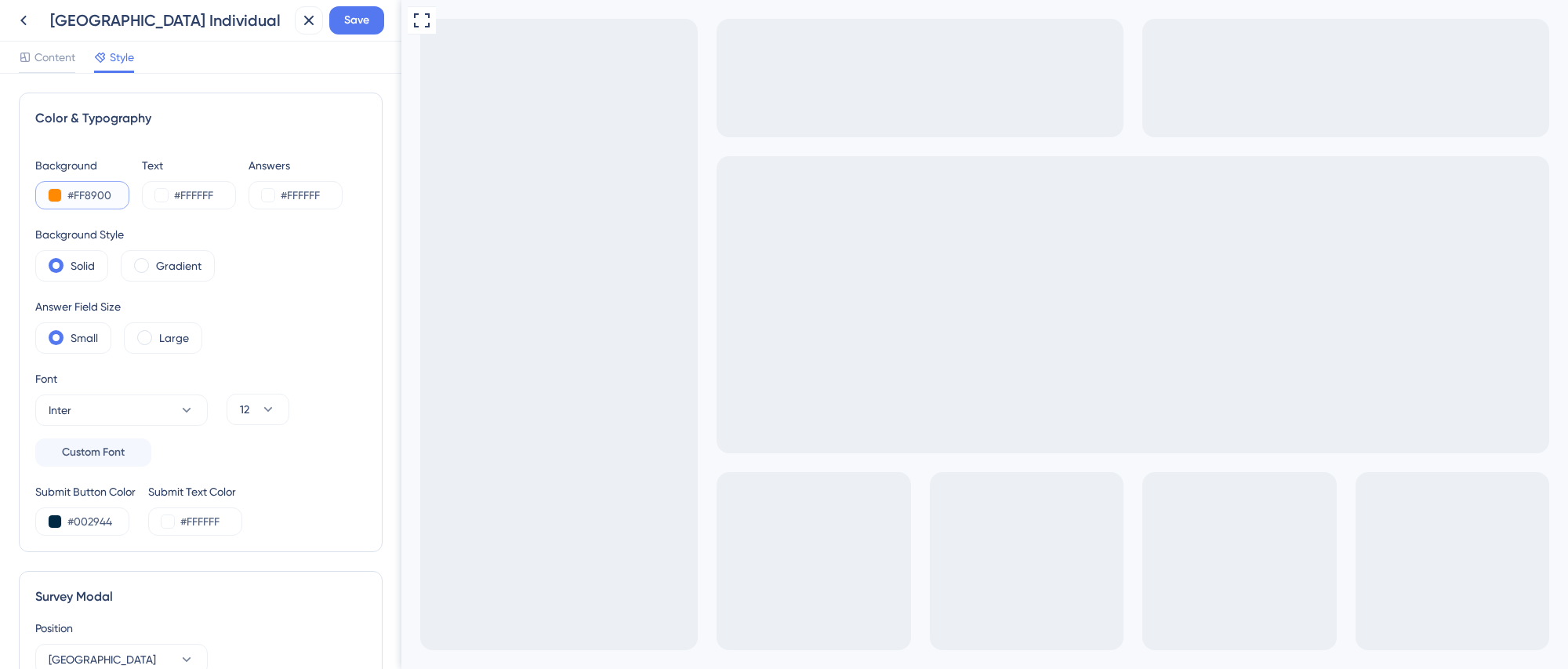
click at [114, 198] on input "#FF8900" at bounding box center [99, 195] width 65 height 19
paste input "009E"
drag, startPoint x: 68, startPoint y: 193, endPoint x: 134, endPoint y: 200, distance: 66.4
click at [134, 200] on div "Background #FF009E Text #FFFFFF Answers #FFFFFF" at bounding box center [200, 183] width 331 height 53
paste input "002233"
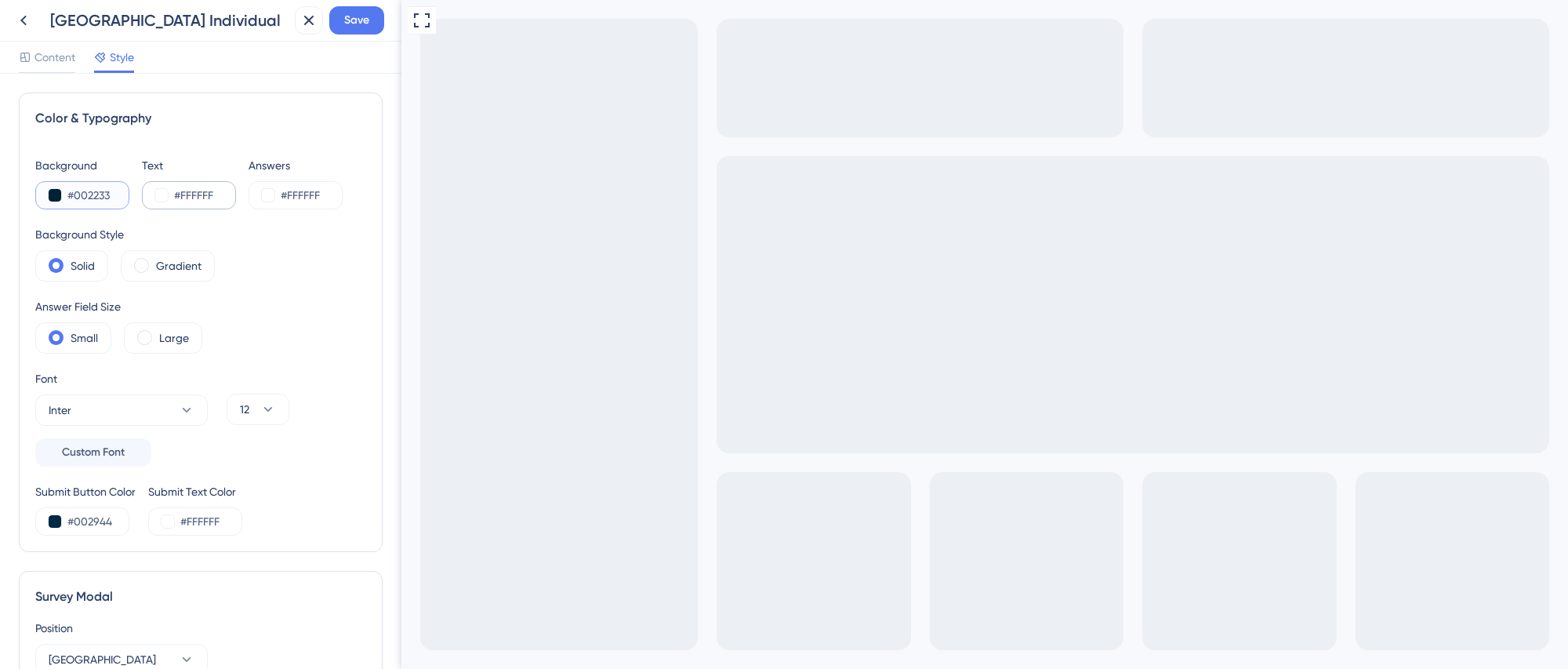
drag, startPoint x: 70, startPoint y: 192, endPoint x: 169, endPoint y: 200, distance: 99.3
click at [169, 200] on div "Background #002233 Text #FFFFFF Answers #FFFFFF" at bounding box center [200, 183] width 331 height 53
paste input "944"
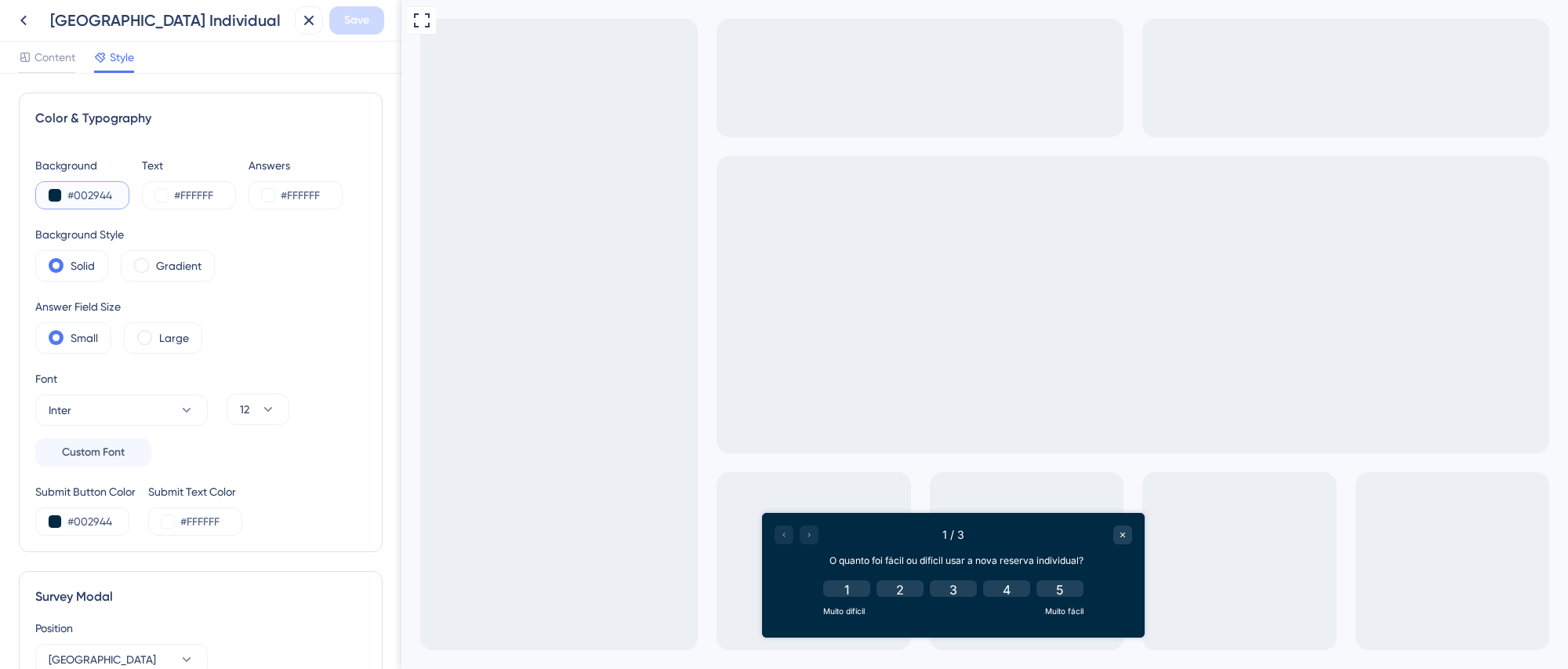
drag, startPoint x: 69, startPoint y: 195, endPoint x: 136, endPoint y: 201, distance: 67.3
click at [136, 201] on div "Background #002944 Text #FFFFFF Answers #FFFFFF" at bounding box center [200, 183] width 331 height 53
paste input "text"
click at [202, 200] on input "#FFFFFF" at bounding box center [206, 195] width 65 height 19
click at [198, 200] on input "#FFFFFF" at bounding box center [206, 195] width 65 height 19
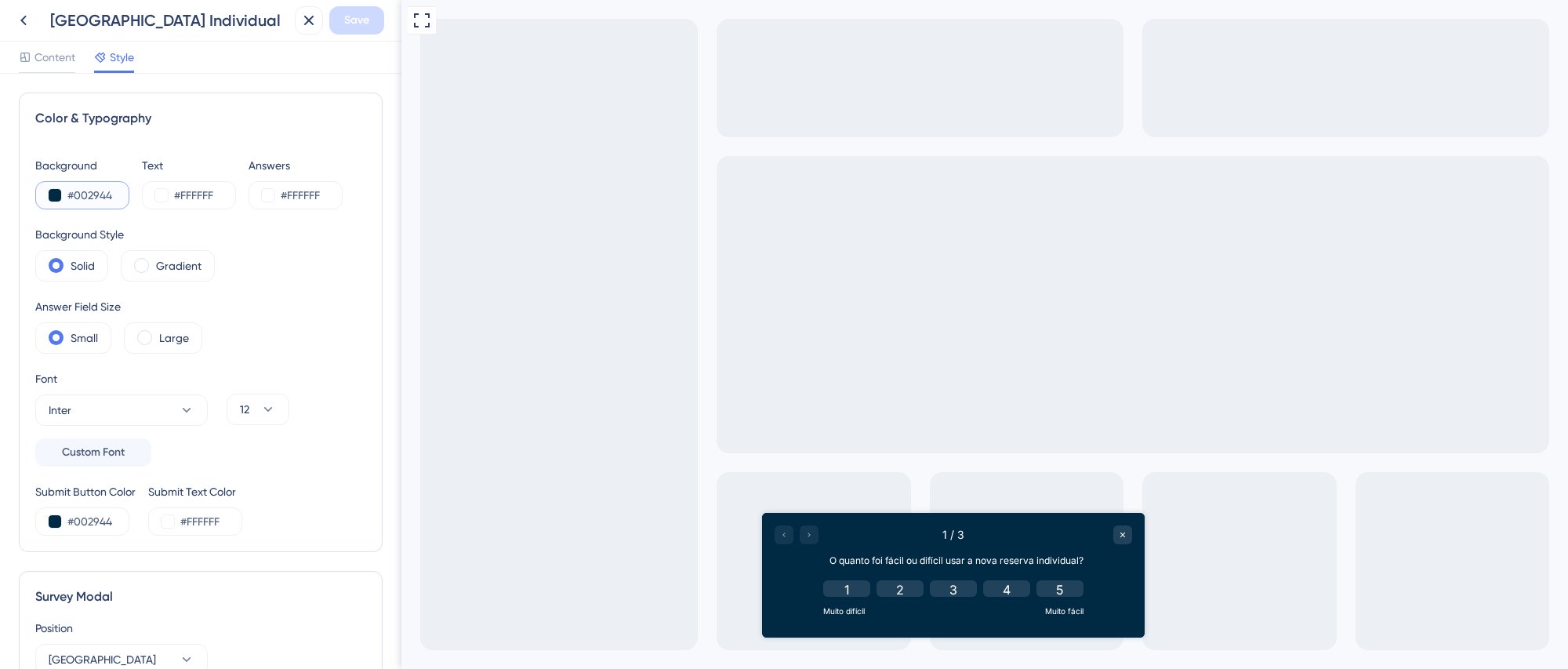
drag, startPoint x: 76, startPoint y: 196, endPoint x: 122, endPoint y: 199, distance: 46.1
click at [122, 199] on input "#002944" at bounding box center [99, 195] width 65 height 19
paste input "233"
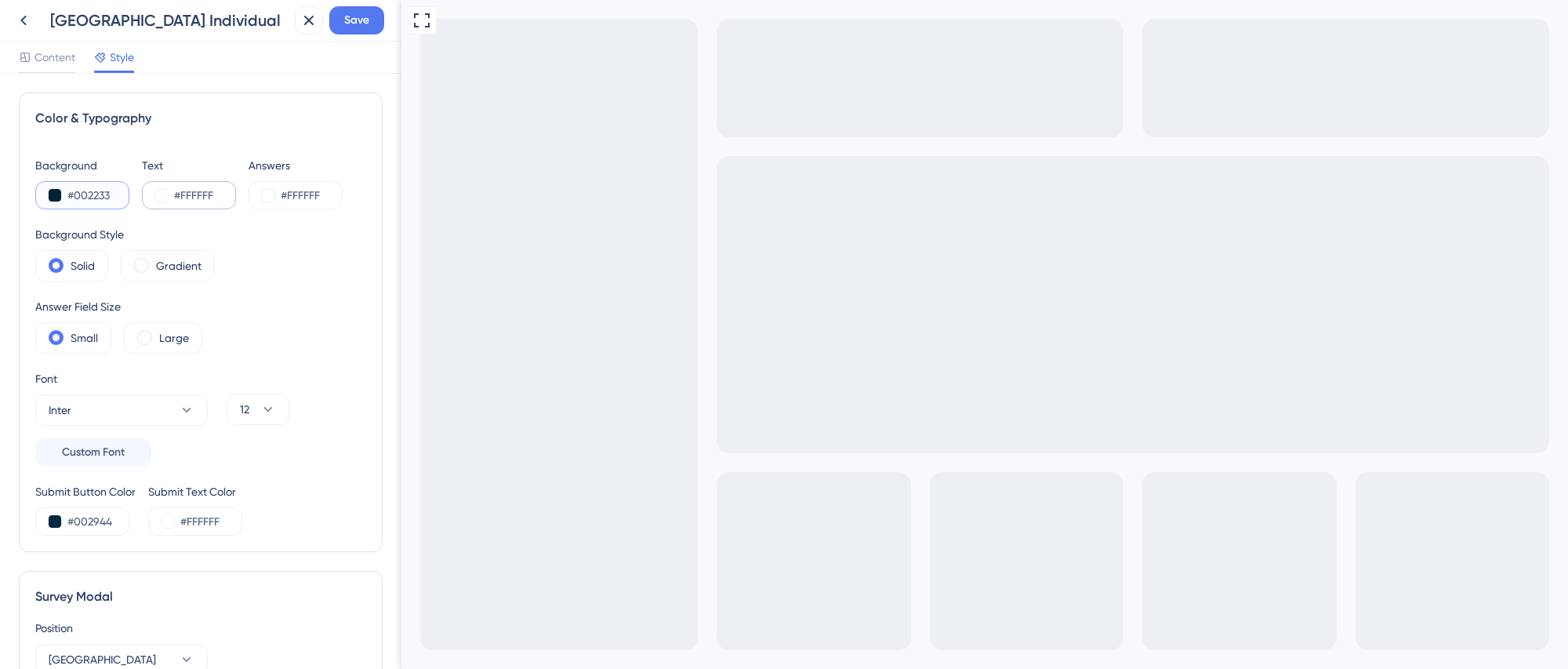
drag, startPoint x: 68, startPoint y: 196, endPoint x: 158, endPoint y: 195, distance: 90.0
click at [145, 195] on div "Background #002233 Text #FFFFFF Answers #FFFFFF" at bounding box center [200, 183] width 331 height 53
paste input "944"
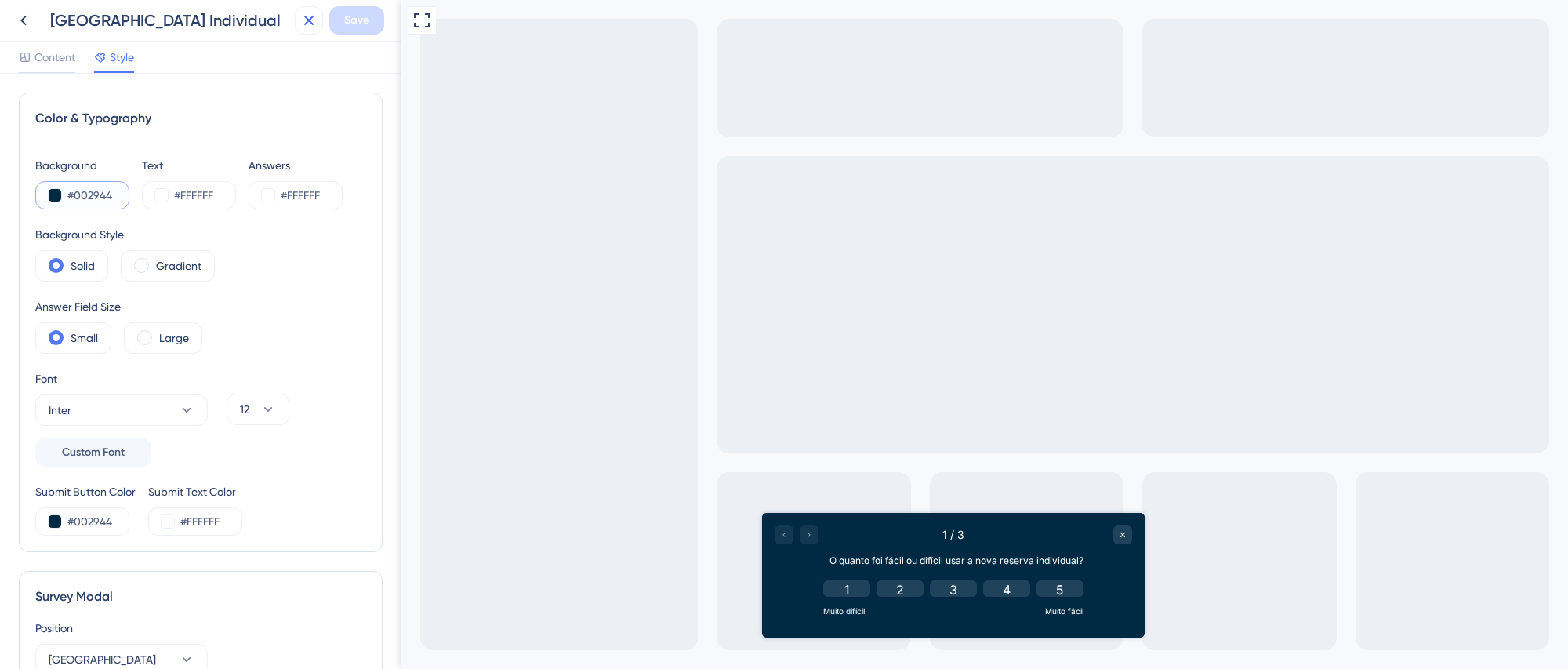
type input "#002944"
click at [312, 28] on icon at bounding box center [309, 20] width 19 height 19
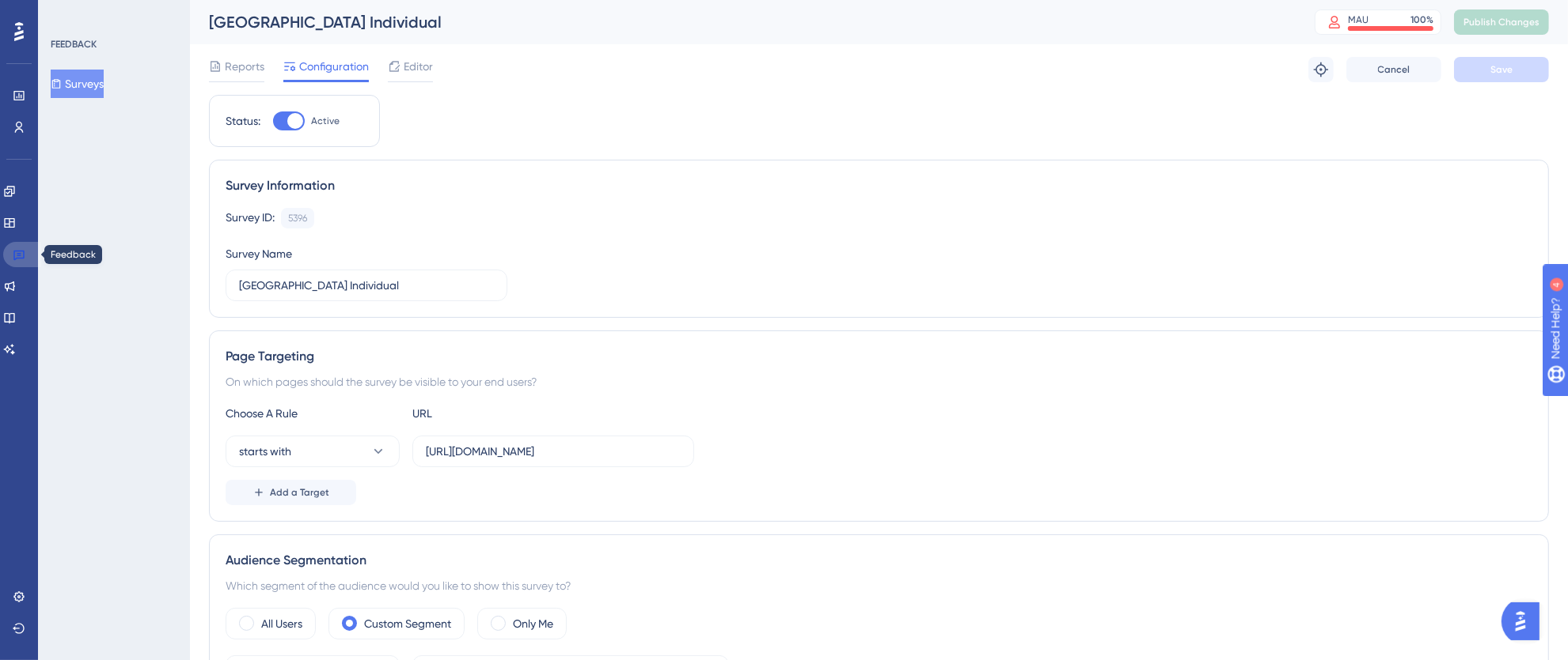
click at [27, 250] on link at bounding box center [22, 255] width 38 height 25
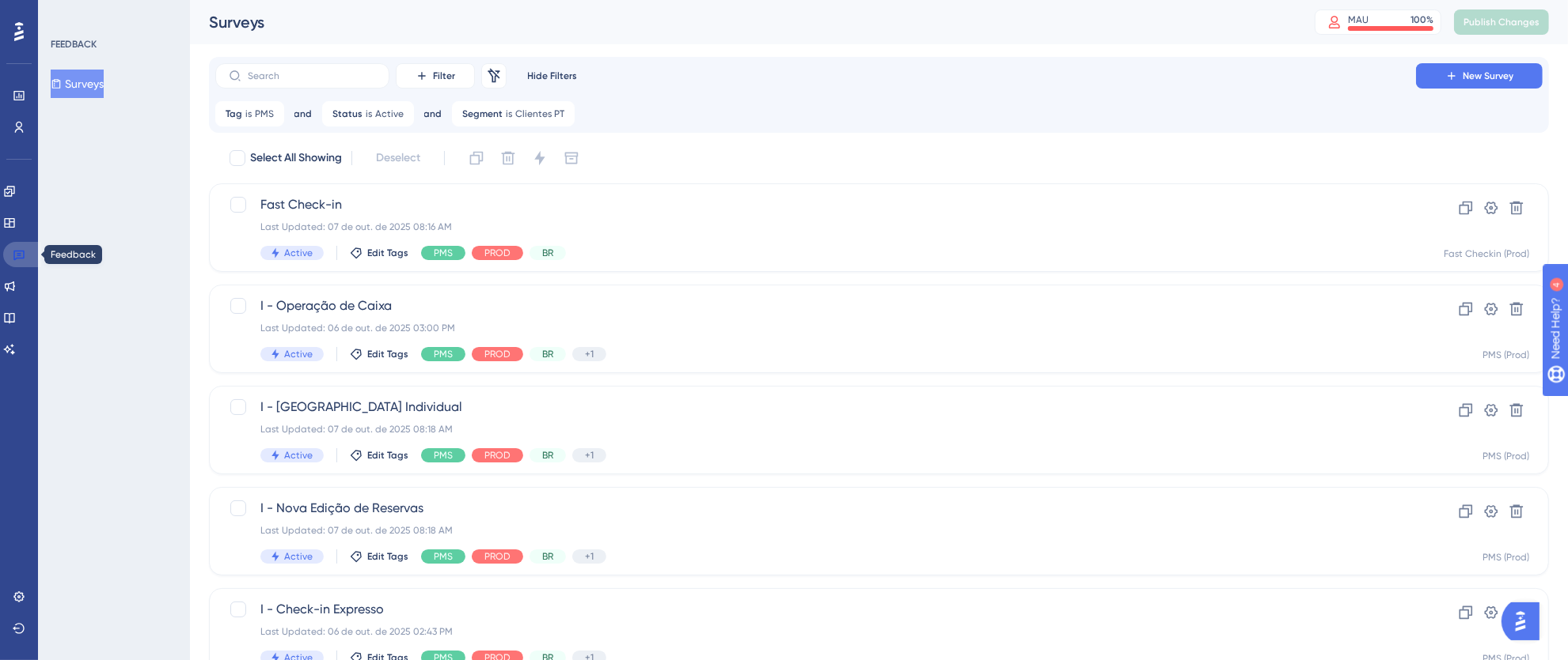
click at [20, 255] on icon at bounding box center [19, 255] width 11 height 10
click at [17, 26] on icon at bounding box center [19, 31] width 10 height 21
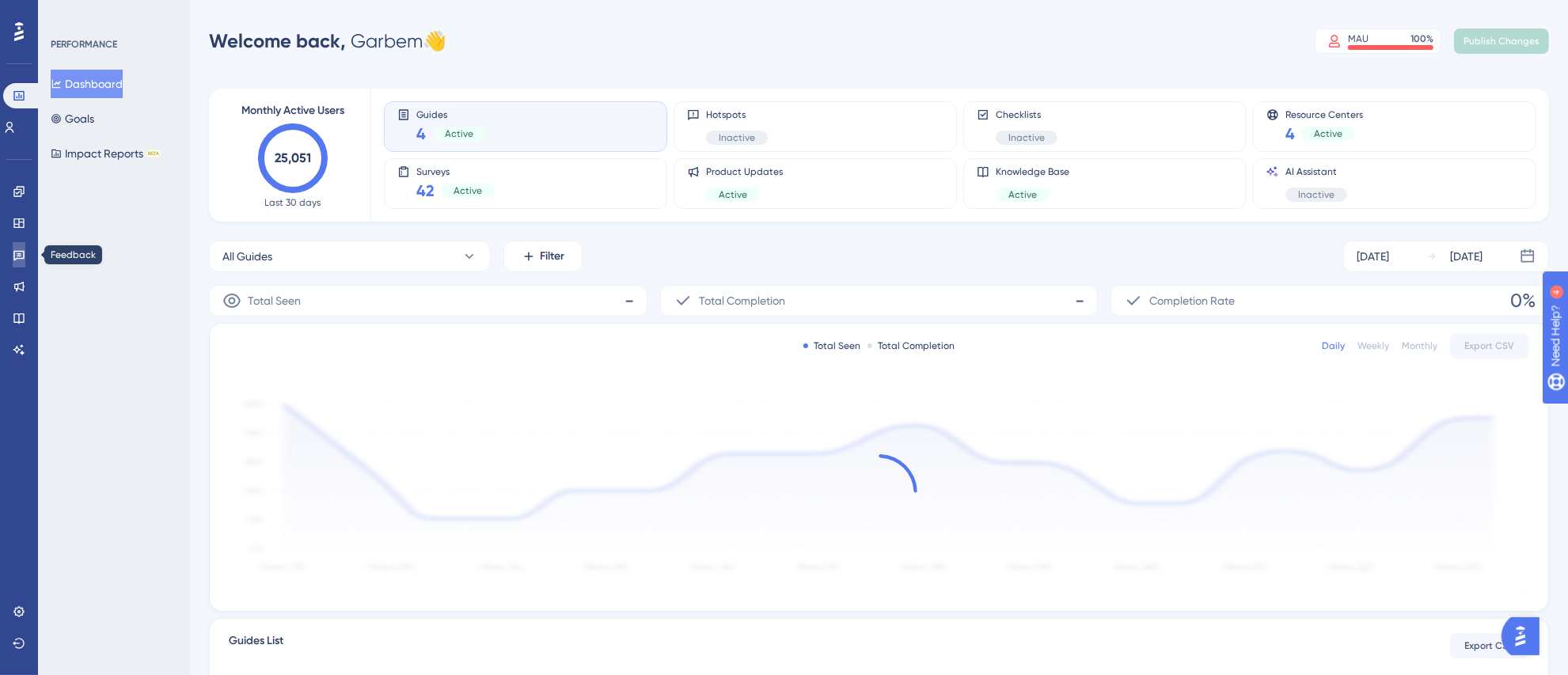
click at [13, 251] on icon at bounding box center [19, 255] width 13 height 13
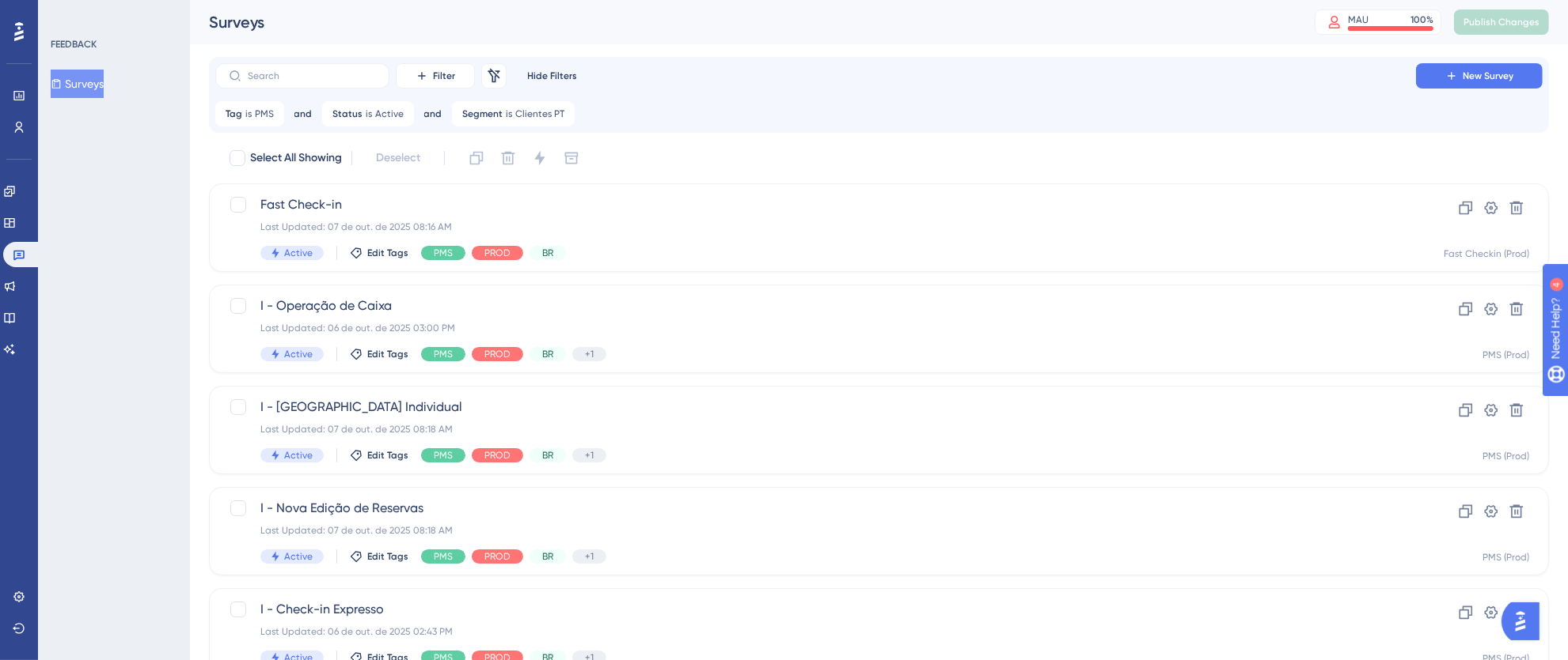
click at [10, 41] on div at bounding box center [19, 31] width 25 height 25
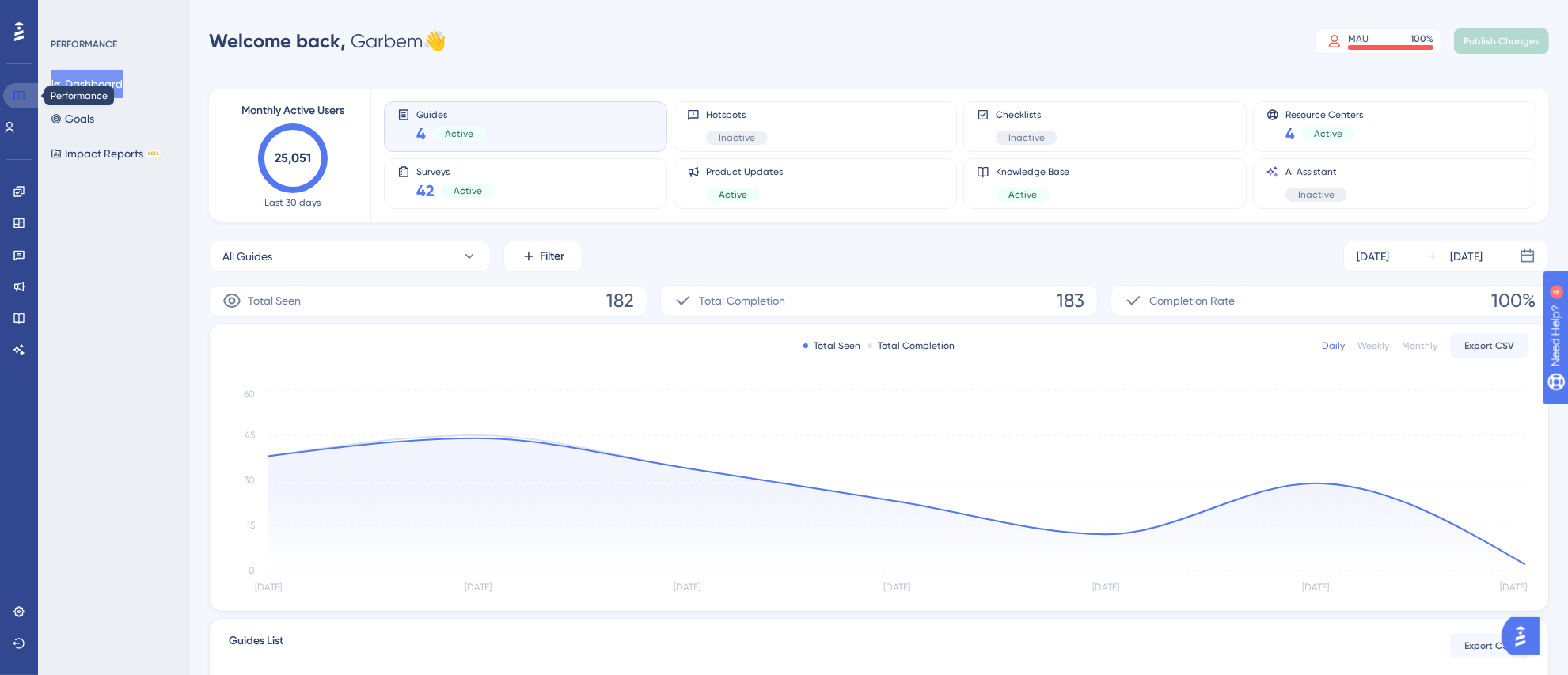
click at [21, 100] on icon at bounding box center [19, 96] width 13 height 13
click at [20, 34] on icon at bounding box center [19, 31] width 10 height 19
click at [17, 256] on icon at bounding box center [19, 255] width 13 height 13
